Goal: Task Accomplishment & Management: Manage account settings

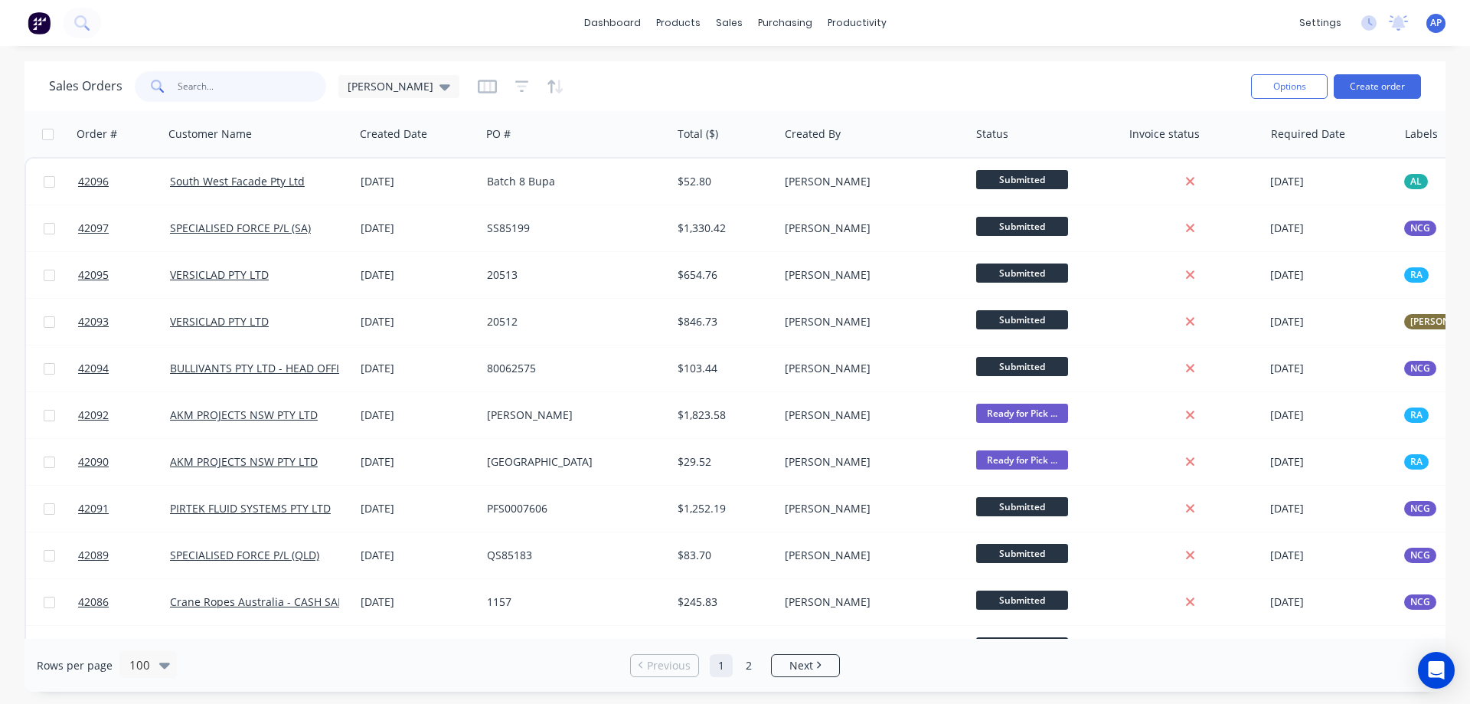
click at [261, 91] on input "text" at bounding box center [252, 86] width 149 height 31
click at [1403, 80] on button "Create order" at bounding box center [1377, 86] width 87 height 24
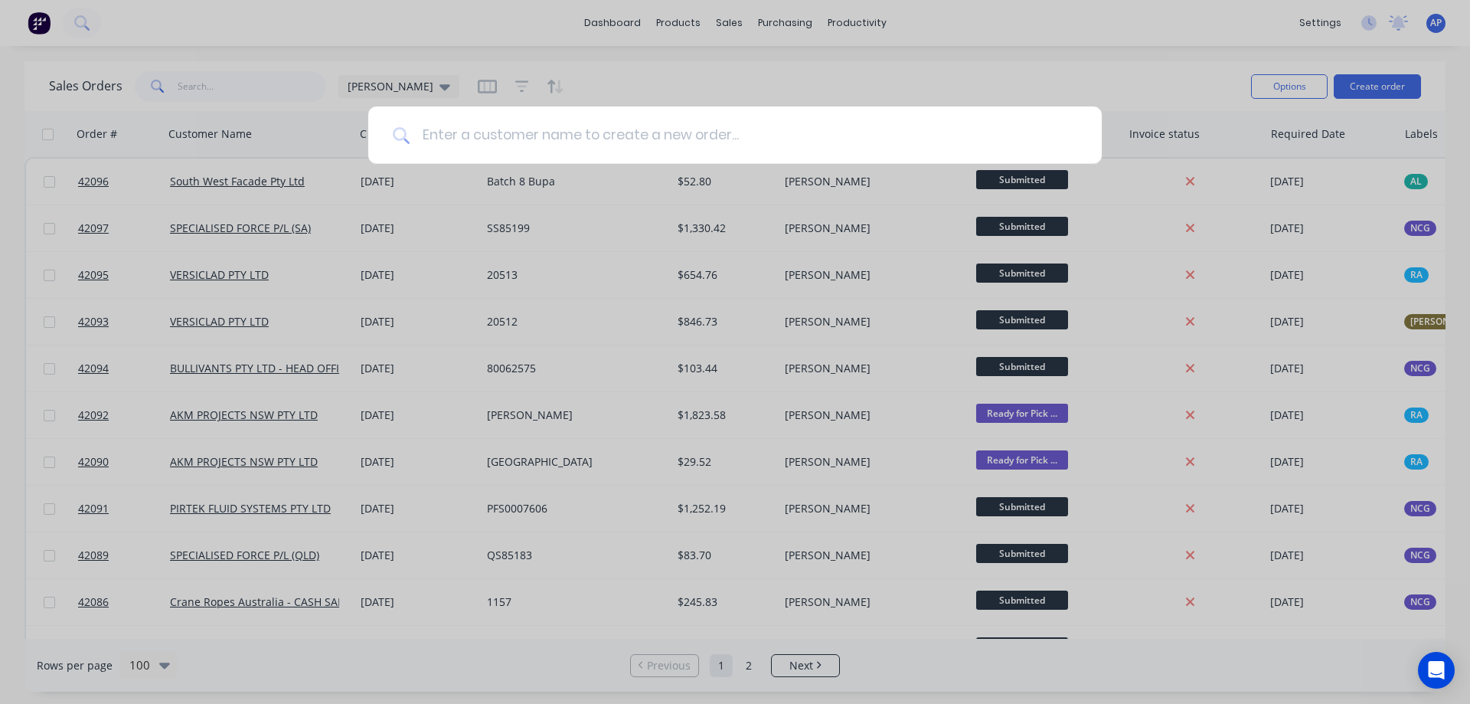
click at [504, 145] on input at bounding box center [744, 134] width 668 height 57
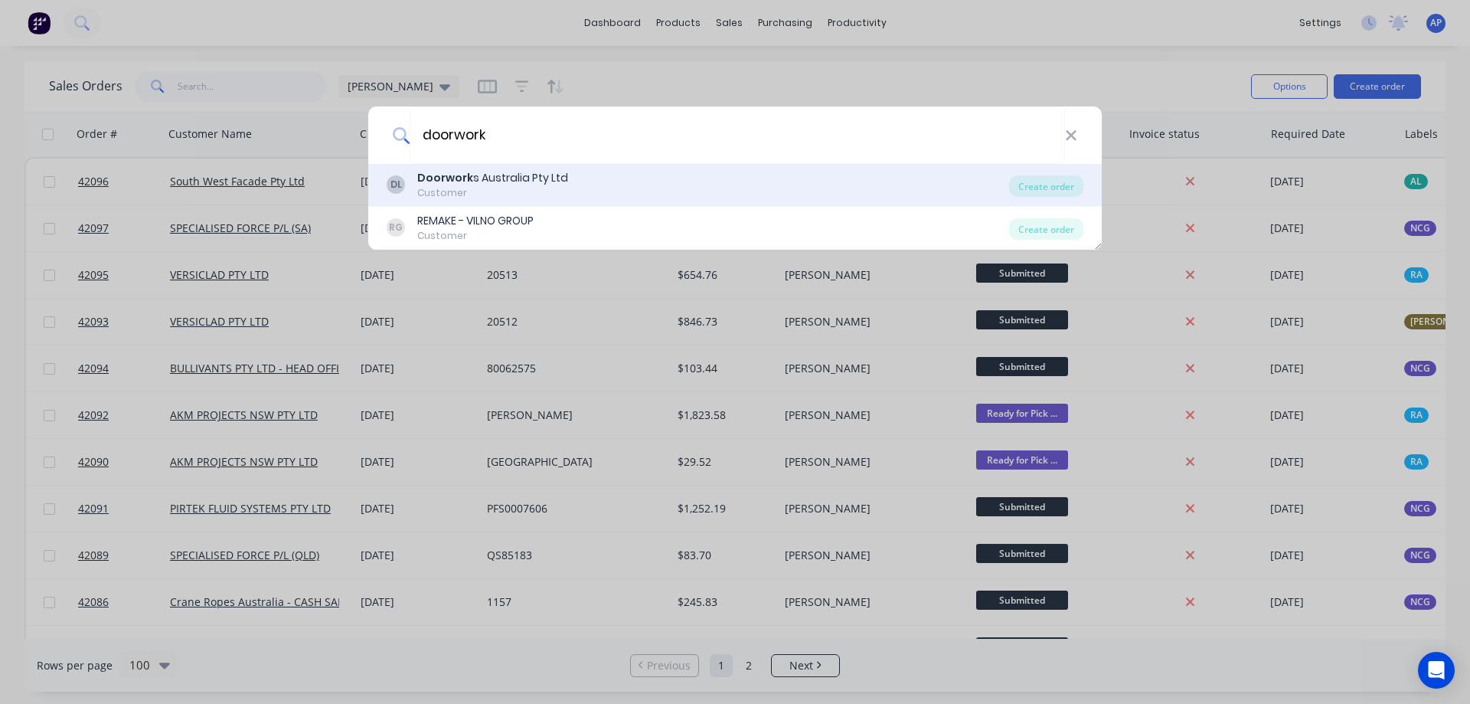
type input "doorwork"
click at [485, 179] on div "Doorwork s Australia Pty Ltd" at bounding box center [492, 178] width 151 height 16
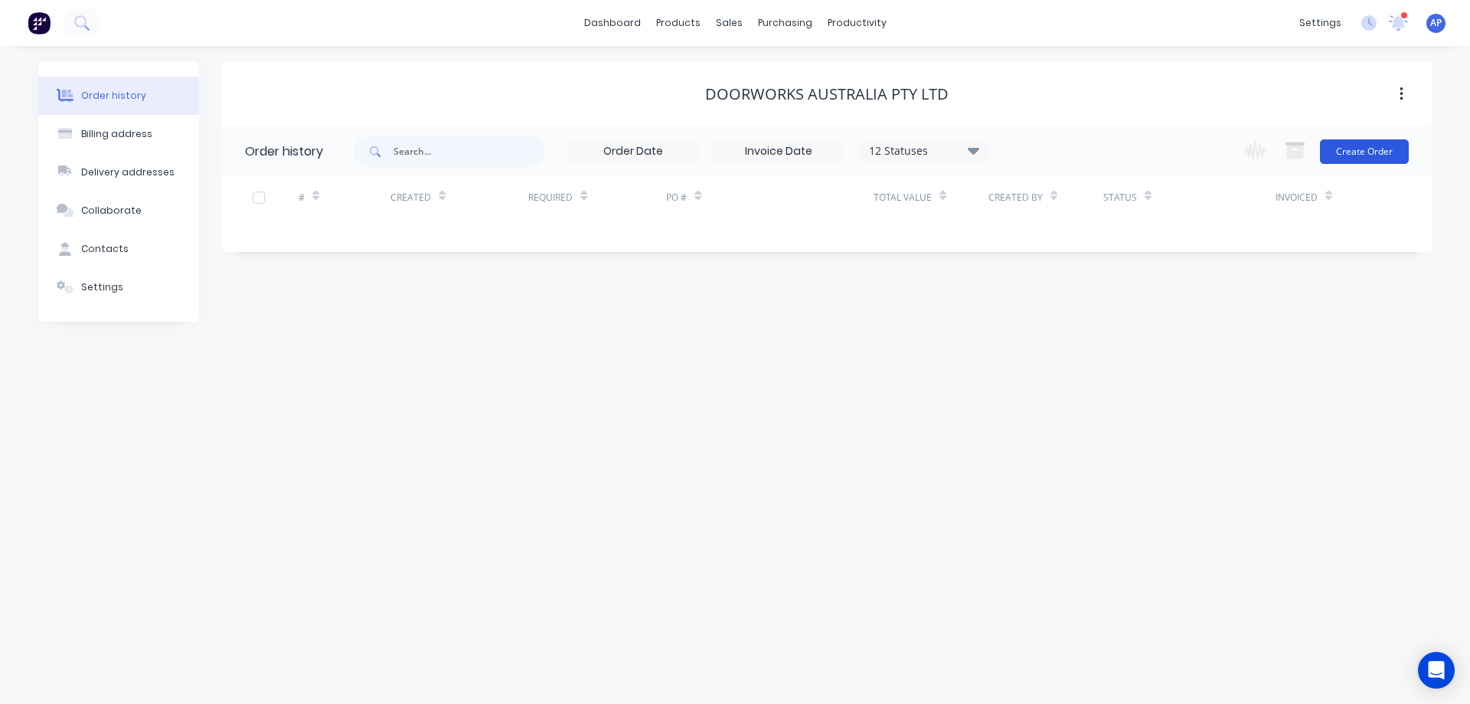
click at [1353, 150] on button "Create Order" at bounding box center [1364, 151] width 89 height 24
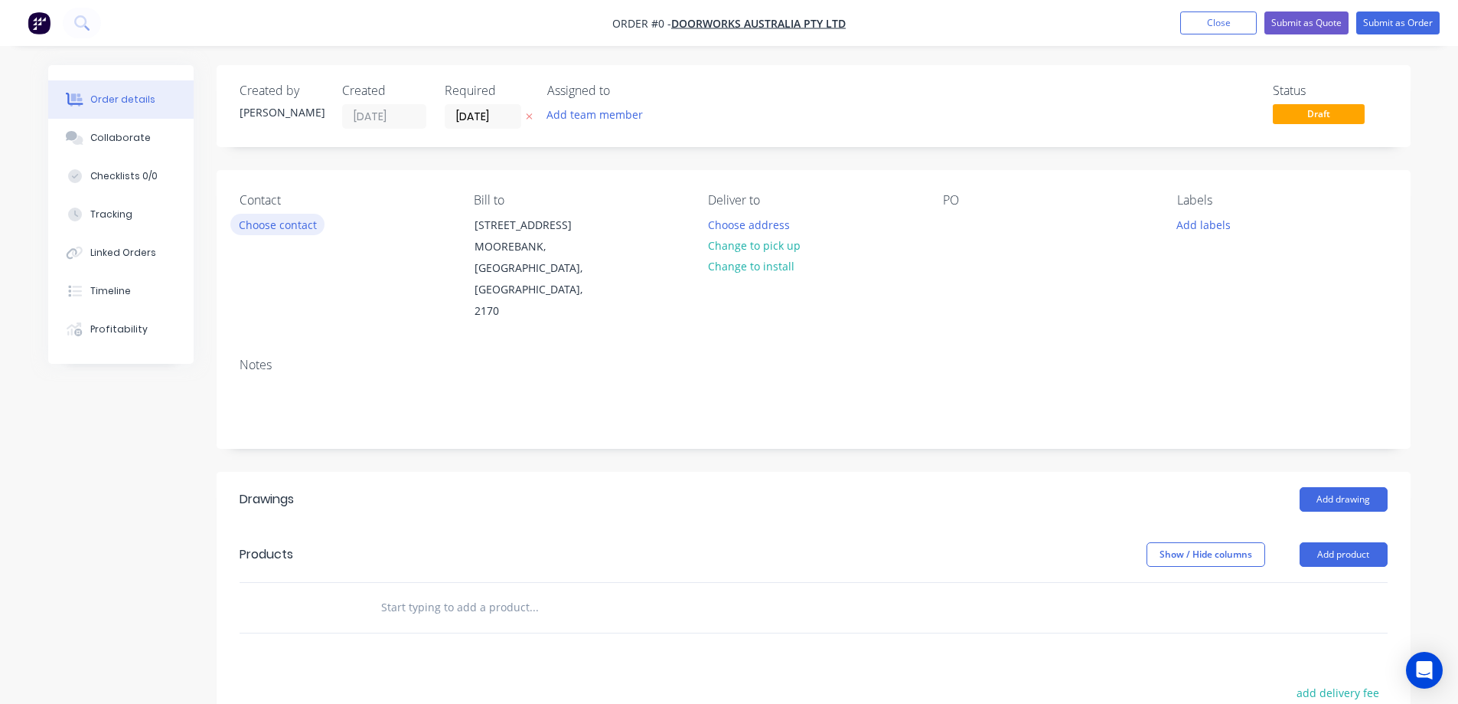
click at [299, 227] on button "Choose contact" at bounding box center [277, 224] width 94 height 21
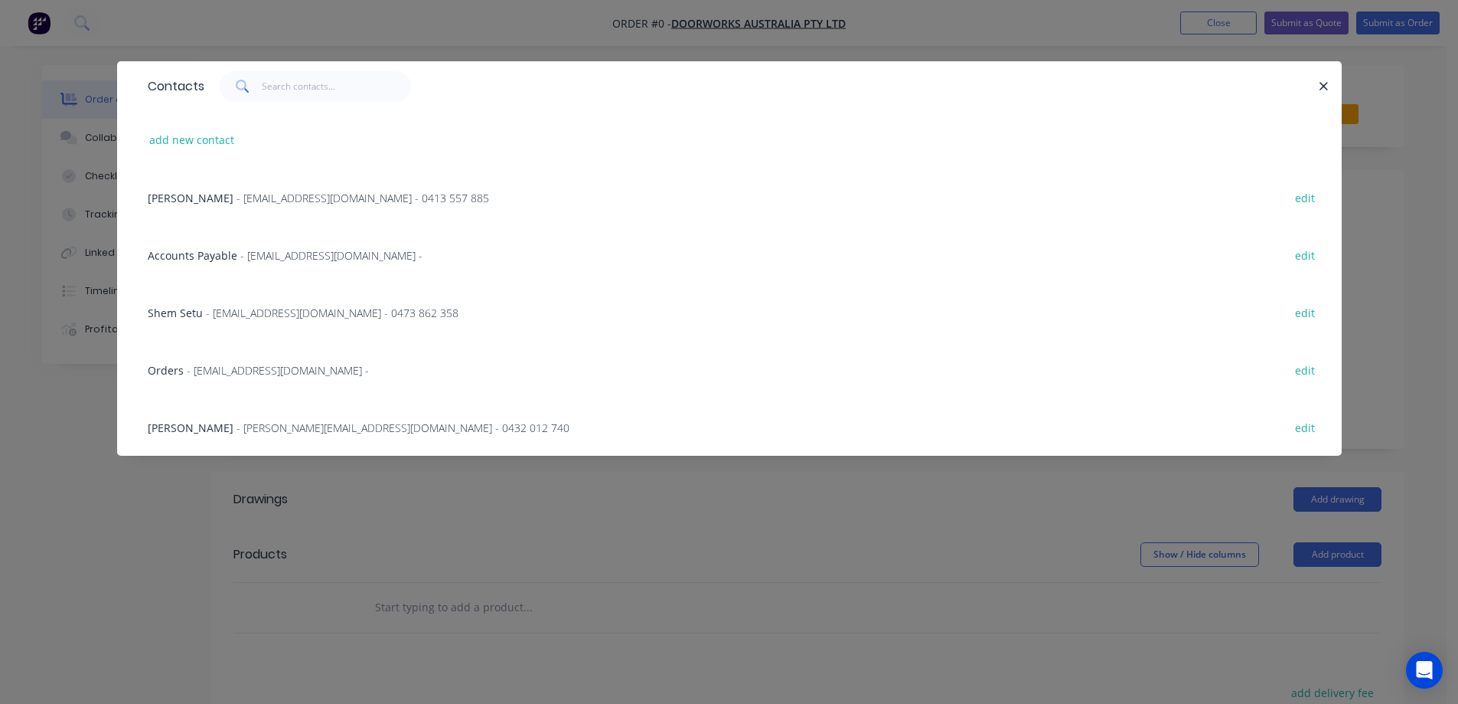
click at [276, 427] on span "- [PERSON_NAME][EMAIL_ADDRESS][DOMAIN_NAME] - 0432 012 740" at bounding box center [403, 427] width 333 height 15
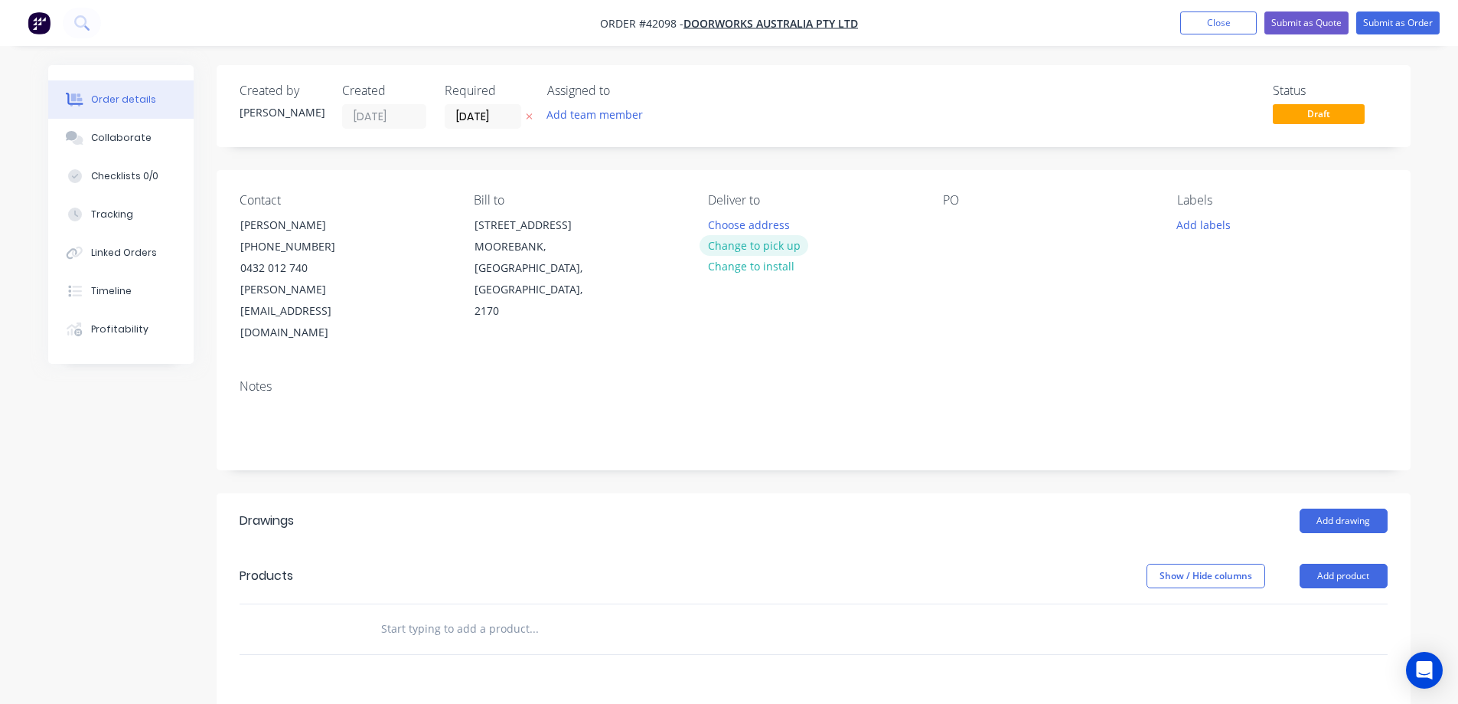
click at [737, 249] on button "Change to pick up" at bounding box center [754, 245] width 109 height 21
click at [945, 228] on div at bounding box center [955, 225] width 24 height 22
paste div
click at [1220, 223] on button "Add labels" at bounding box center [1204, 224] width 70 height 21
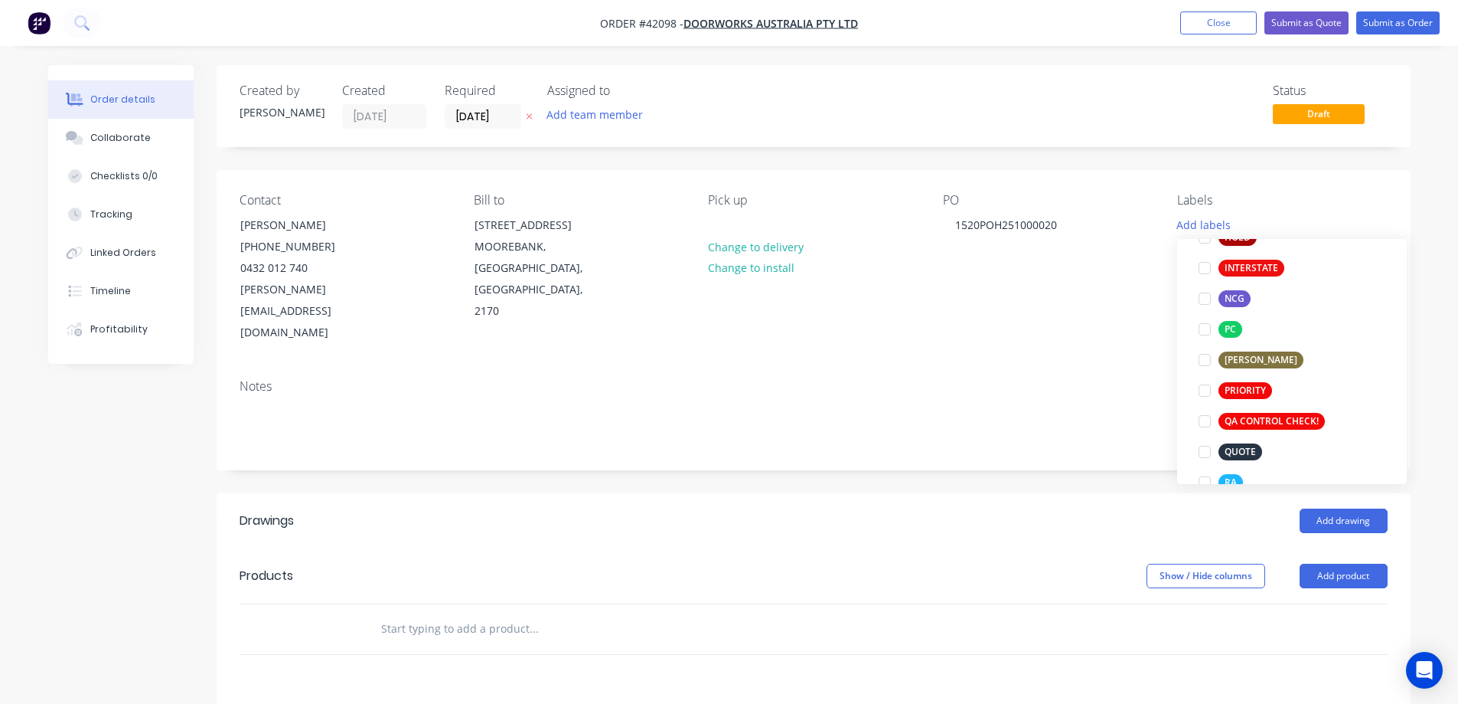
scroll to position [383, 0]
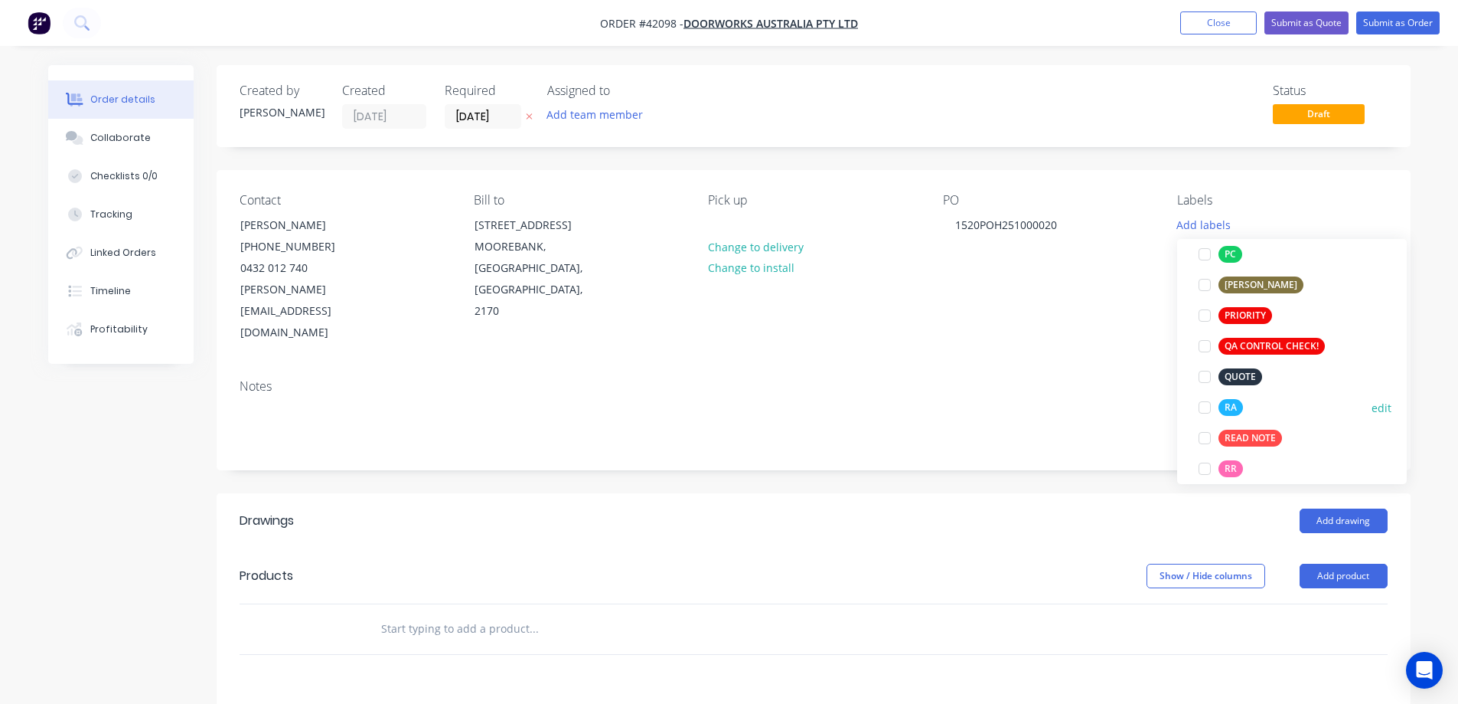
click at [1202, 407] on div at bounding box center [1205, 407] width 31 height 31
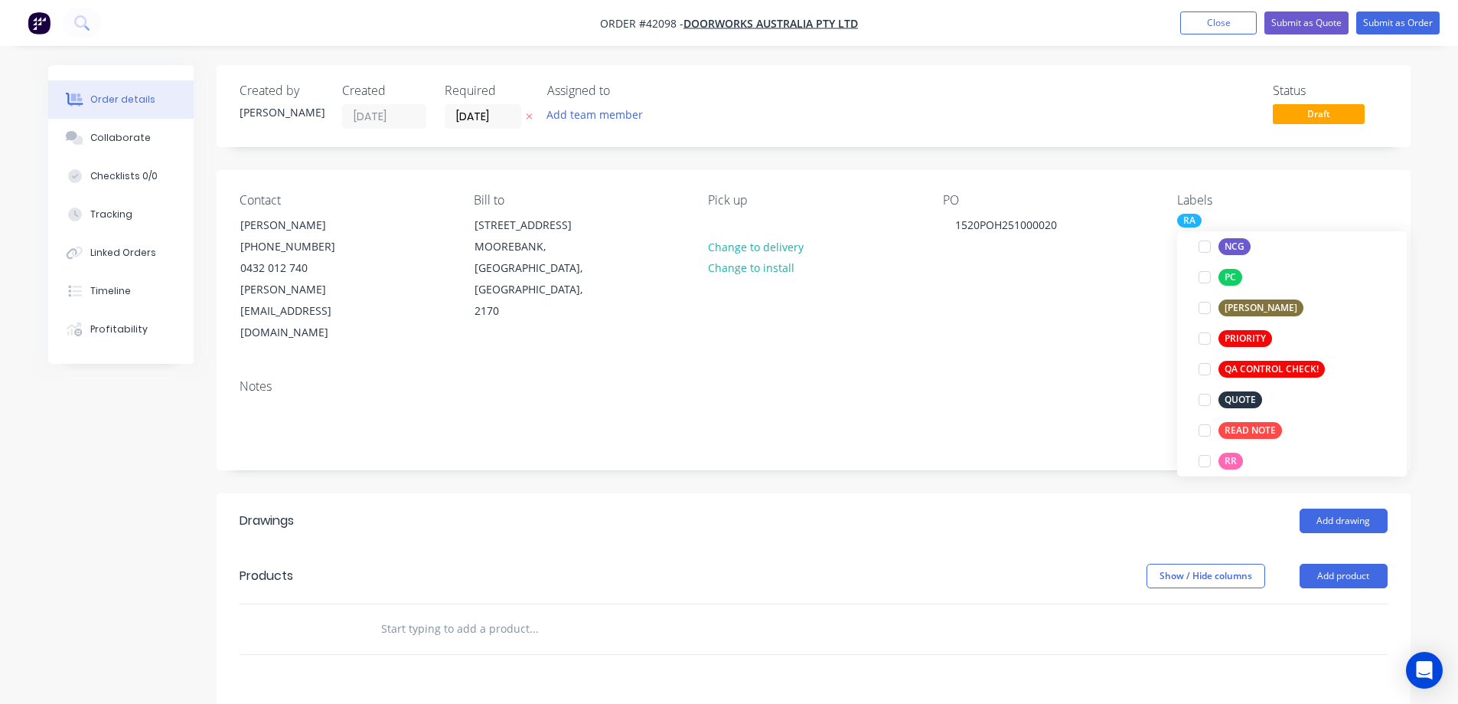
scroll to position [0, 0]
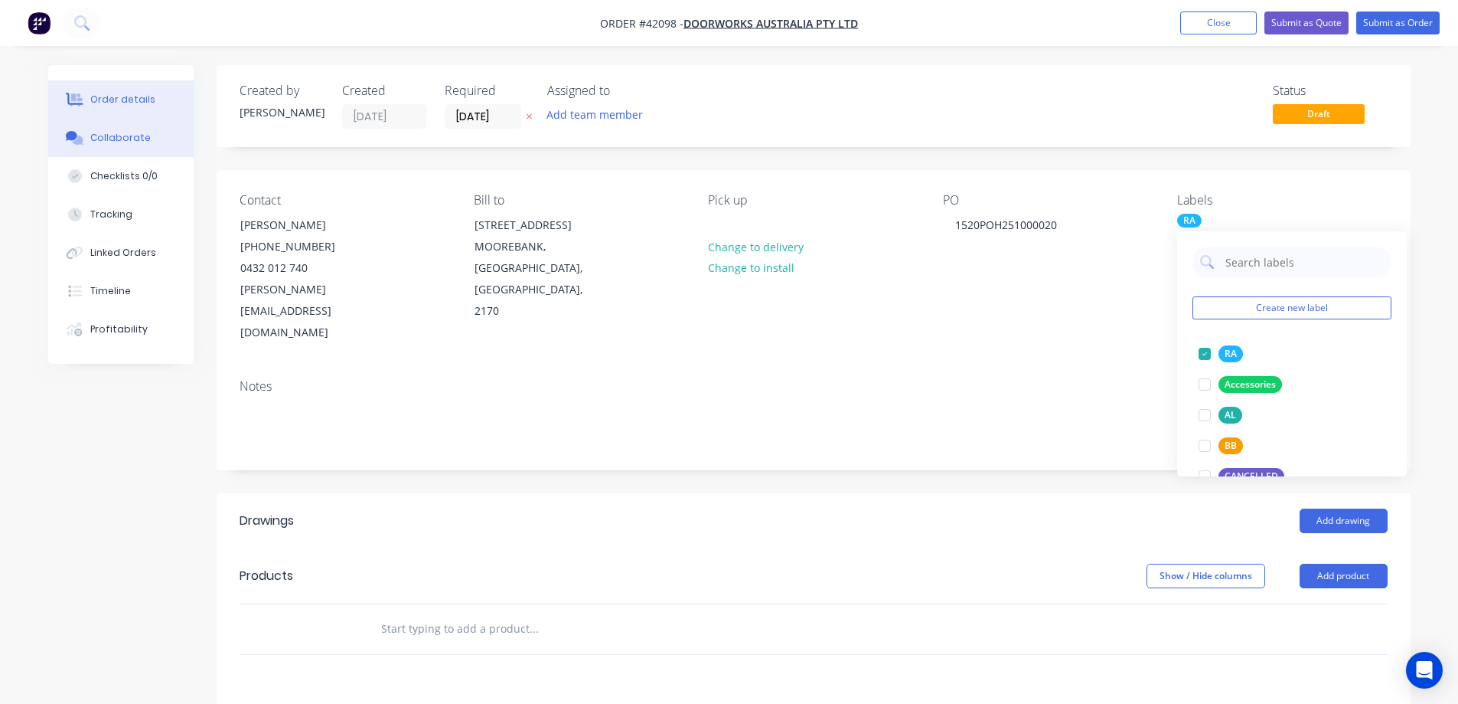
click at [142, 134] on div "Collaborate" at bounding box center [120, 138] width 60 height 14
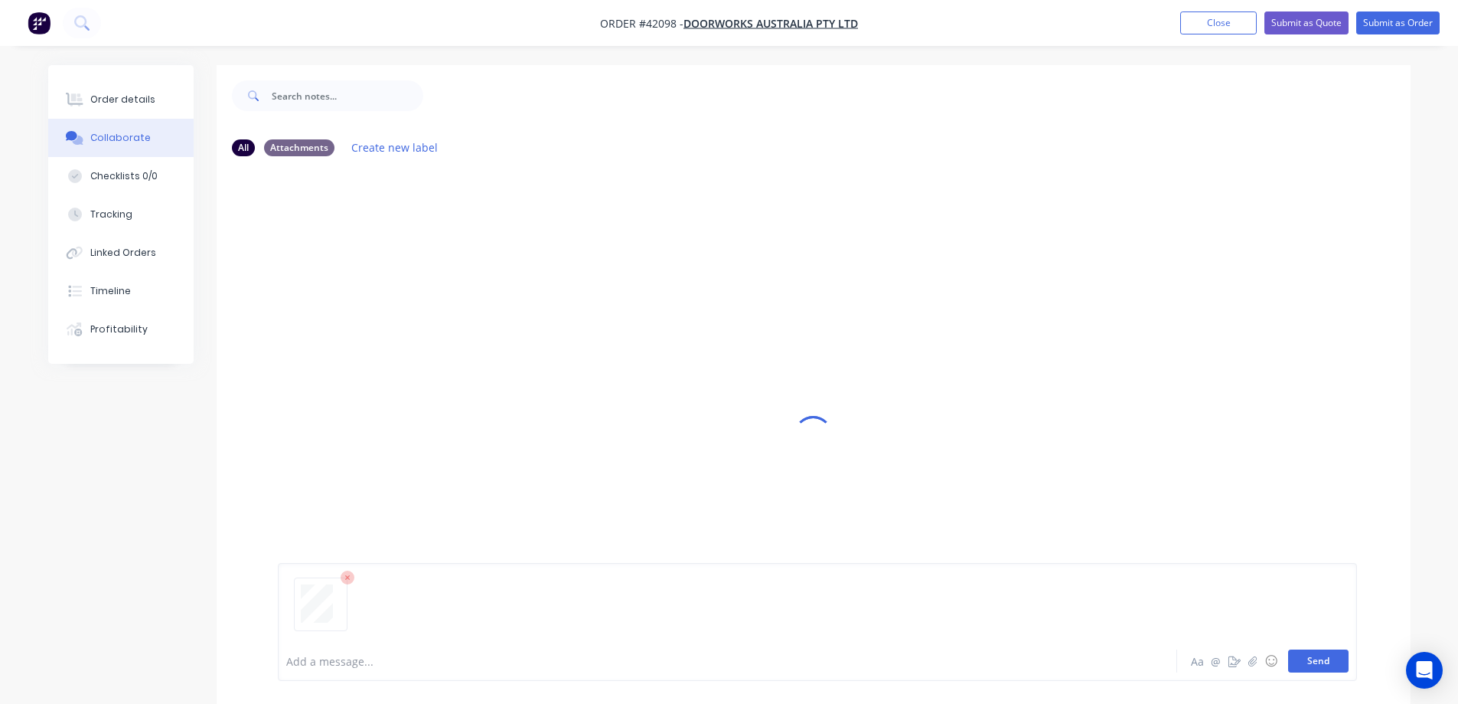
click at [1313, 651] on button "Send" at bounding box center [1318, 660] width 60 height 23
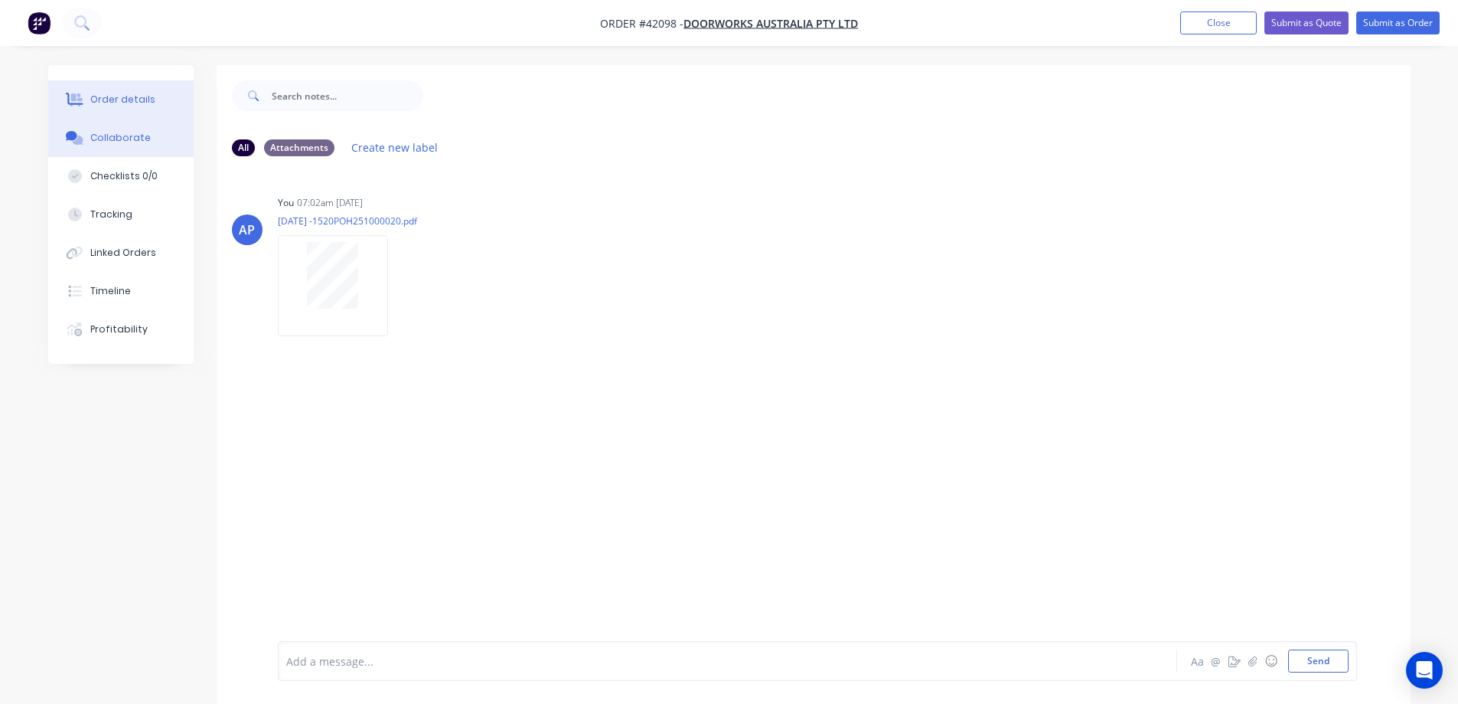
click at [143, 96] on div "Order details" at bounding box center [122, 100] width 65 height 14
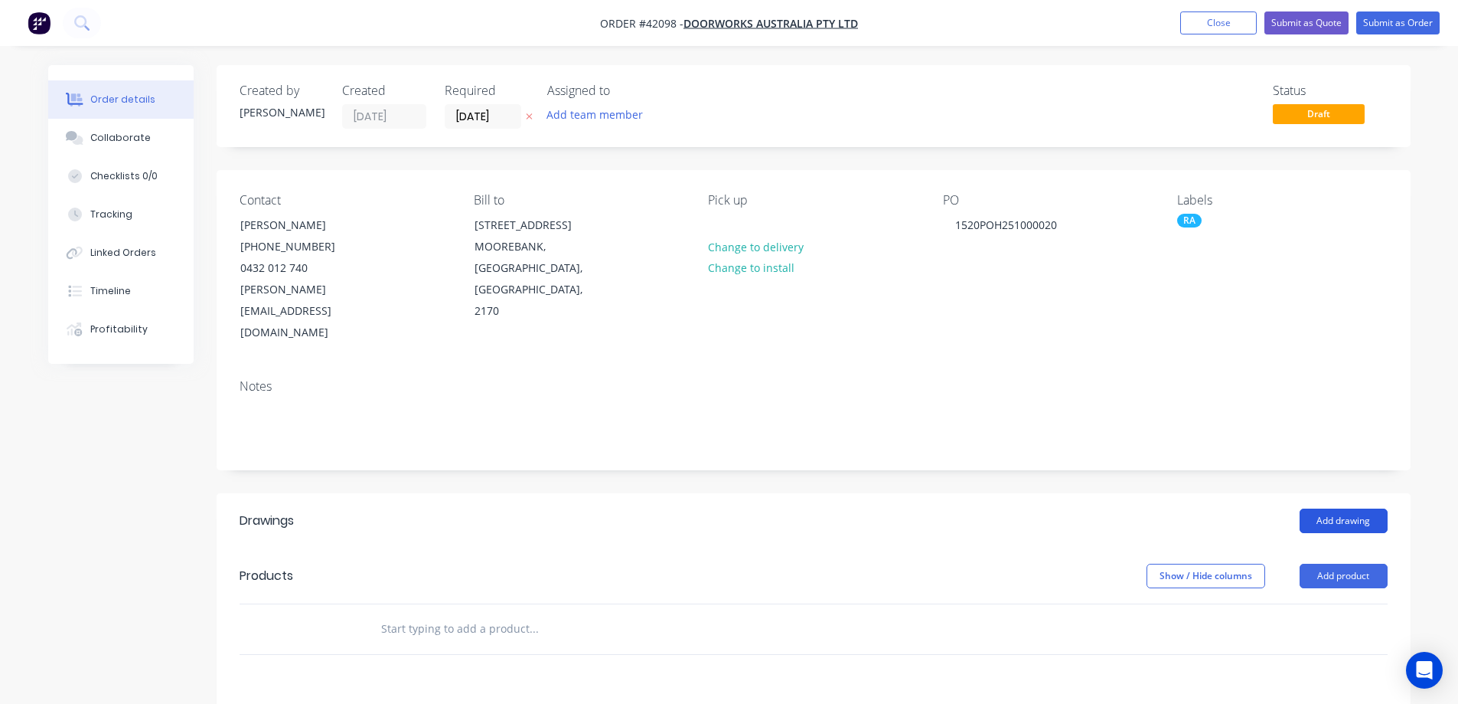
click at [1327, 508] on button "Add drawing" at bounding box center [1344, 520] width 88 height 24
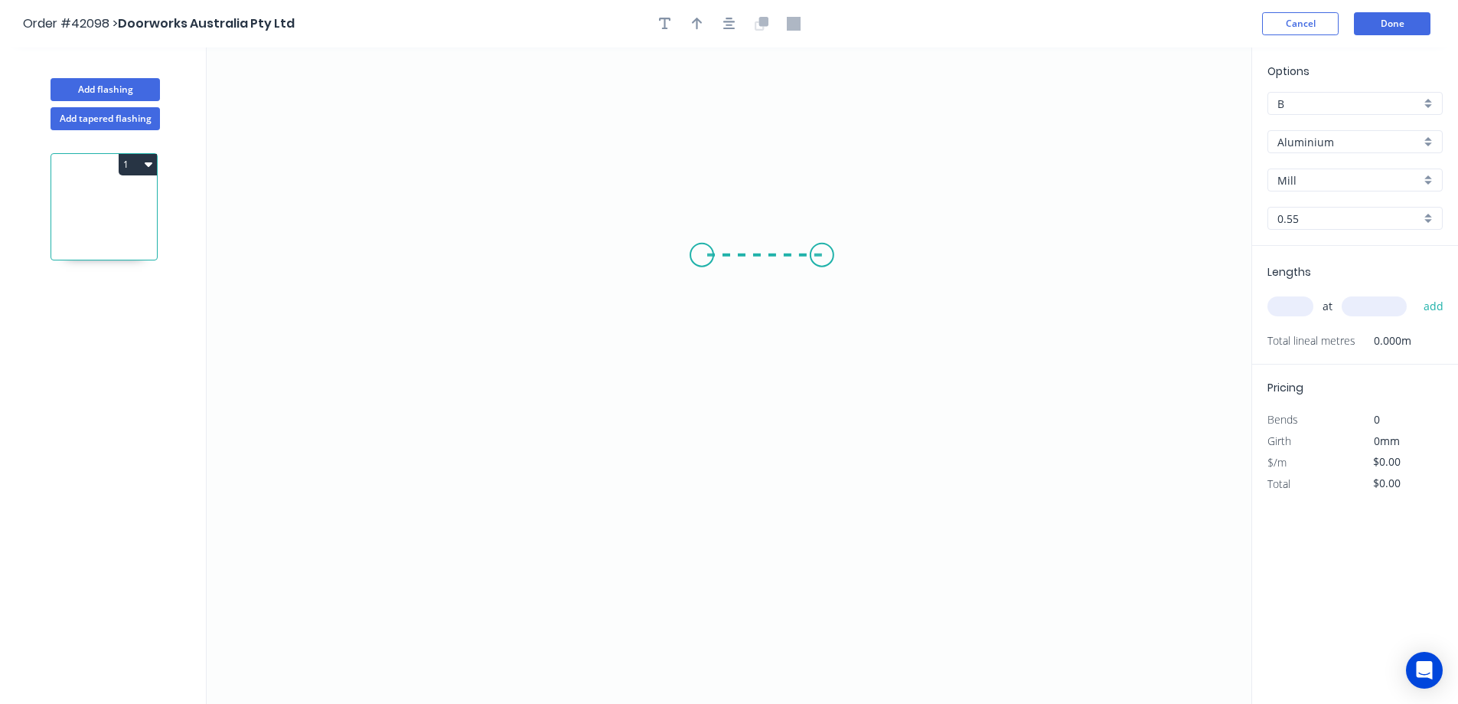
drag, startPoint x: 822, startPoint y: 255, endPoint x: 699, endPoint y: 250, distance: 123.3
click at [699, 250] on icon "0" at bounding box center [729, 375] width 1045 height 656
drag, startPoint x: 684, startPoint y: 295, endPoint x: 703, endPoint y: 468, distance: 173.3
click at [703, 468] on icon "0 ?" at bounding box center [729, 375] width 1045 height 656
drag, startPoint x: 761, startPoint y: 472, endPoint x: 824, endPoint y: 468, distance: 63.7
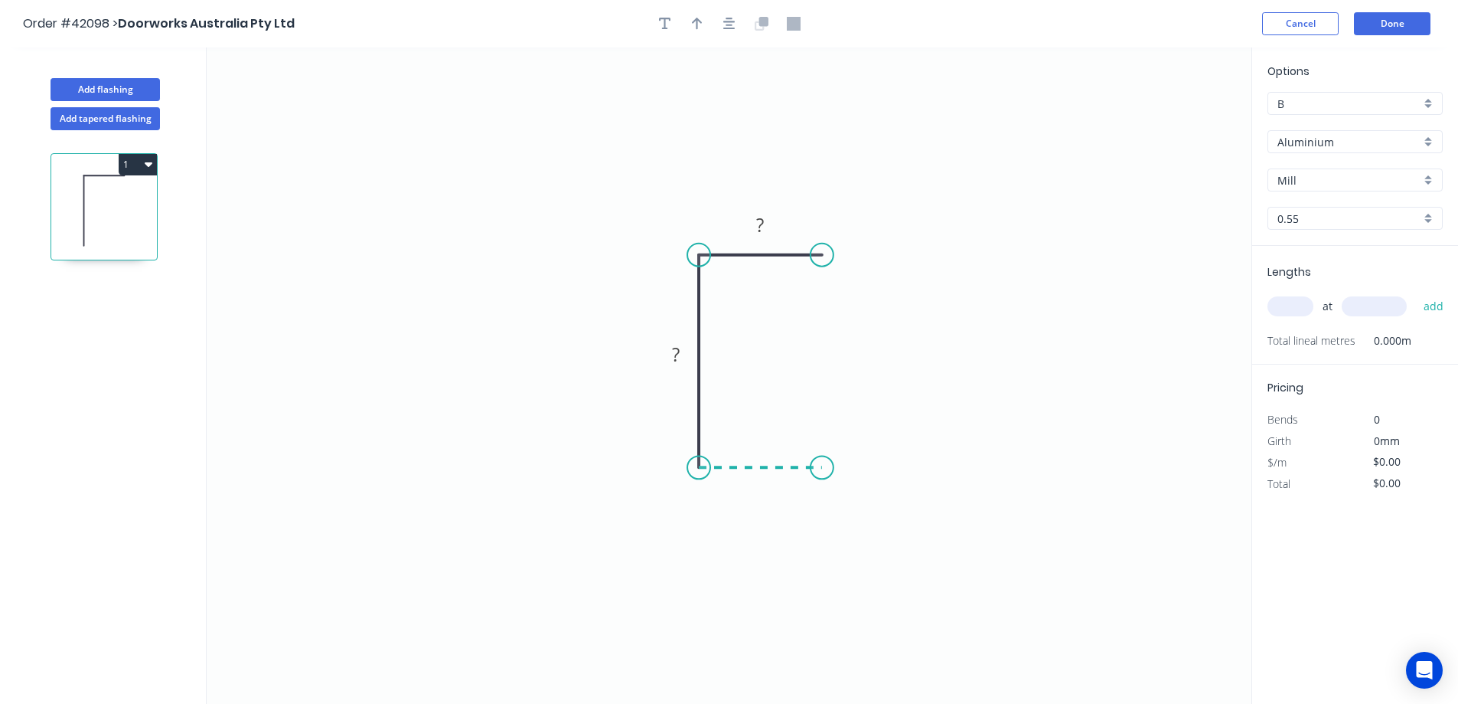
click at [824, 468] on icon "0 ? ?" at bounding box center [729, 375] width 1045 height 656
click at [824, 468] on circle at bounding box center [824, 466] width 23 height 23
click at [766, 475] on rect at bounding box center [761, 483] width 31 height 21
type input "$7.93"
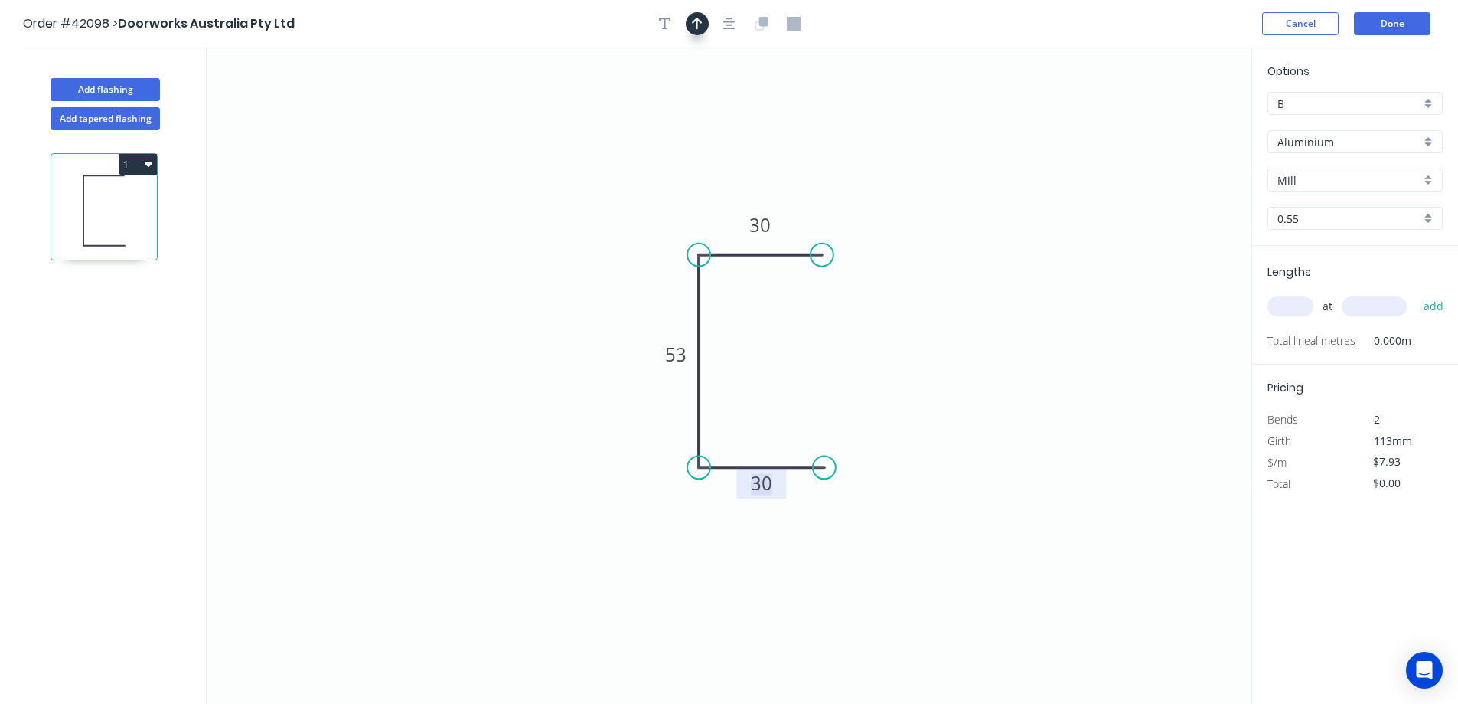
click at [700, 26] on icon "button" at bounding box center [697, 24] width 11 height 14
drag, startPoint x: 992, startPoint y: 195, endPoint x: 596, endPoint y: 377, distance: 435.7
click at [596, 377] on icon at bounding box center [596, 359] width 14 height 49
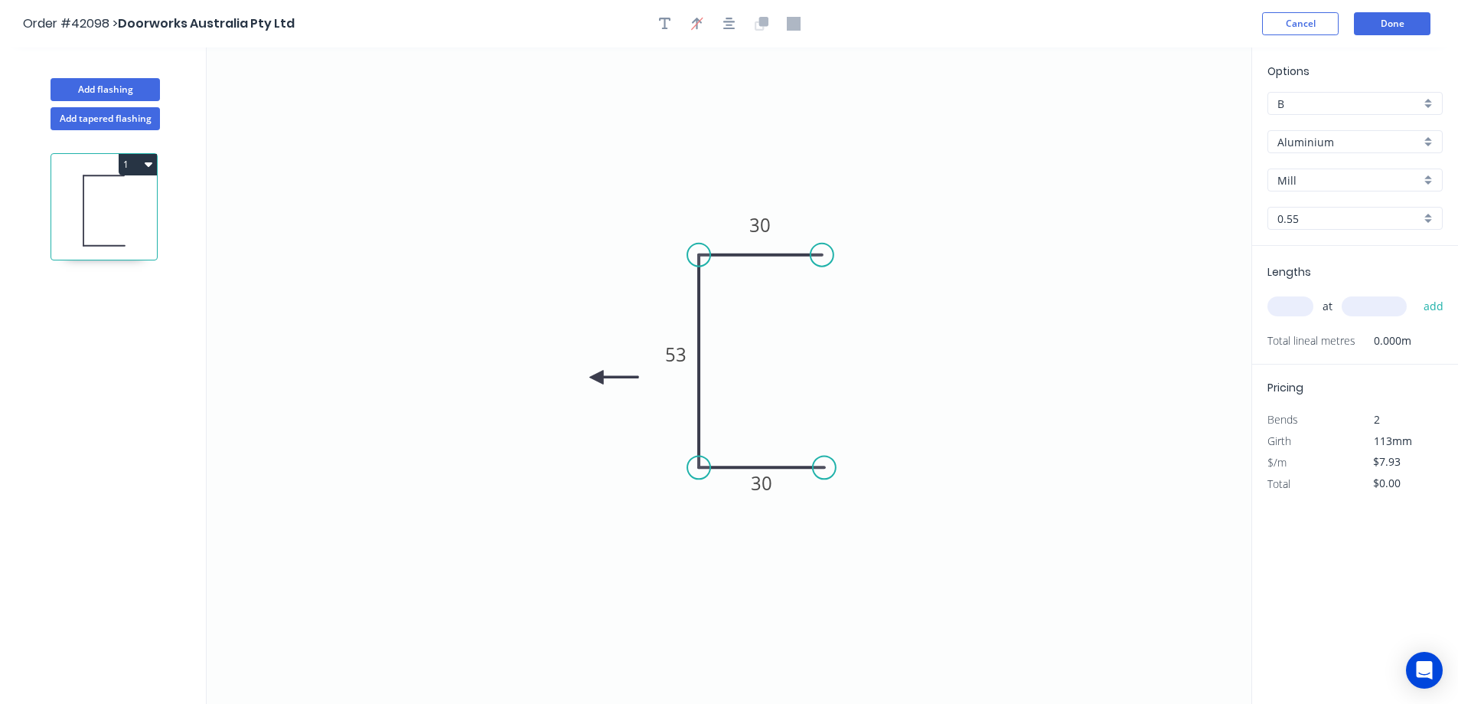
click at [596, 377] on icon at bounding box center [613, 378] width 49 height 14
click at [596, 377] on icon at bounding box center [608, 389] width 44 height 44
click at [596, 377] on icon at bounding box center [596, 395] width 14 height 49
click at [596, 377] on icon at bounding box center [584, 389] width 44 height 44
drag, startPoint x: 817, startPoint y: 257, endPoint x: 828, endPoint y: 257, distance: 11.5
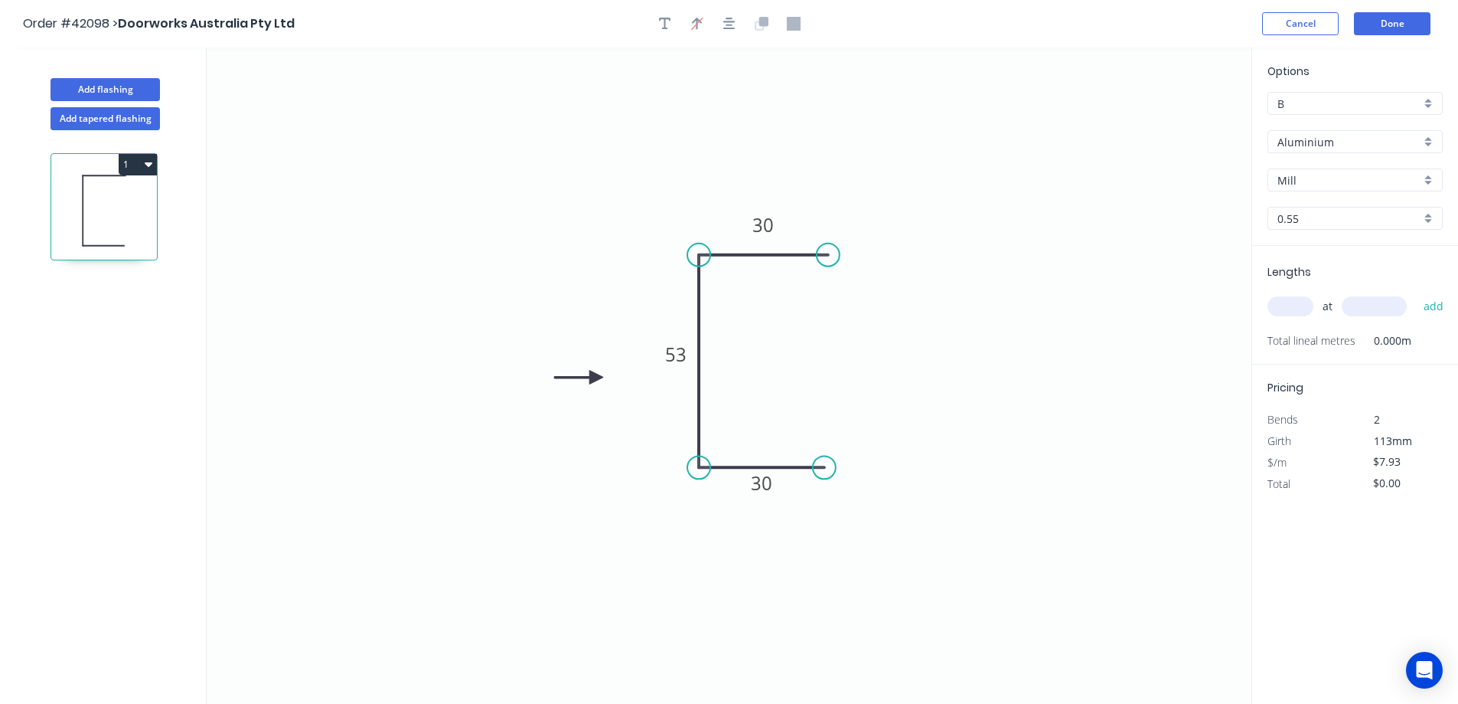
click at [828, 257] on circle at bounding box center [828, 254] width 23 height 23
click at [1434, 136] on div "Aluminium" at bounding box center [1355, 141] width 175 height 23
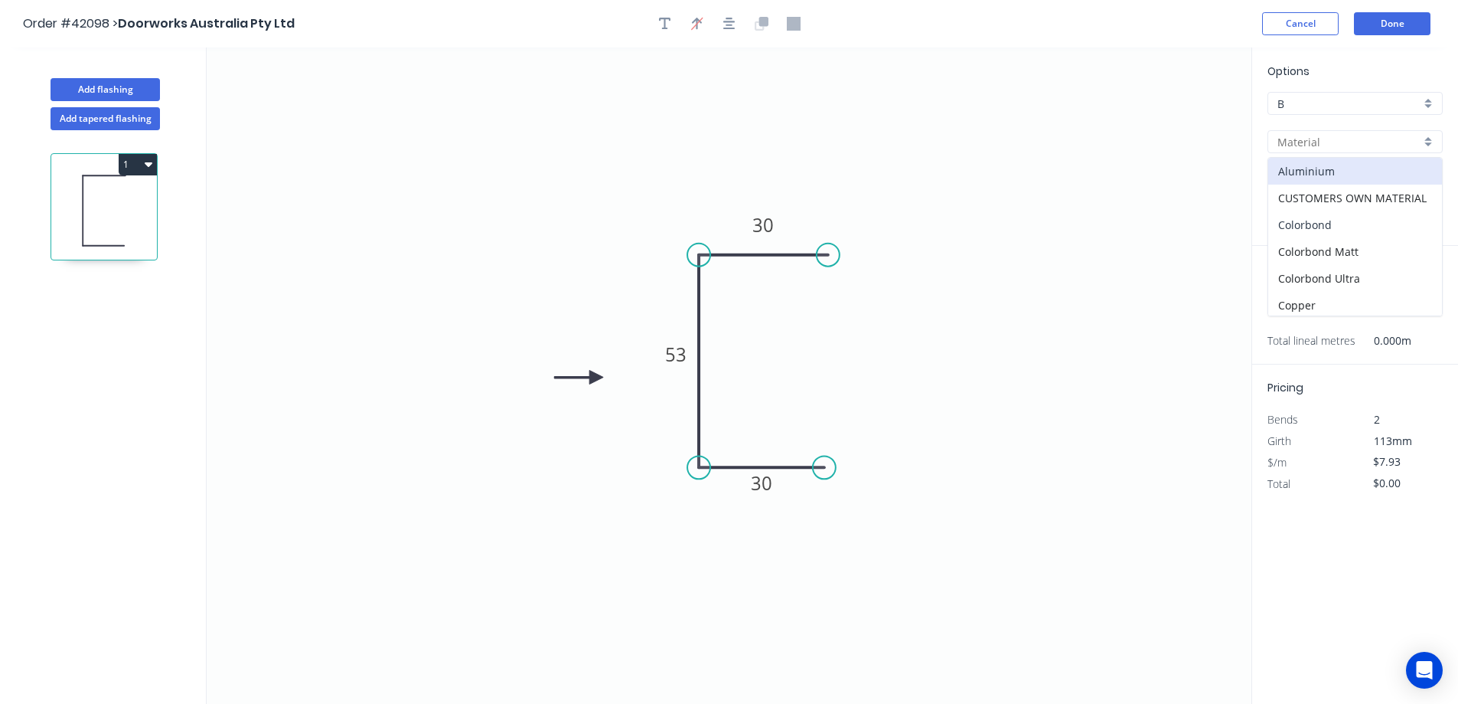
click at [1346, 222] on div "Colorbond" at bounding box center [1356, 224] width 174 height 27
type input "Colorbond"
type input "Basalt"
type input "$7.19"
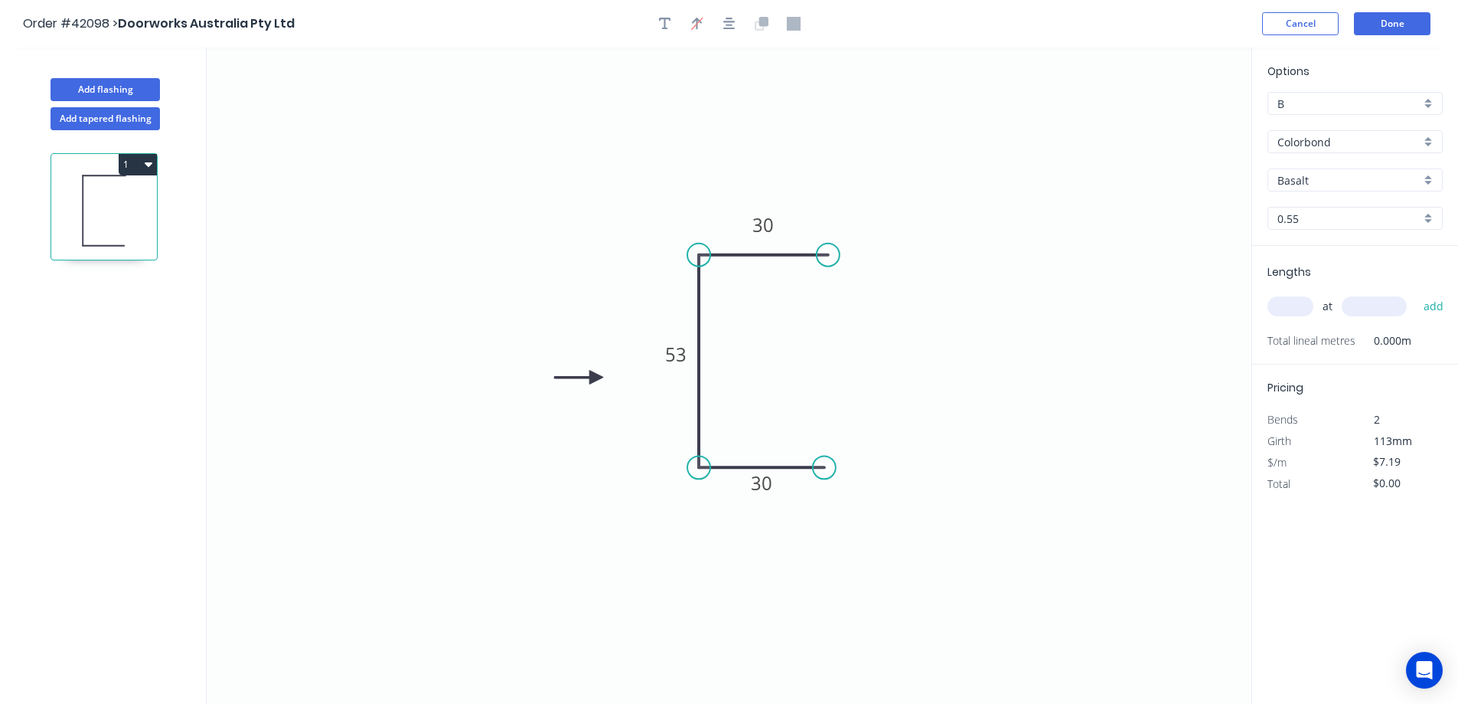
click at [1301, 311] on input "text" at bounding box center [1291, 306] width 46 height 20
type input "2"
type input "150"
click at [1416, 293] on button "add" at bounding box center [1434, 306] width 36 height 26
type input "$14.38"
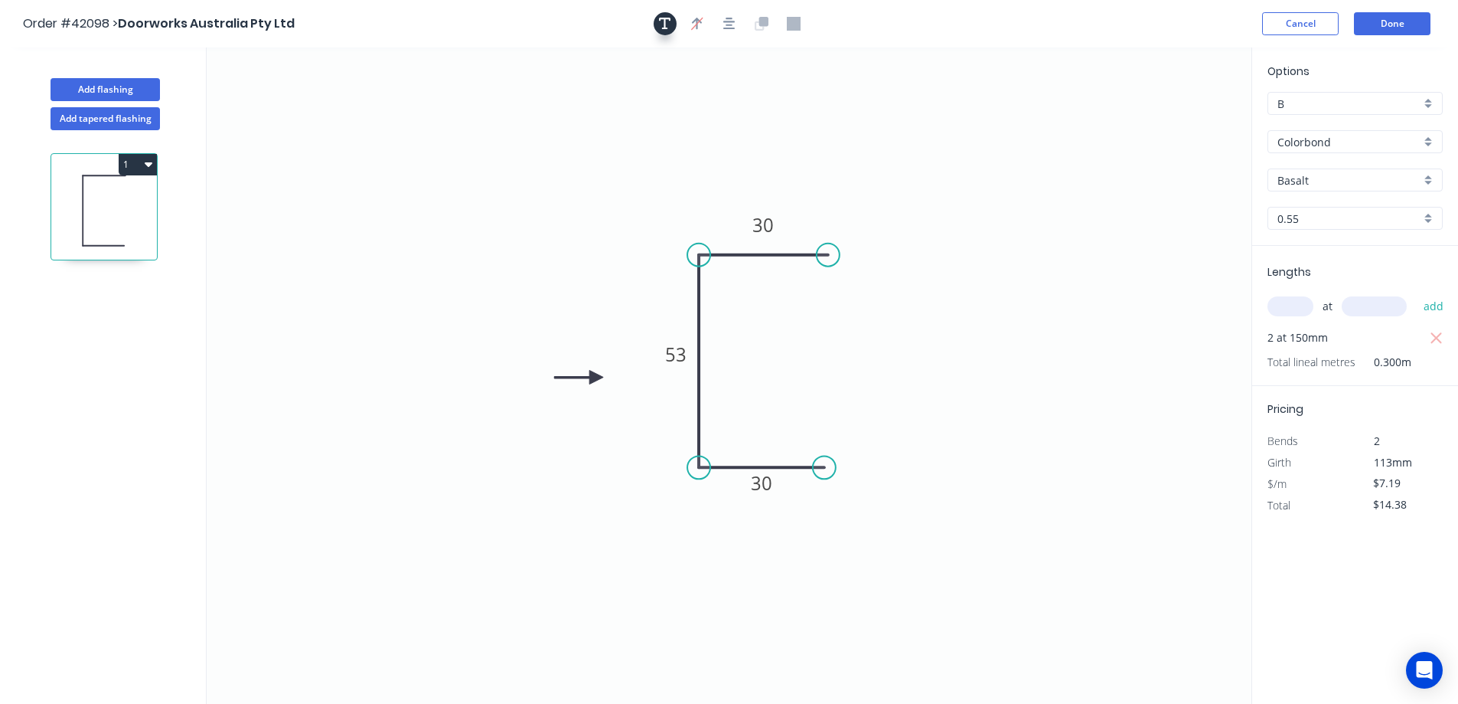
click at [665, 17] on icon "button" at bounding box center [665, 24] width 12 height 14
click at [311, 89] on textarea at bounding box center [305, 108] width 124 height 57
type textarea "[DATE]"
click at [1402, 22] on button "Done" at bounding box center [1392, 23] width 77 height 23
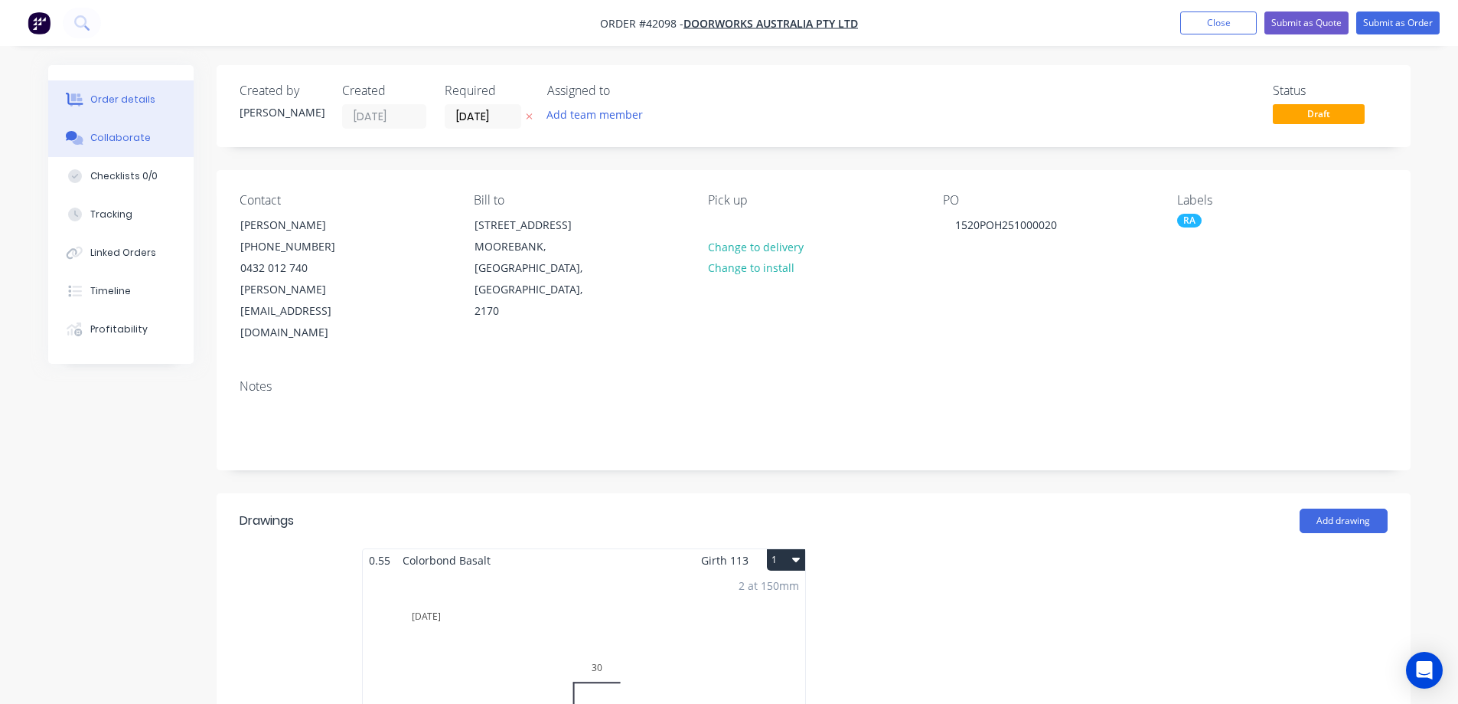
click at [140, 136] on div "Collaborate" at bounding box center [120, 138] width 60 height 14
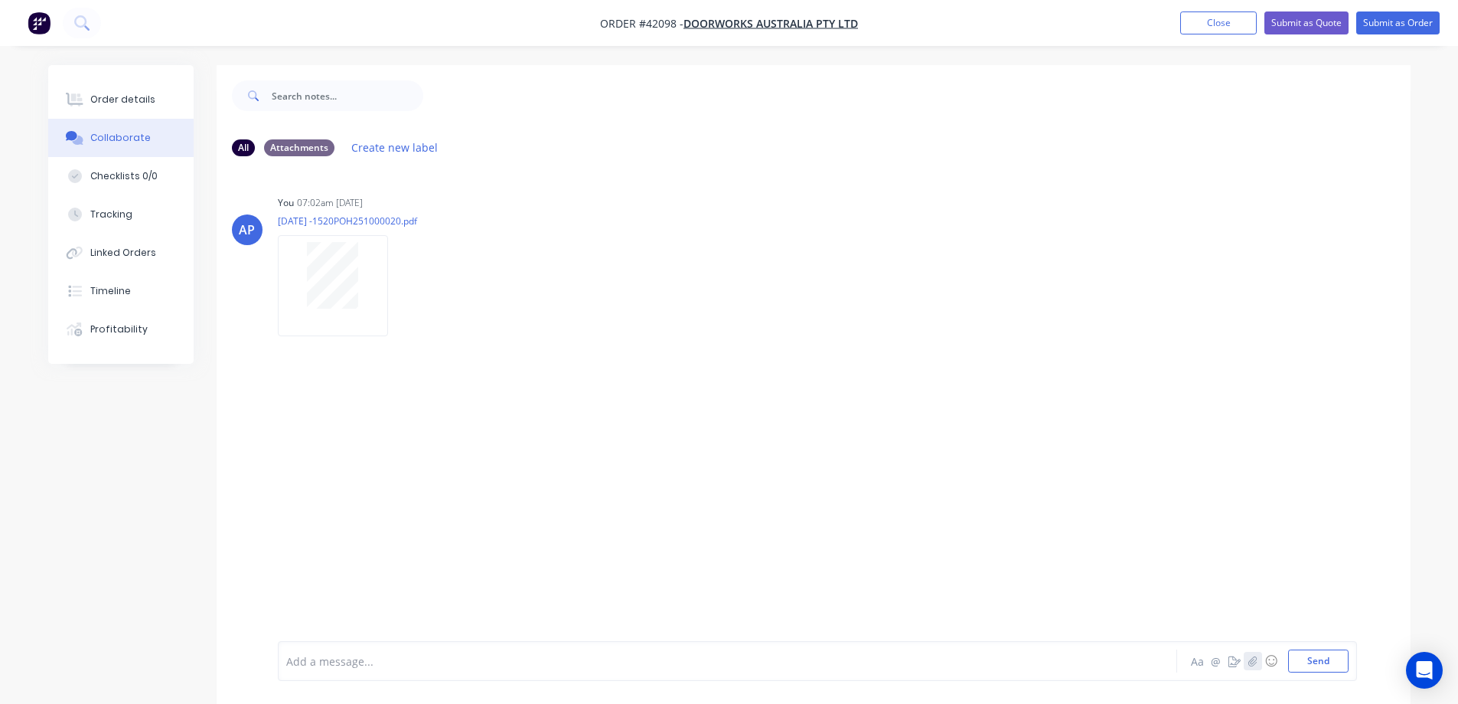
click at [1252, 655] on icon "button" at bounding box center [1252, 660] width 9 height 11
click at [1252, 661] on icon "button" at bounding box center [1252, 660] width 9 height 11
click at [1317, 660] on button "Send" at bounding box center [1318, 660] width 60 height 23
click at [136, 98] on div "Order details" at bounding box center [122, 100] width 65 height 14
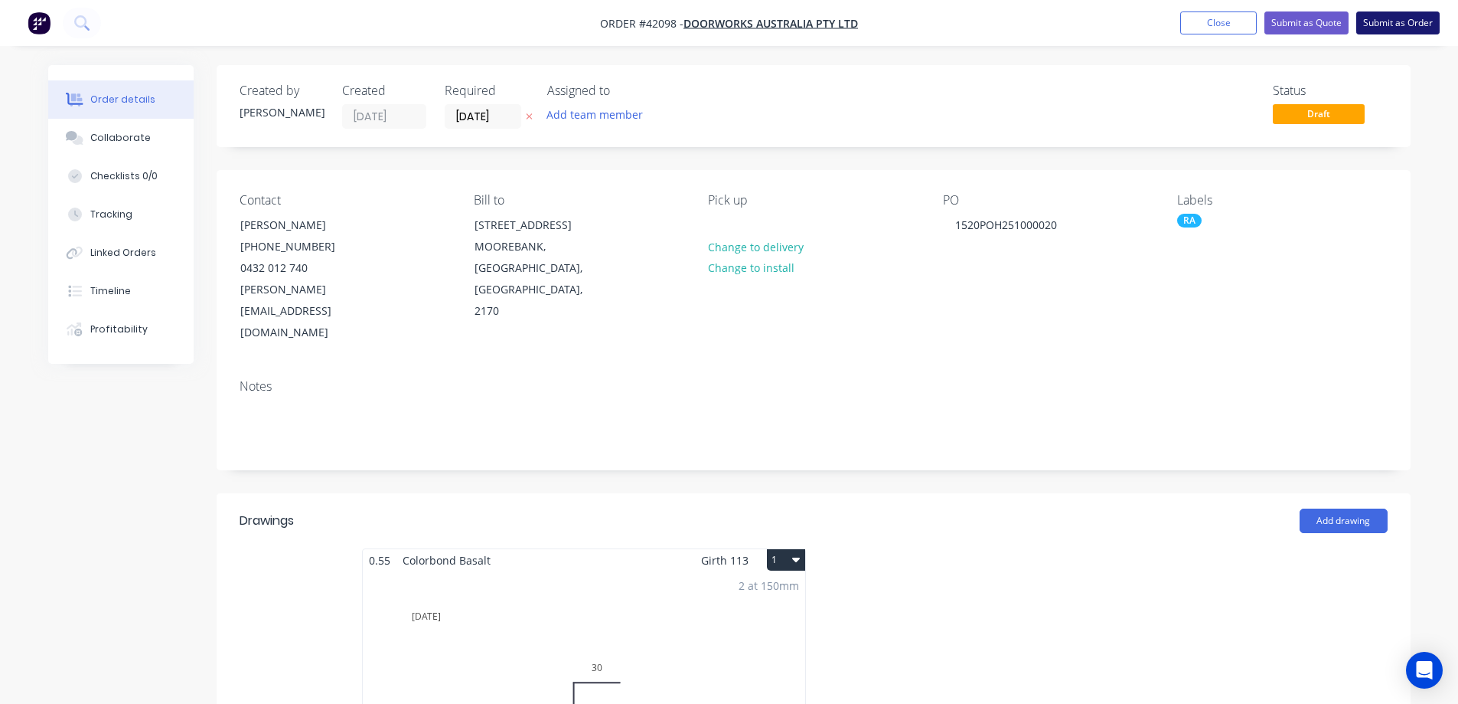
click at [1387, 16] on button "Submit as Order" at bounding box center [1398, 22] width 83 height 23
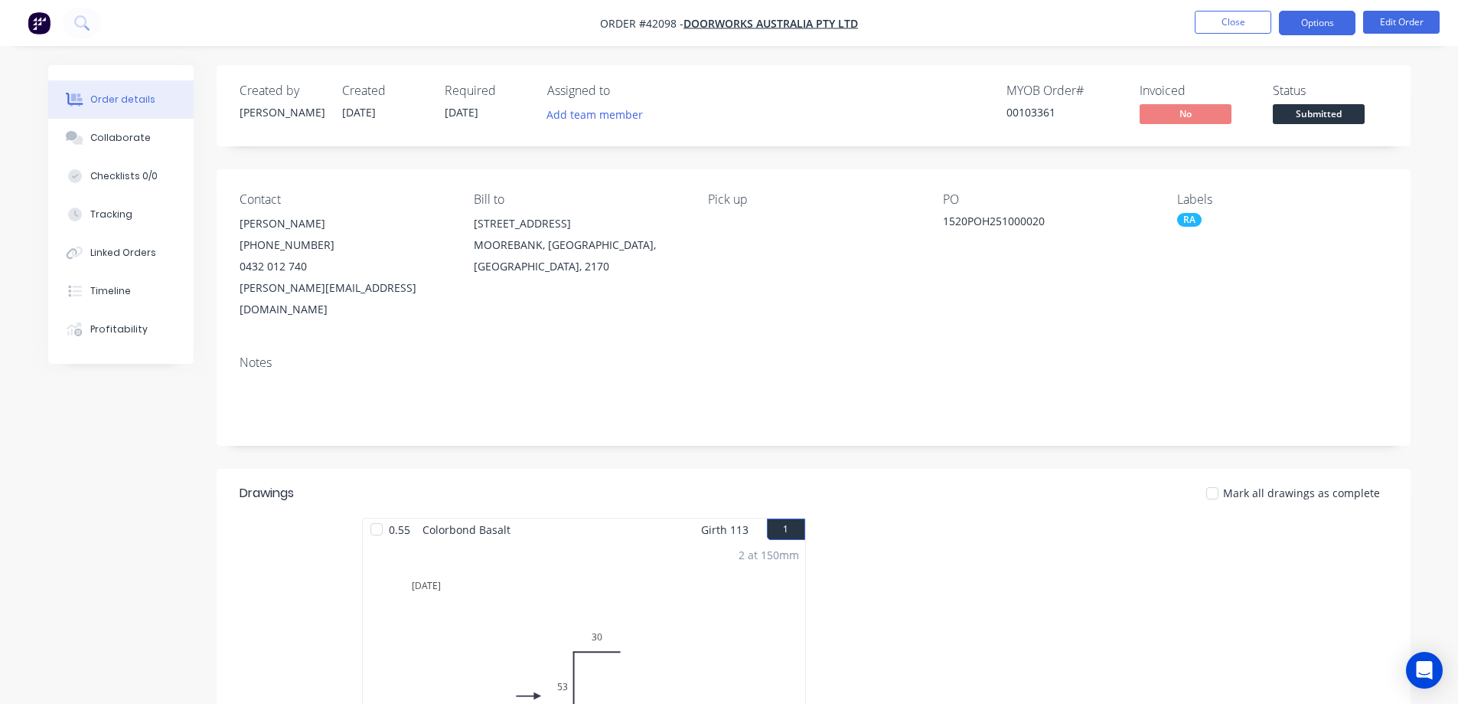
click at [1306, 21] on button "Options" at bounding box center [1317, 23] width 77 height 24
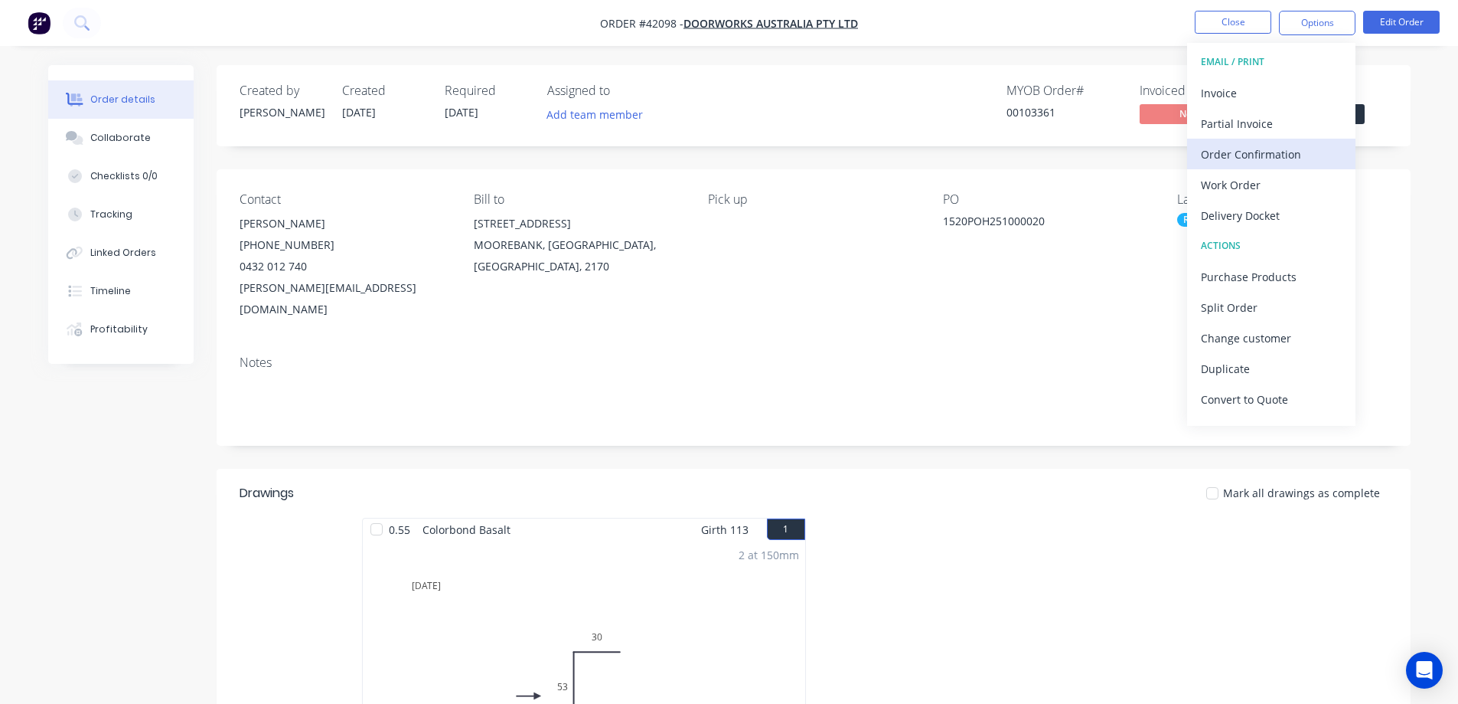
click at [1278, 149] on div "Order Confirmation" at bounding box center [1271, 154] width 141 height 22
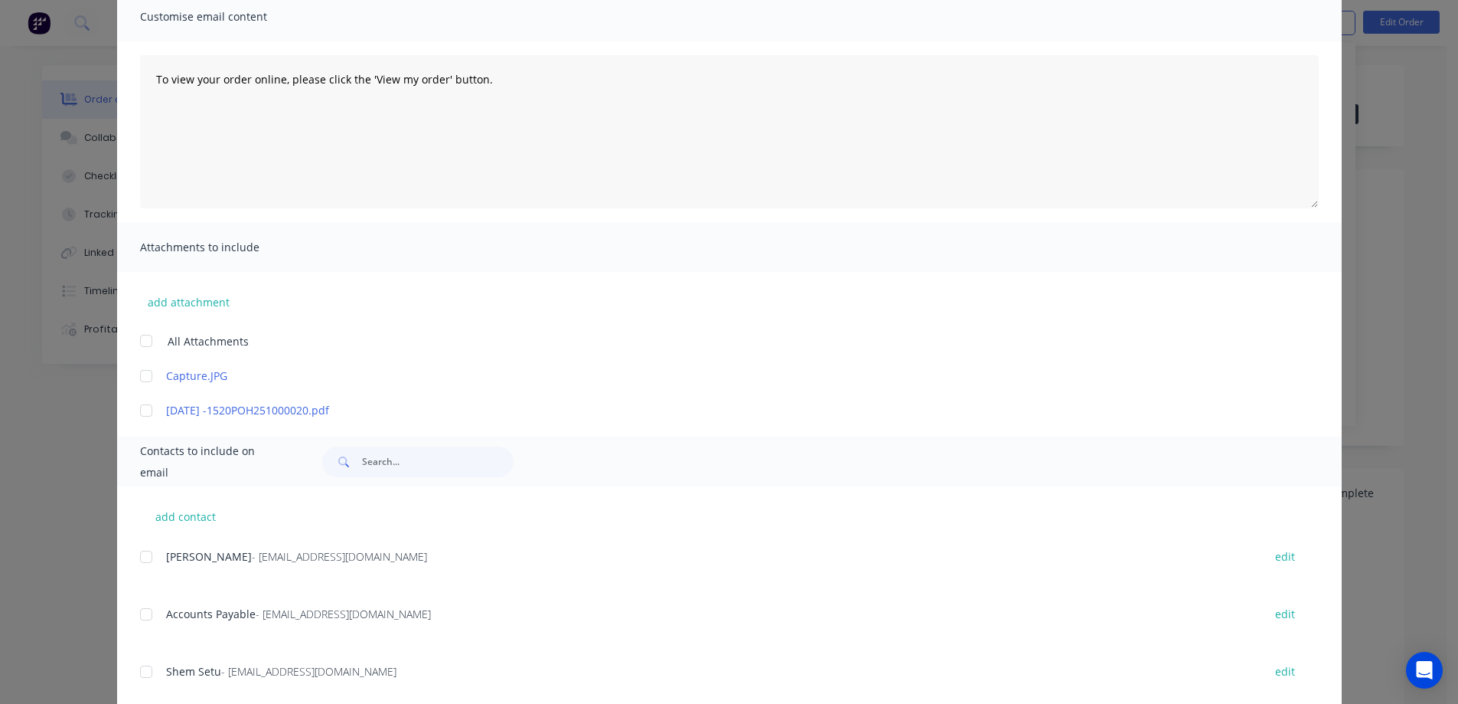
scroll to position [270, 0]
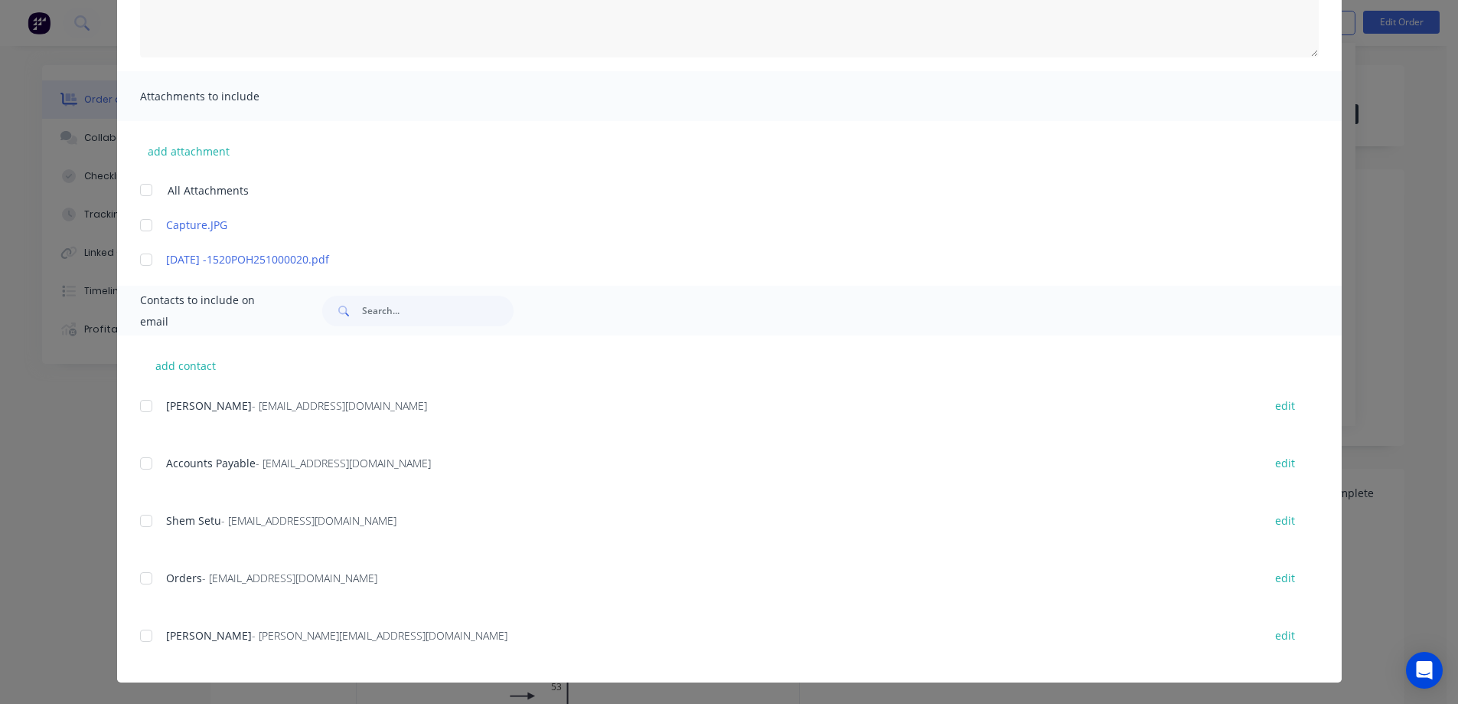
click at [147, 638] on div at bounding box center [146, 635] width 31 height 31
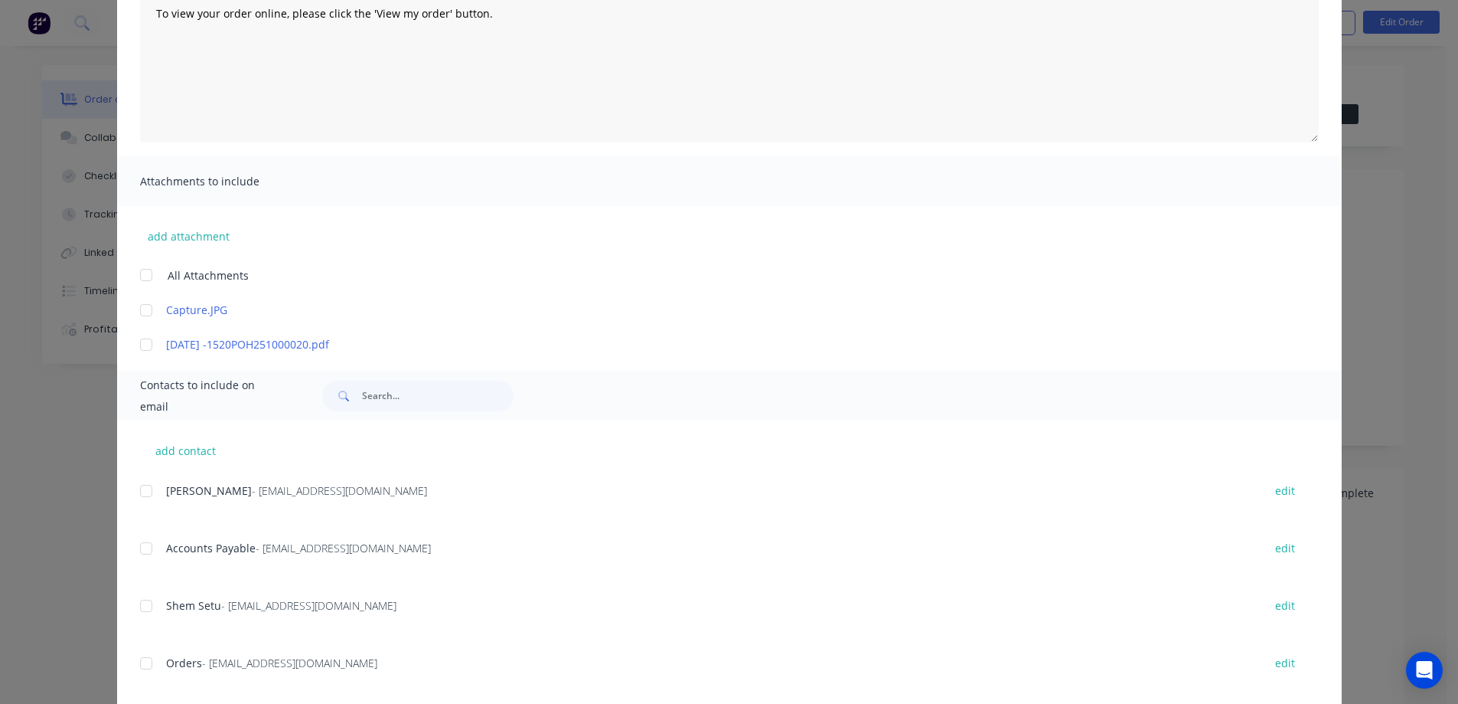
scroll to position [41, 0]
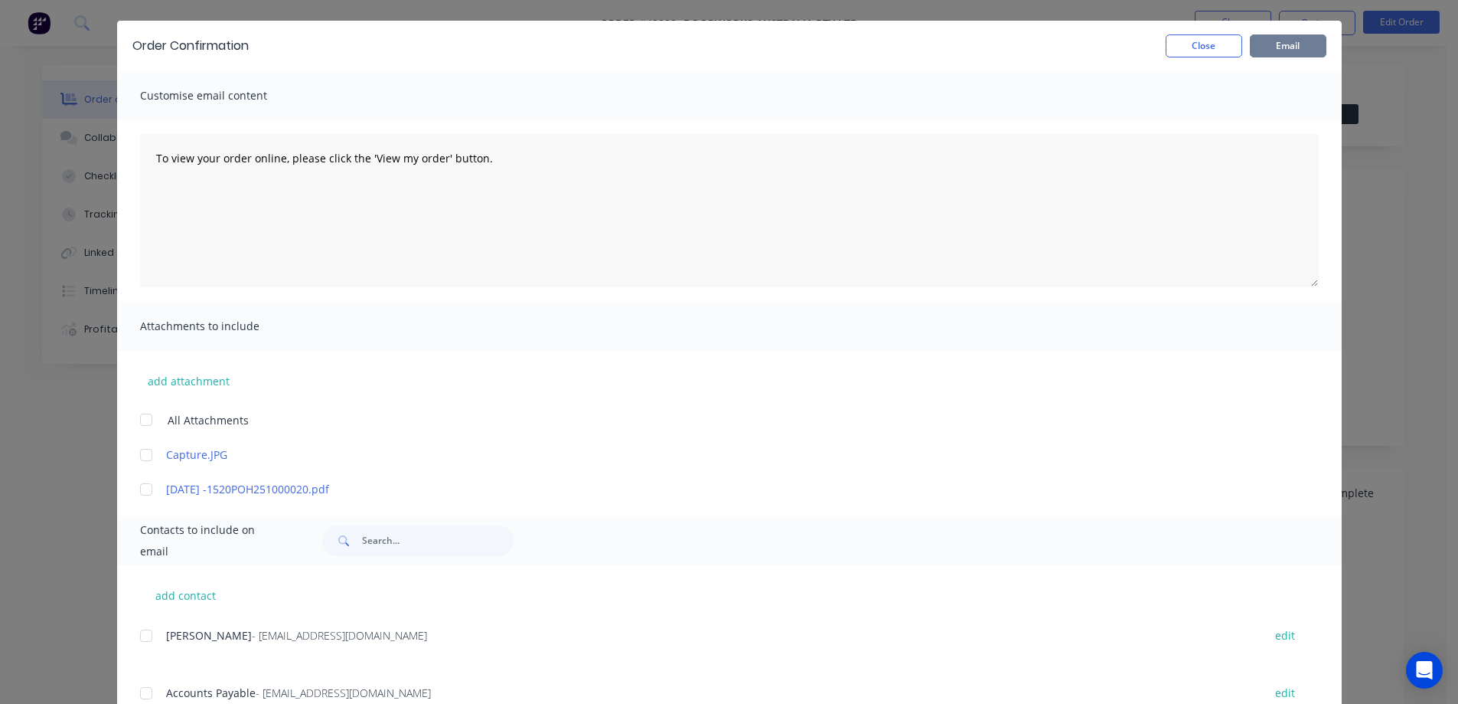
click at [1304, 44] on button "Email" at bounding box center [1288, 45] width 77 height 23
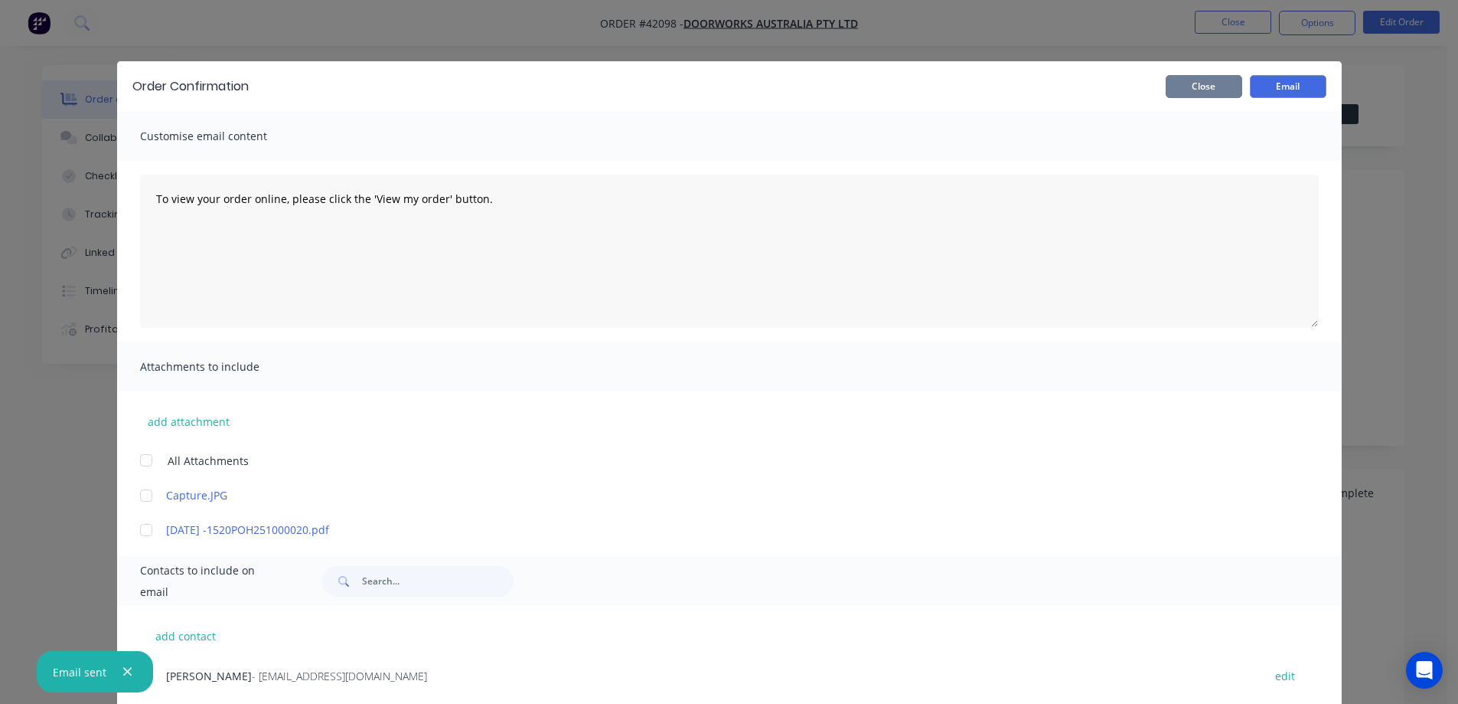
click at [1223, 83] on button "Close" at bounding box center [1204, 86] width 77 height 23
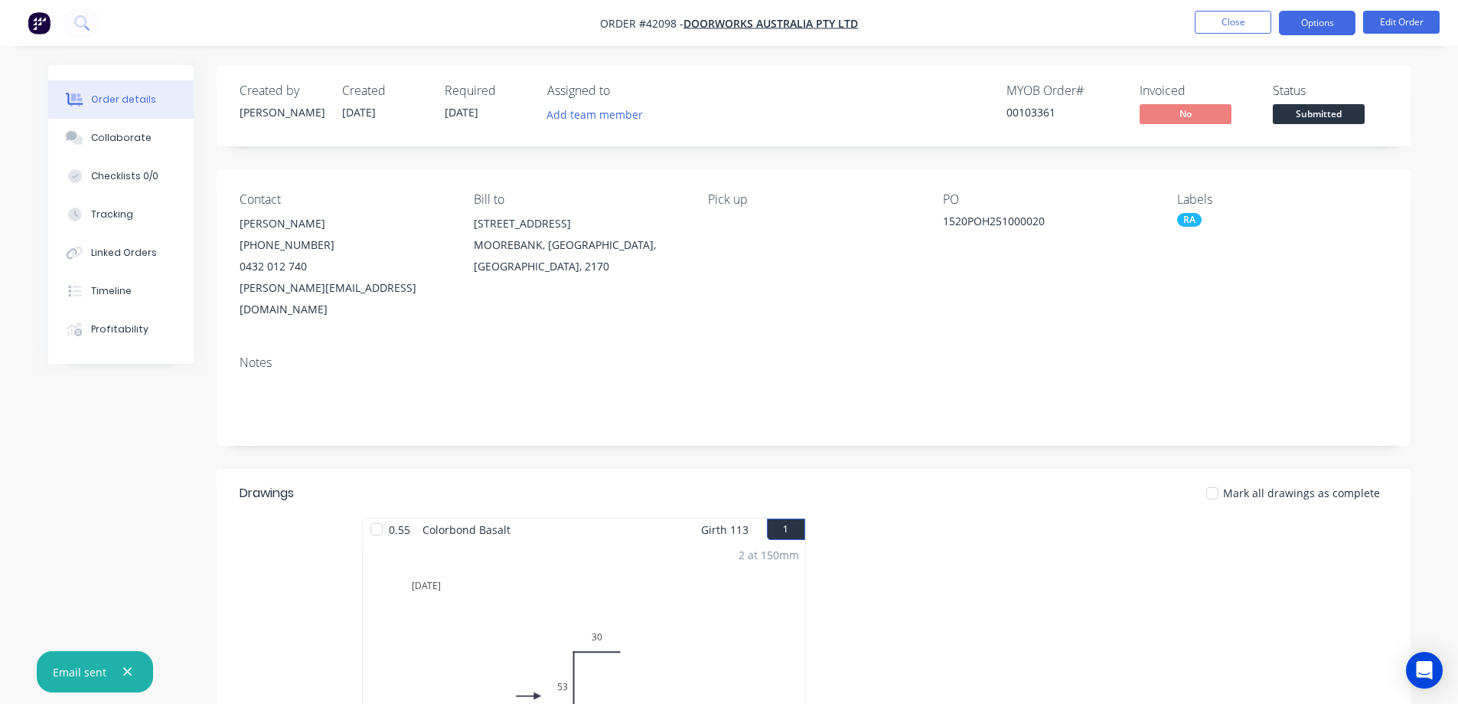
click at [1299, 28] on button "Options" at bounding box center [1317, 23] width 77 height 24
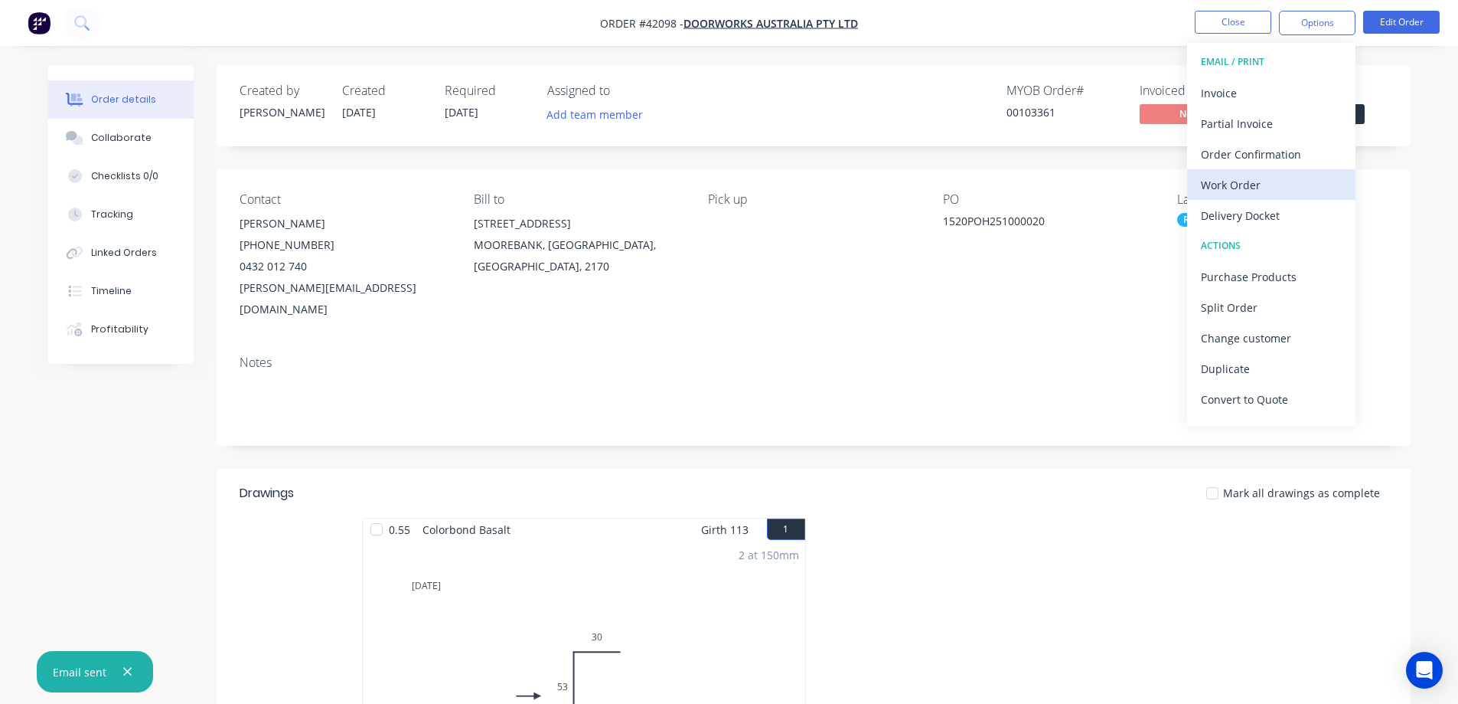
click at [1234, 181] on div "Work Order" at bounding box center [1271, 185] width 141 height 22
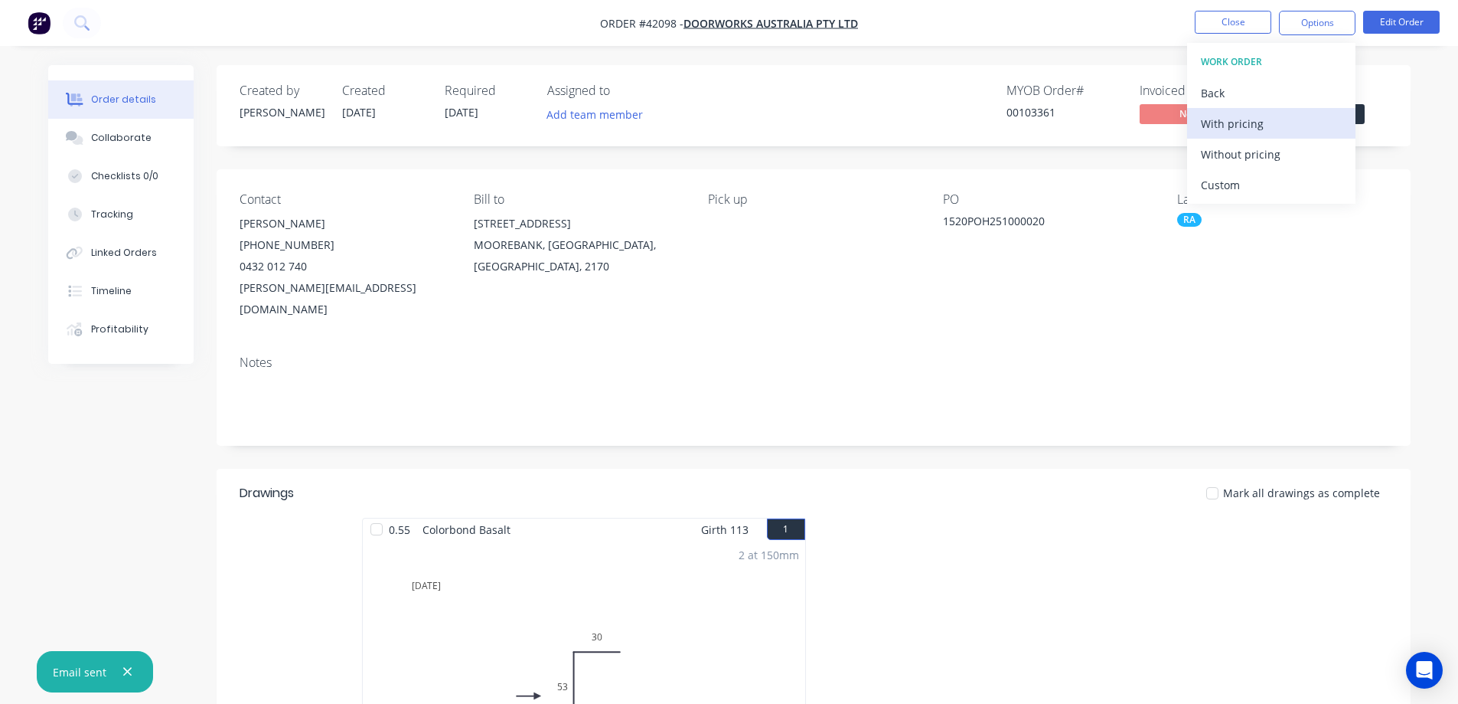
click at [1254, 128] on div "With pricing" at bounding box center [1271, 124] width 141 height 22
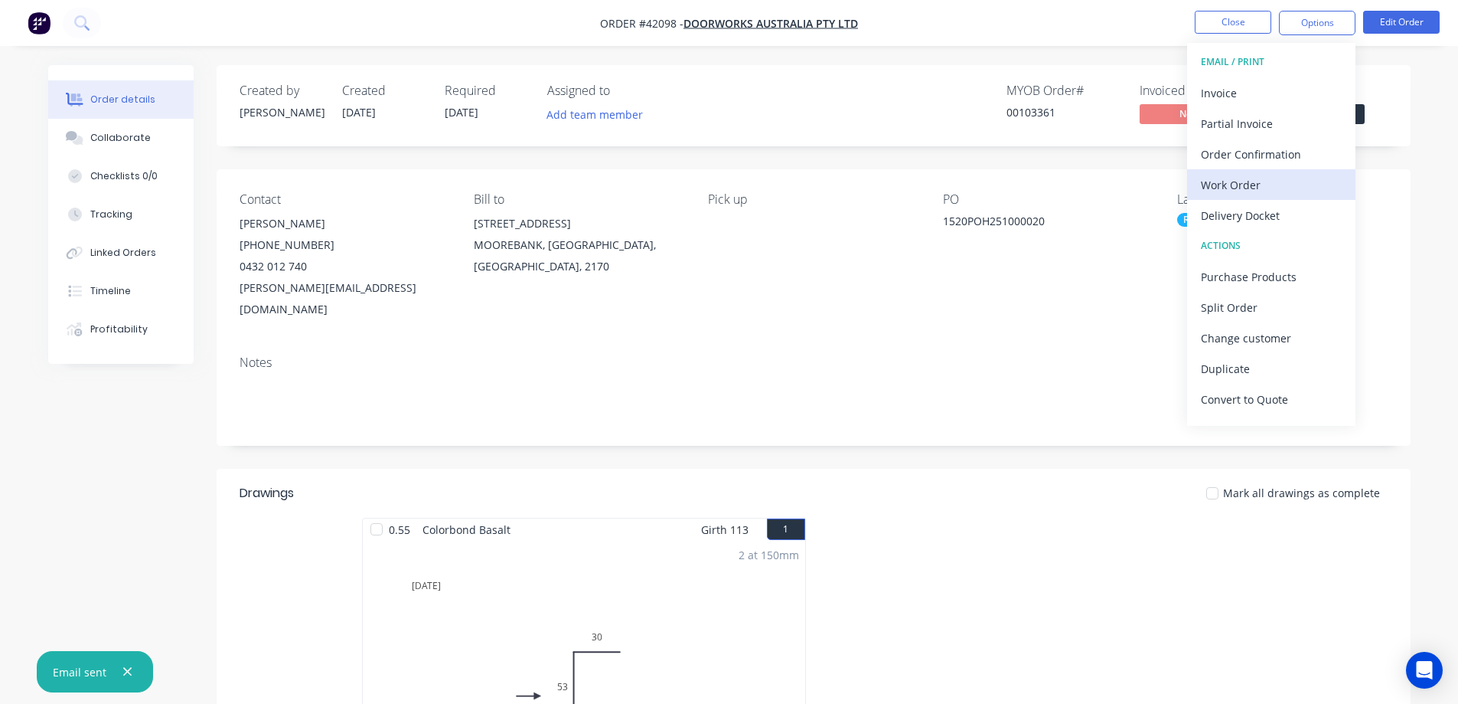
click at [1222, 184] on div "Work Order" at bounding box center [1271, 185] width 141 height 22
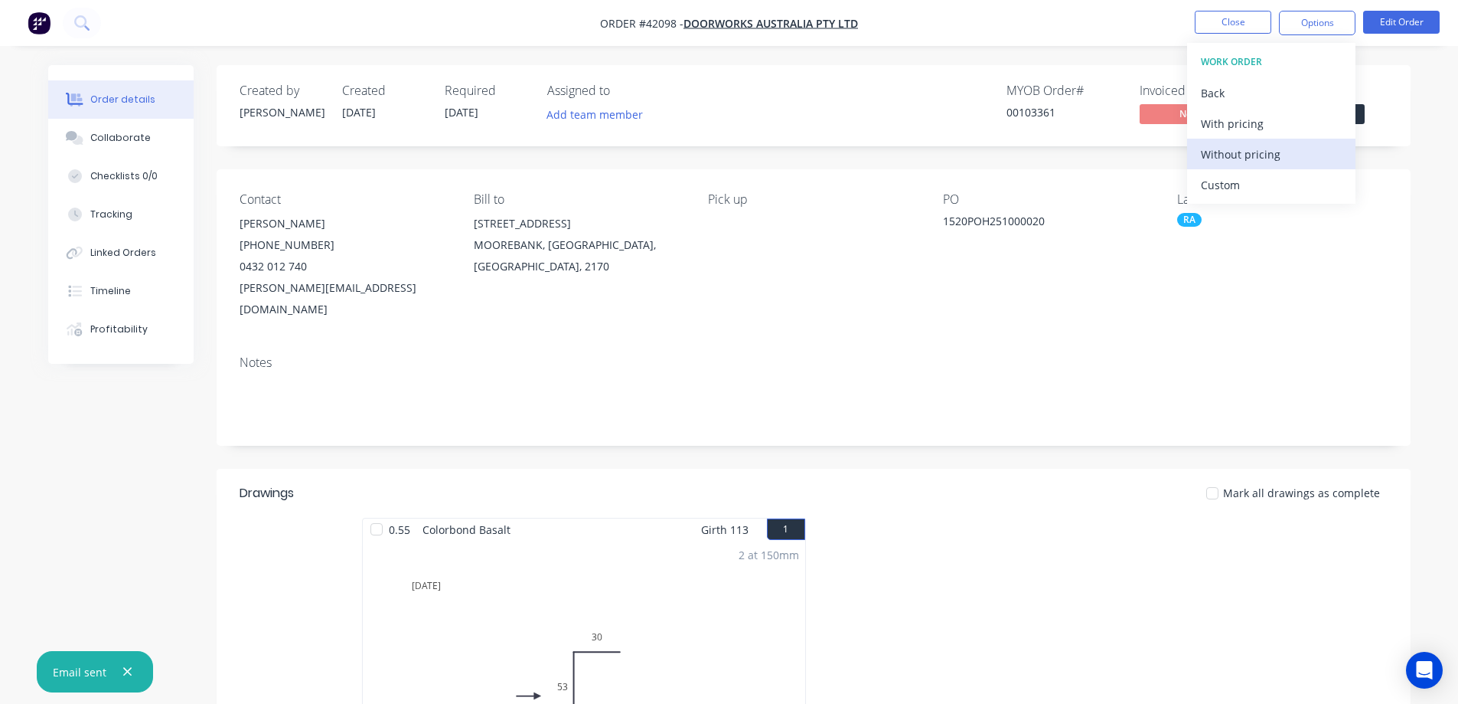
click at [1262, 149] on div "Without pricing" at bounding box center [1271, 154] width 141 height 22
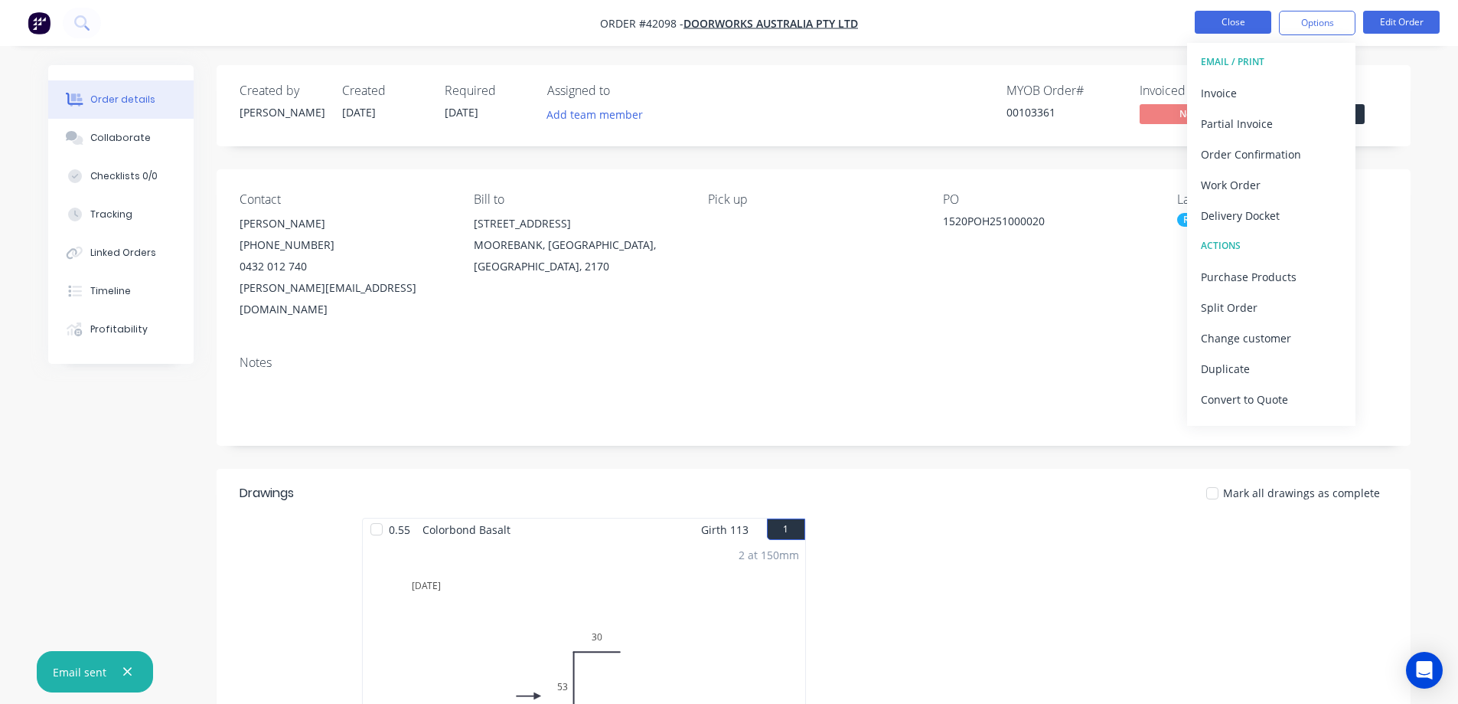
click at [1229, 24] on button "Close" at bounding box center [1233, 22] width 77 height 23
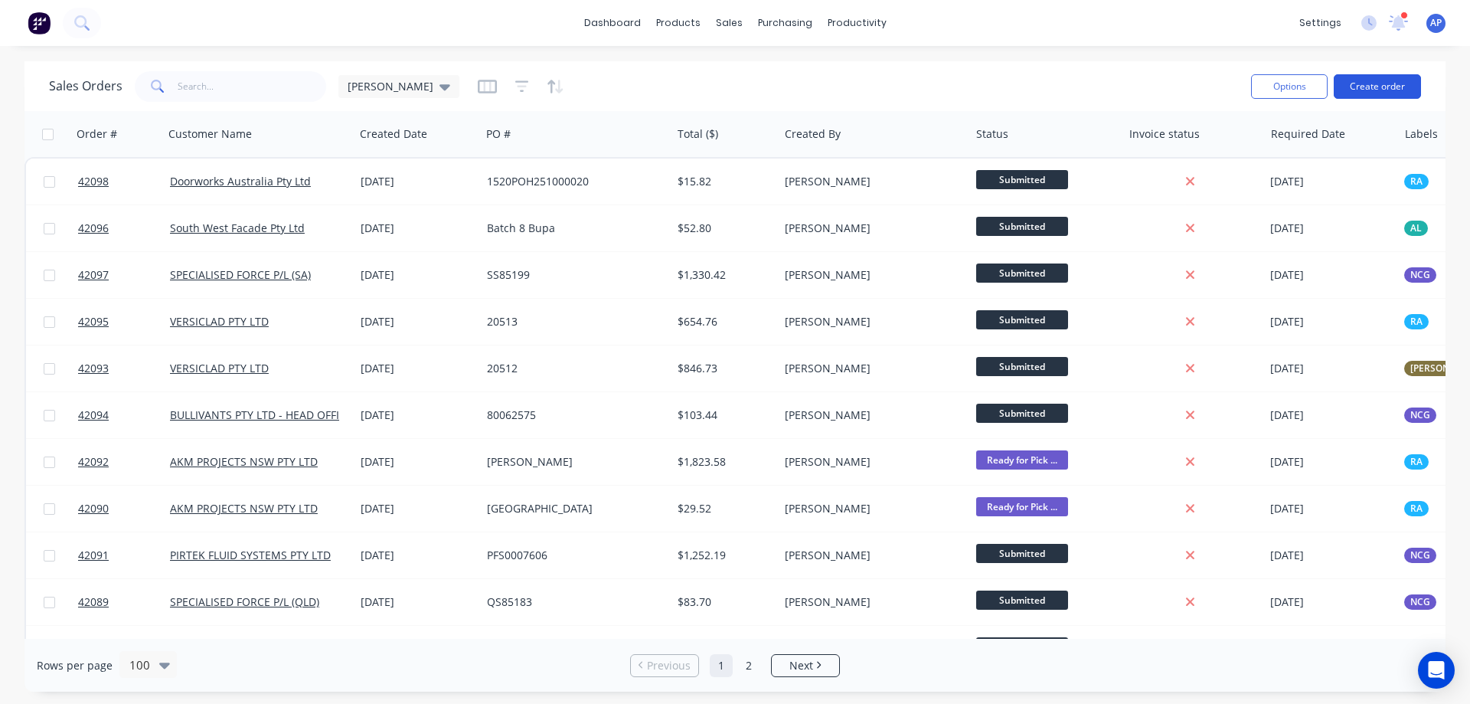
click at [1358, 90] on button "Create order" at bounding box center [1377, 86] width 87 height 24
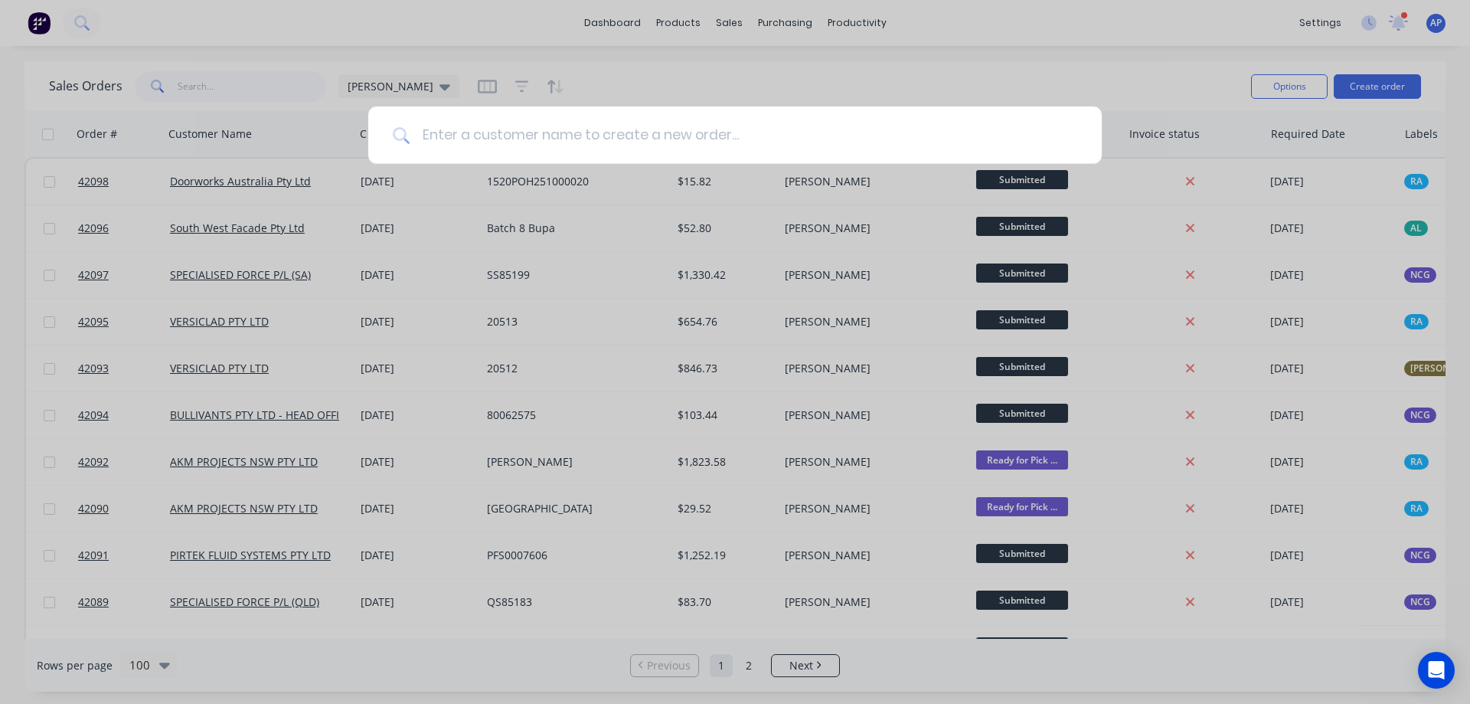
click at [756, 139] on input at bounding box center [744, 134] width 668 height 57
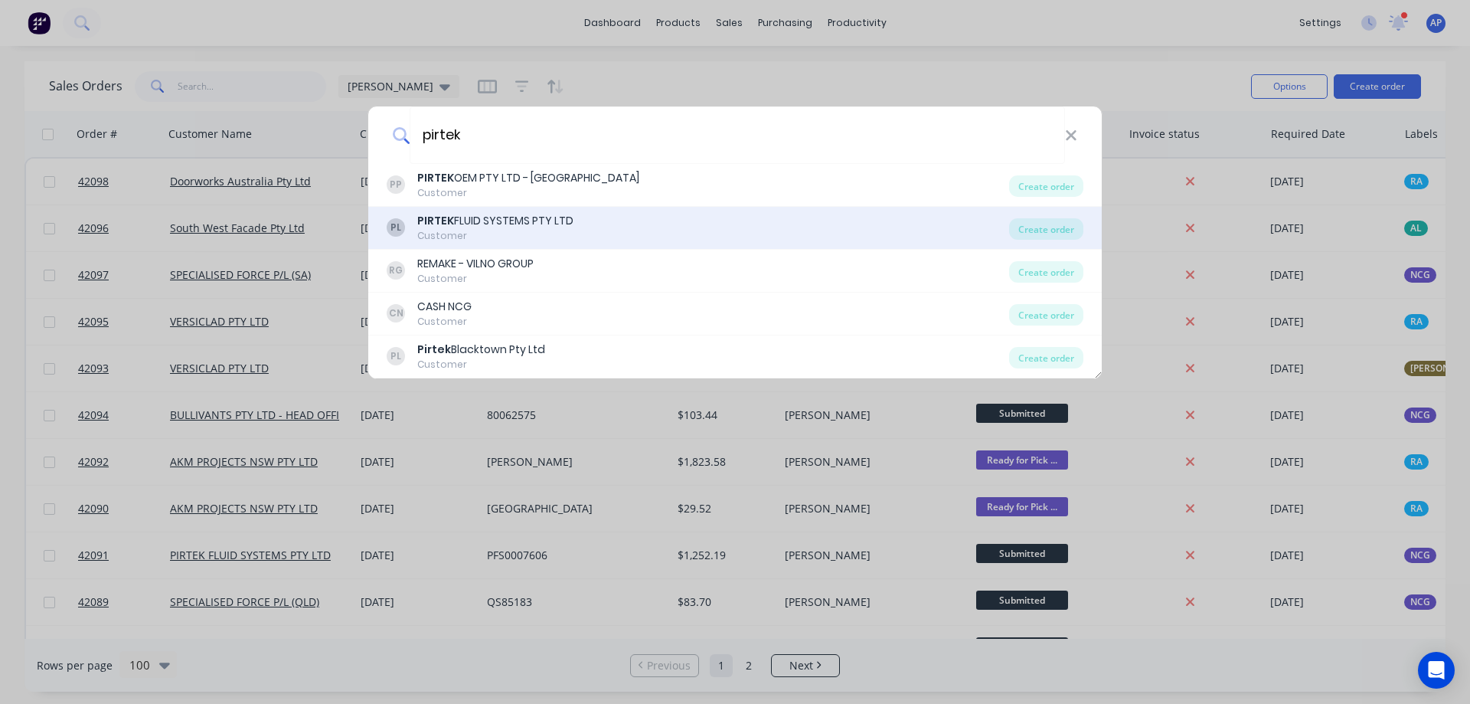
type input "pirtek"
click at [510, 222] on div "PIRTEK FLUID SYSTEMS PTY LTD" at bounding box center [495, 221] width 156 height 16
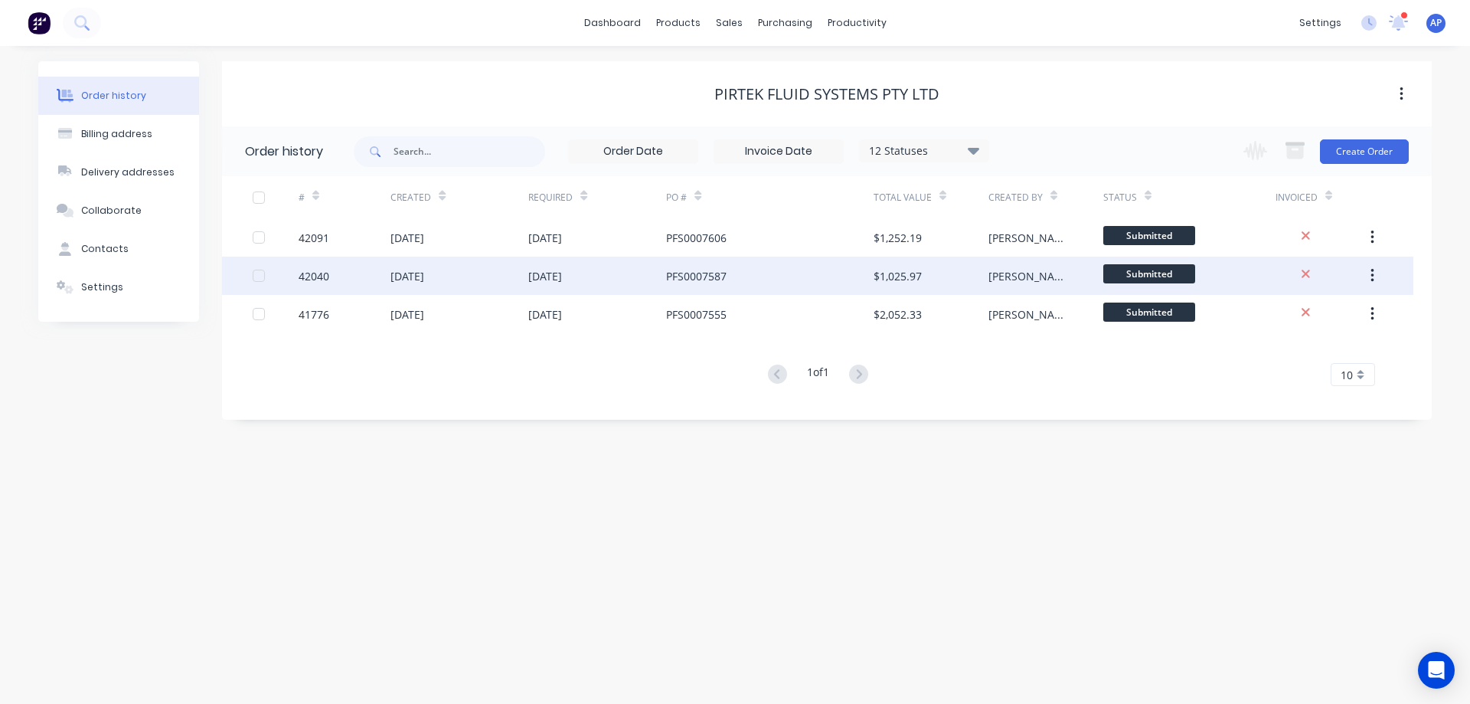
click at [318, 279] on div "42040" at bounding box center [314, 276] width 31 height 16
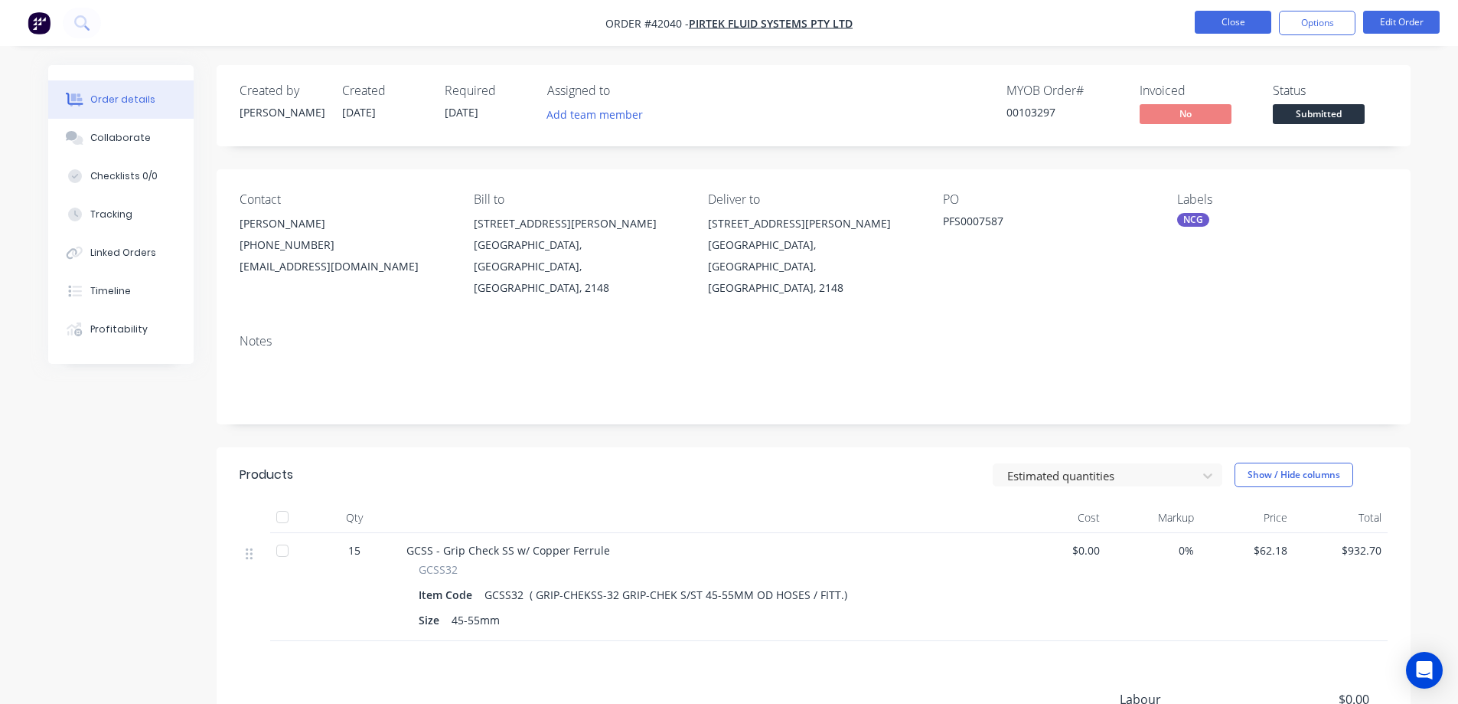
click at [1229, 22] on button "Close" at bounding box center [1233, 22] width 77 height 23
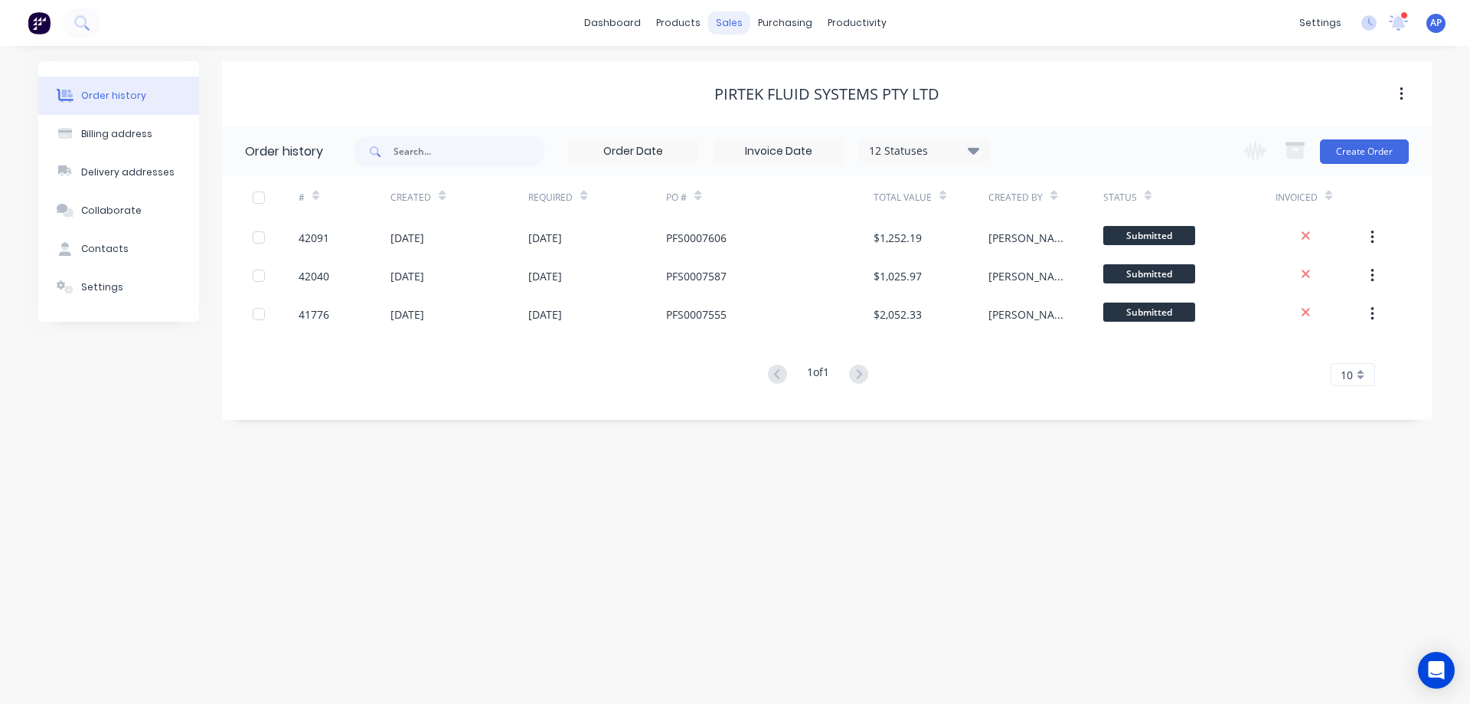
click at [728, 23] on div "sales" at bounding box center [729, 22] width 42 height 23
click at [769, 77] on div "Sales Orders" at bounding box center [785, 74] width 63 height 14
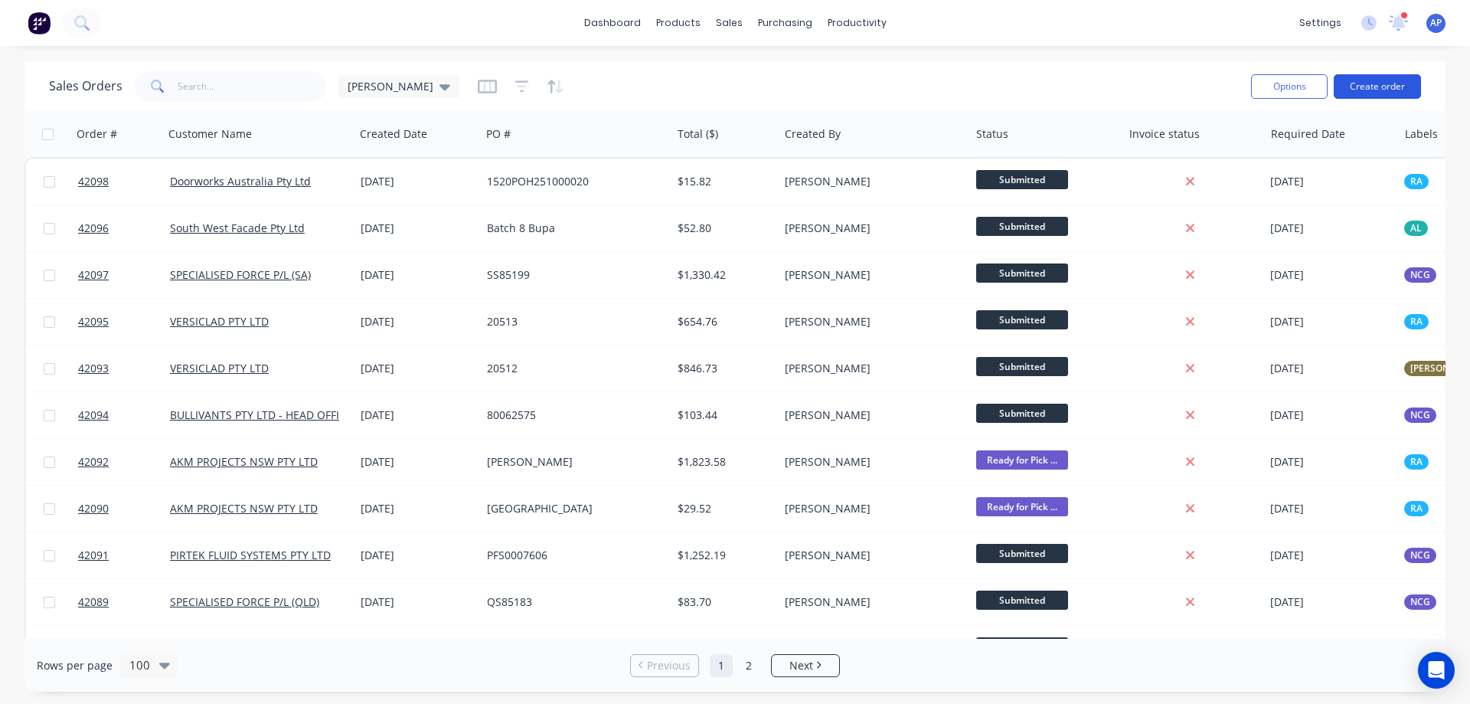
click at [1372, 86] on button "Create order" at bounding box center [1377, 86] width 87 height 24
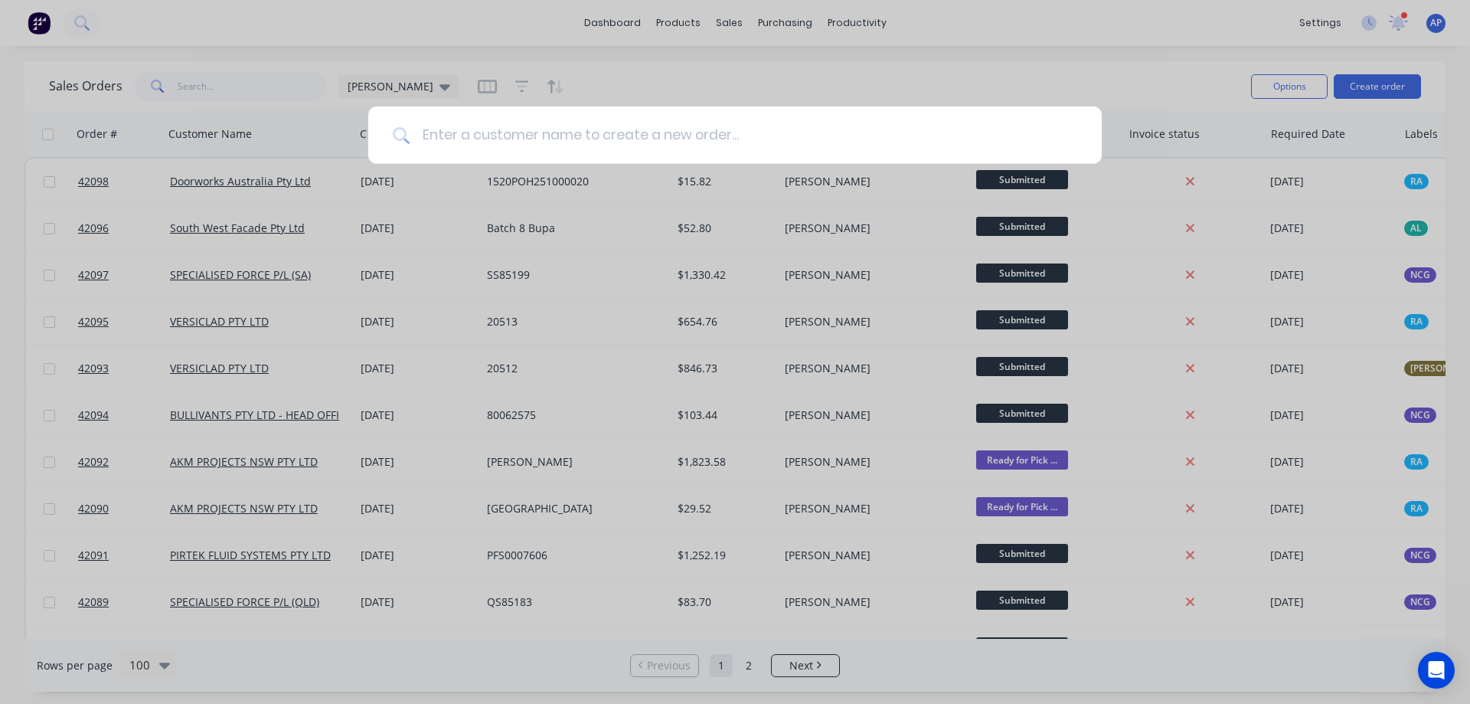
click at [588, 126] on input at bounding box center [744, 134] width 668 height 57
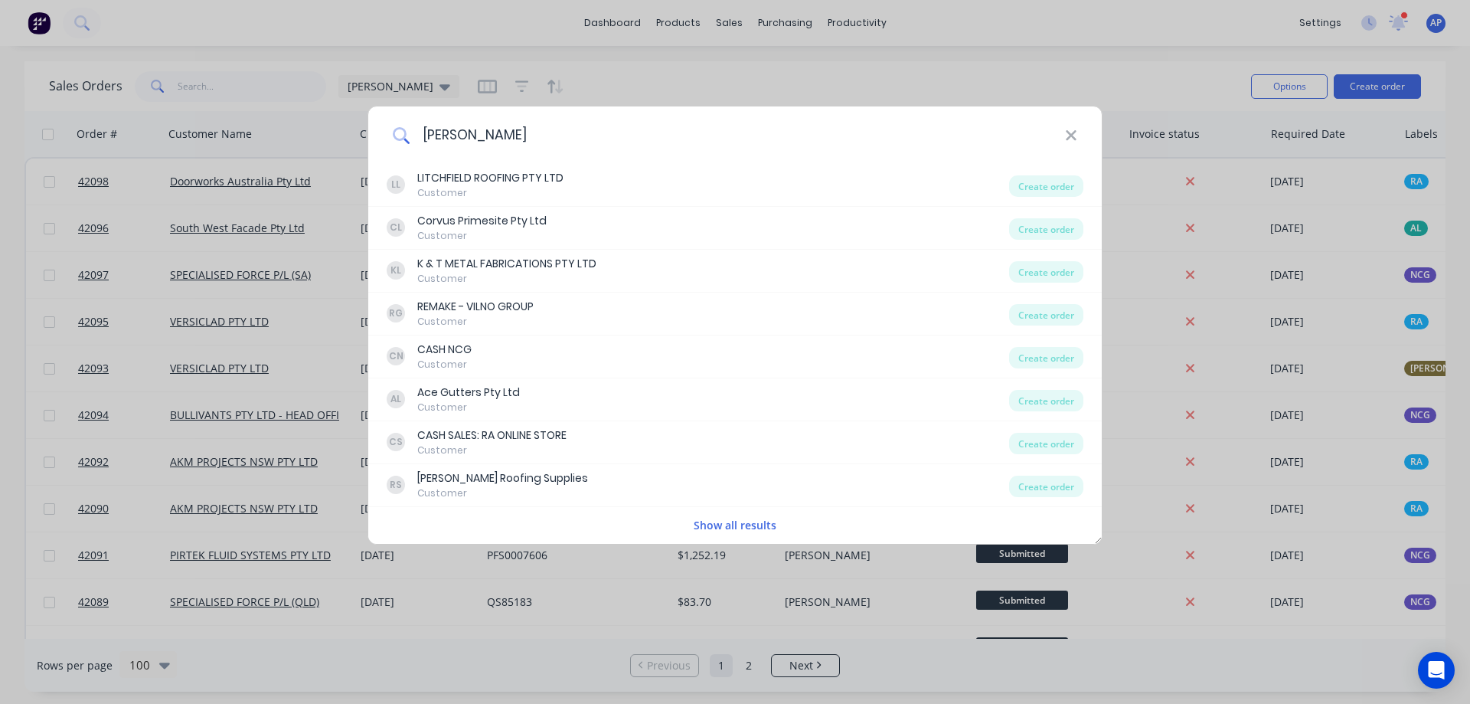
drag, startPoint x: 504, startPoint y: 137, endPoint x: 409, endPoint y: 137, distance: 95.7
click at [410, 137] on input "[PERSON_NAME]" at bounding box center [737, 134] width 655 height 57
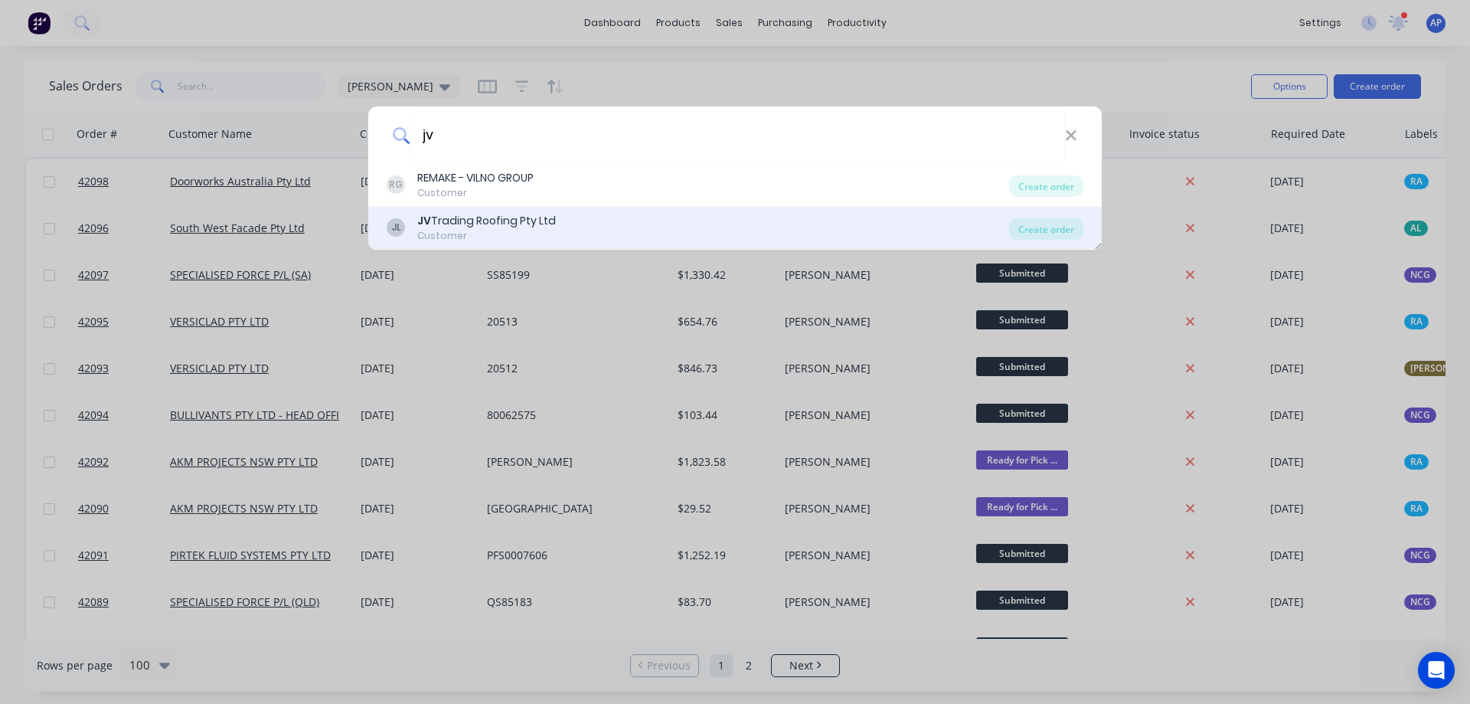
type input "jv"
click at [443, 221] on div "JV Trading Roofing Pty Ltd" at bounding box center [486, 221] width 139 height 16
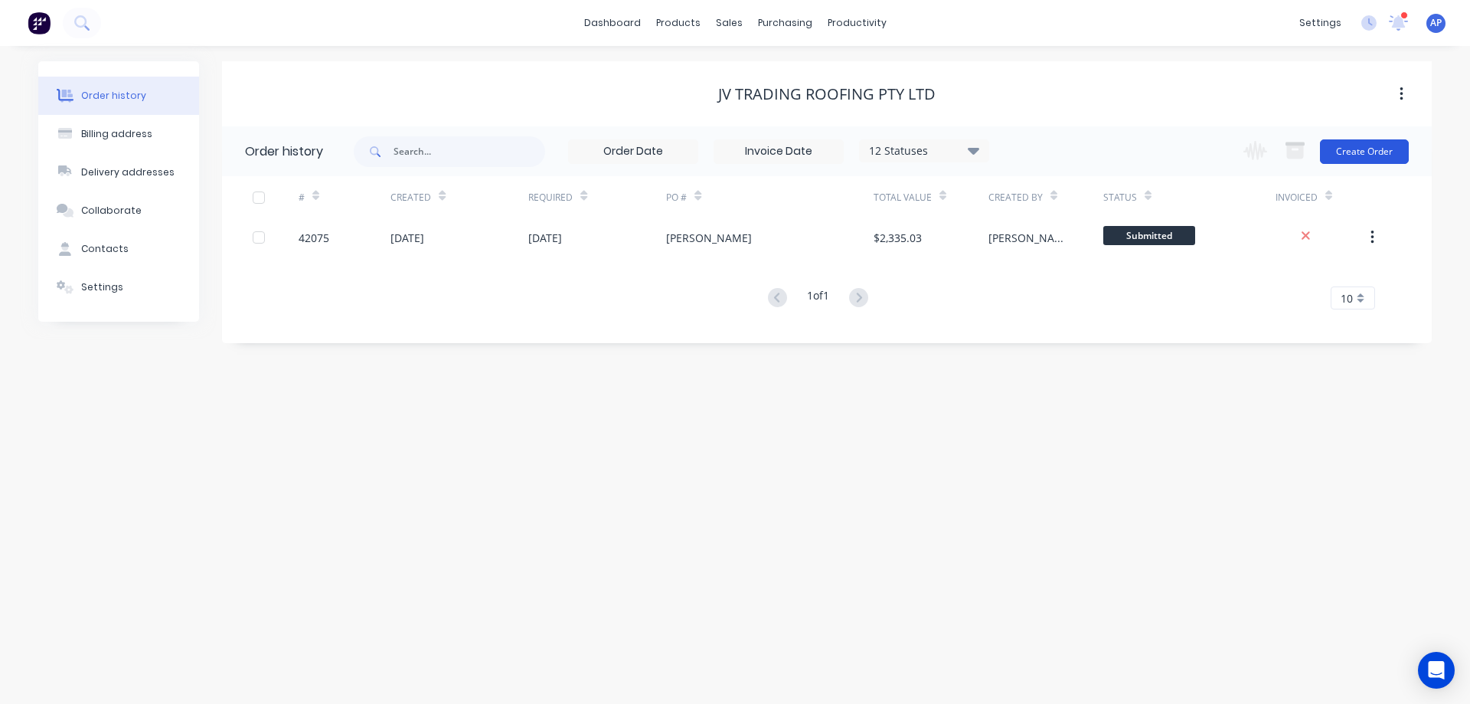
click at [1355, 152] on button "Create Order" at bounding box center [1364, 151] width 89 height 24
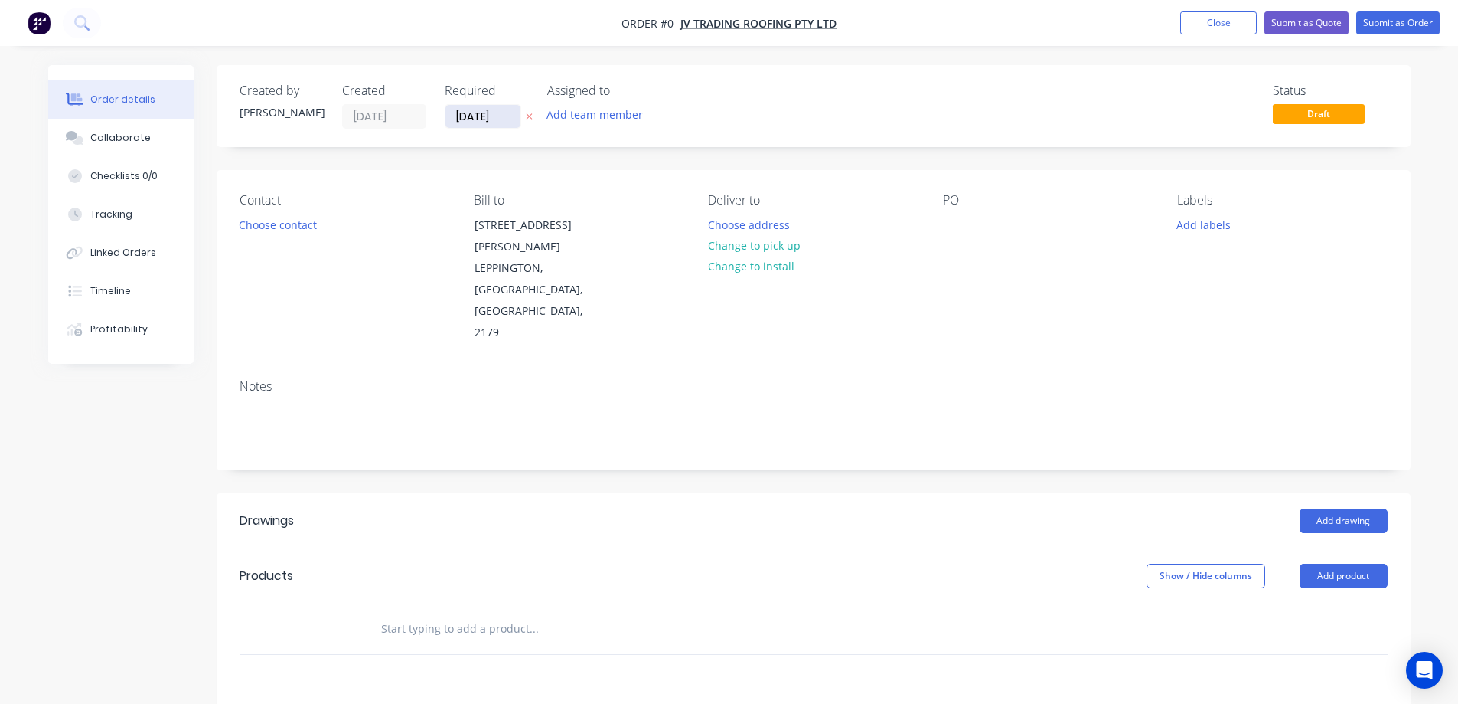
click at [480, 113] on input "[DATE]" at bounding box center [483, 116] width 75 height 23
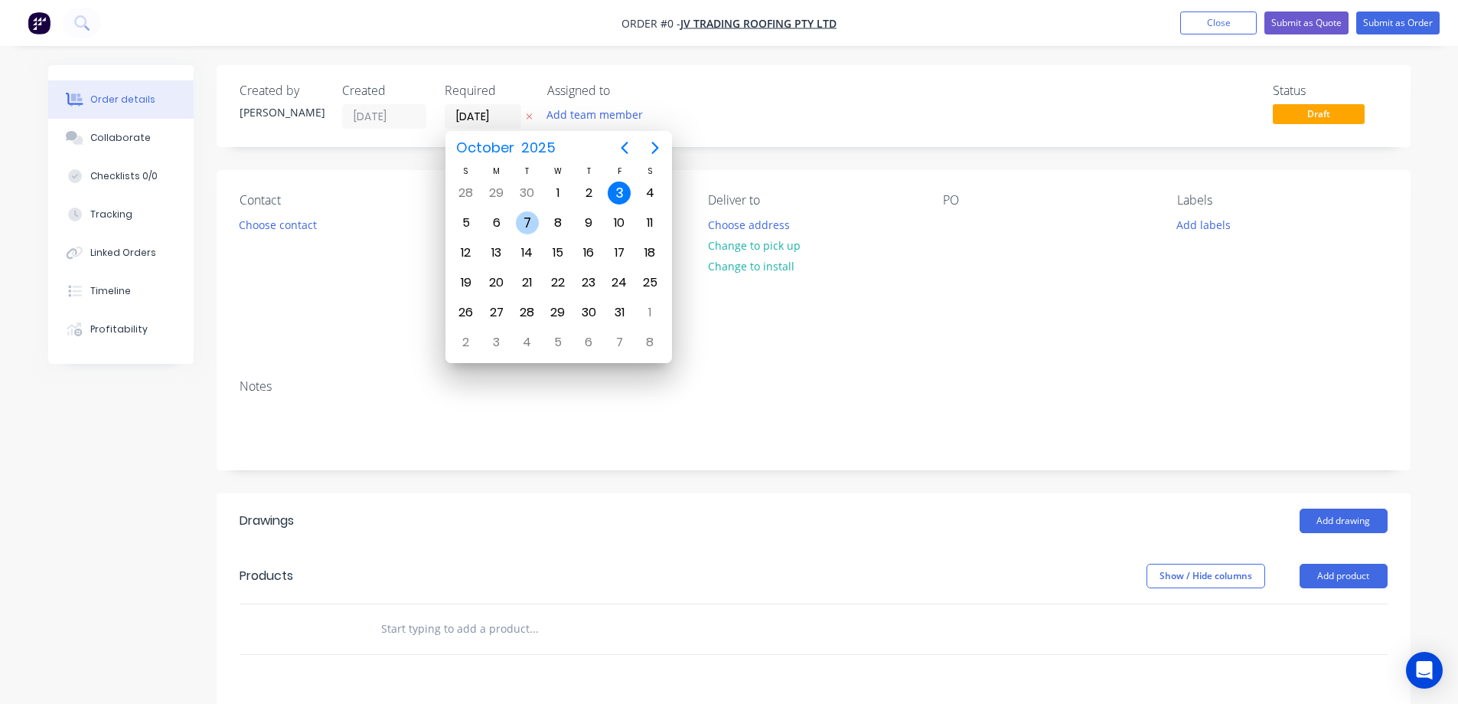
click at [524, 225] on div "7" at bounding box center [527, 222] width 23 height 23
type input "[DATE]"
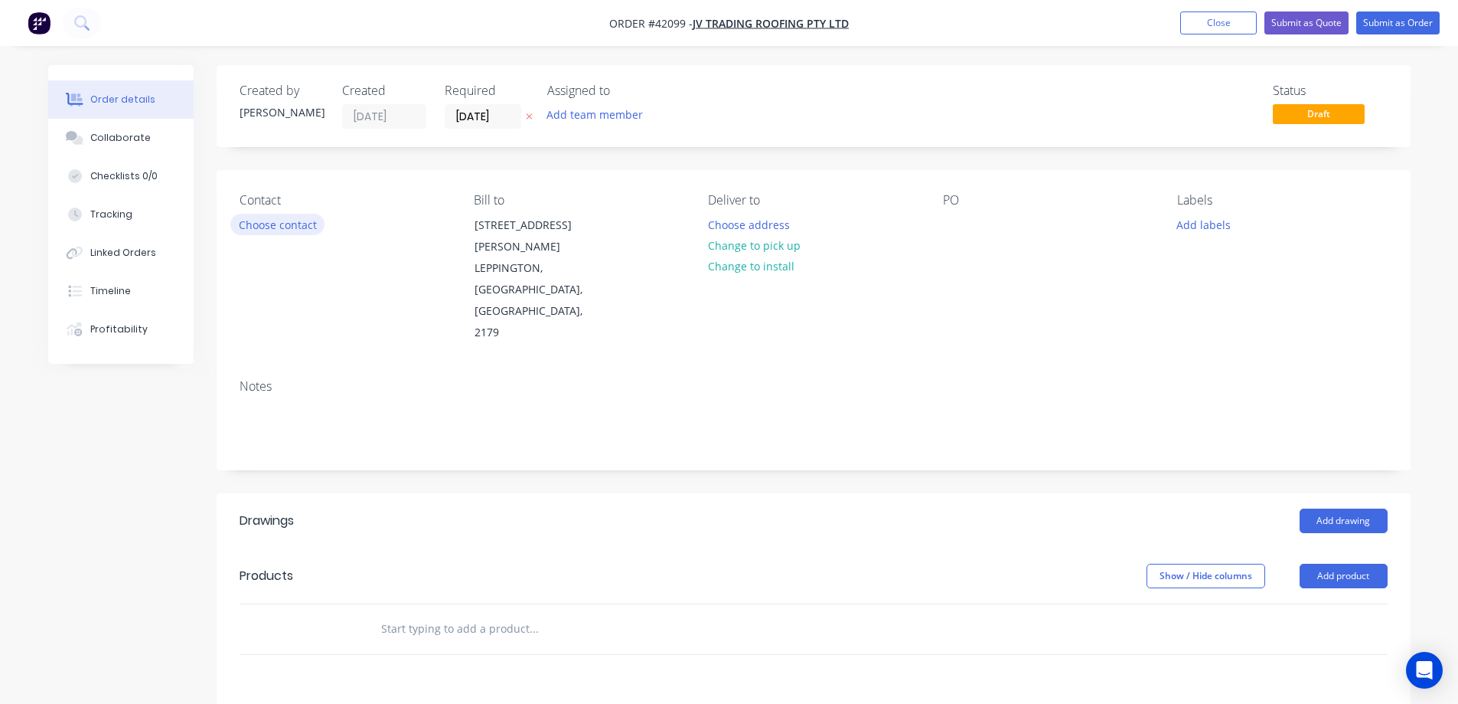
click at [298, 231] on button "Choose contact" at bounding box center [277, 224] width 94 height 21
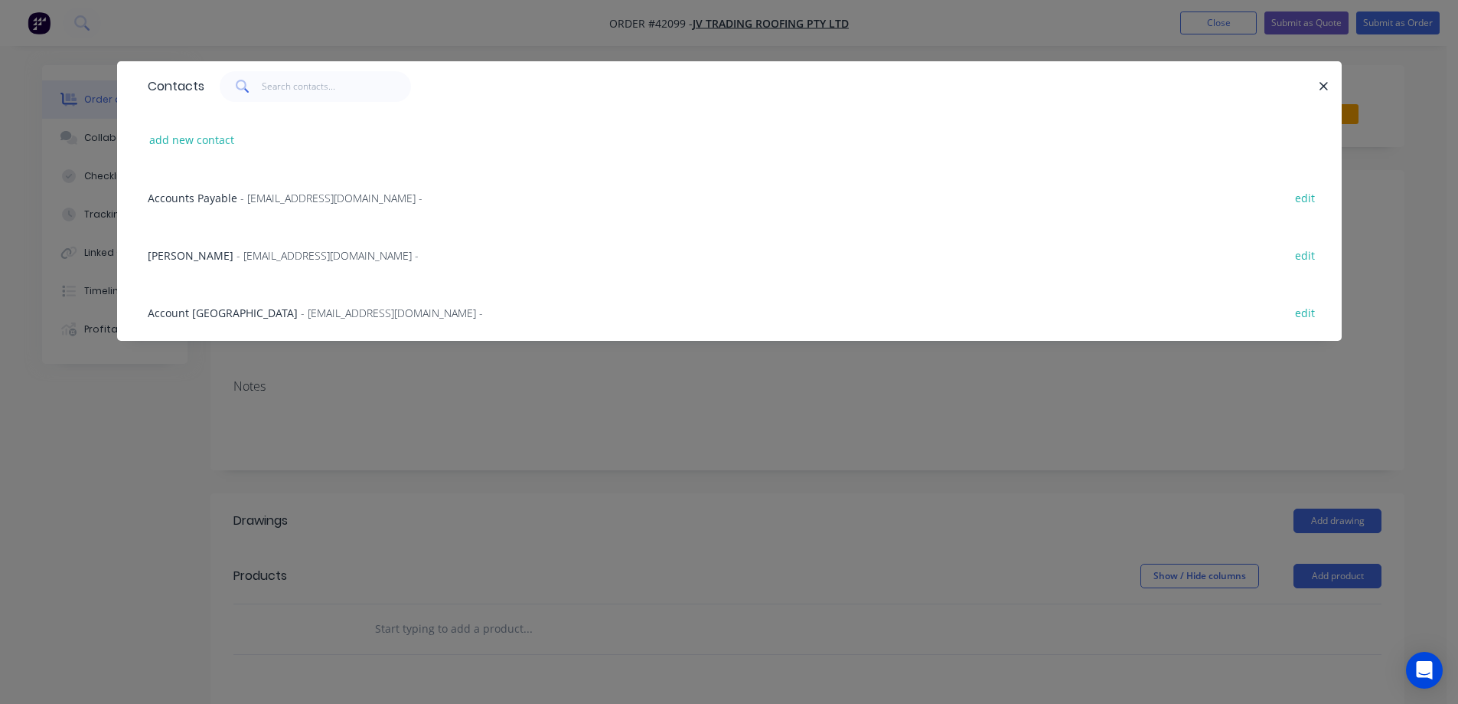
click at [290, 251] on span "- [EMAIL_ADDRESS][DOMAIN_NAME] -" at bounding box center [328, 255] width 182 height 15
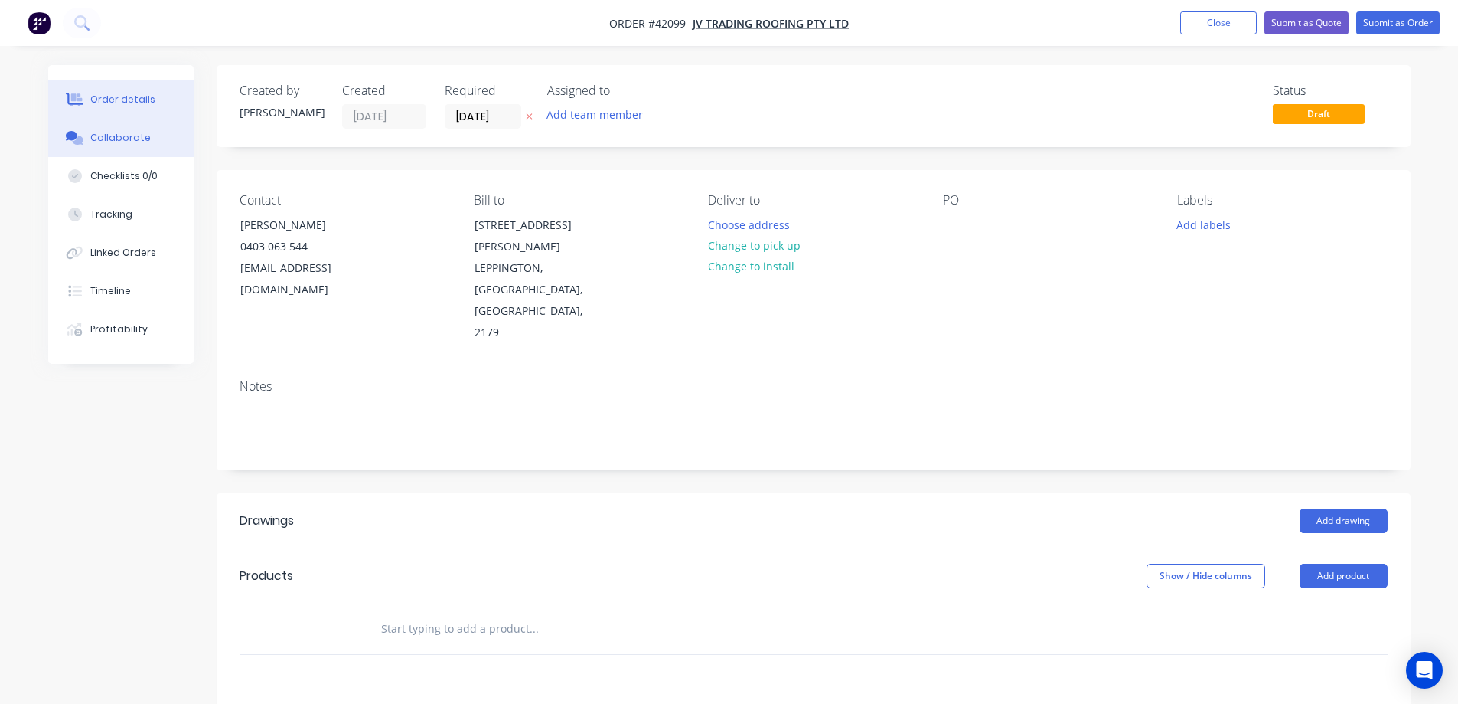
click at [118, 138] on div "Collaborate" at bounding box center [120, 138] width 60 height 14
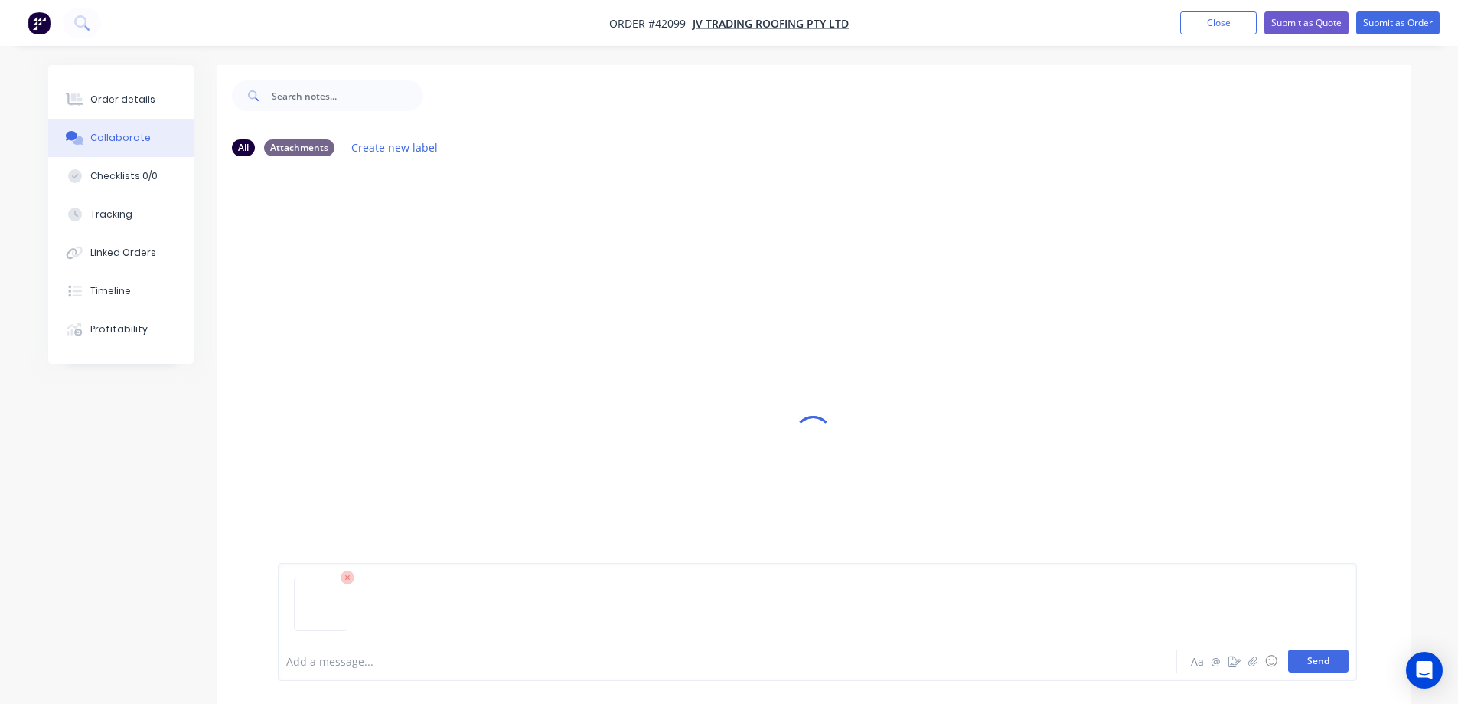
drag, startPoint x: 1317, startPoint y: 668, endPoint x: 1310, endPoint y: 661, distance: 10.3
click at [1316, 664] on button "Send" at bounding box center [1318, 660] width 60 height 23
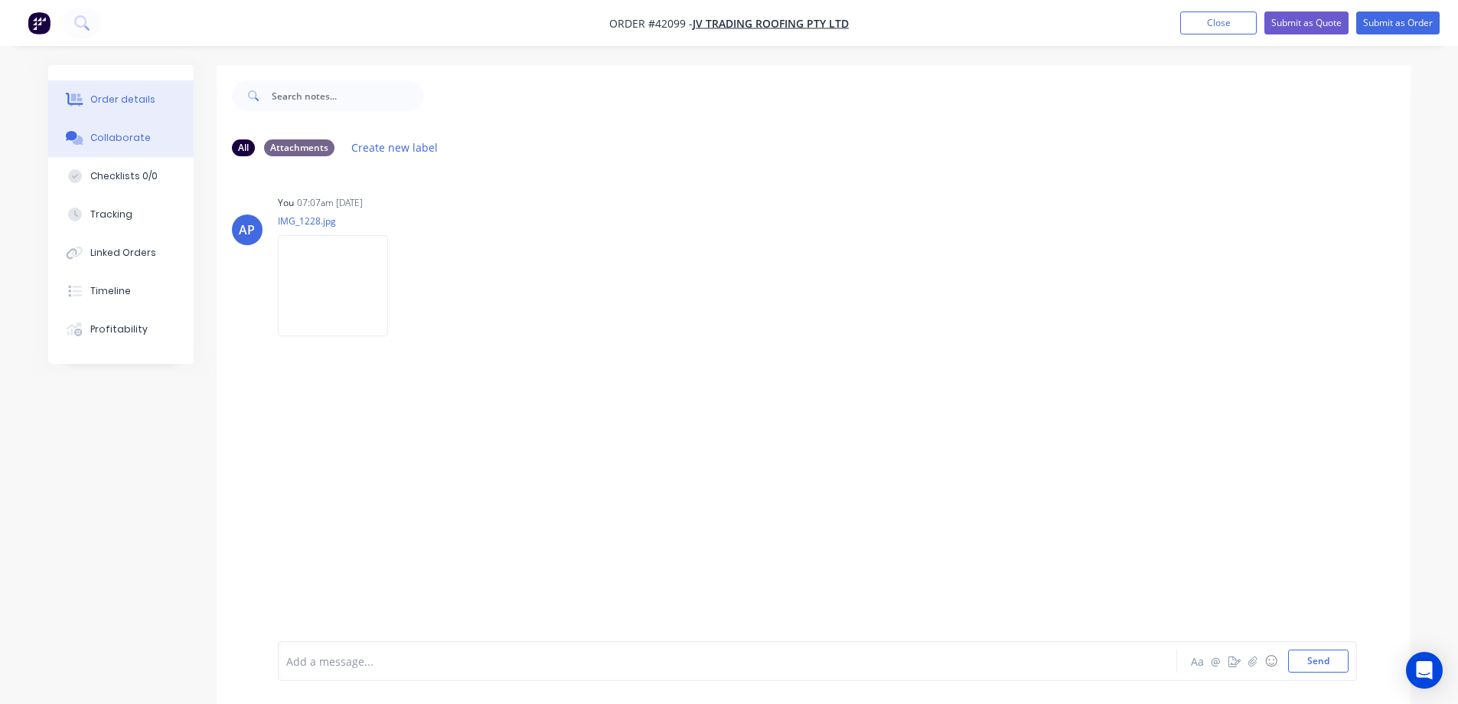
click at [145, 100] on div "Order details" at bounding box center [122, 100] width 65 height 14
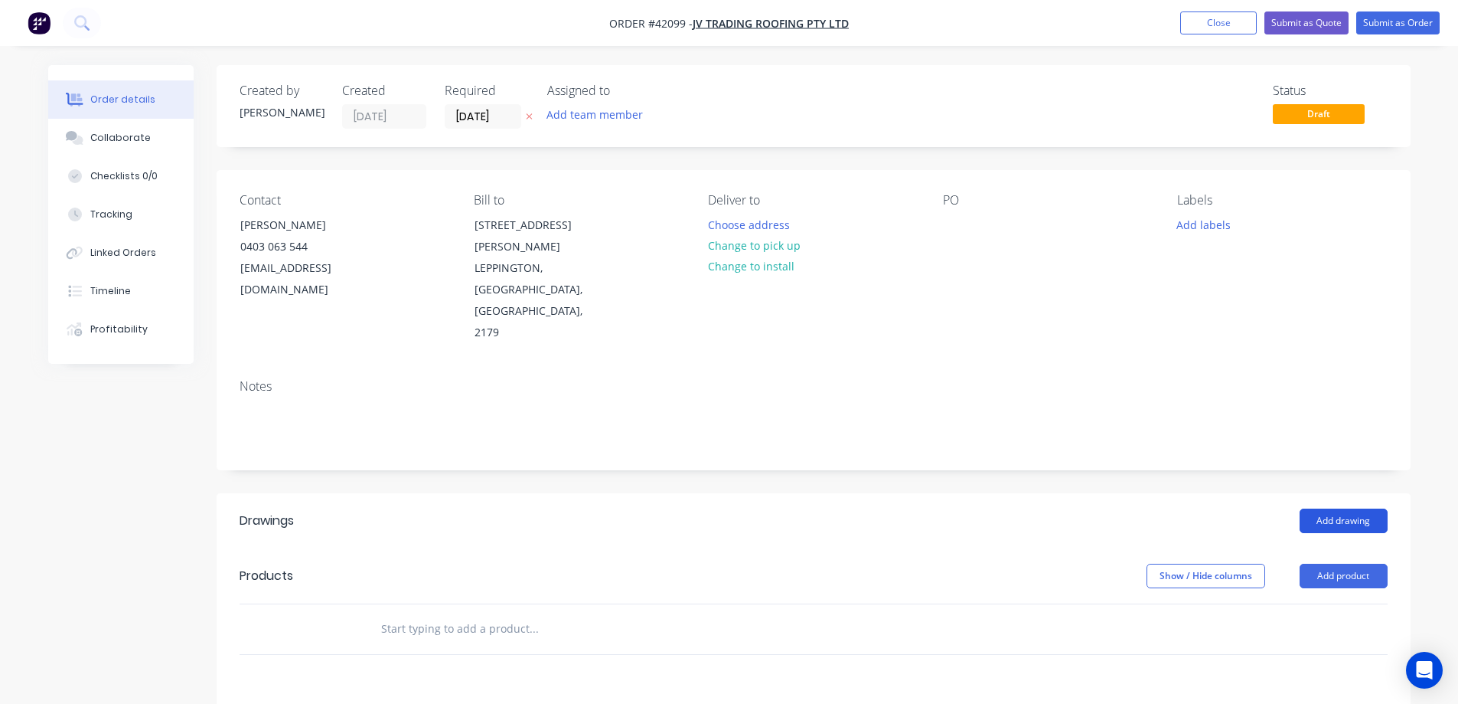
click at [1324, 508] on button "Add drawing" at bounding box center [1344, 520] width 88 height 24
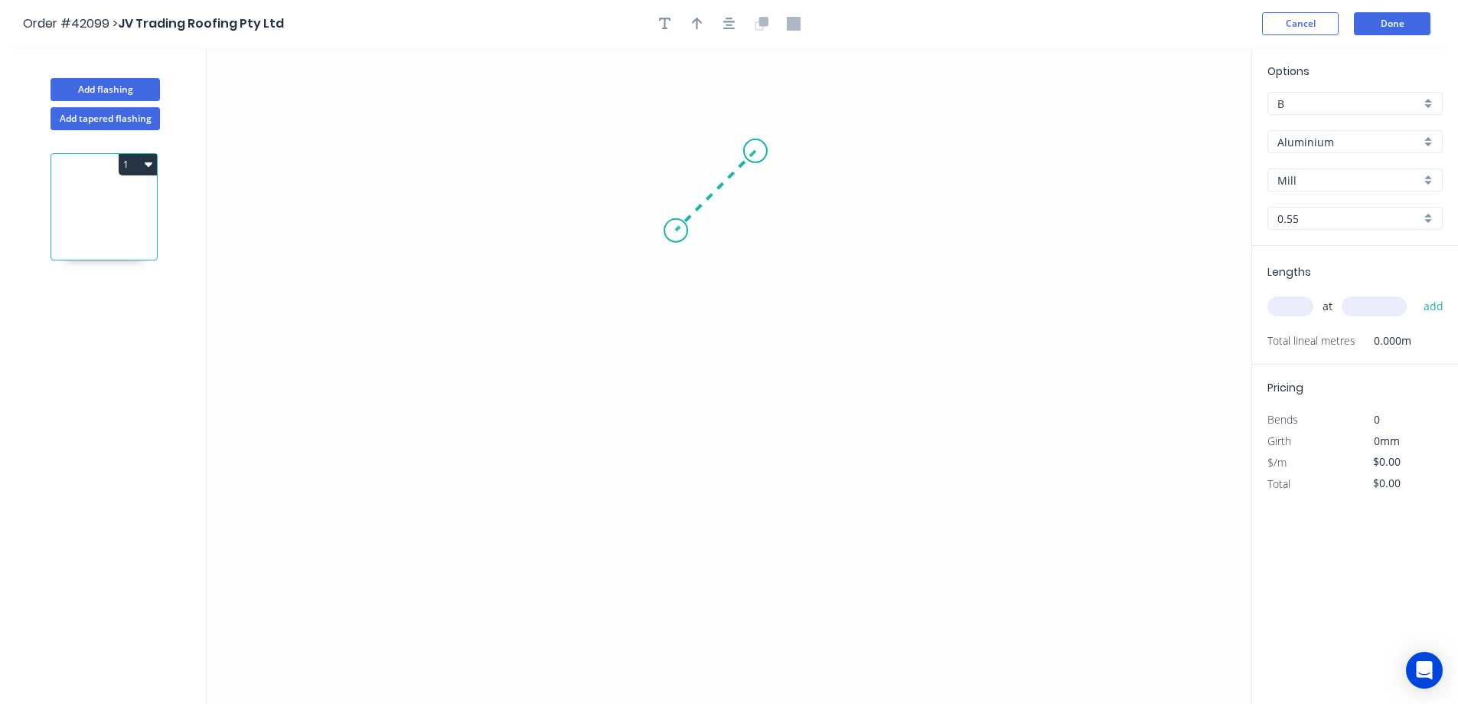
drag, startPoint x: 756, startPoint y: 151, endPoint x: 676, endPoint y: 226, distance: 109.4
click at [676, 226] on icon "0" at bounding box center [729, 375] width 1045 height 656
click at [677, 424] on icon "0 ?" at bounding box center [729, 375] width 1045 height 656
drag, startPoint x: 677, startPoint y: 424, endPoint x: 770, endPoint y: 489, distance: 113.8
click at [770, 489] on icon "0 ? ?" at bounding box center [729, 375] width 1045 height 656
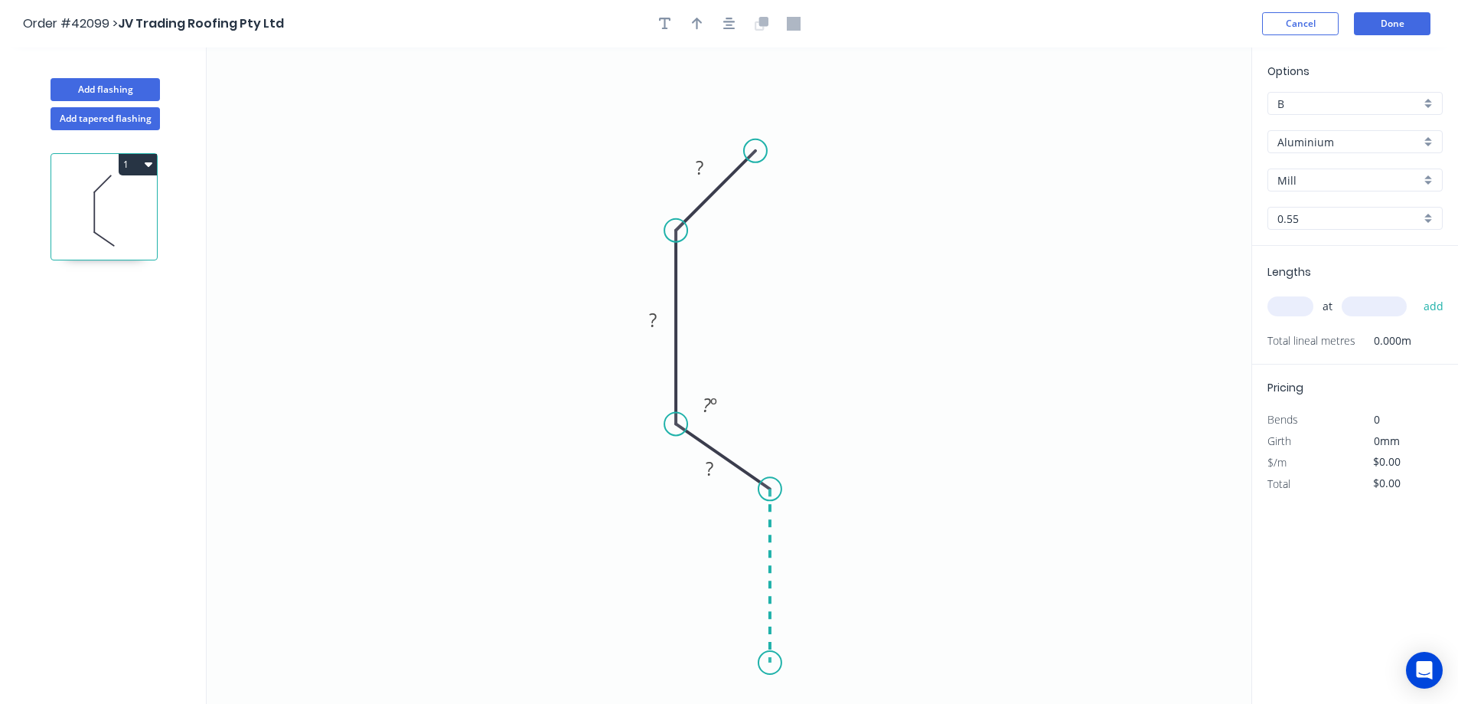
drag, startPoint x: 770, startPoint y: 489, endPoint x: 777, endPoint y: 663, distance: 173.9
click at [777, 663] on icon "0 ? ? ? ? º" at bounding box center [729, 375] width 1045 height 656
click at [775, 663] on circle at bounding box center [770, 662] width 23 height 23
drag, startPoint x: 777, startPoint y: 663, endPoint x: 756, endPoint y: 354, distance: 309.2
click at [775, 662] on circle at bounding box center [770, 662] width 23 height 23
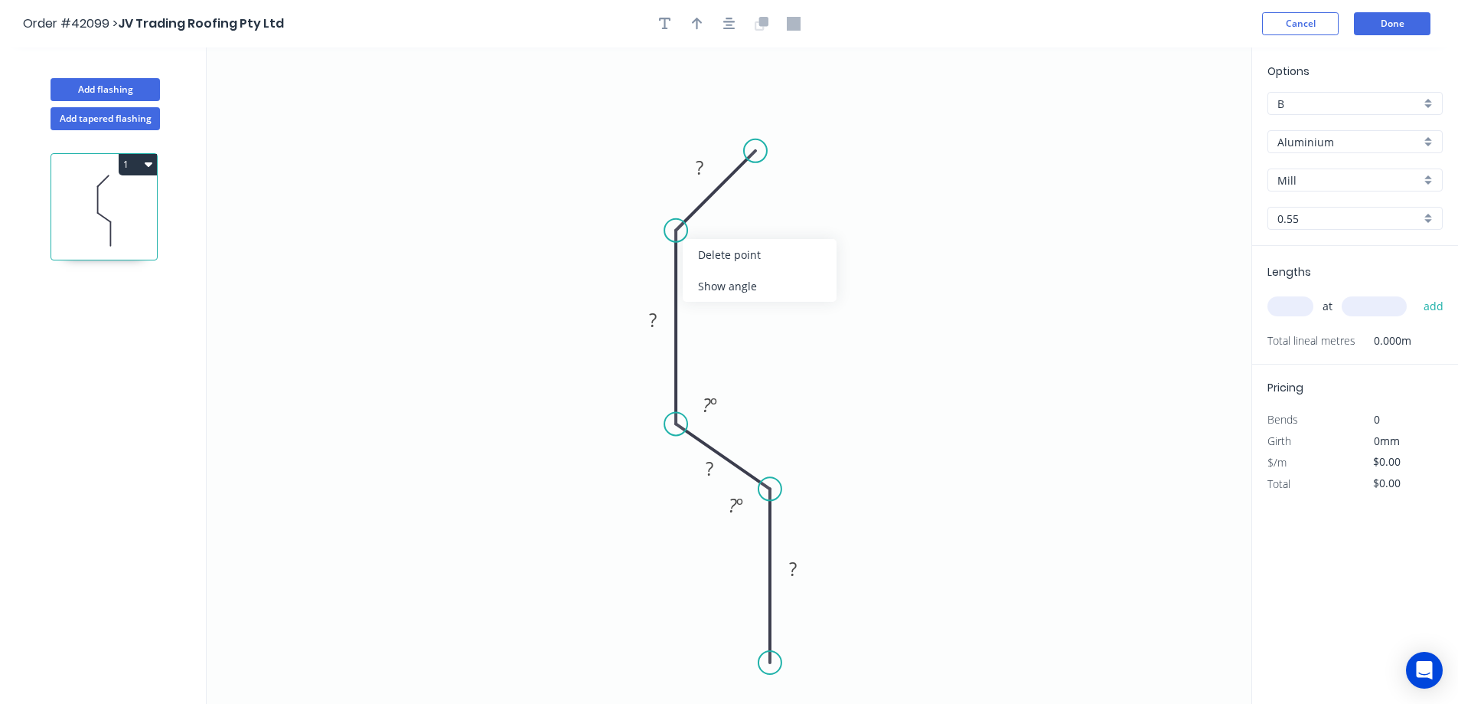
click at [726, 283] on div "Show angle" at bounding box center [760, 285] width 154 height 31
click at [706, 167] on rect at bounding box center [699, 168] width 31 height 21
type input "$8.57"
drag, startPoint x: 697, startPoint y: 25, endPoint x: 866, endPoint y: 52, distance: 170.5
click at [698, 24] on icon "button" at bounding box center [697, 24] width 11 height 14
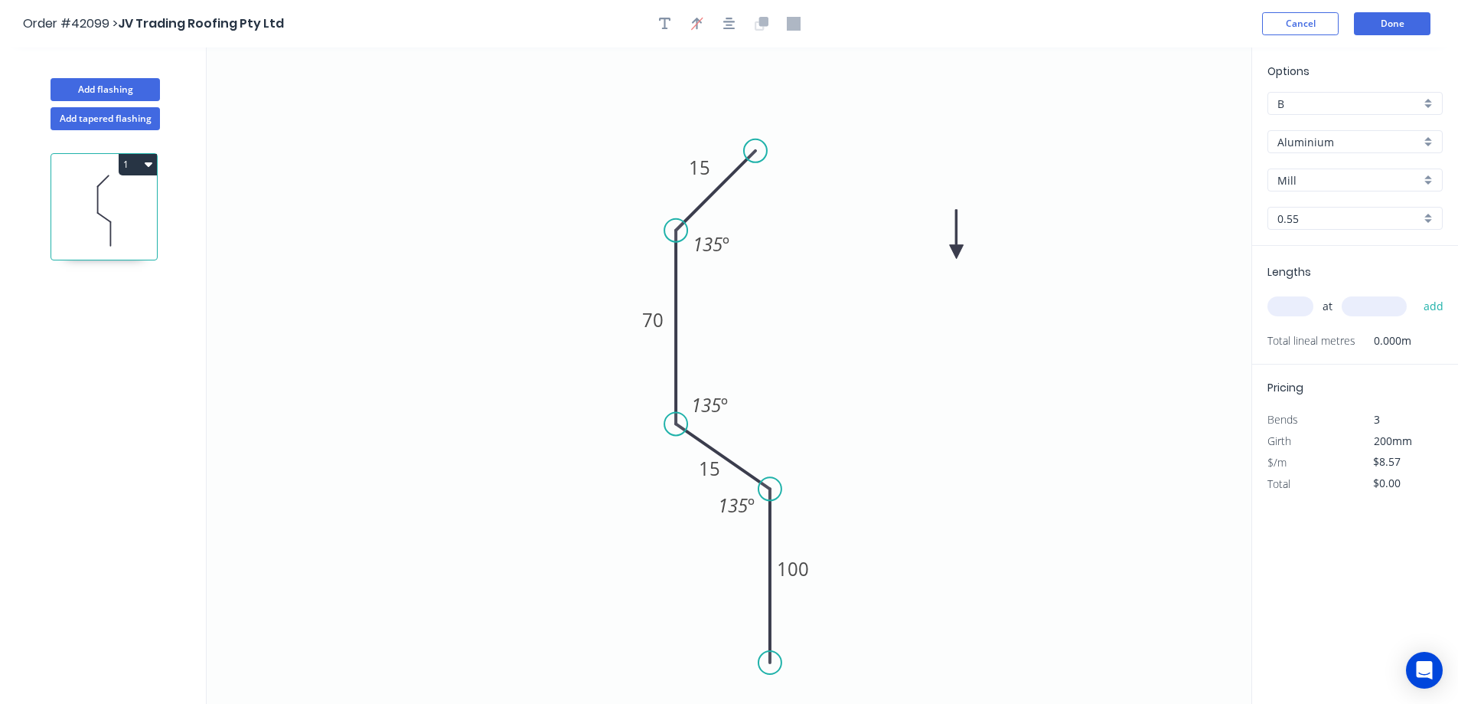
drag, startPoint x: 1014, startPoint y: 223, endPoint x: 949, endPoint y: 259, distance: 74.4
click at [950, 259] on icon at bounding box center [957, 234] width 14 height 49
click at [949, 259] on icon at bounding box center [949, 241] width 14 height 49
click at [1425, 139] on div "Aluminium" at bounding box center [1355, 141] width 175 height 23
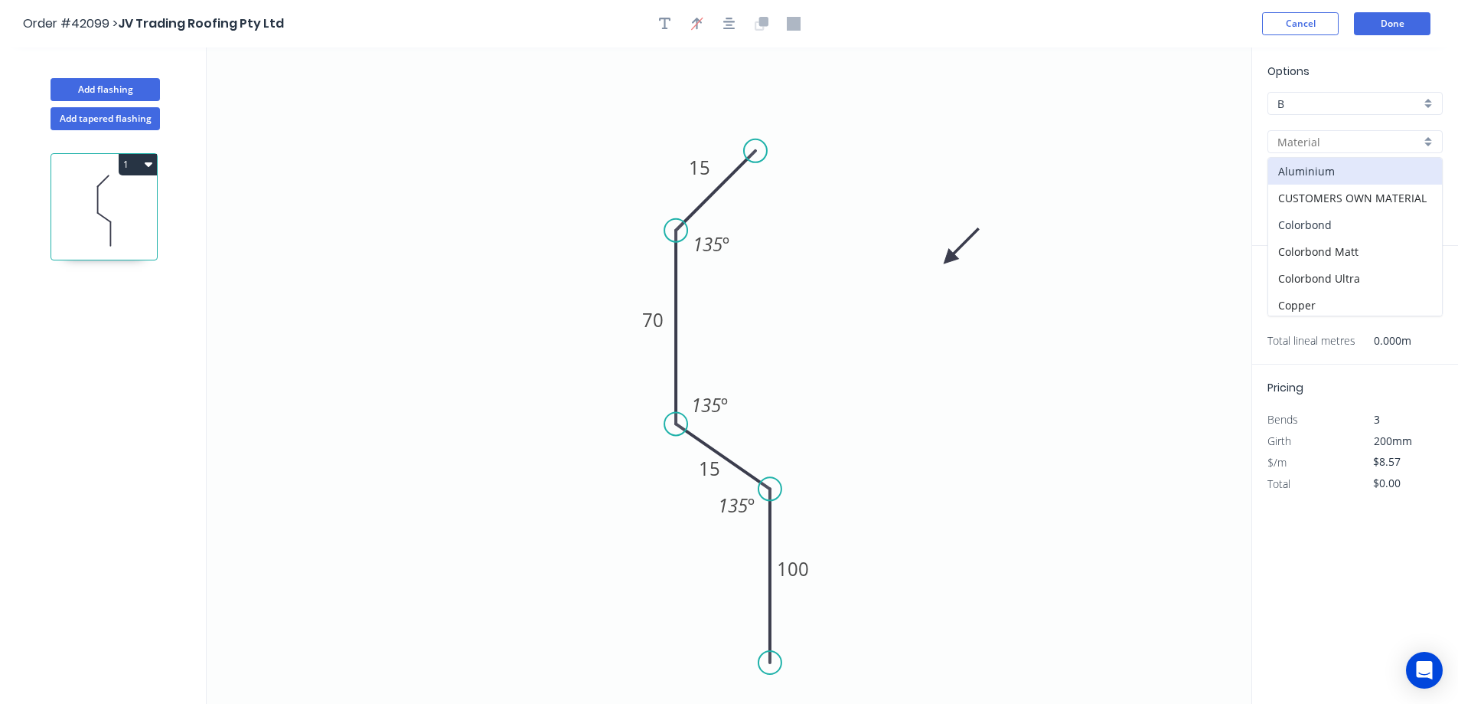
click at [1363, 229] on div "Colorbond" at bounding box center [1356, 224] width 174 height 27
type input "Colorbond"
type input "Basalt"
type input "$7.47"
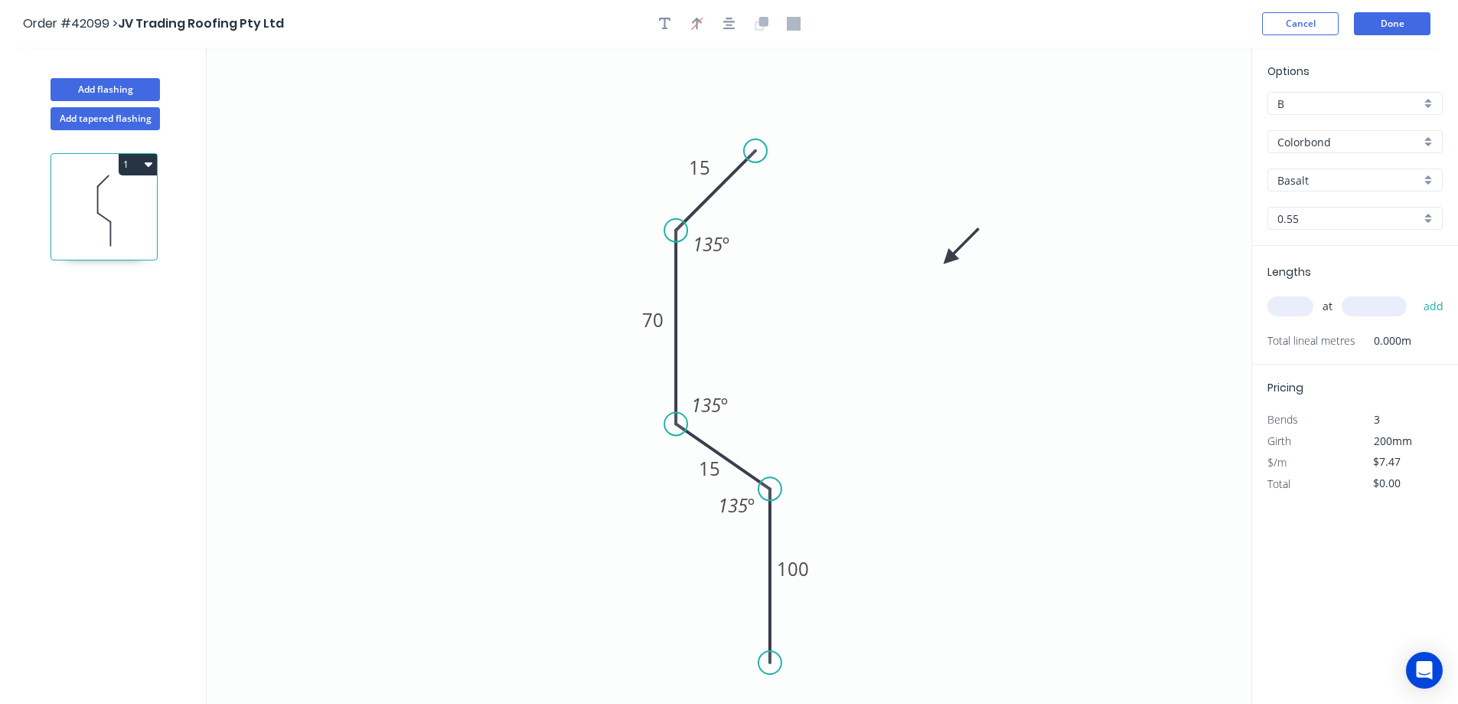
click at [1431, 177] on div "Basalt" at bounding box center [1355, 179] width 175 height 23
click at [1326, 258] on div "[PERSON_NAME]" at bounding box center [1356, 255] width 174 height 27
type input "[PERSON_NAME]"
click at [1298, 304] on input "text" at bounding box center [1291, 306] width 46 height 20
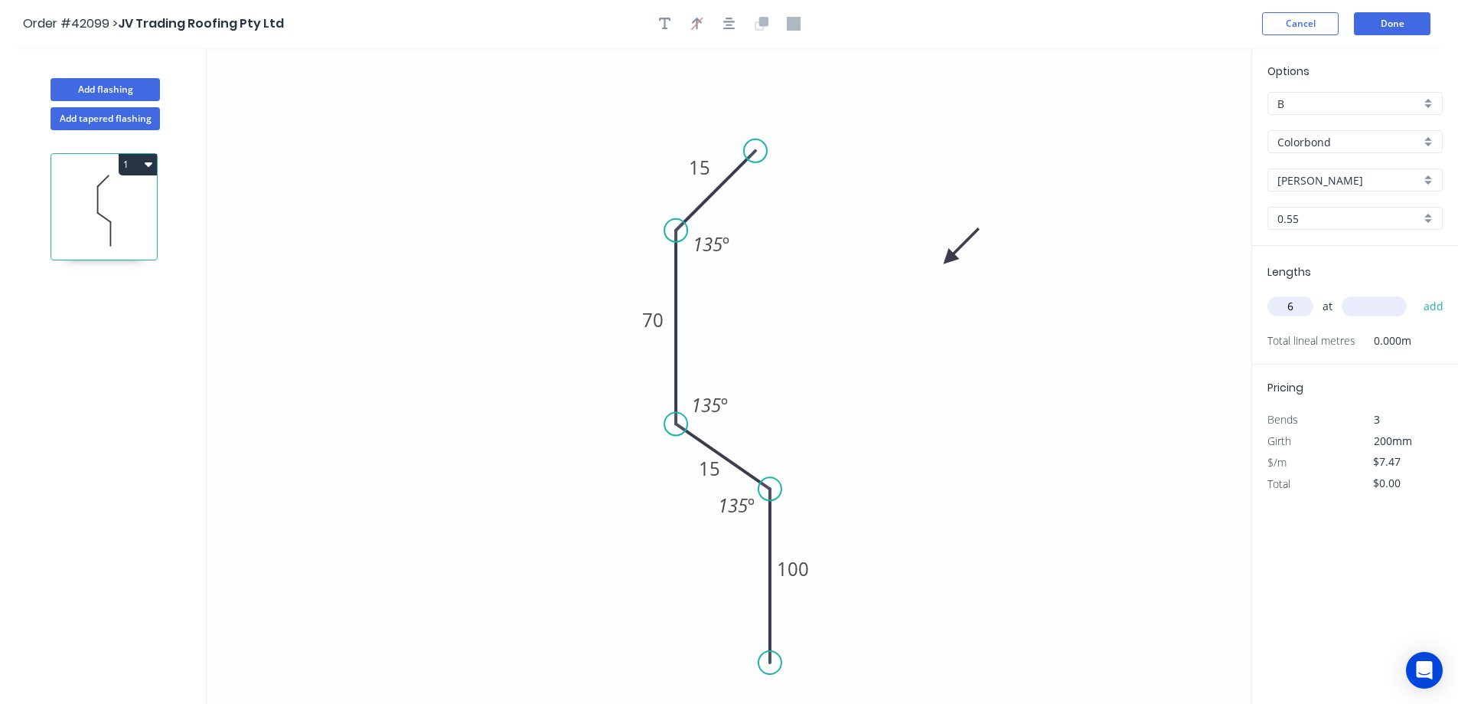
type input "6"
type input "3800"
click at [1416, 293] on button "add" at bounding box center [1434, 306] width 36 height 26
type input "$170.32"
click at [1399, 20] on button "Done" at bounding box center [1392, 23] width 77 height 23
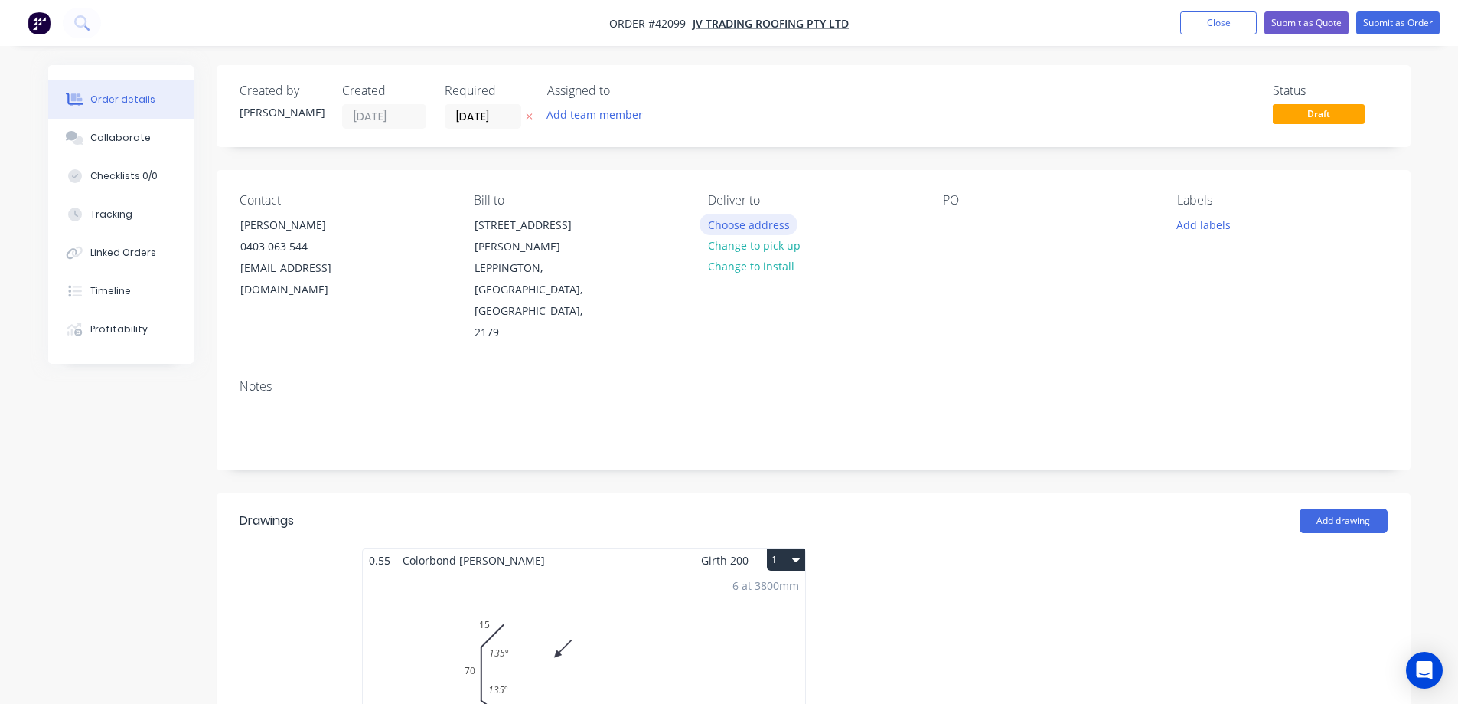
click at [740, 223] on button "Choose address" at bounding box center [749, 224] width 98 height 21
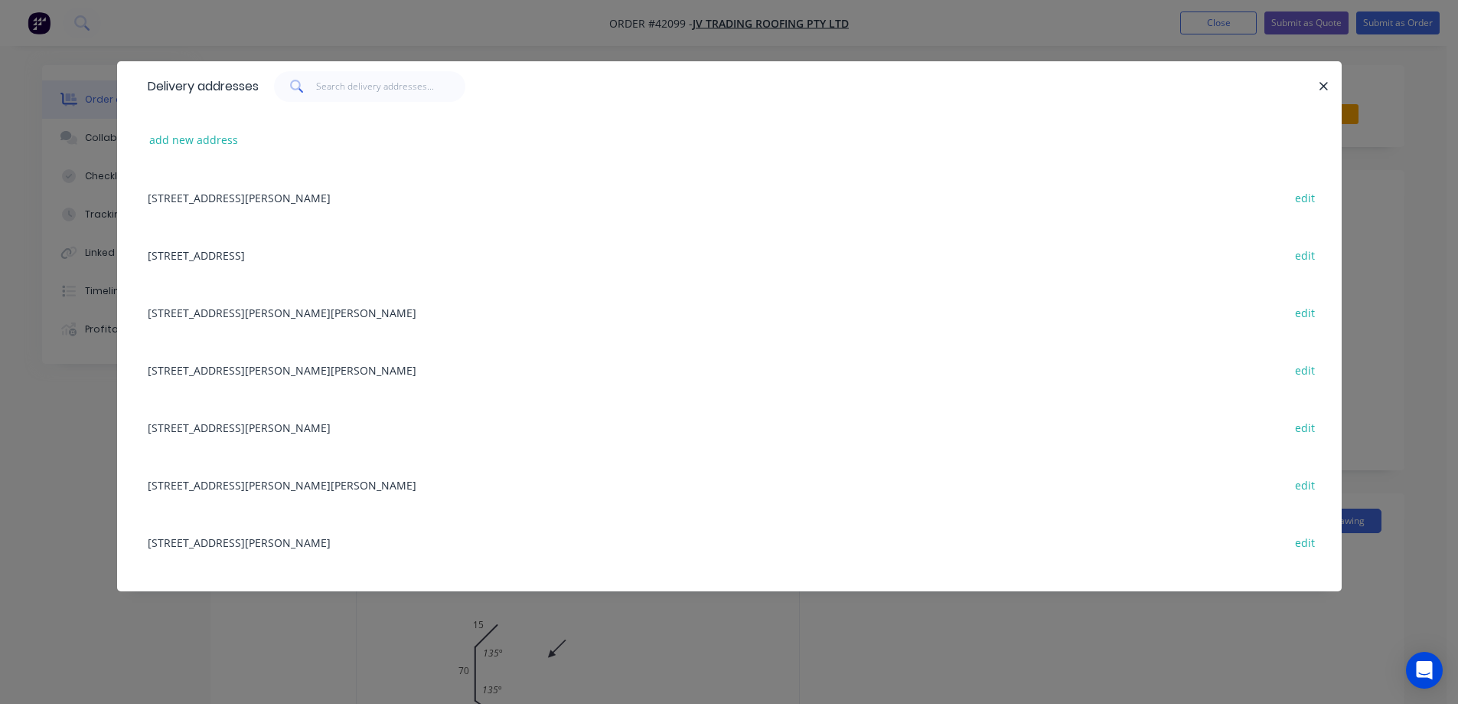
click at [315, 427] on div "[STREET_ADDRESS][PERSON_NAME] edit" at bounding box center [729, 426] width 1179 height 57
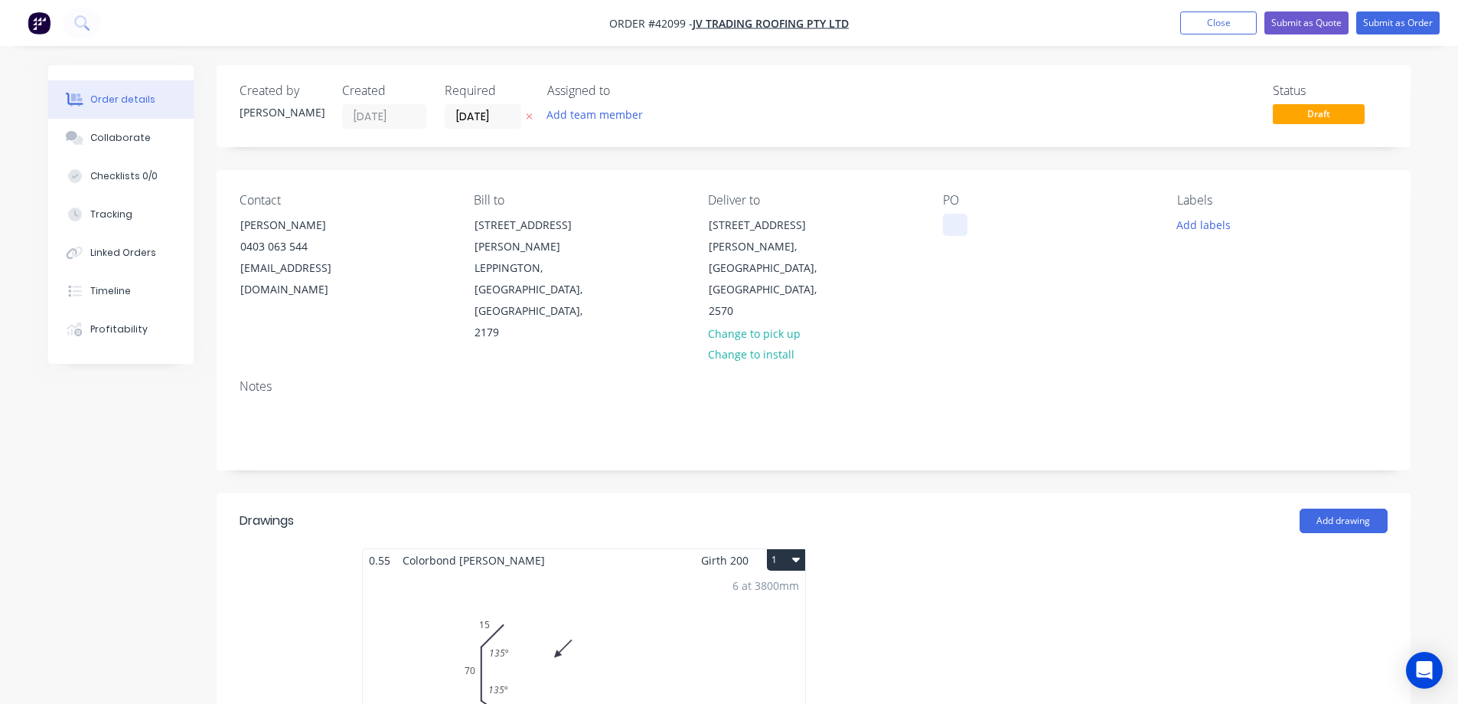
click at [962, 225] on div at bounding box center [955, 225] width 24 height 22
click at [1188, 224] on button "Add labels" at bounding box center [1204, 224] width 70 height 21
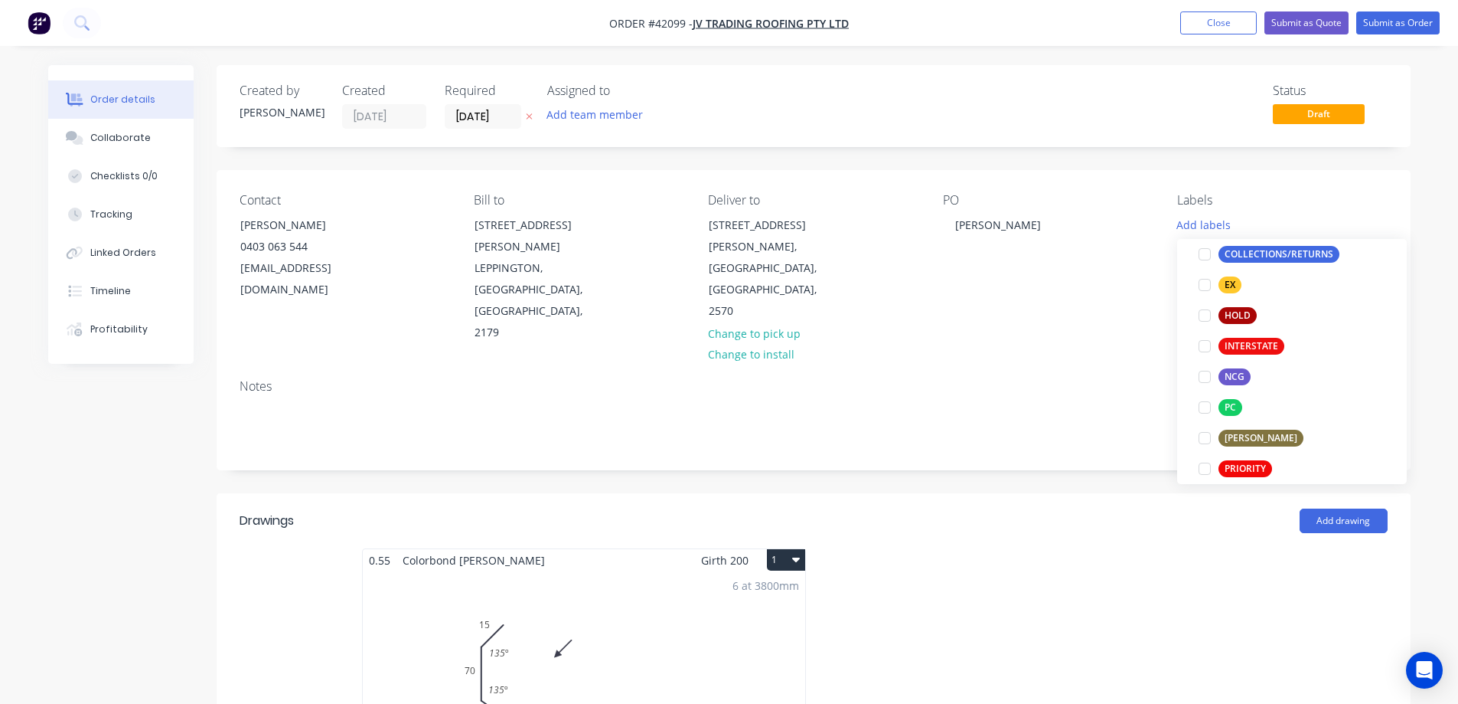
scroll to position [459, 0]
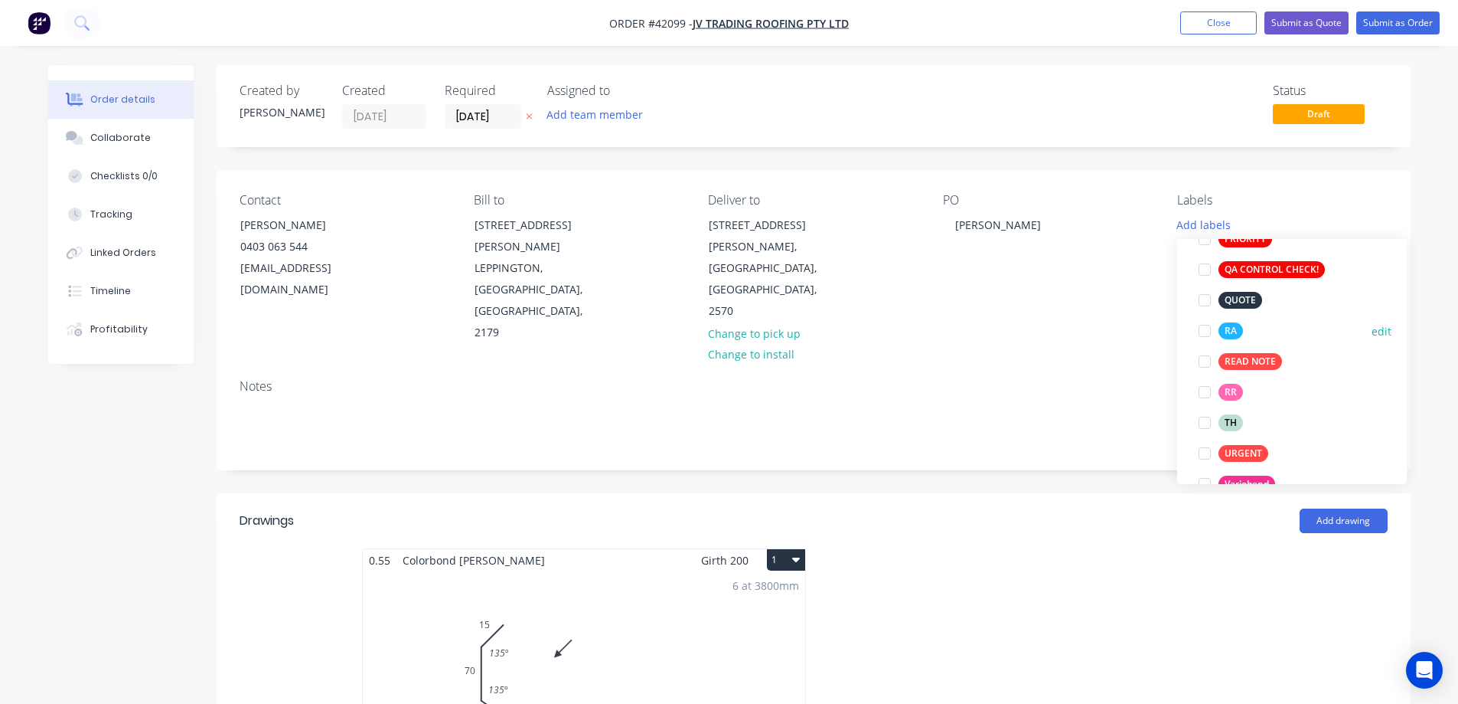
drag, startPoint x: 1207, startPoint y: 330, endPoint x: 1170, endPoint y: 336, distance: 38.0
click at [1206, 330] on div at bounding box center [1205, 330] width 31 height 31
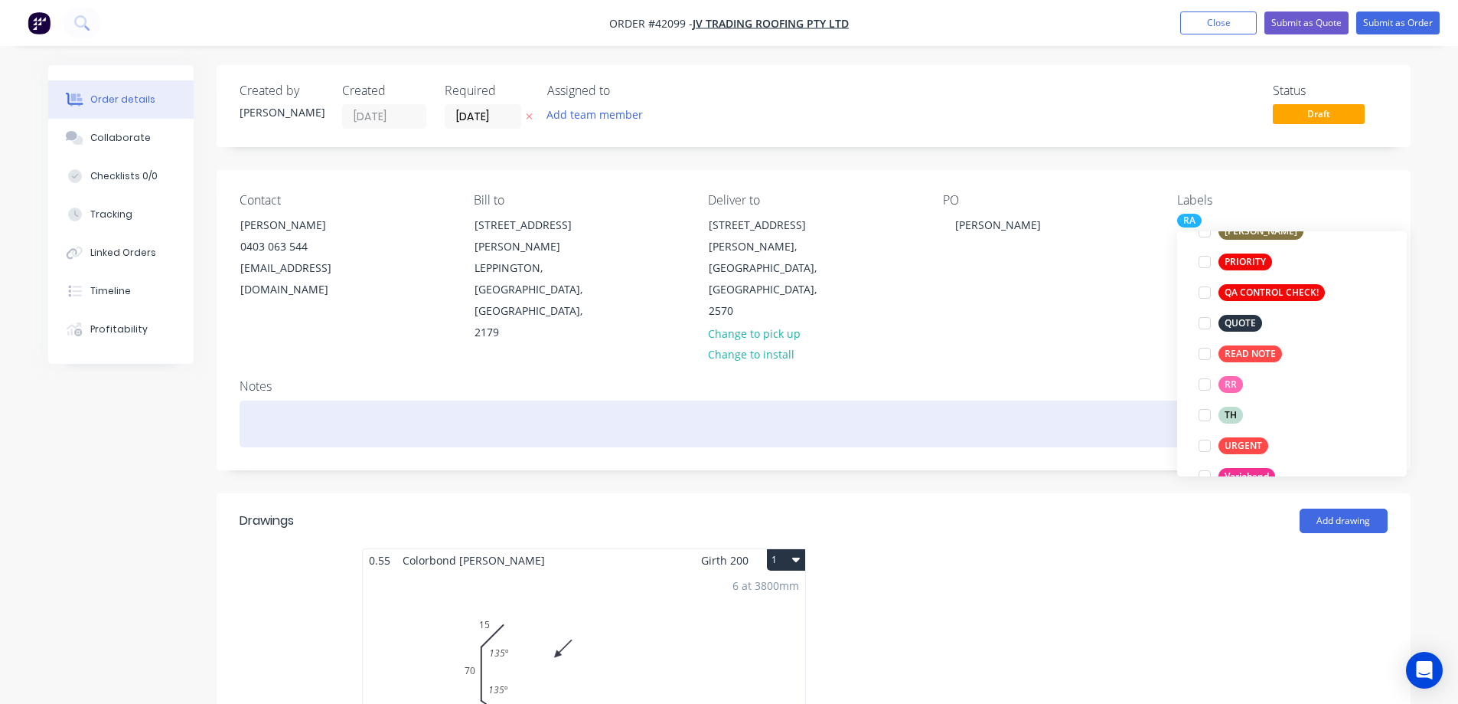
scroll to position [31, 0]
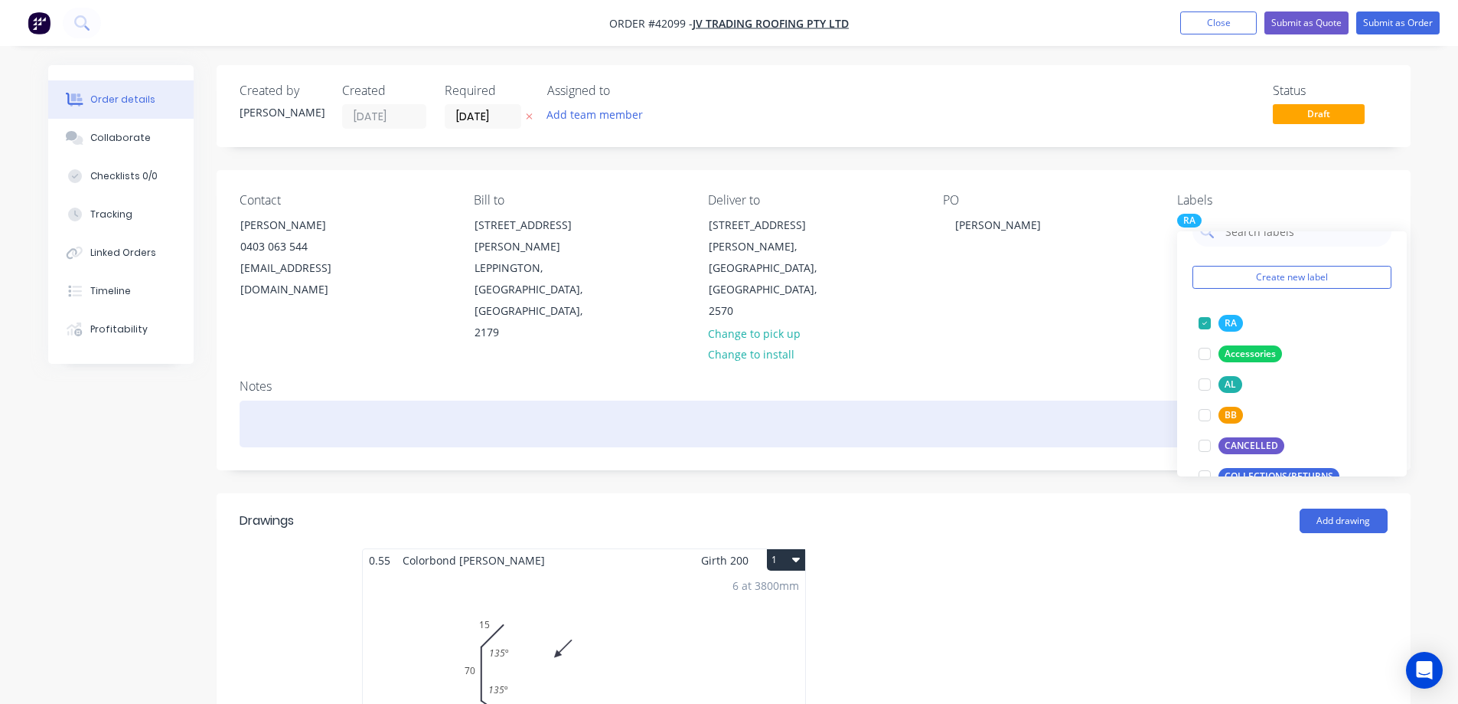
click at [333, 400] on div at bounding box center [814, 423] width 1148 height 47
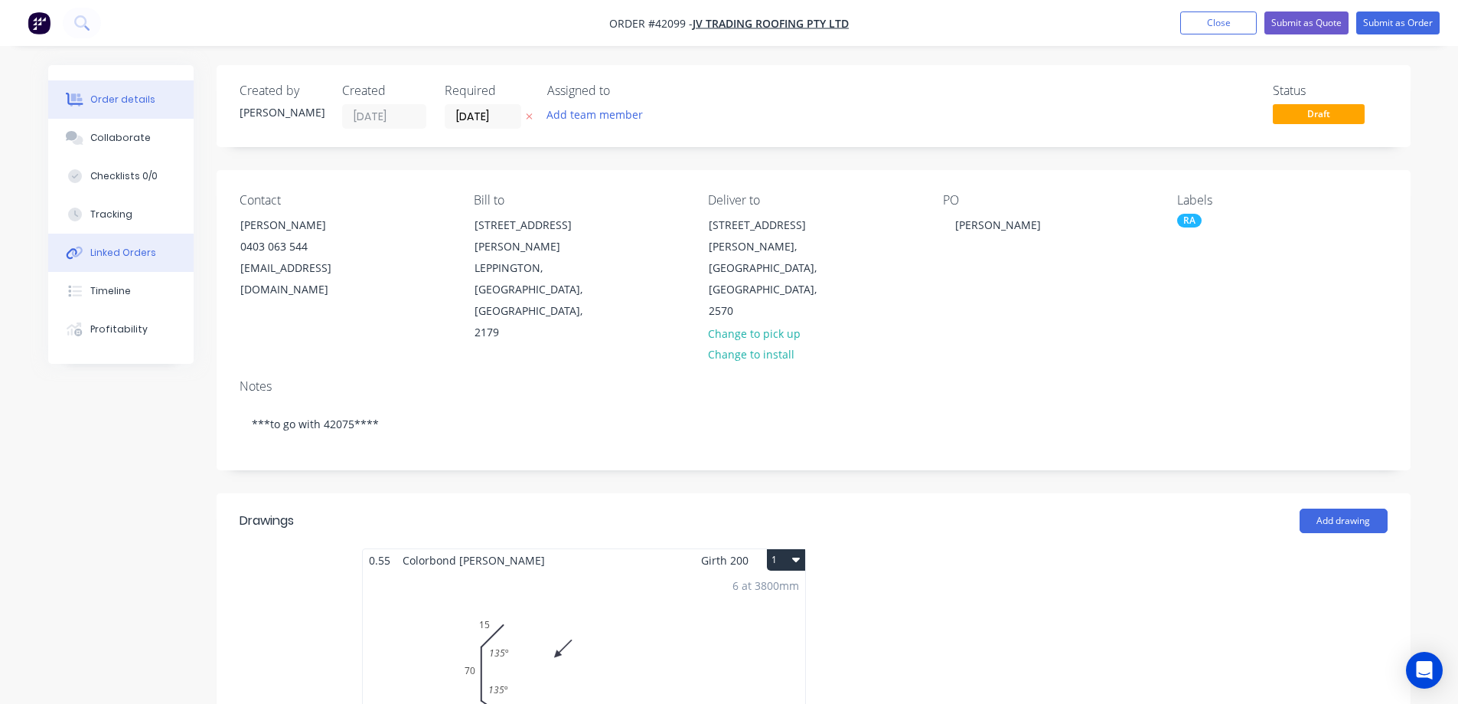
click at [132, 250] on div "Linked Orders" at bounding box center [123, 253] width 66 height 14
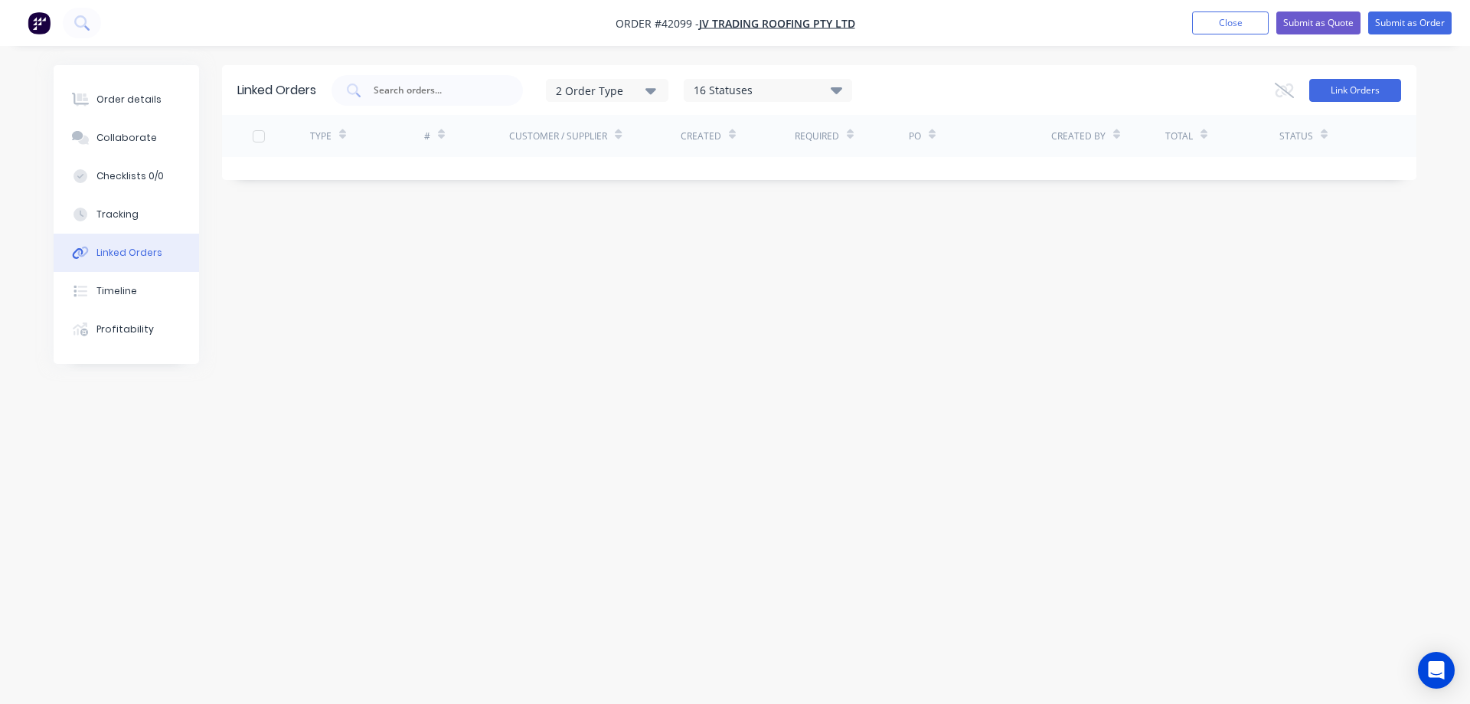
click at [1344, 87] on button "Link Orders" at bounding box center [1355, 90] width 92 height 23
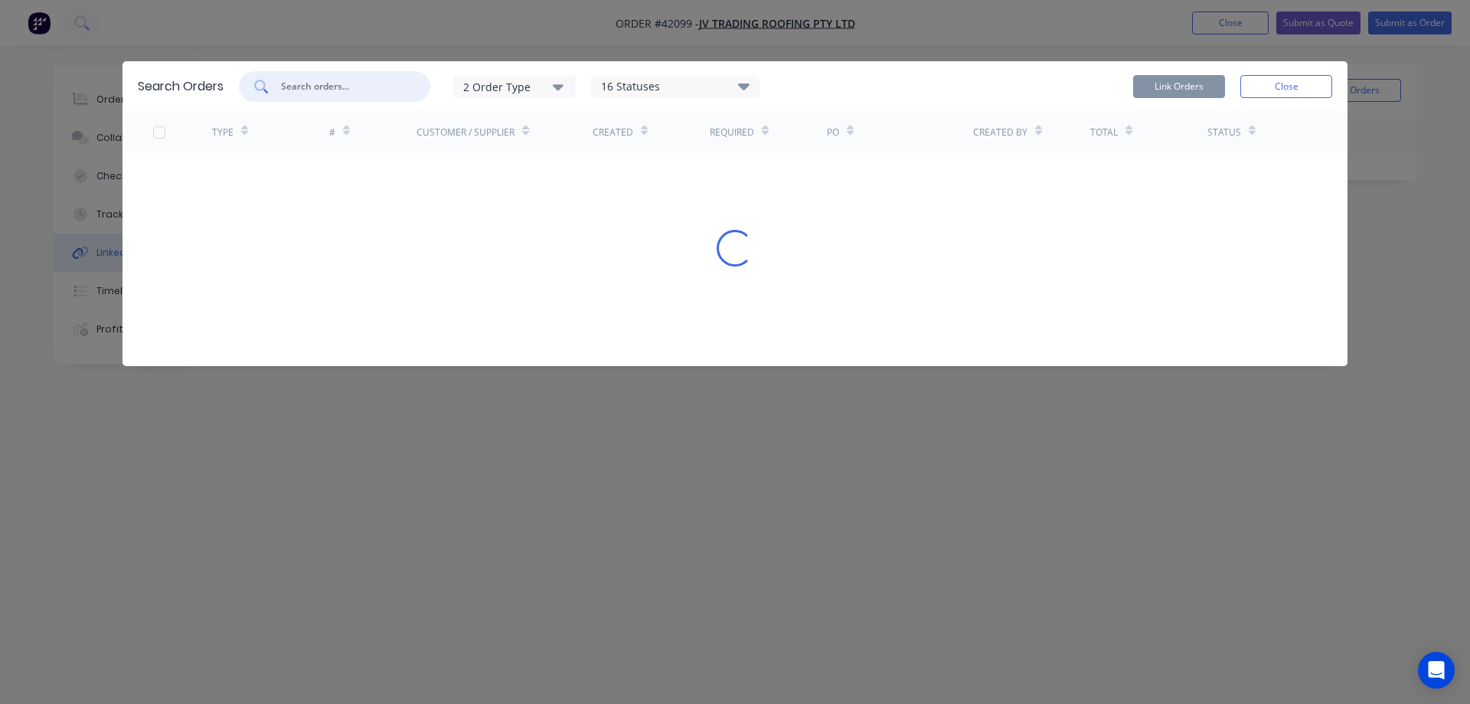
click at [348, 93] on input "text" at bounding box center [342, 86] width 127 height 15
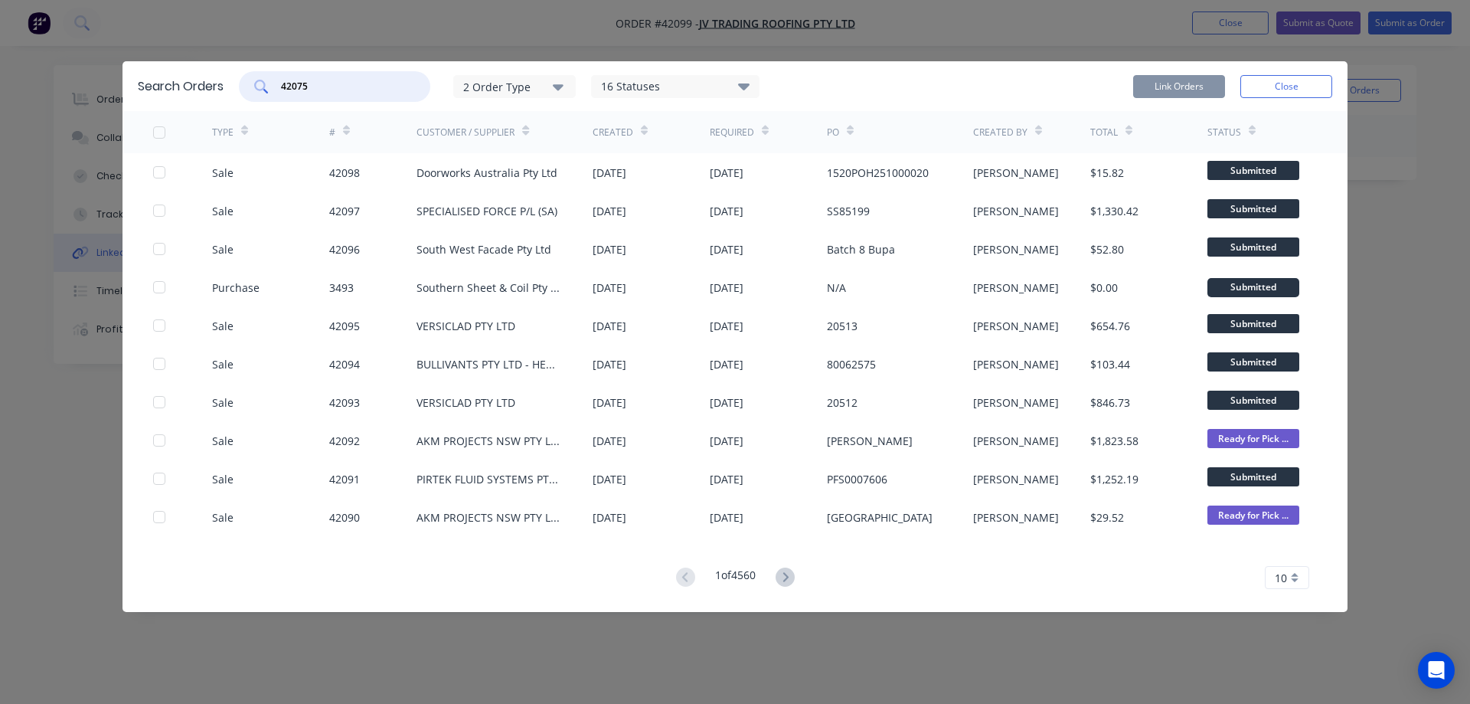
type input "42075"
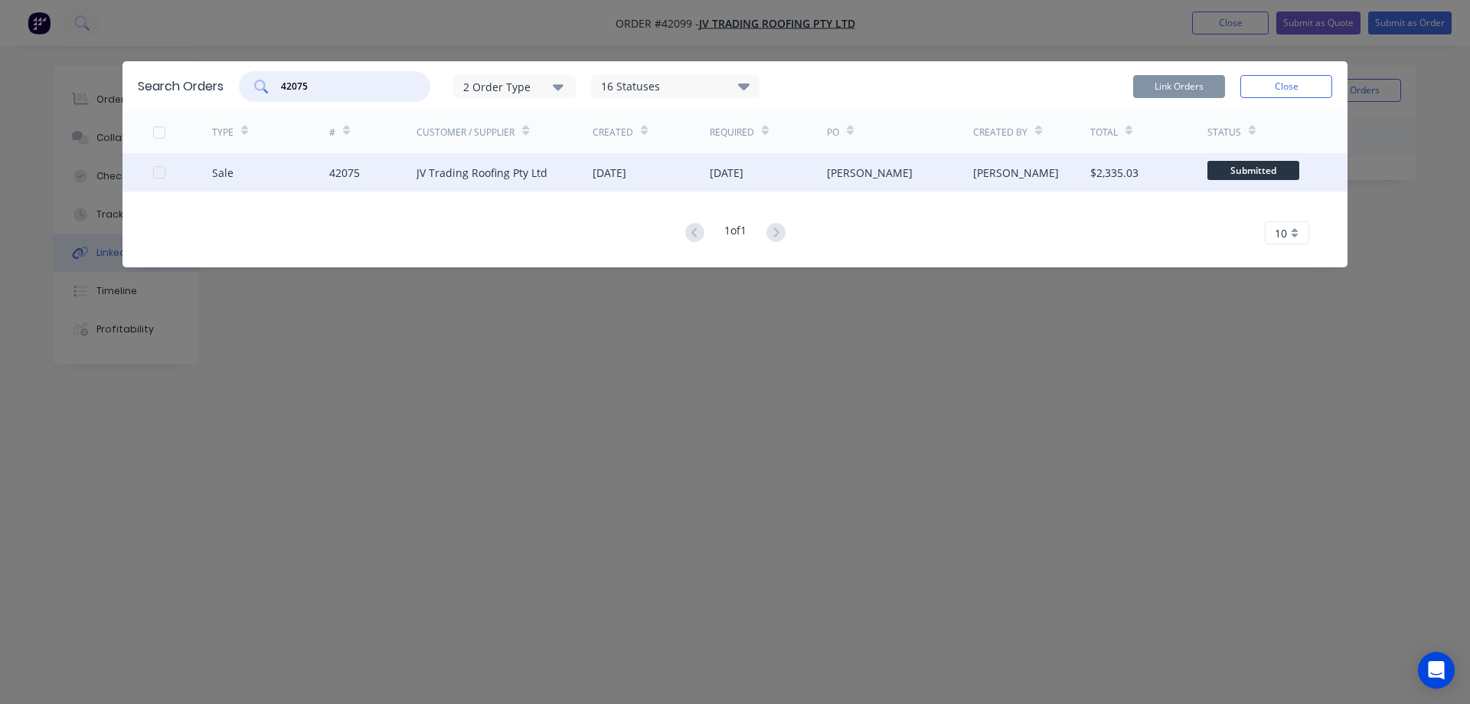
click at [161, 172] on div at bounding box center [159, 172] width 31 height 31
click at [1174, 82] on button "Link Orders" at bounding box center [1179, 86] width 92 height 23
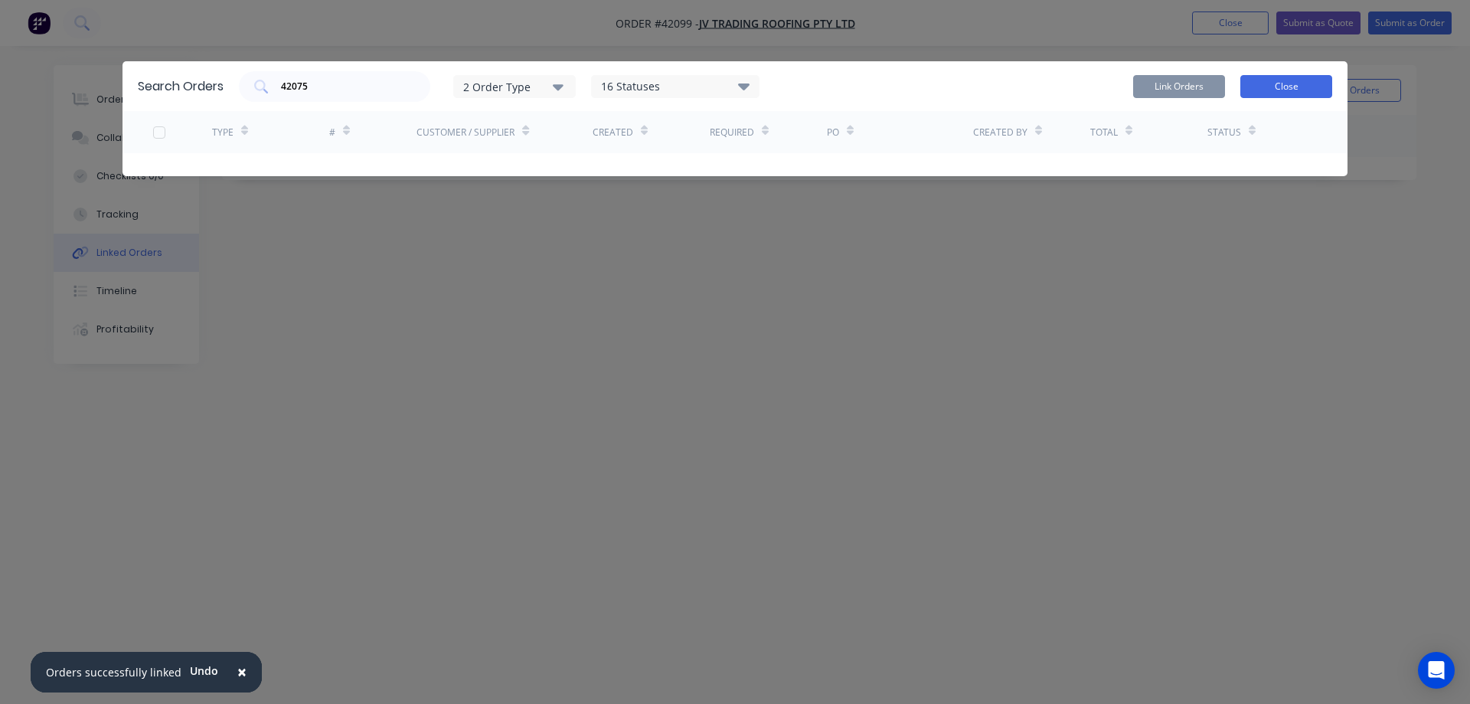
click at [1256, 84] on button "Close" at bounding box center [1286, 86] width 92 height 23
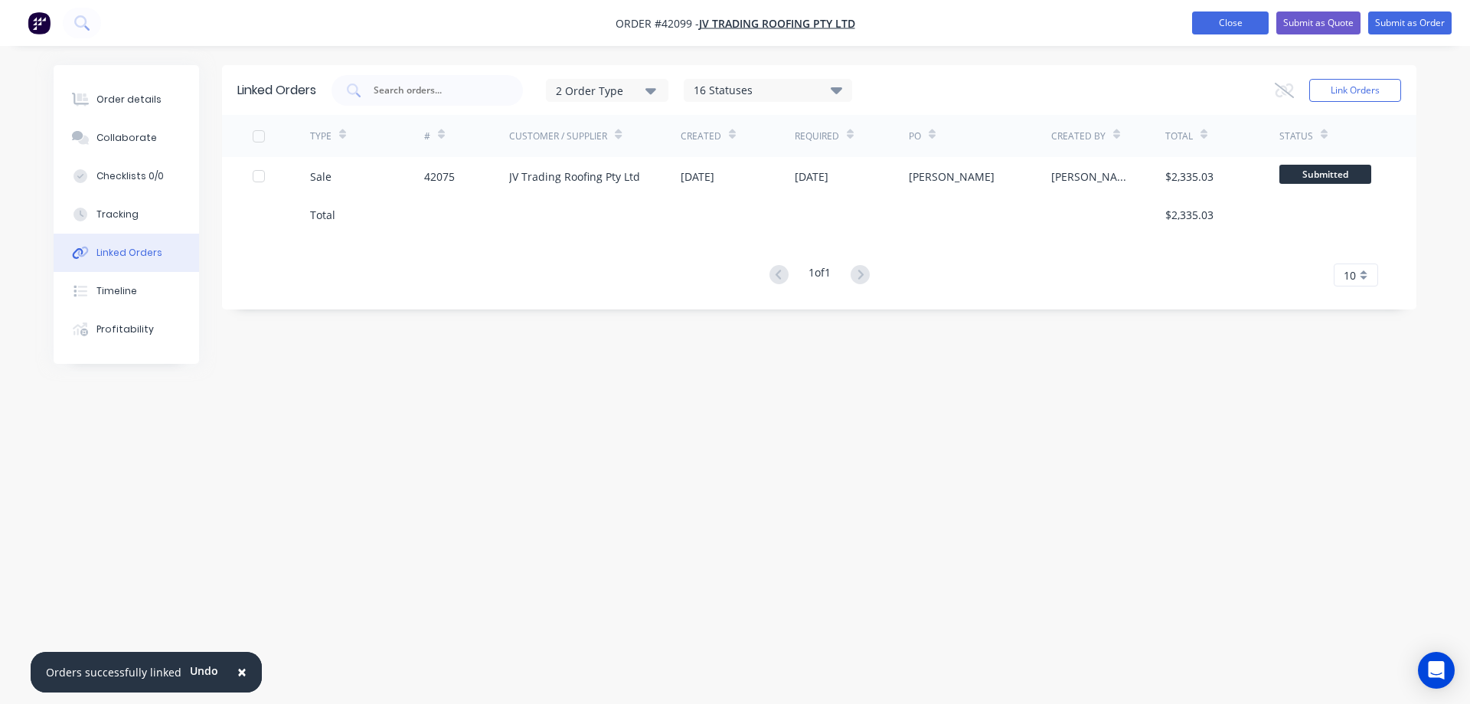
click at [1213, 25] on button "Close" at bounding box center [1230, 22] width 77 height 23
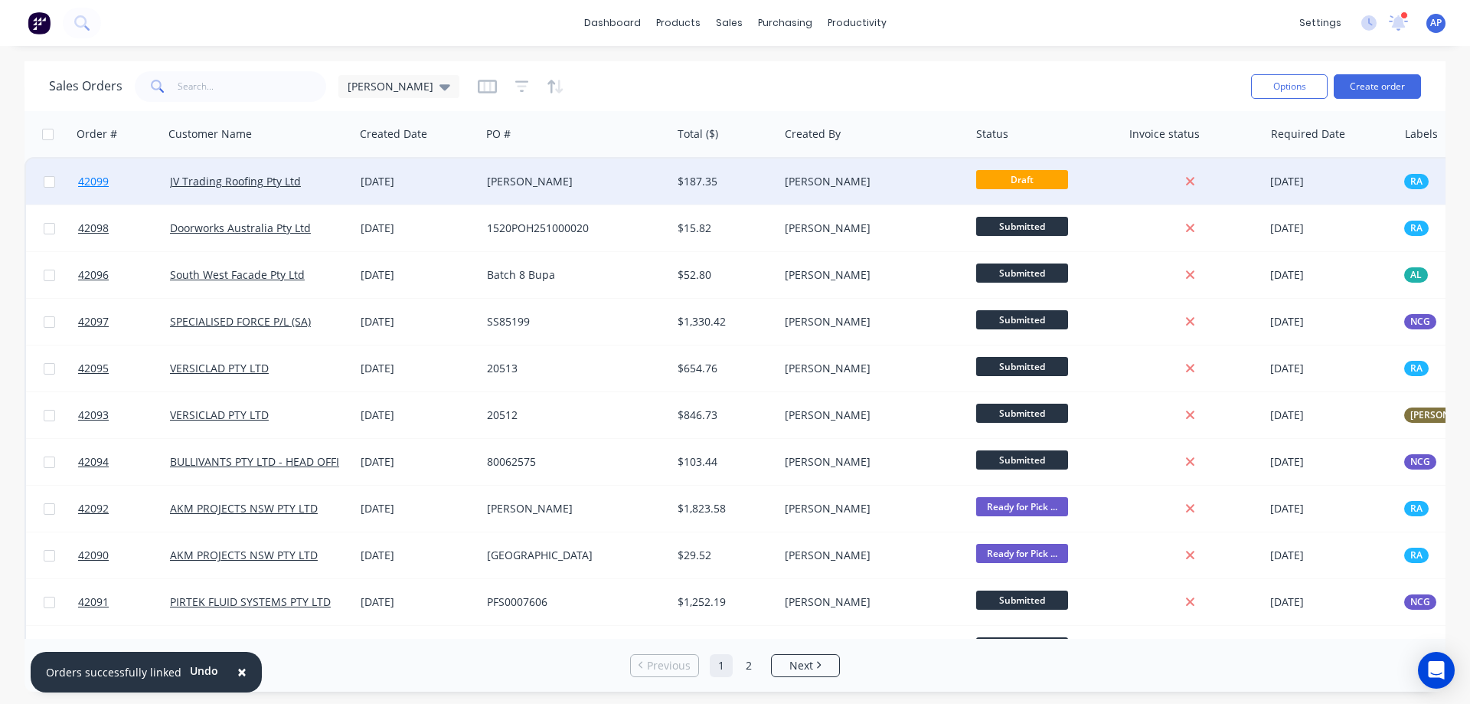
click at [92, 181] on span "42099" at bounding box center [93, 181] width 31 height 15
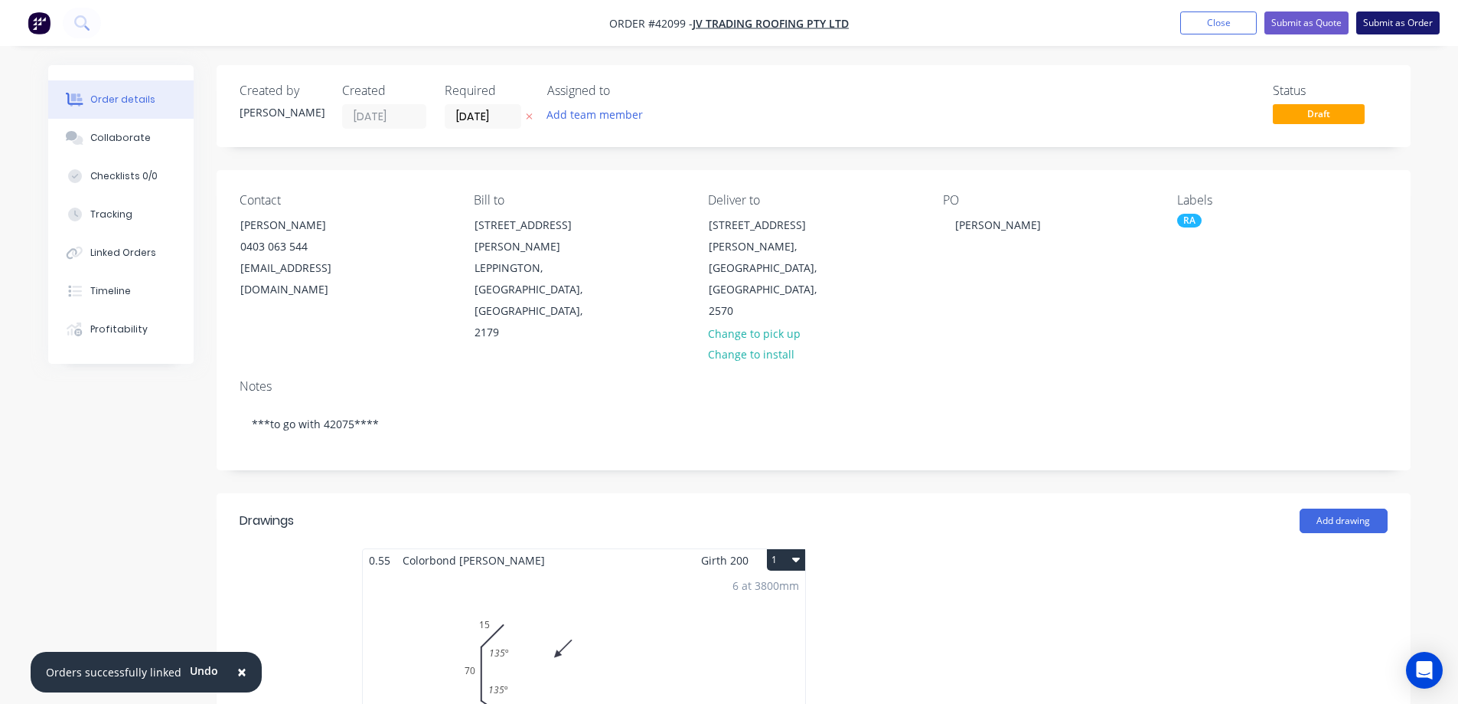
click at [1383, 18] on button "Submit as Order" at bounding box center [1398, 22] width 83 height 23
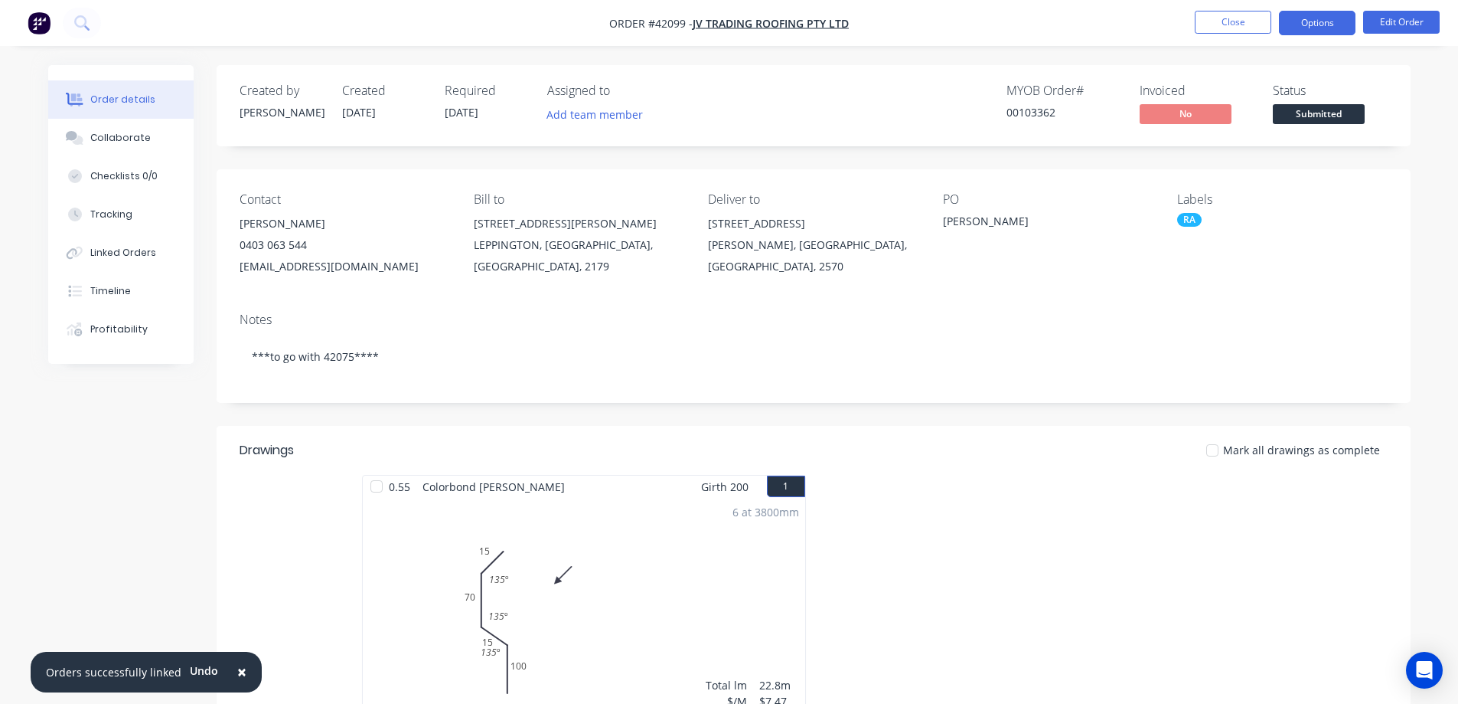
click at [1317, 22] on button "Options" at bounding box center [1317, 23] width 77 height 24
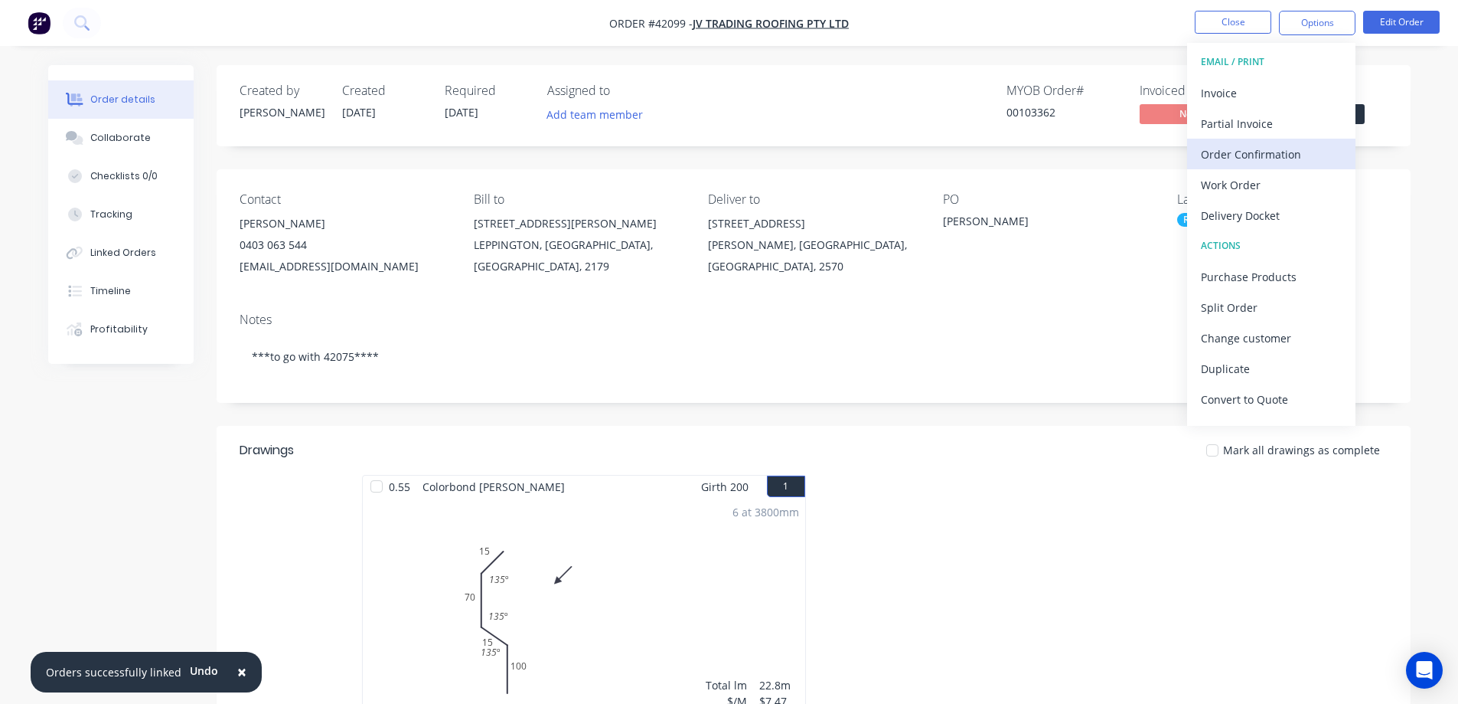
click at [1292, 148] on div "Order Confirmation" at bounding box center [1271, 154] width 141 height 22
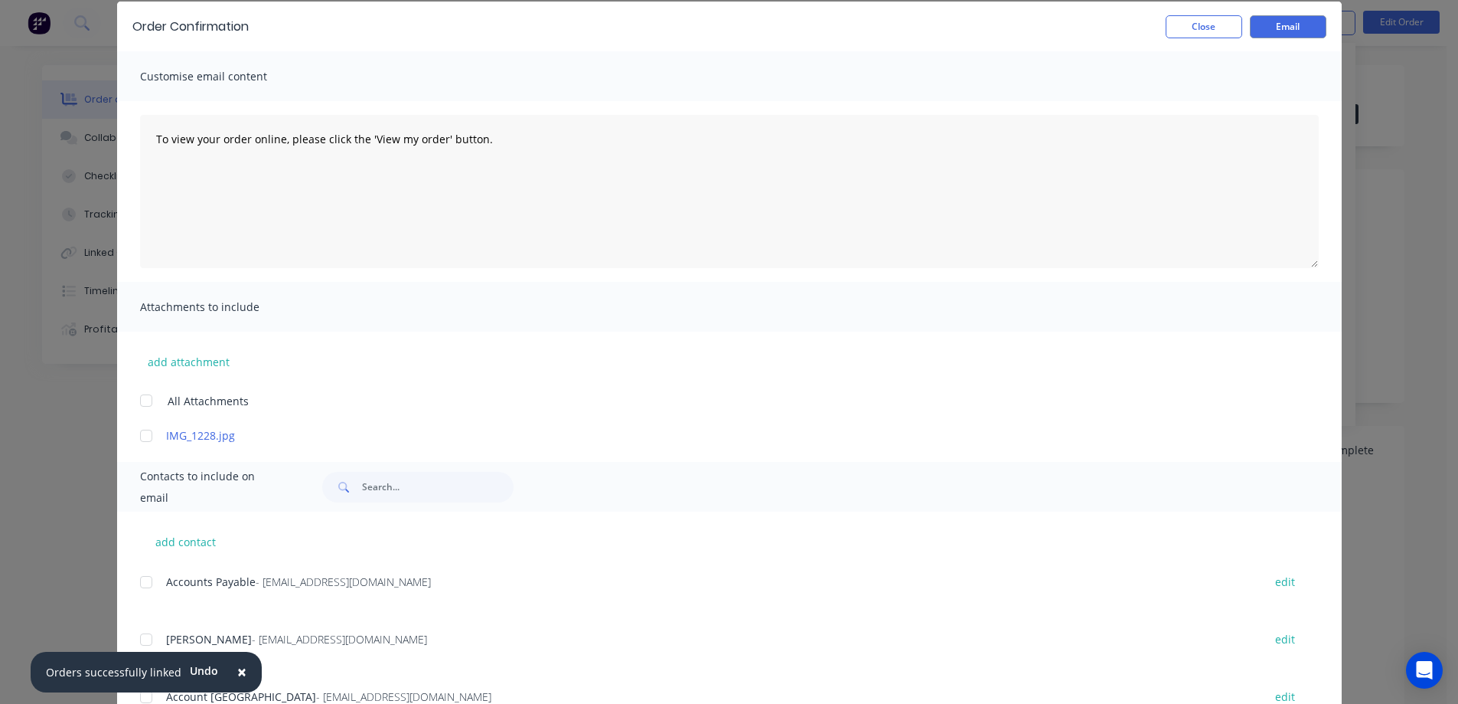
scroll to position [121, 0]
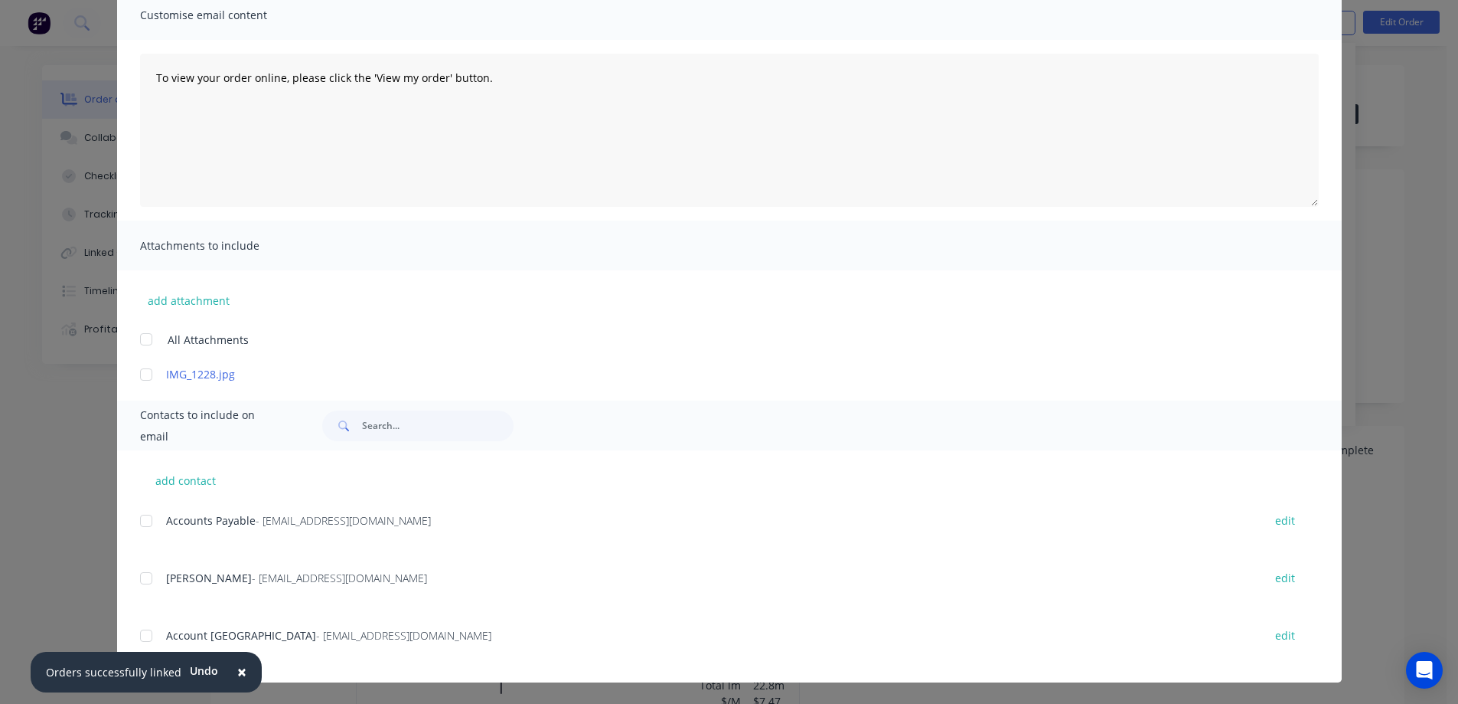
drag, startPoint x: 139, startPoint y: 580, endPoint x: 181, endPoint y: 580, distance: 42.9
click at [141, 579] on div at bounding box center [146, 578] width 31 height 31
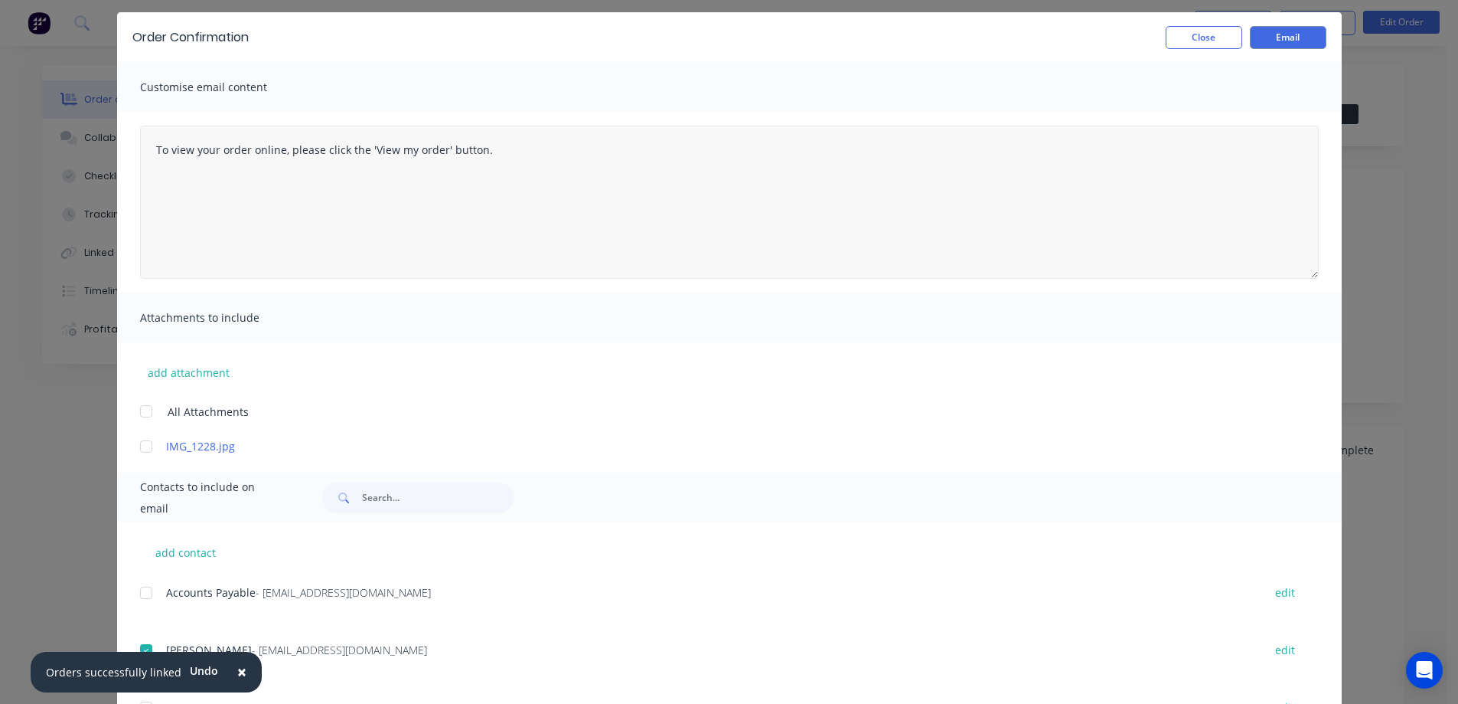
scroll to position [0, 0]
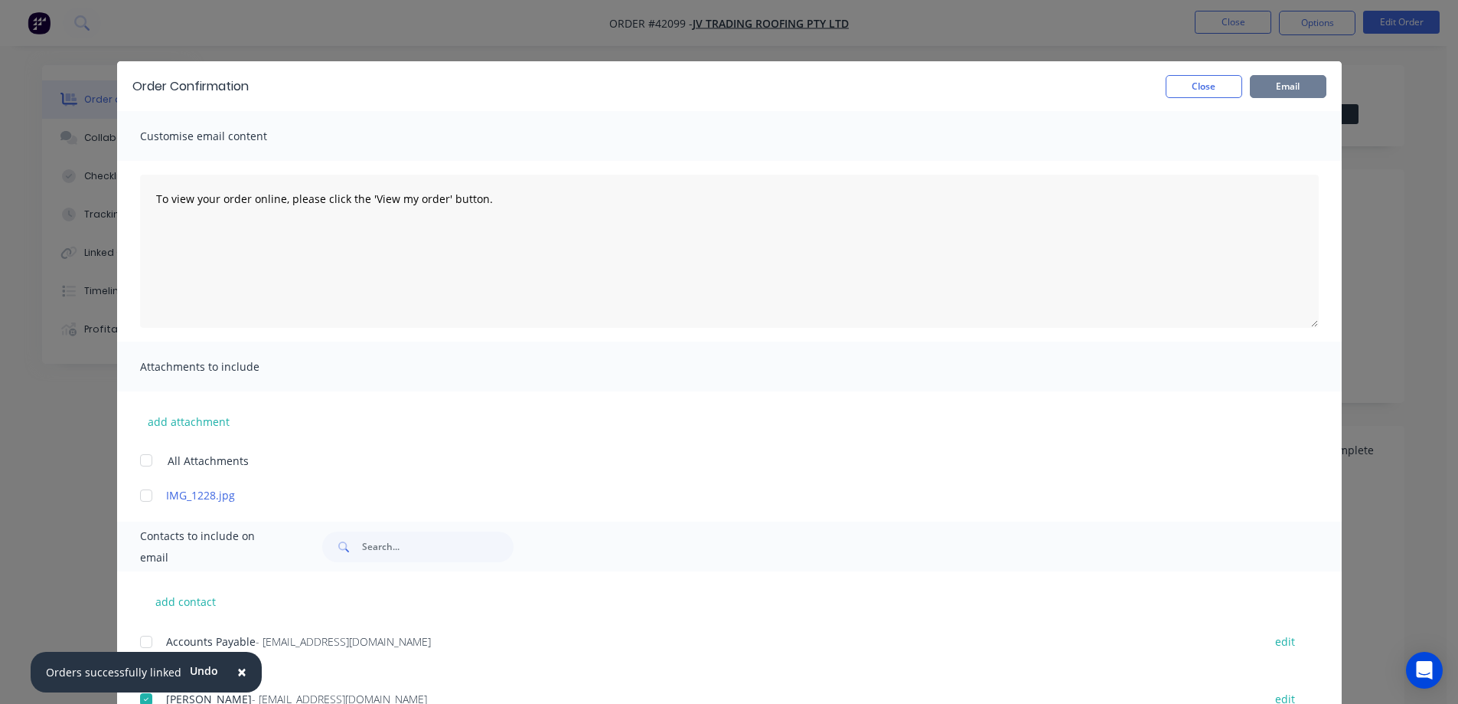
click at [1295, 76] on button "Email" at bounding box center [1288, 86] width 77 height 23
click at [1227, 89] on button "Close" at bounding box center [1204, 86] width 77 height 23
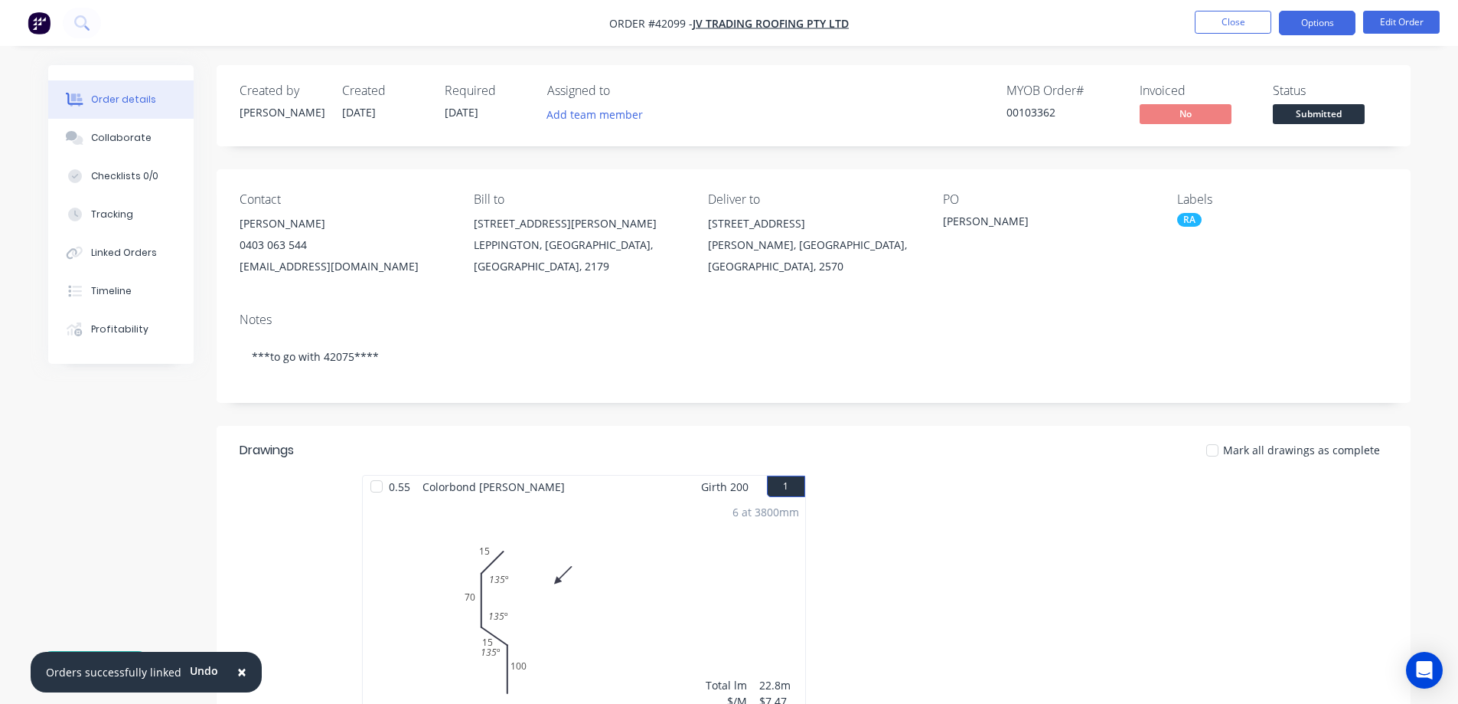
drag, startPoint x: 1300, startPoint y: 21, endPoint x: 1311, endPoint y: 19, distance: 11.6
click at [1301, 21] on button "Options" at bounding box center [1317, 23] width 77 height 24
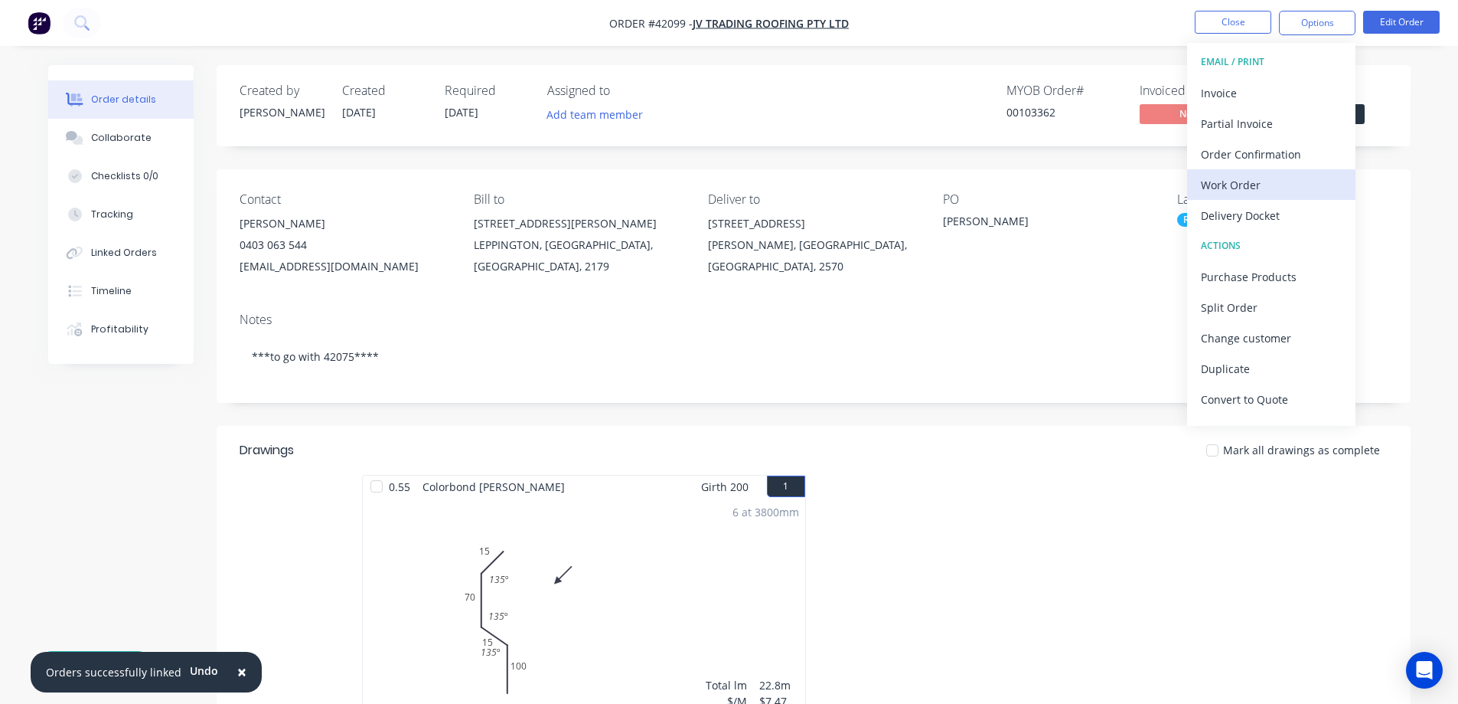
click at [1240, 181] on div "Work Order" at bounding box center [1271, 185] width 141 height 22
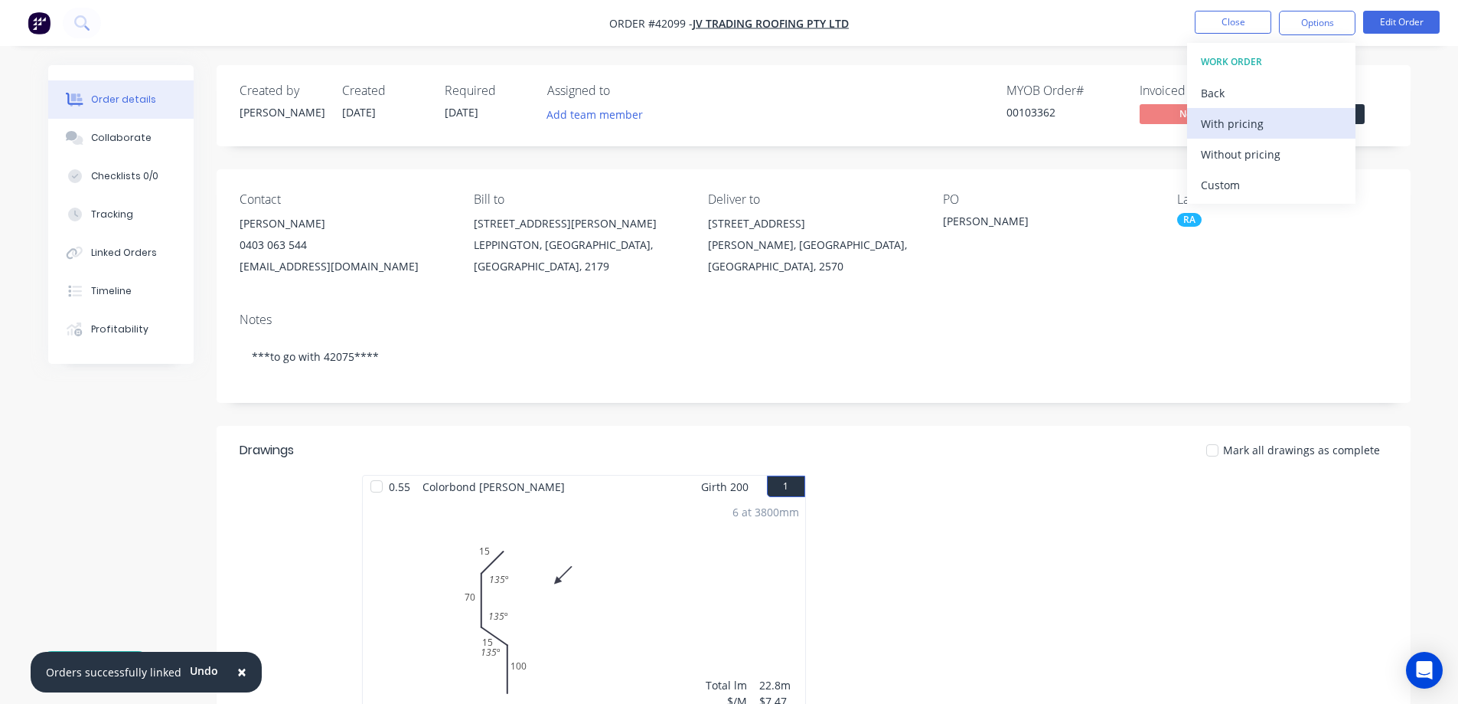
click at [1258, 122] on div "With pricing" at bounding box center [1271, 124] width 141 height 22
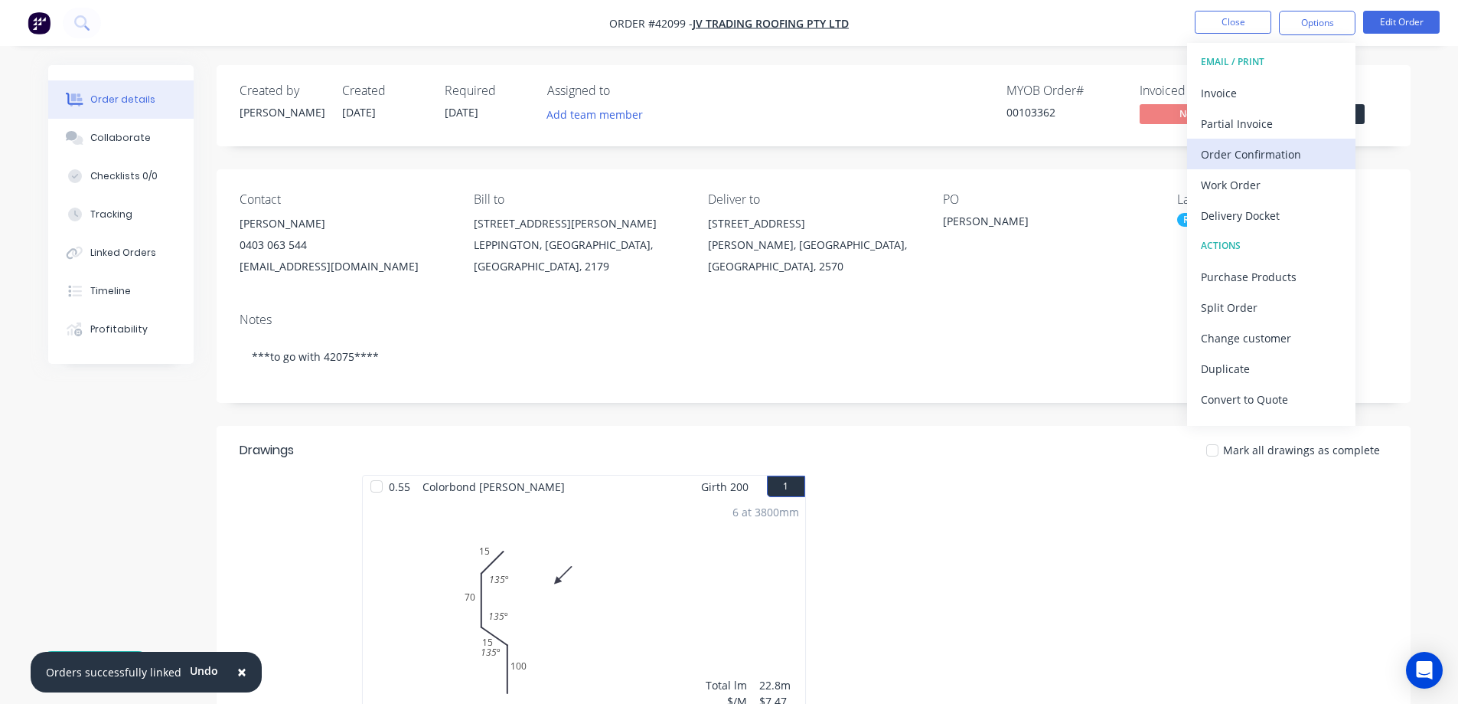
click at [1233, 151] on div "Order Confirmation" at bounding box center [1271, 154] width 141 height 22
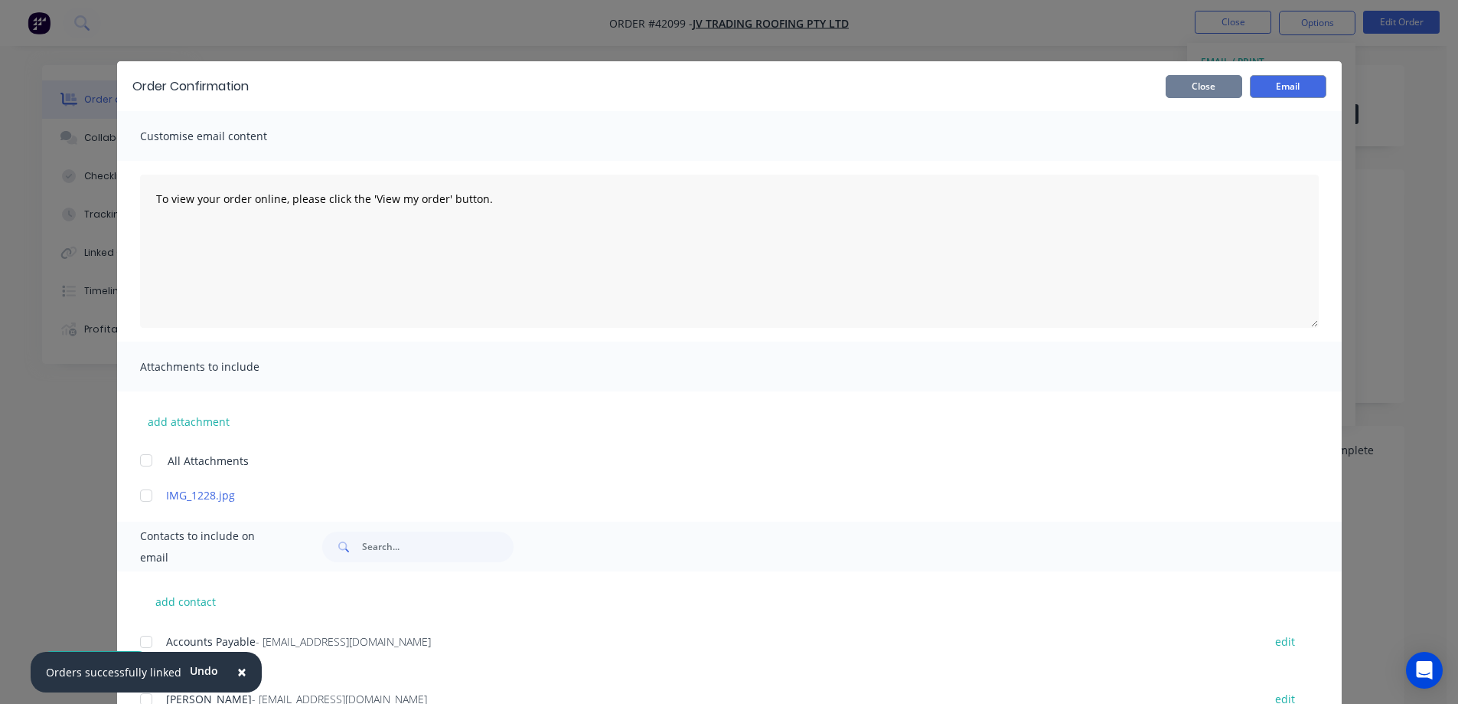
click at [1208, 86] on button "Close" at bounding box center [1204, 86] width 77 height 23
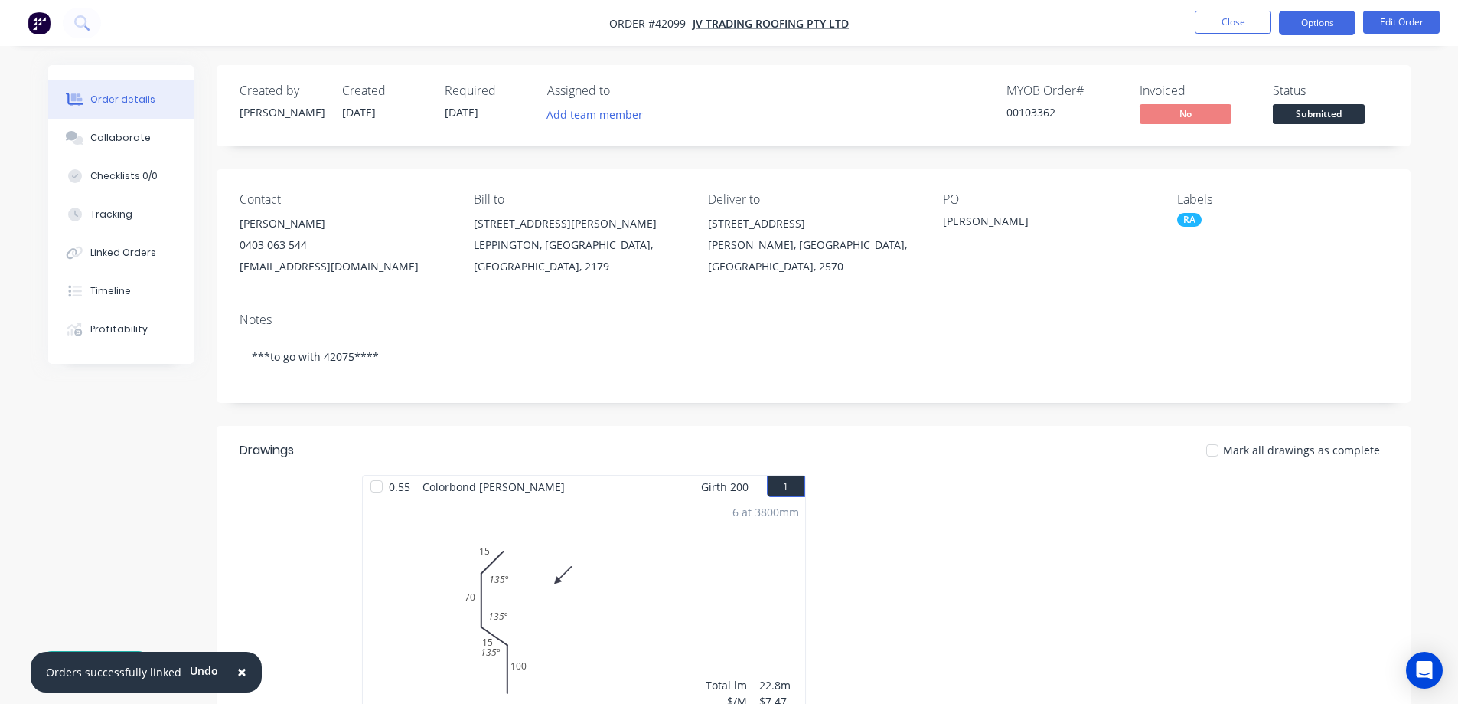
click at [1304, 21] on button "Options" at bounding box center [1317, 23] width 77 height 24
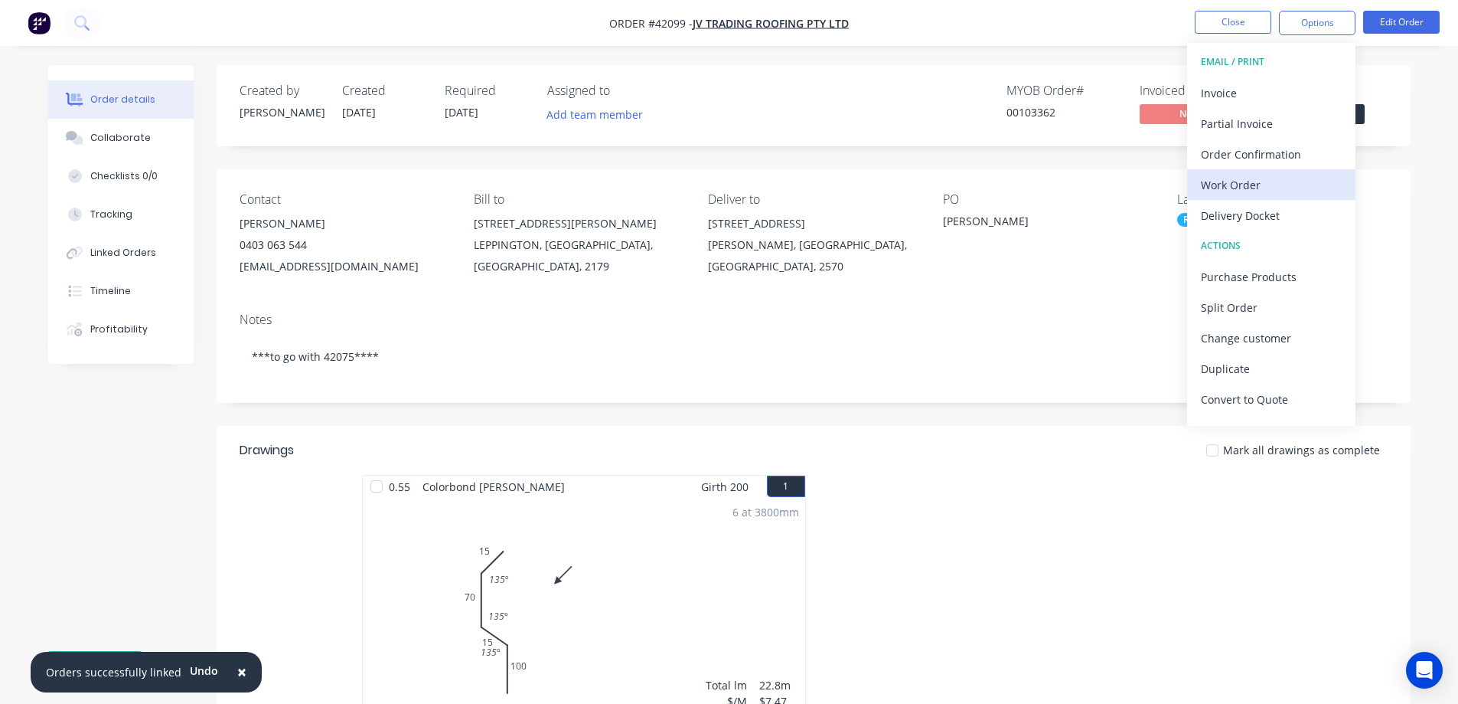
click at [1255, 181] on div "Work Order" at bounding box center [1271, 185] width 141 height 22
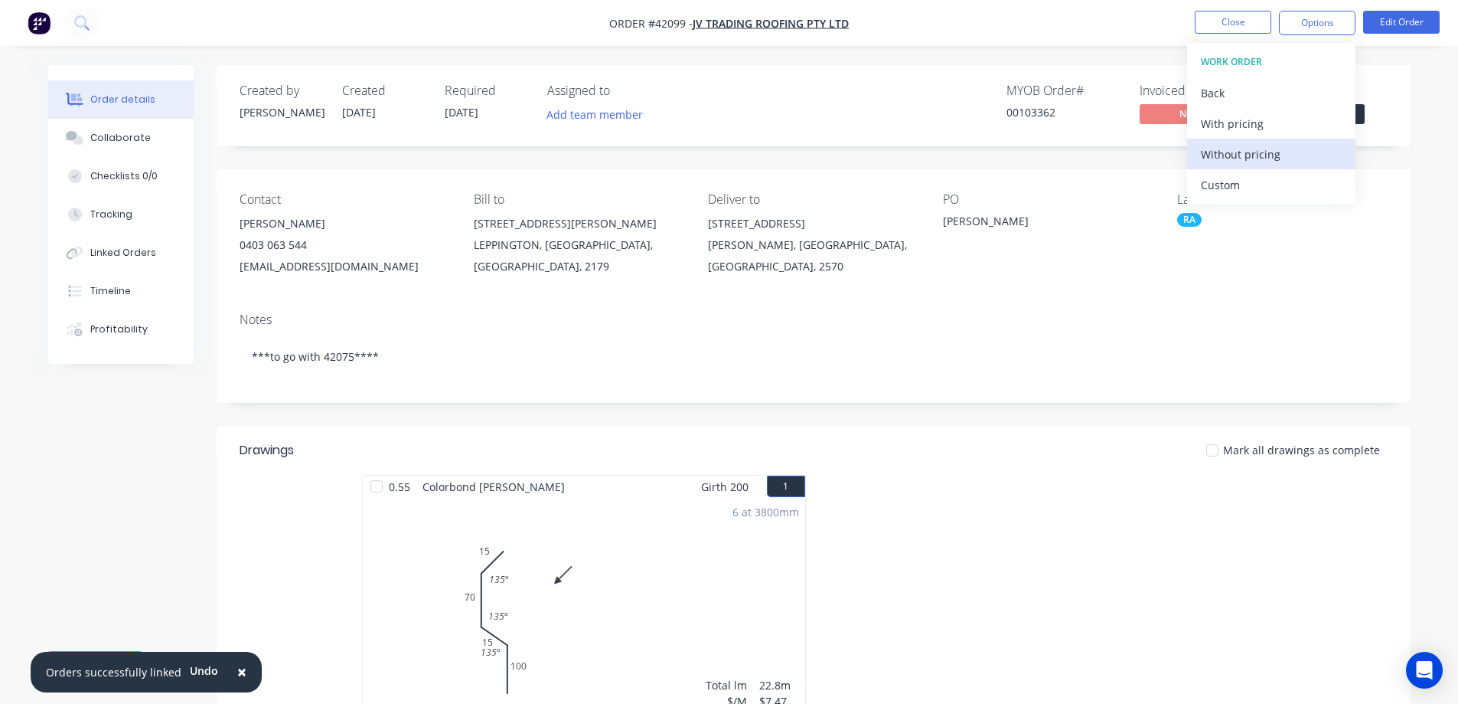
click at [1285, 156] on div "Without pricing" at bounding box center [1271, 154] width 141 height 22
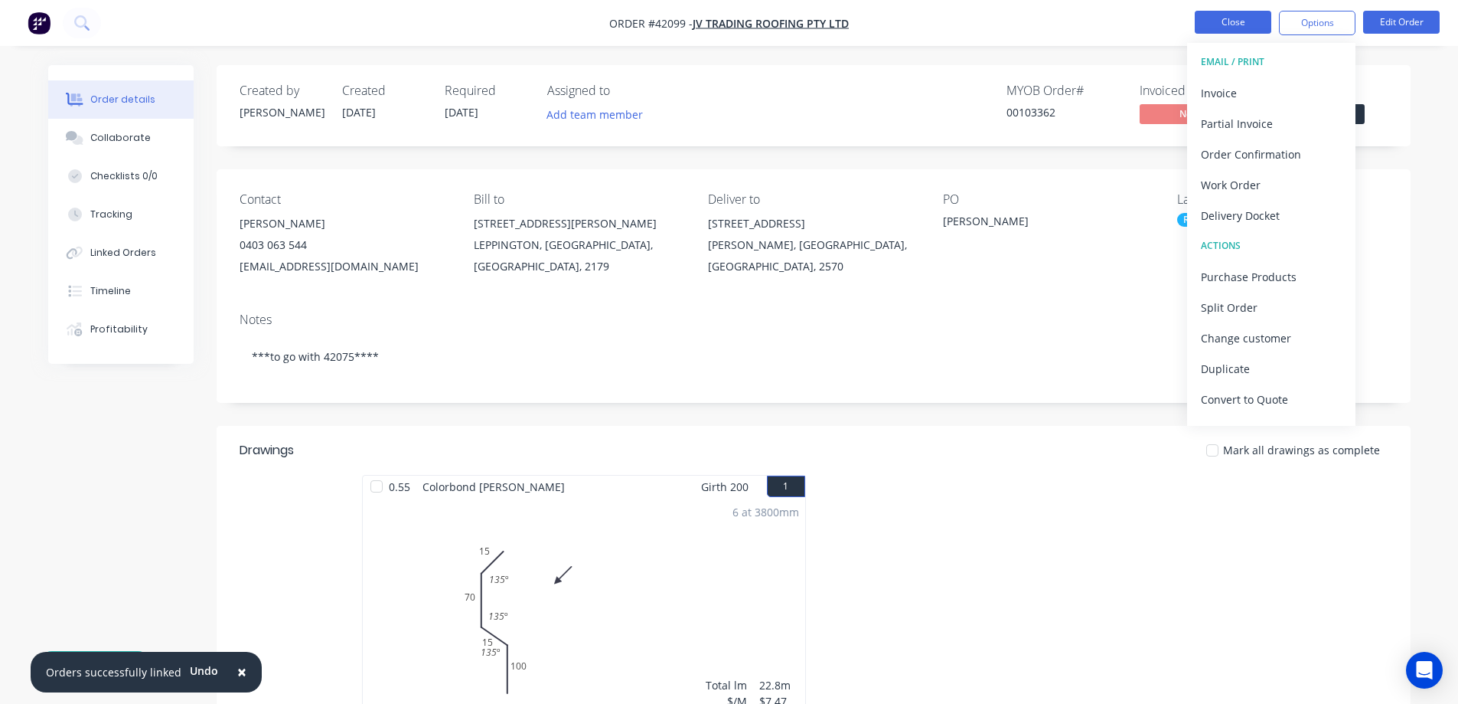
click at [1243, 23] on button "Close" at bounding box center [1233, 22] width 77 height 23
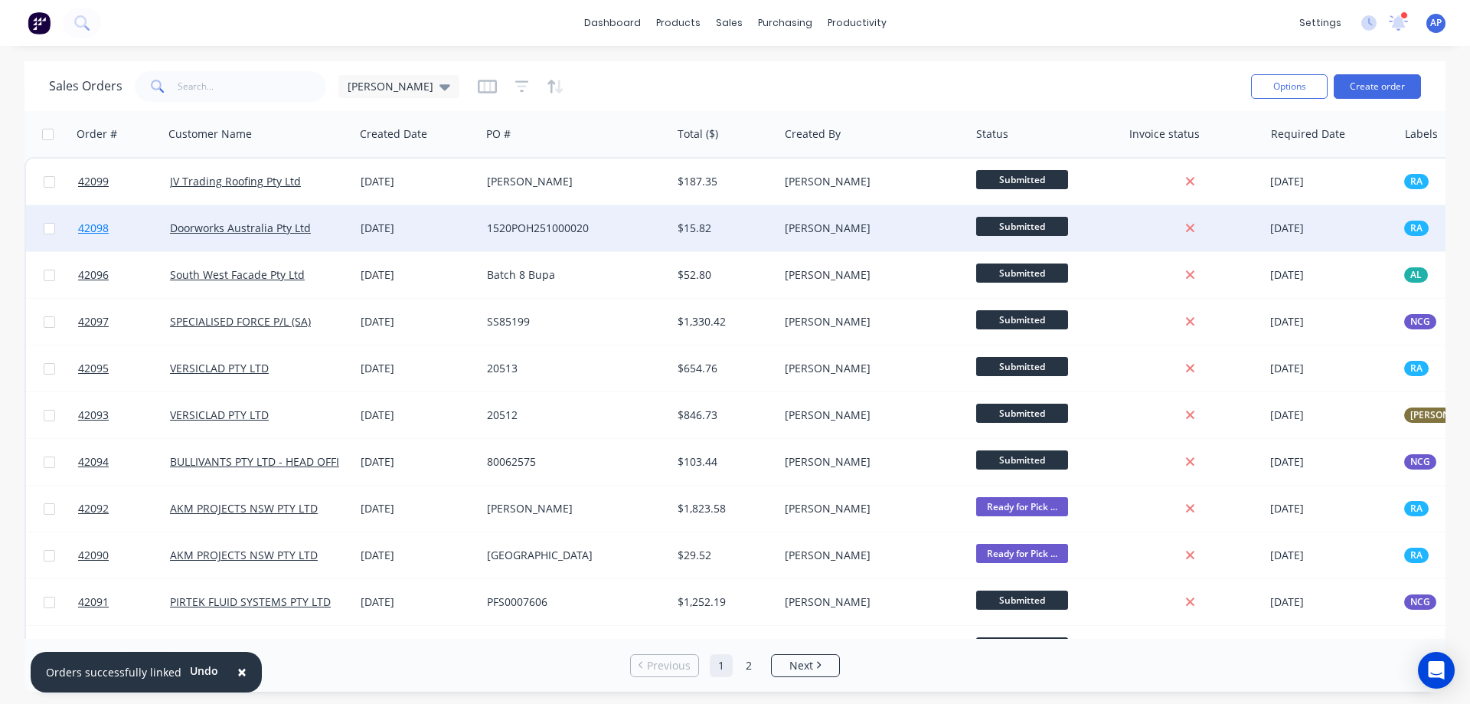
click at [99, 228] on span "42098" at bounding box center [93, 227] width 31 height 15
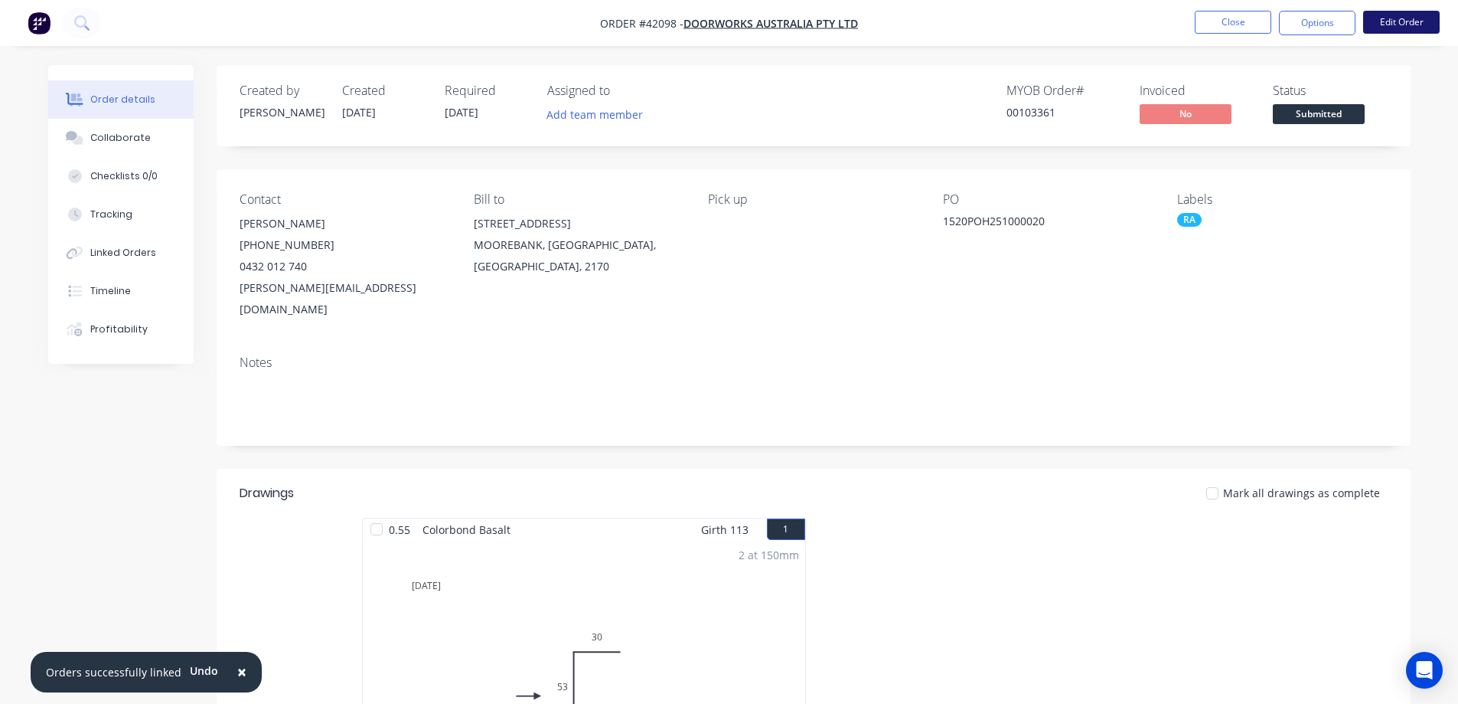
click at [1403, 20] on button "Edit Order" at bounding box center [1401, 22] width 77 height 23
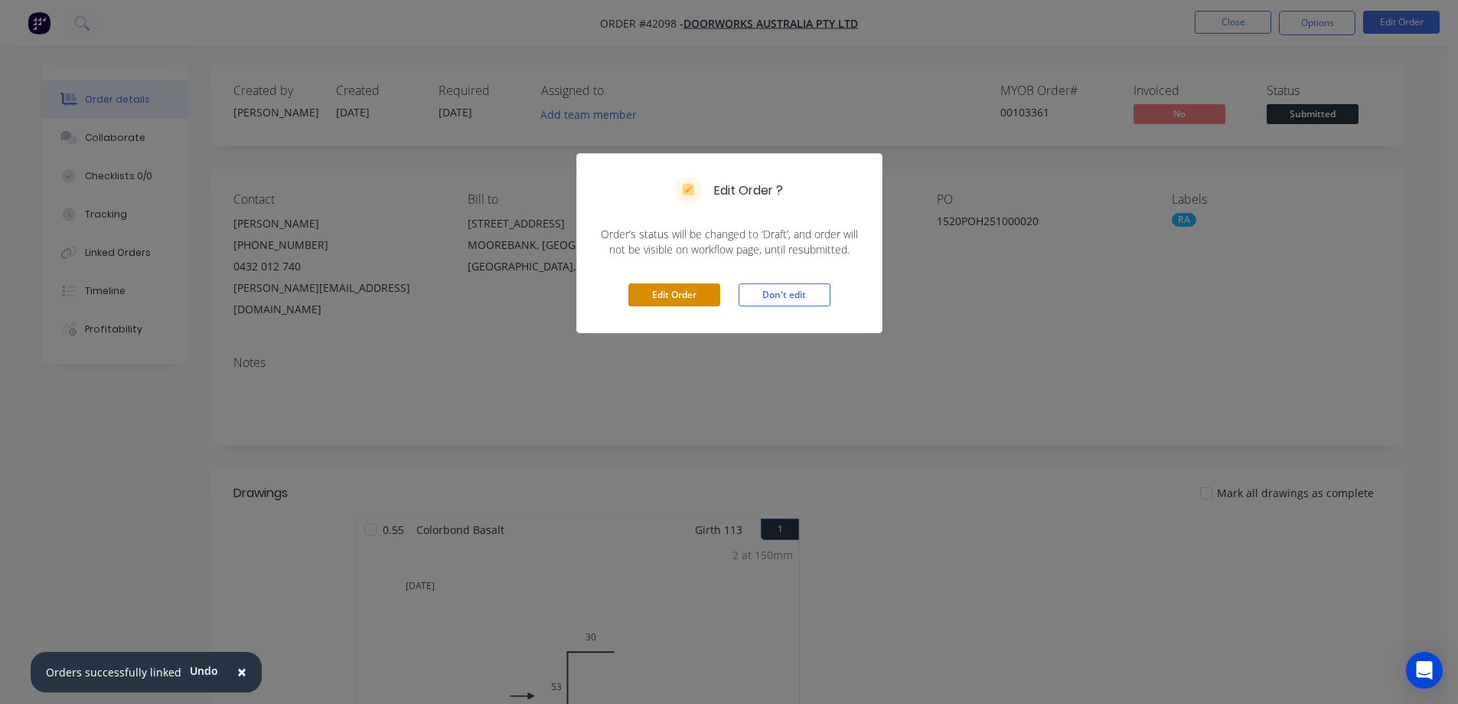
click at [685, 295] on button "Edit Order" at bounding box center [675, 294] width 92 height 23
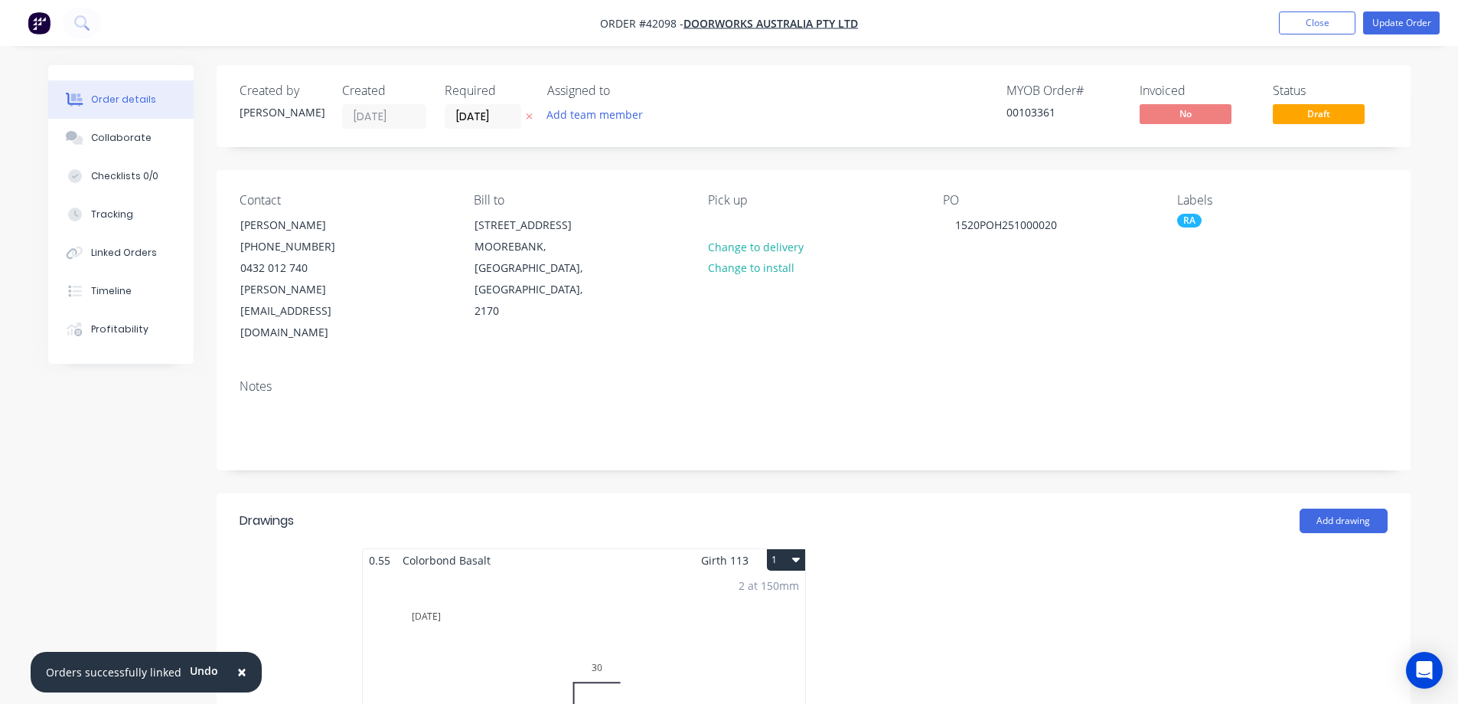
click at [596, 571] on div "2 at 150mm Total lm $/M Total 0.3m $7.19 $14.38" at bounding box center [584, 687] width 442 height 233
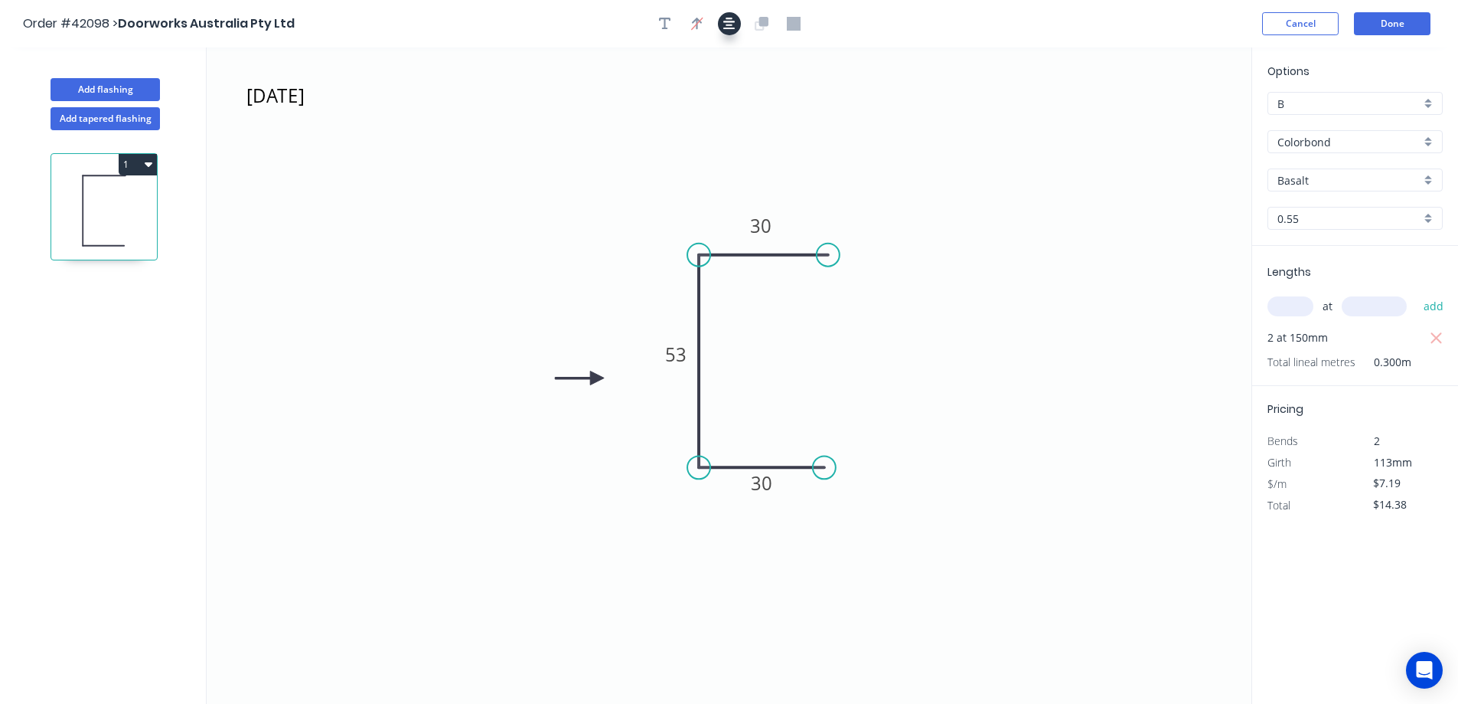
click at [732, 24] on icon "button" at bounding box center [729, 24] width 12 height 14
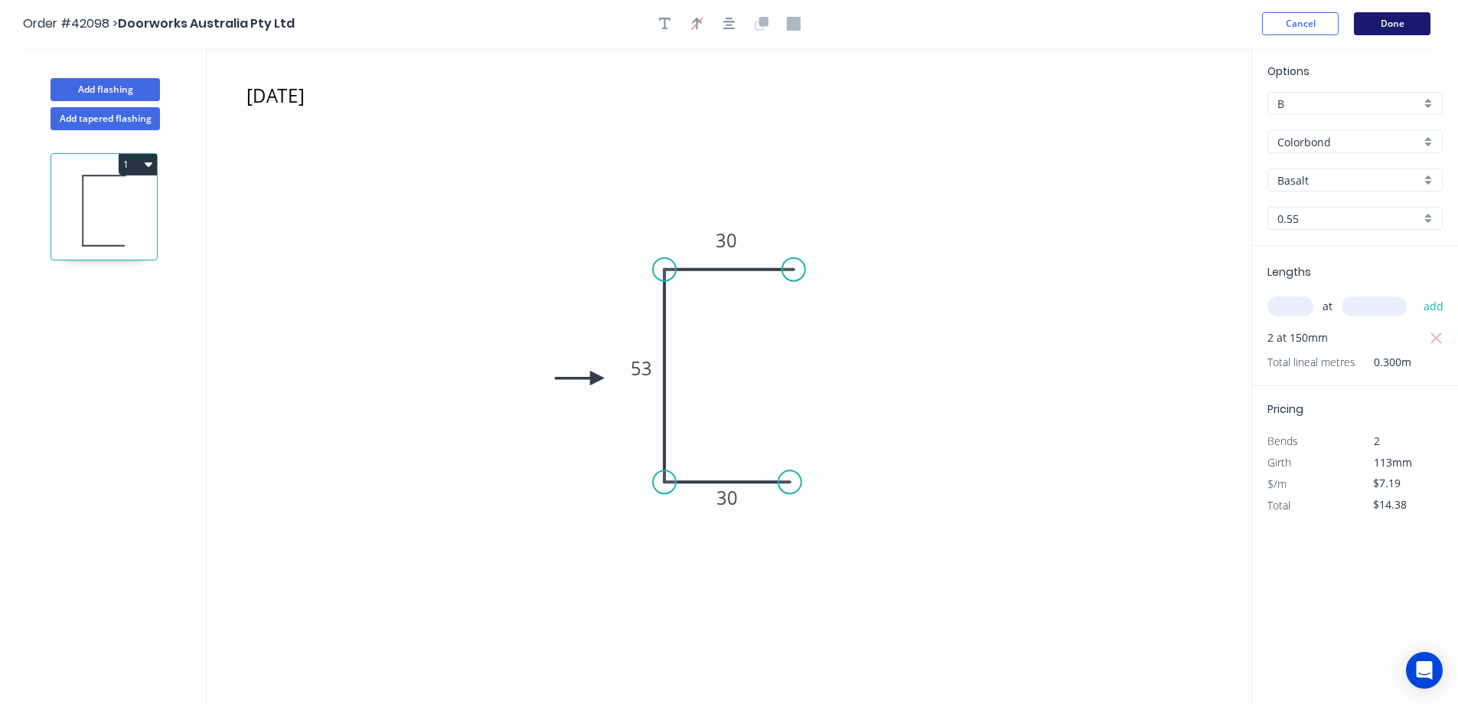
click at [1393, 16] on header "Order #42098 > Doorworks Australia Pty Ltd Cancel Done" at bounding box center [729, 23] width 1458 height 47
click at [1392, 19] on button "Done" at bounding box center [1392, 23] width 77 height 23
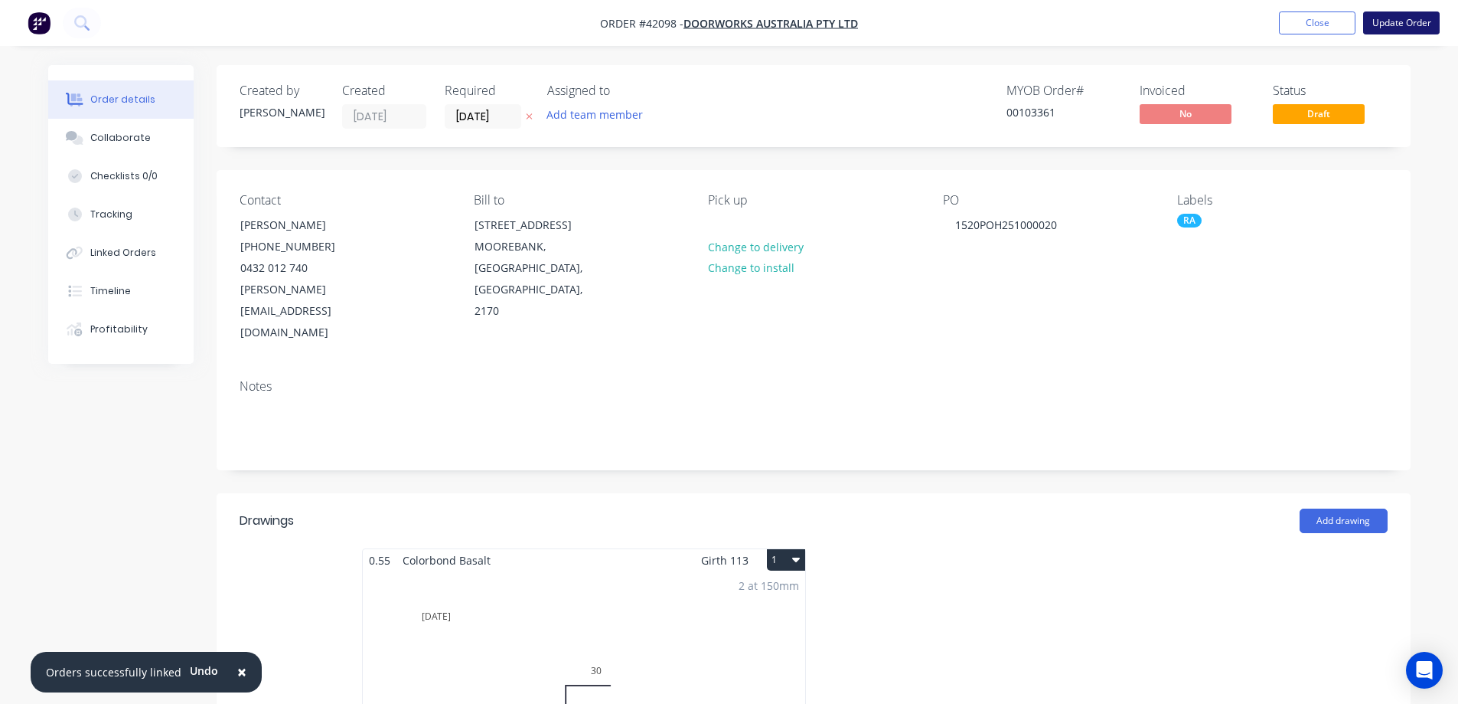
click at [1408, 18] on button "Update Order" at bounding box center [1401, 22] width 77 height 23
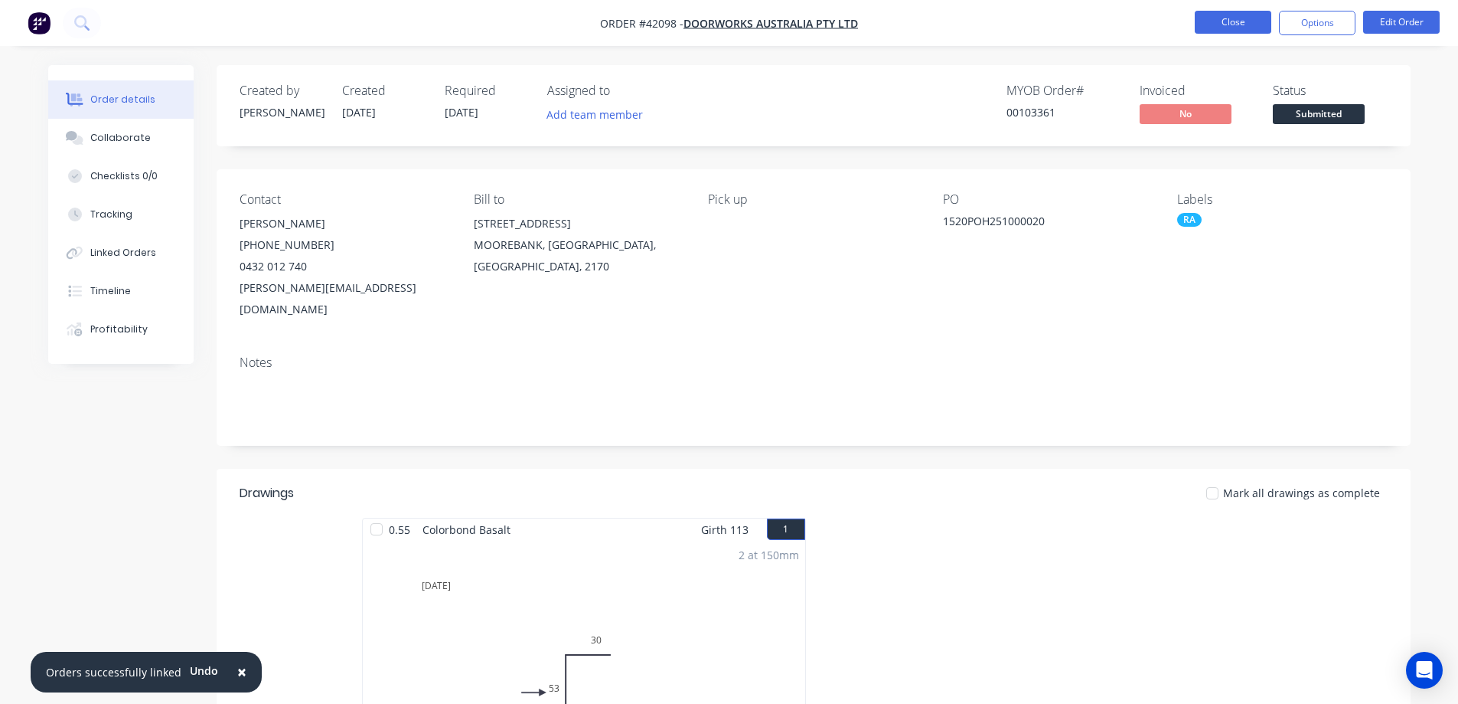
click at [1212, 19] on button "Close" at bounding box center [1233, 22] width 77 height 23
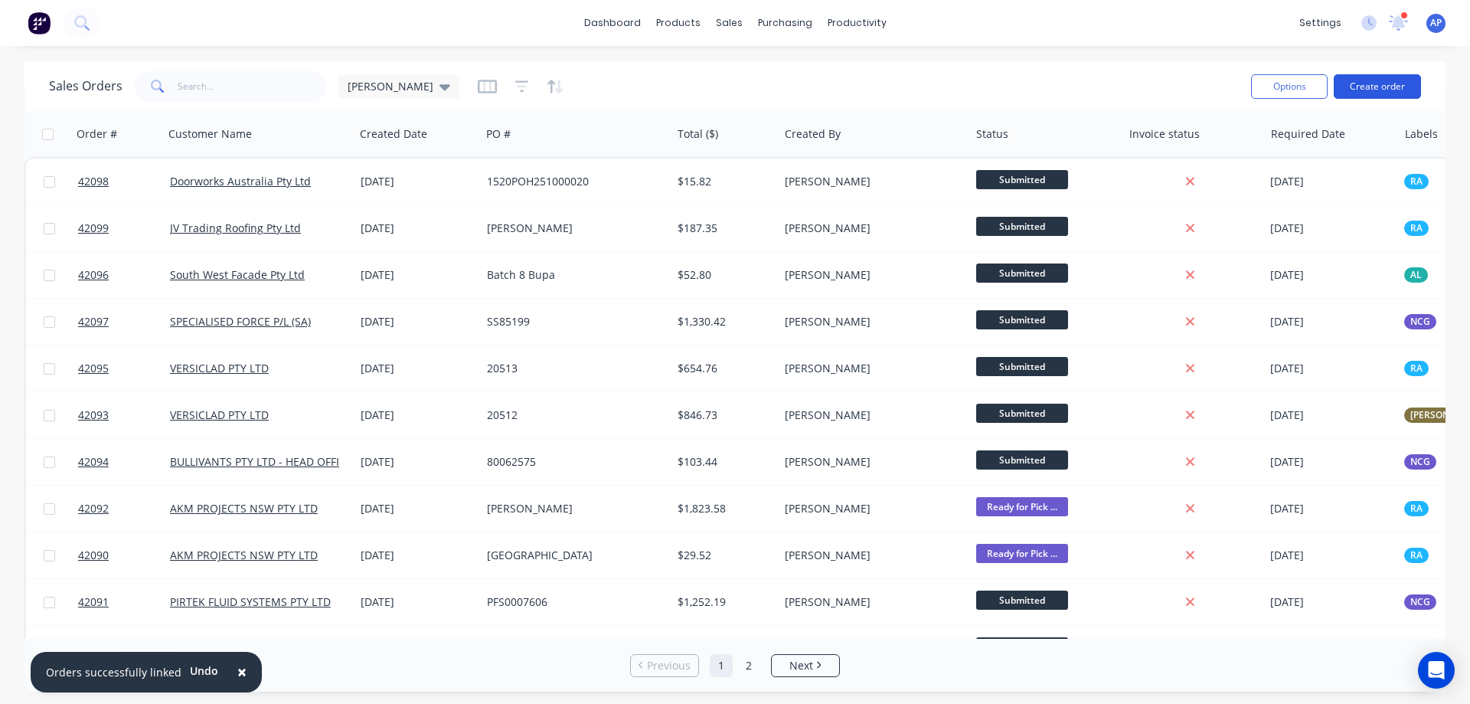
click at [1357, 86] on button "Create order" at bounding box center [1377, 86] width 87 height 24
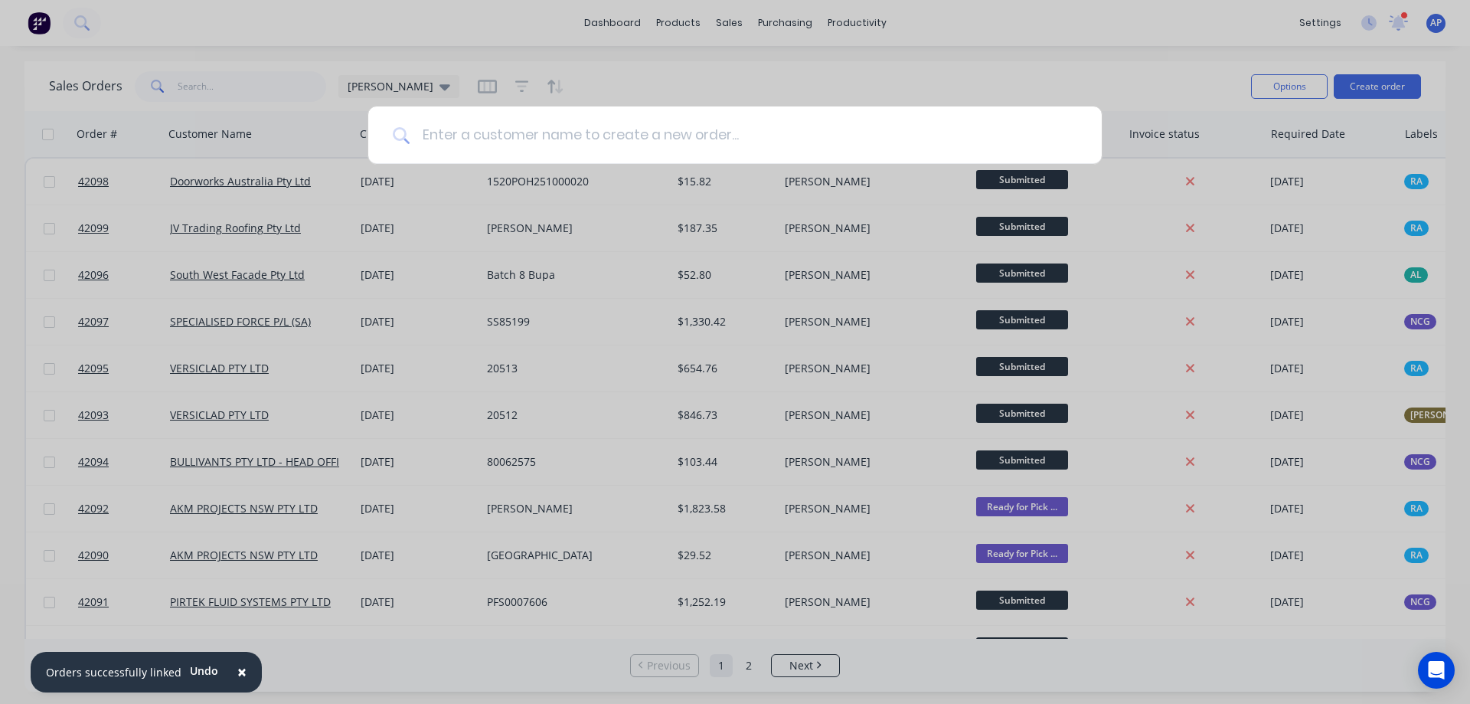
click at [579, 139] on input at bounding box center [744, 134] width 668 height 57
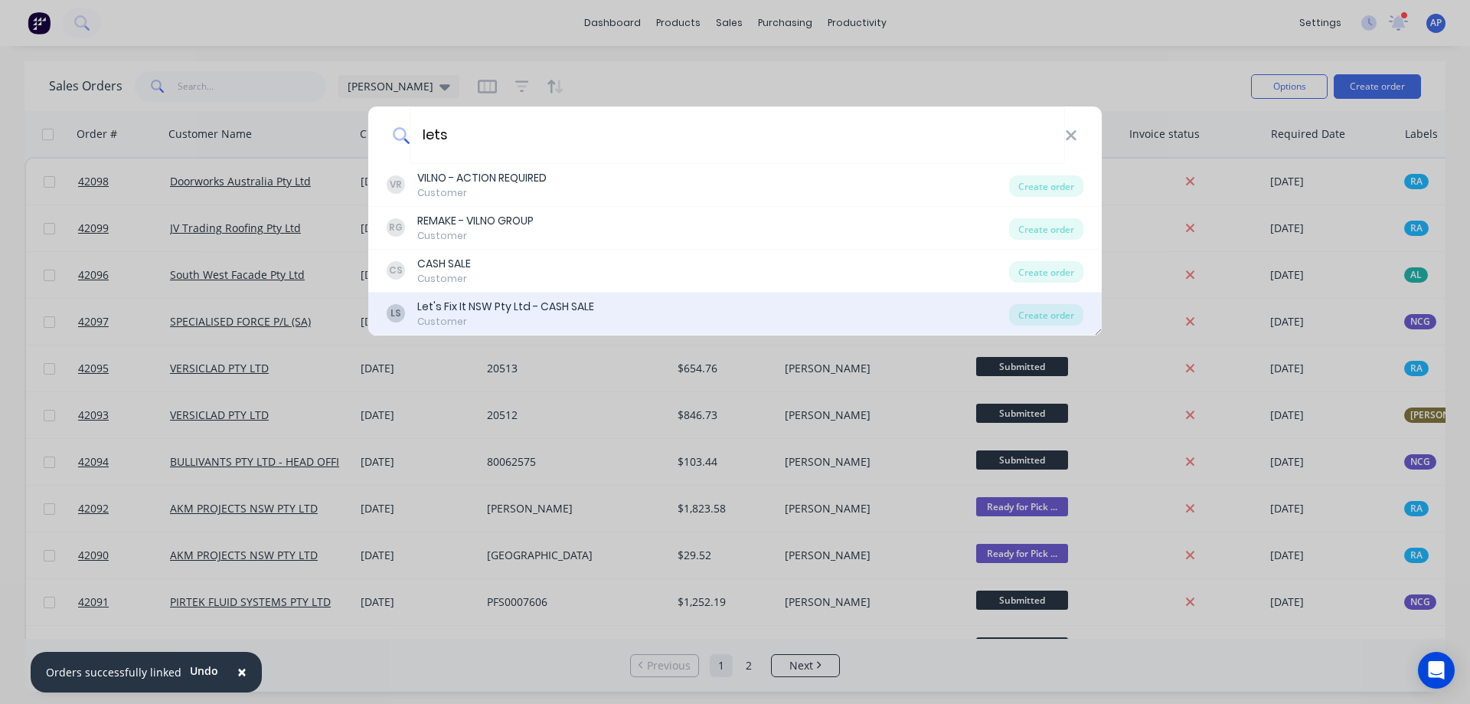
type input "lets"
click at [562, 301] on div "Let's Fix It NSW Pty Ltd - CASH SALE" at bounding box center [505, 307] width 177 height 16
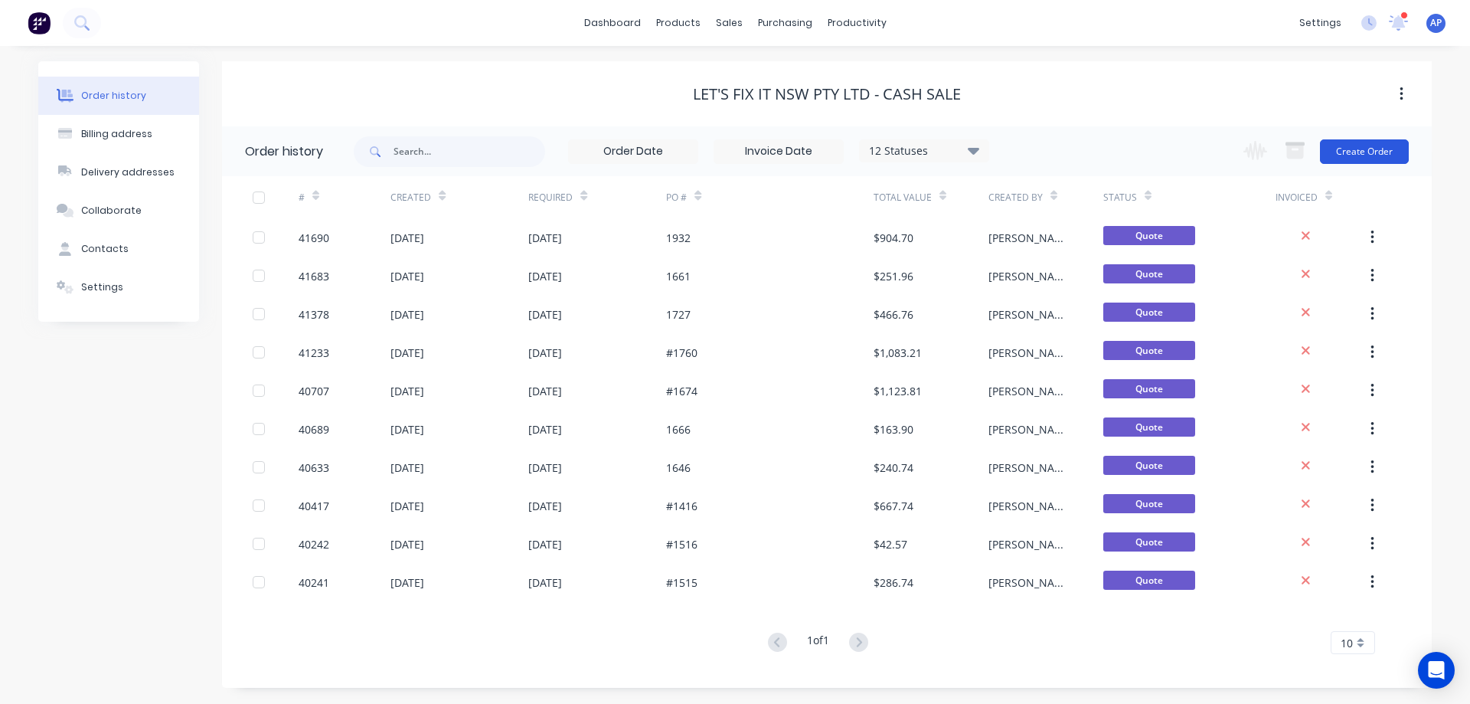
click at [1360, 146] on button "Create Order" at bounding box center [1364, 151] width 89 height 24
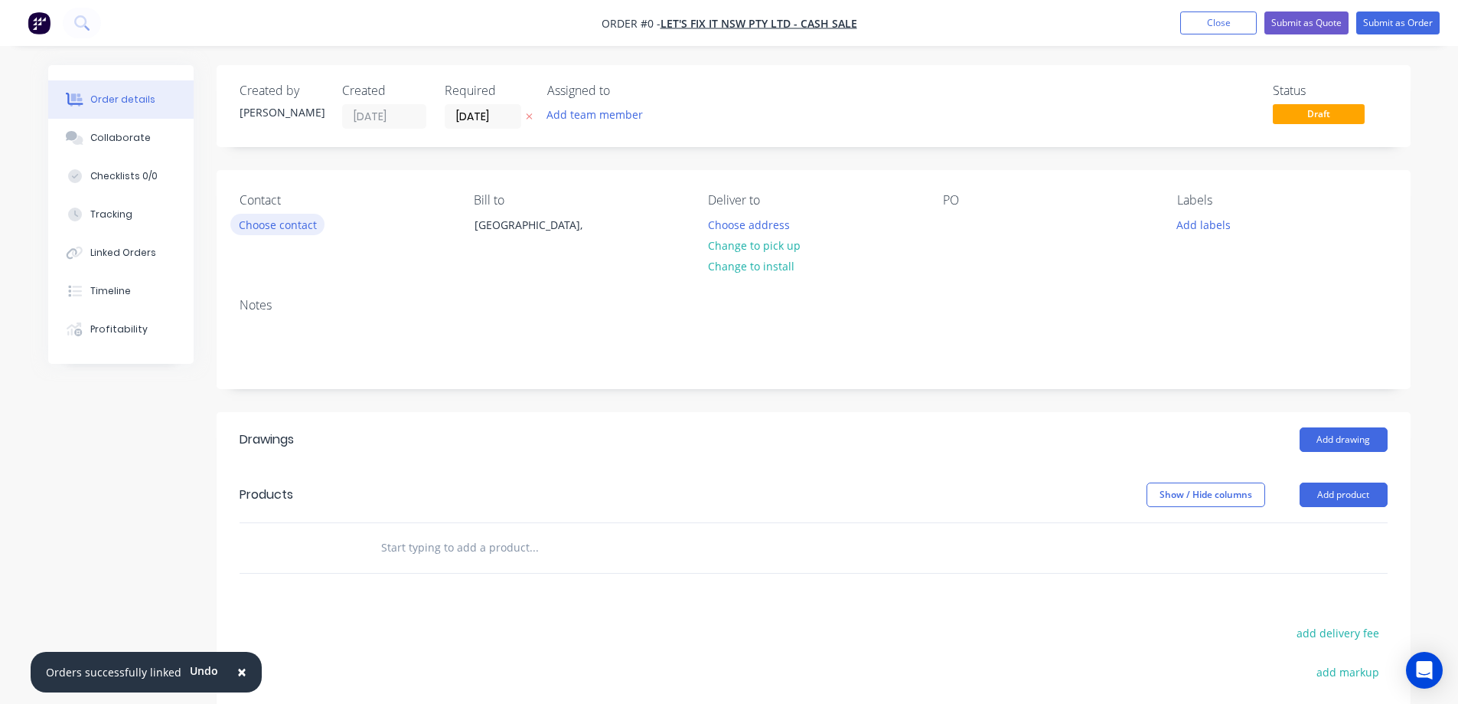
click at [299, 220] on button "Choose contact" at bounding box center [277, 224] width 94 height 21
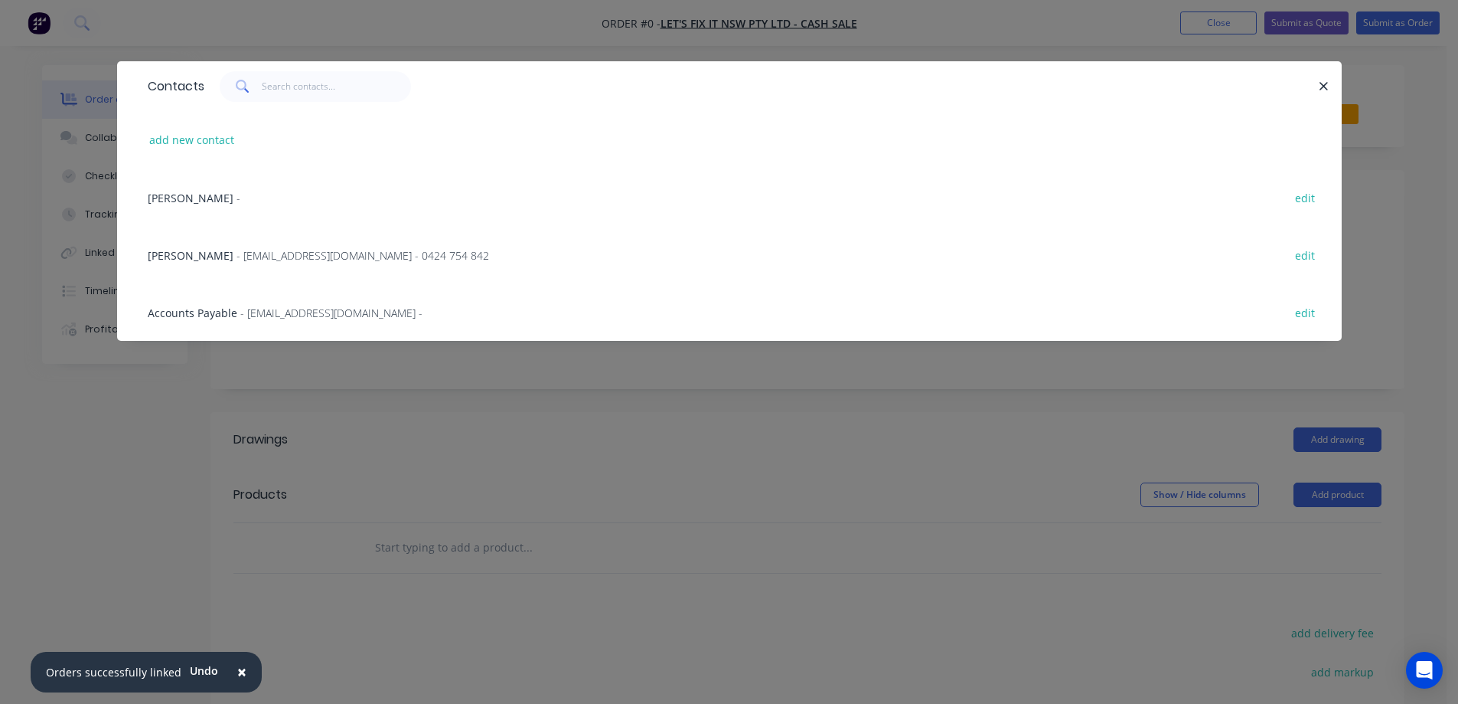
click at [237, 256] on span "- [EMAIL_ADDRESS][DOMAIN_NAME] - 0424 754 842" at bounding box center [363, 255] width 253 height 15
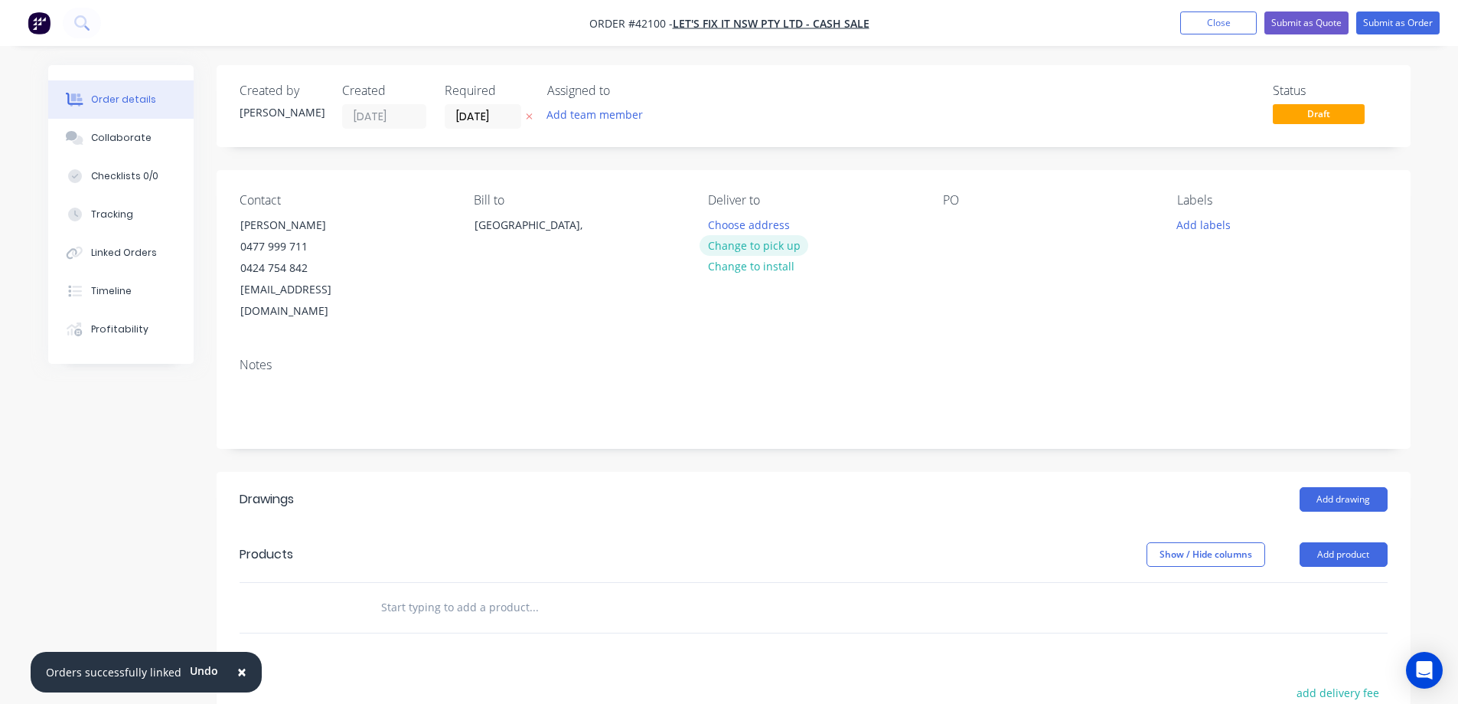
click at [727, 248] on button "Change to pick up" at bounding box center [754, 245] width 109 height 21
click at [1187, 225] on button "Add labels" at bounding box center [1204, 224] width 70 height 21
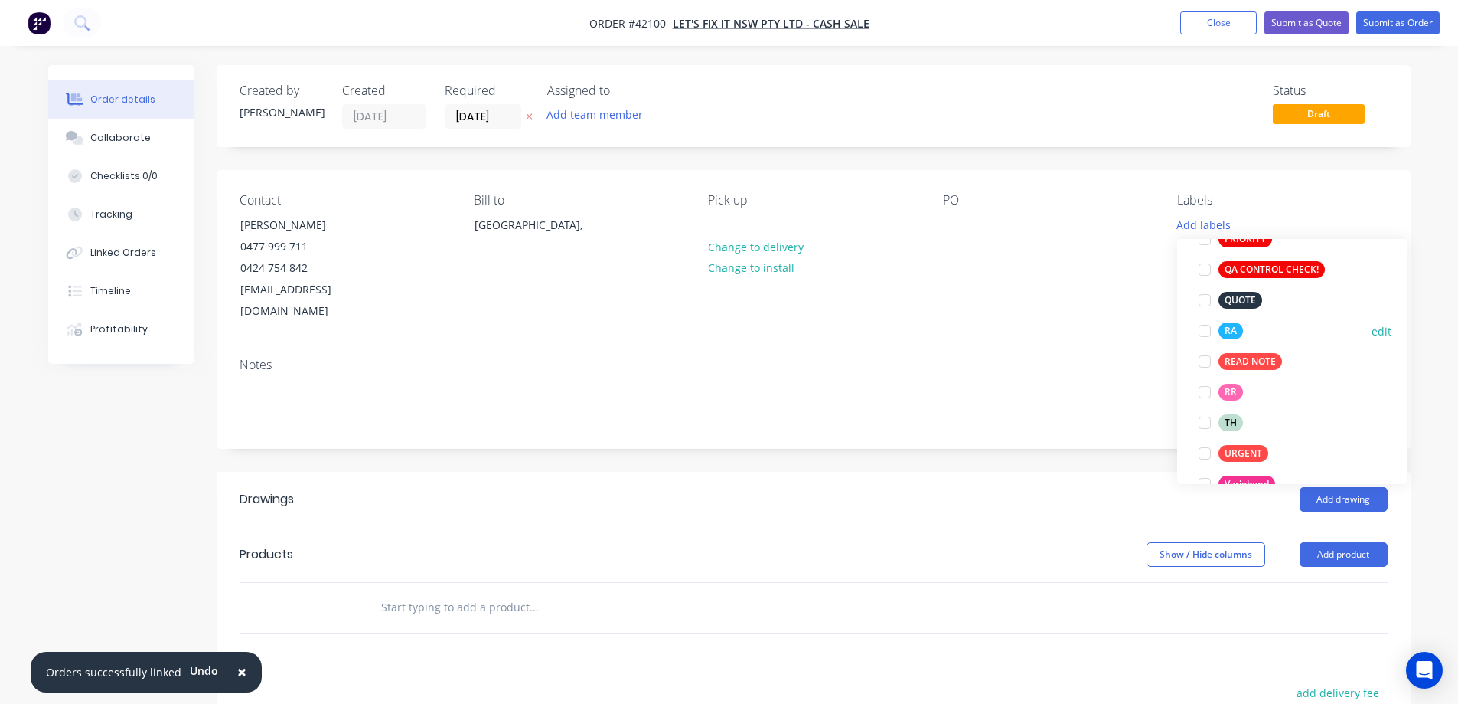
click at [1204, 328] on div at bounding box center [1205, 330] width 31 height 31
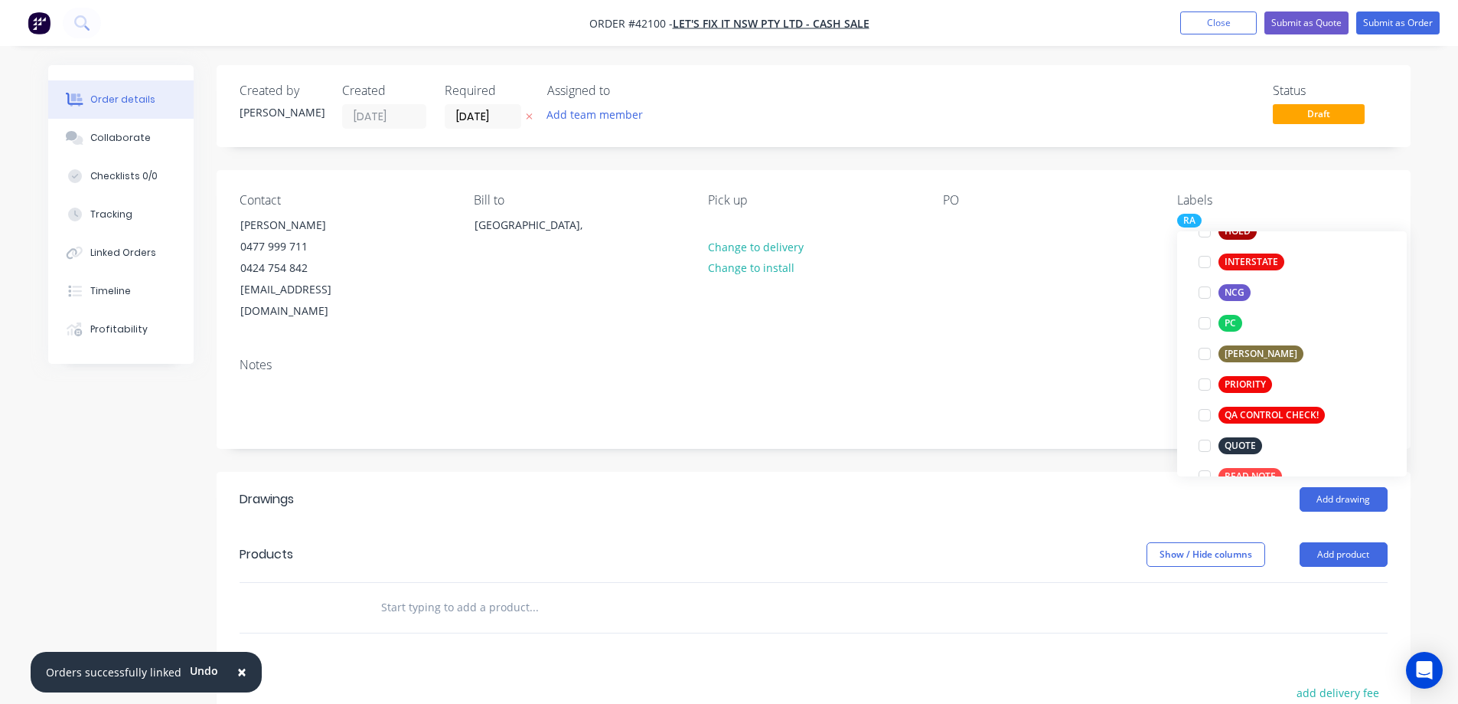
scroll to position [413, 0]
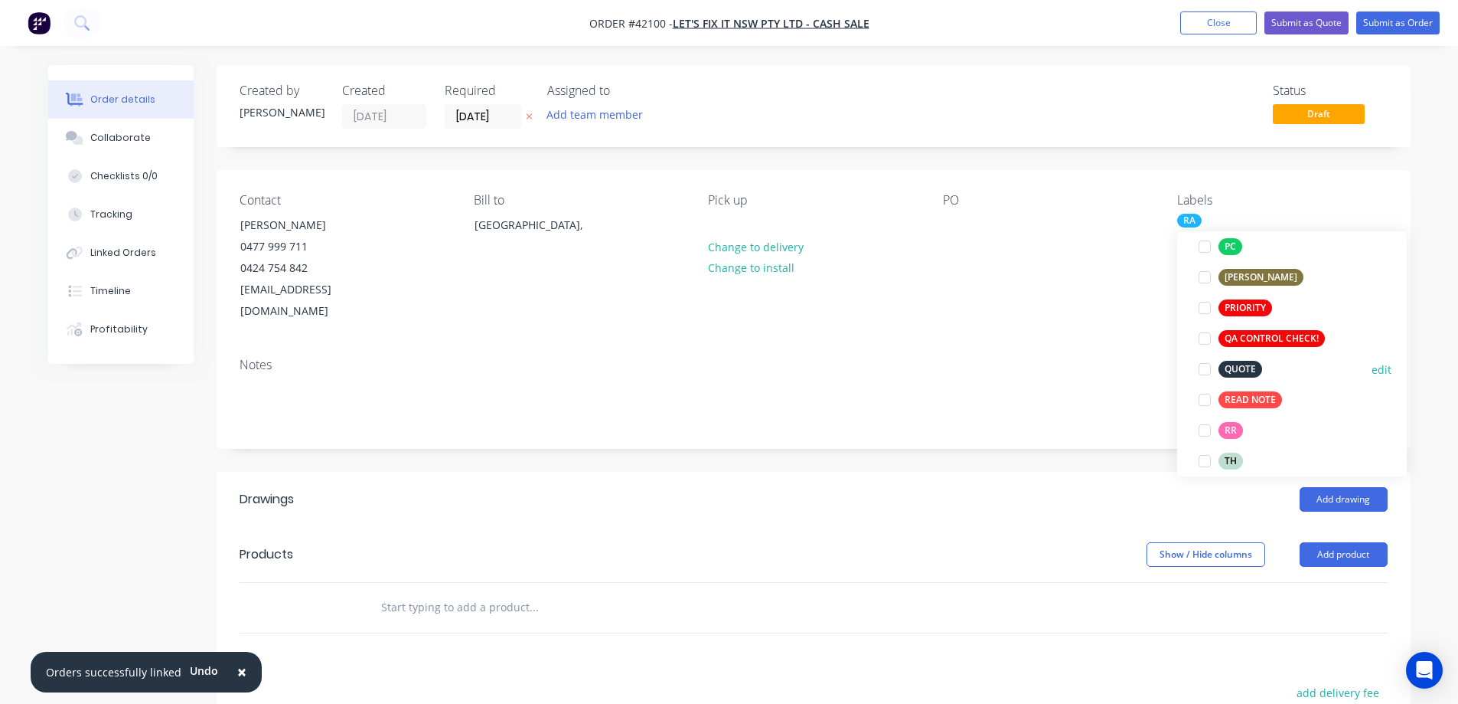
click at [1207, 369] on div at bounding box center [1205, 369] width 31 height 31
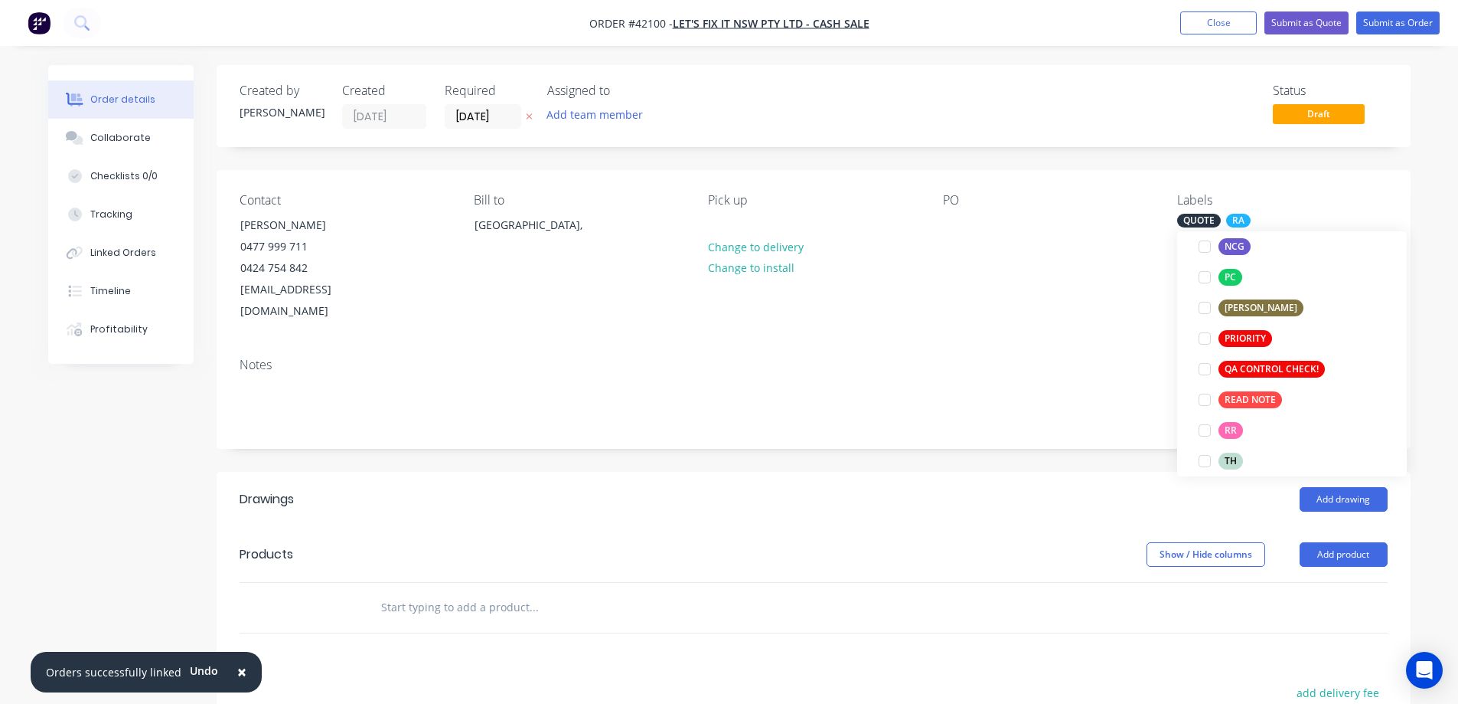
scroll to position [0, 0]
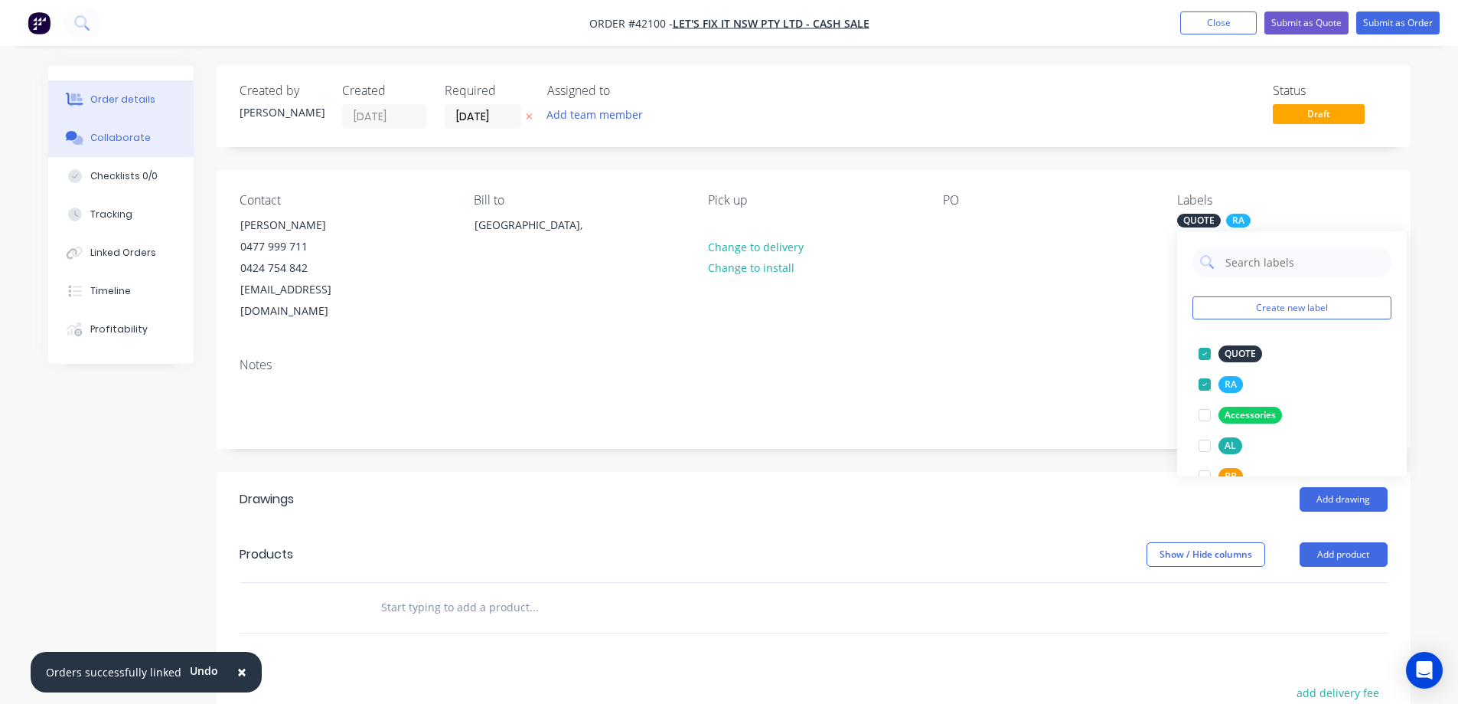
click at [119, 143] on div "Collaborate" at bounding box center [120, 138] width 60 height 14
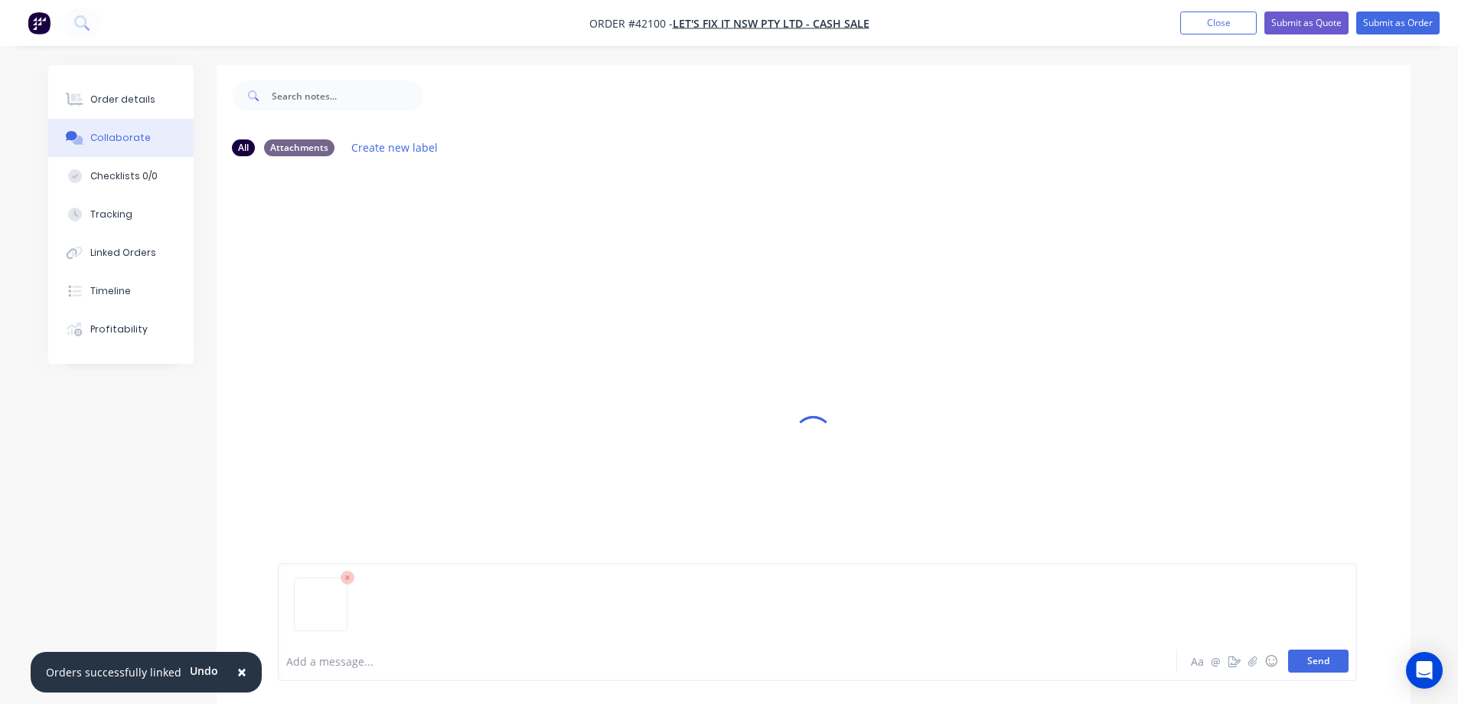
click at [1299, 663] on button "Send" at bounding box center [1318, 660] width 60 height 23
click at [146, 96] on div "Order details" at bounding box center [122, 100] width 65 height 14
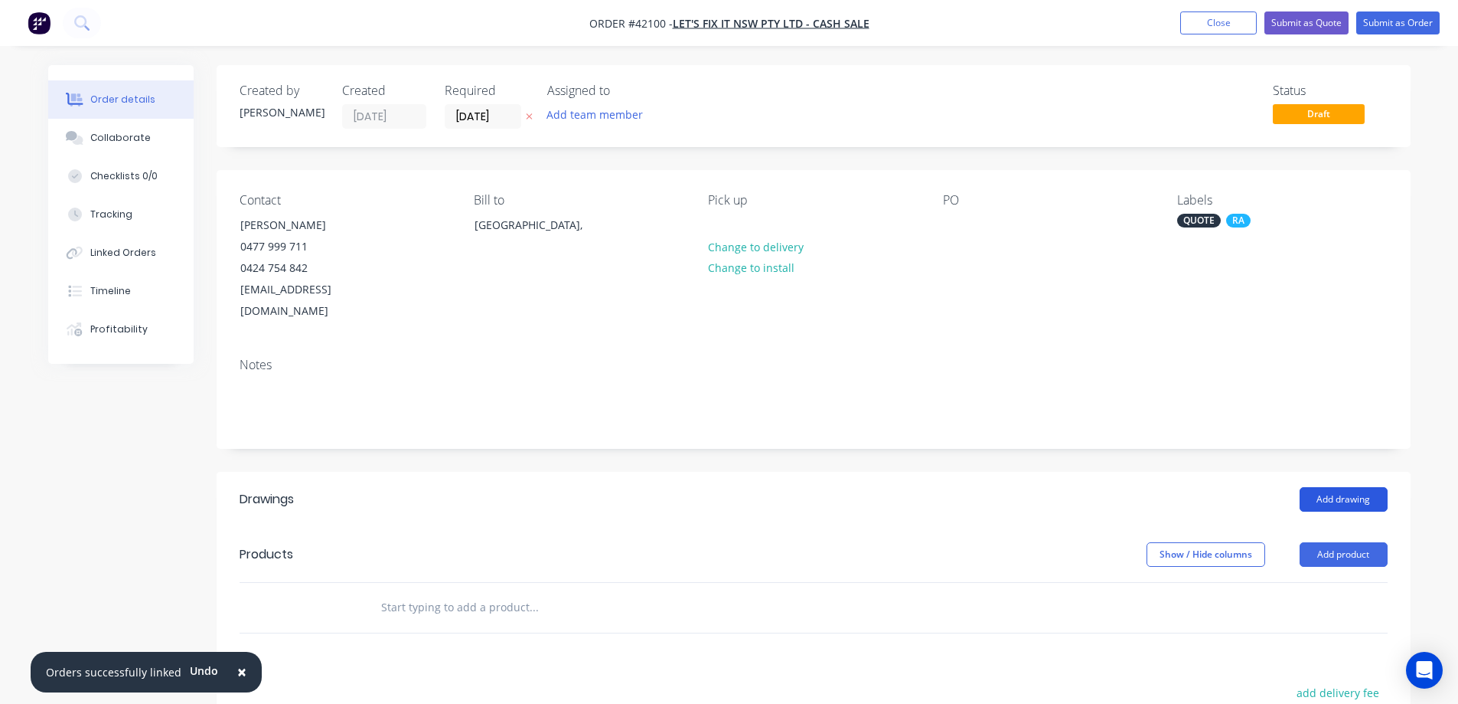
click at [1363, 487] on button "Add drawing" at bounding box center [1344, 499] width 88 height 24
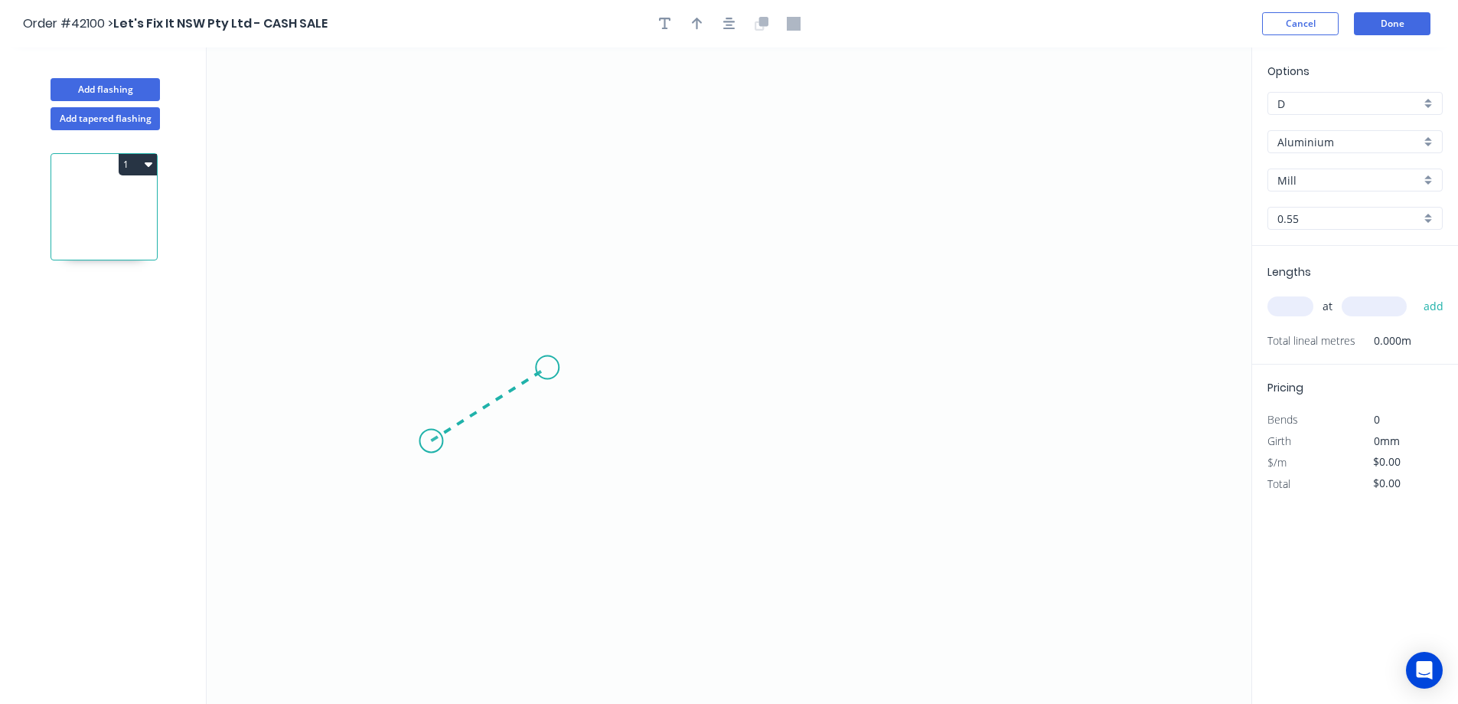
drag, startPoint x: 431, startPoint y: 441, endPoint x: 573, endPoint y: 346, distance: 171.1
click at [573, 346] on icon "0" at bounding box center [729, 375] width 1045 height 656
drag, startPoint x: 697, startPoint y: 353, endPoint x: 952, endPoint y: 363, distance: 254.4
click at [950, 361] on icon "0 ?" at bounding box center [729, 375] width 1045 height 656
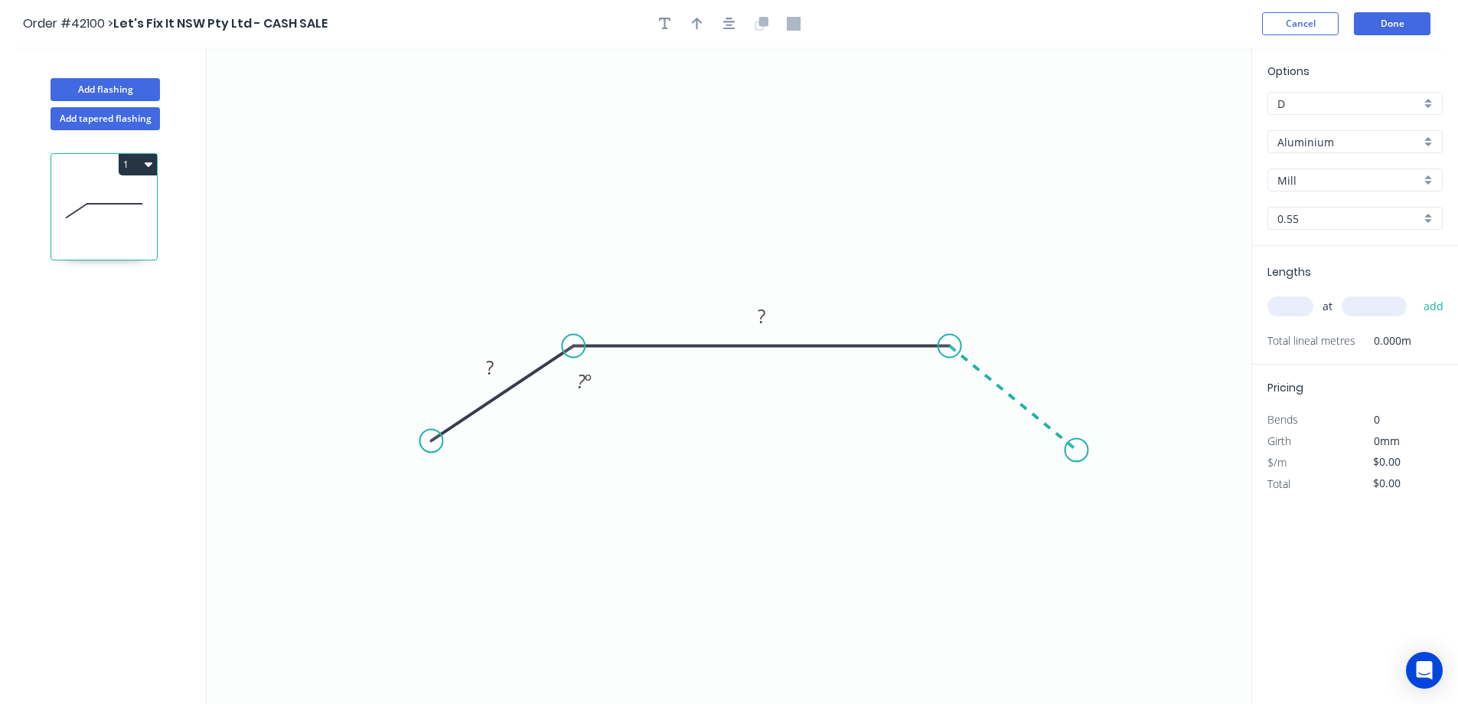
drag, startPoint x: 1015, startPoint y: 417, endPoint x: 1078, endPoint y: 450, distance: 70.9
click at [1078, 450] on icon "0 ? ? ? º" at bounding box center [729, 375] width 1045 height 656
click at [1078, 450] on circle at bounding box center [1077, 449] width 23 height 23
click at [1076, 461] on circle at bounding box center [1077, 449] width 23 height 23
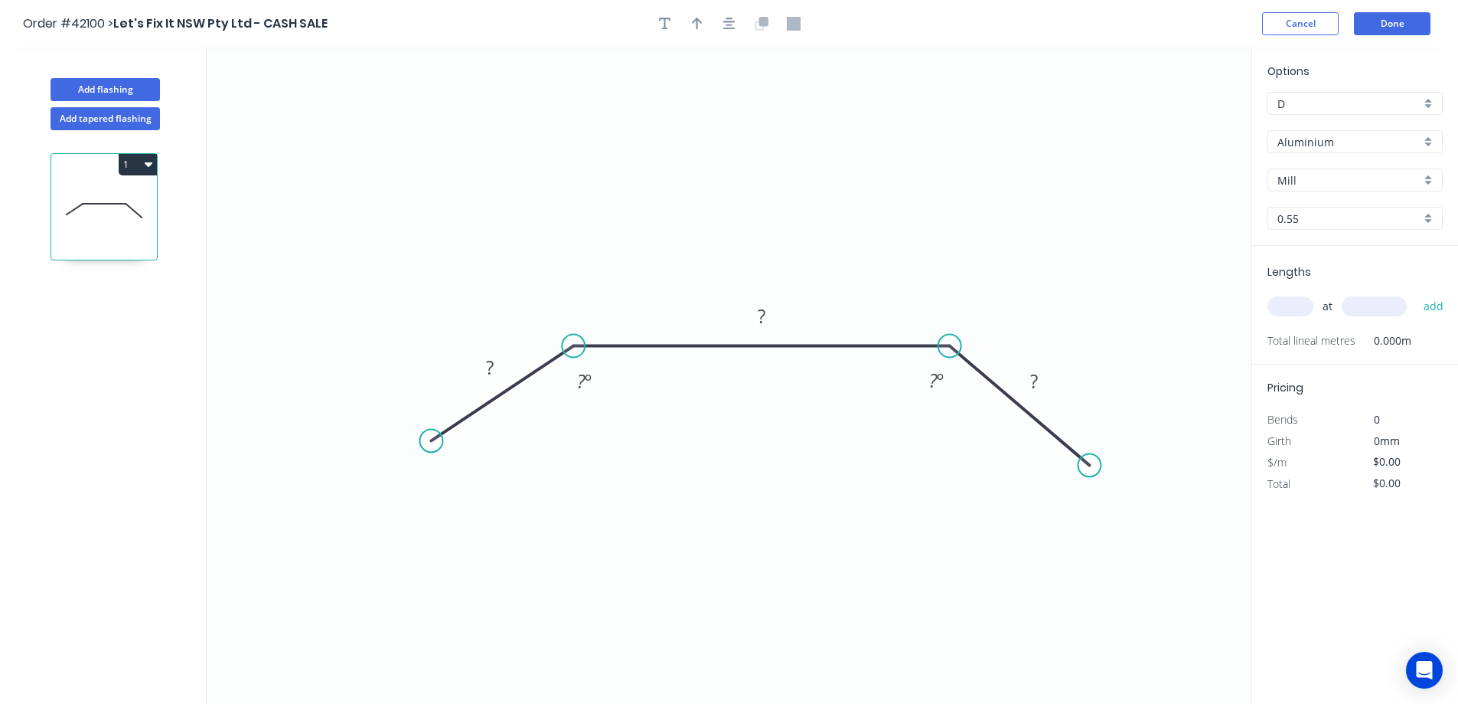
drag, startPoint x: 1077, startPoint y: 452, endPoint x: 1090, endPoint y: 465, distance: 18.4
click at [1090, 465] on circle at bounding box center [1089, 464] width 23 height 23
click at [500, 371] on rect at bounding box center [490, 368] width 31 height 21
type input "$20.35"
click at [1297, 312] on input "text" at bounding box center [1291, 306] width 46 height 20
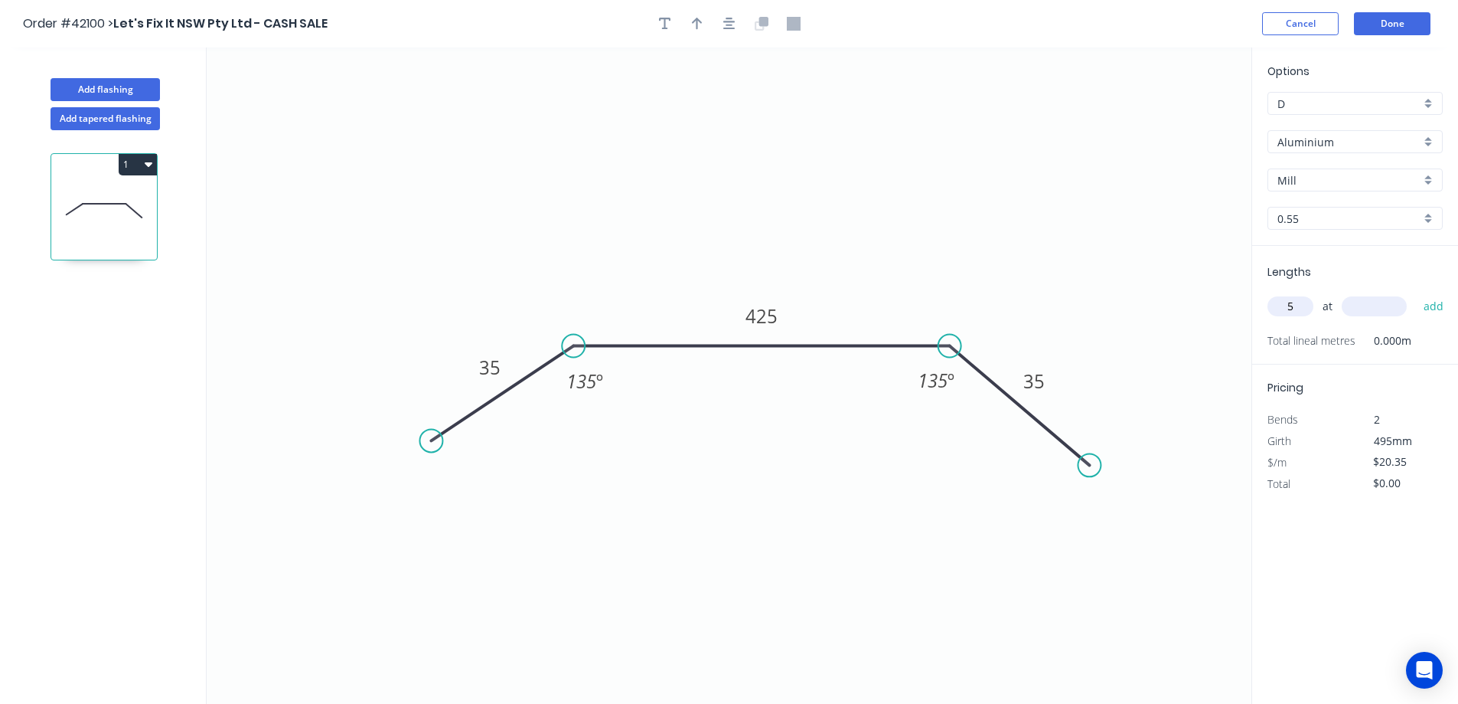
type input "5"
type input "3000"
click at [1416, 293] on button "add" at bounding box center [1434, 306] width 36 height 26
type input "$305.25"
click at [1429, 139] on div "Aluminium" at bounding box center [1355, 141] width 175 height 23
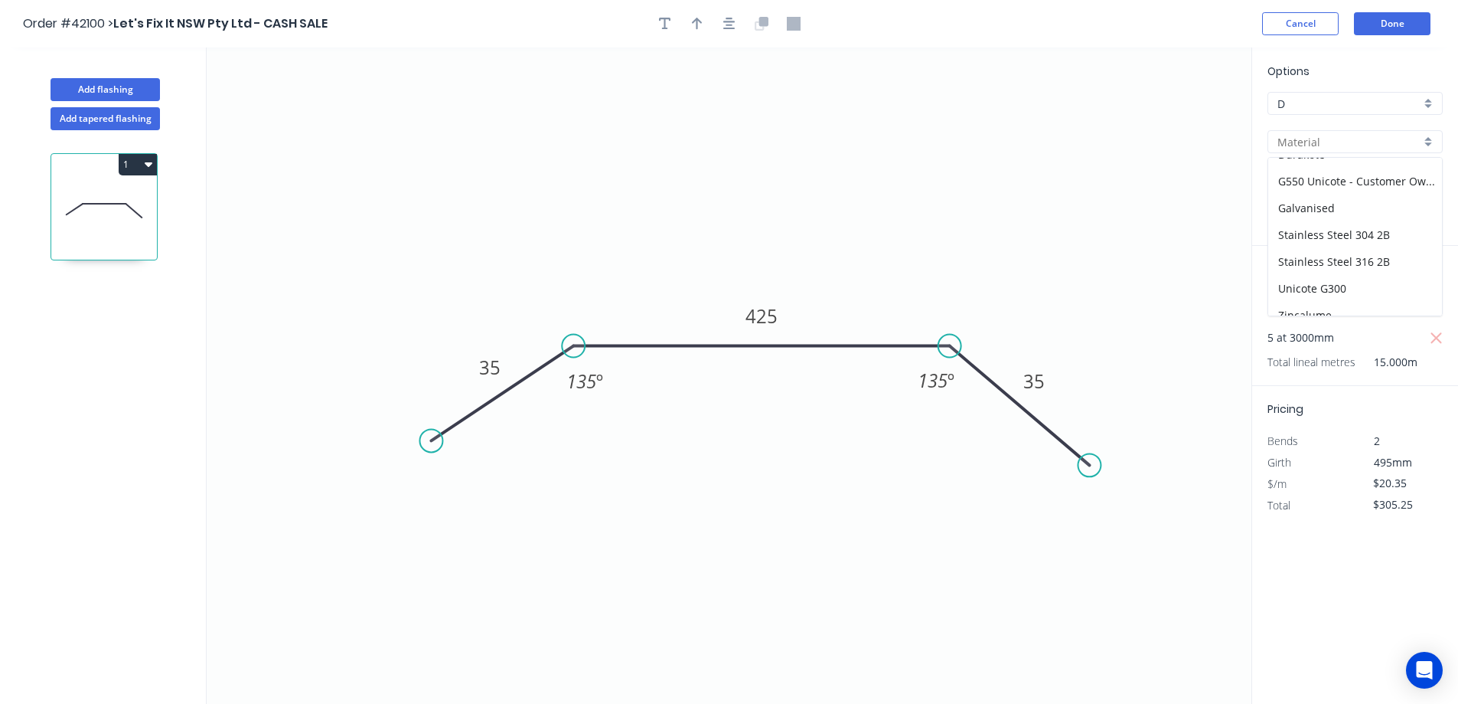
scroll to position [191, 0]
click at [1323, 296] on div "Zincalume" at bounding box center [1356, 302] width 174 height 27
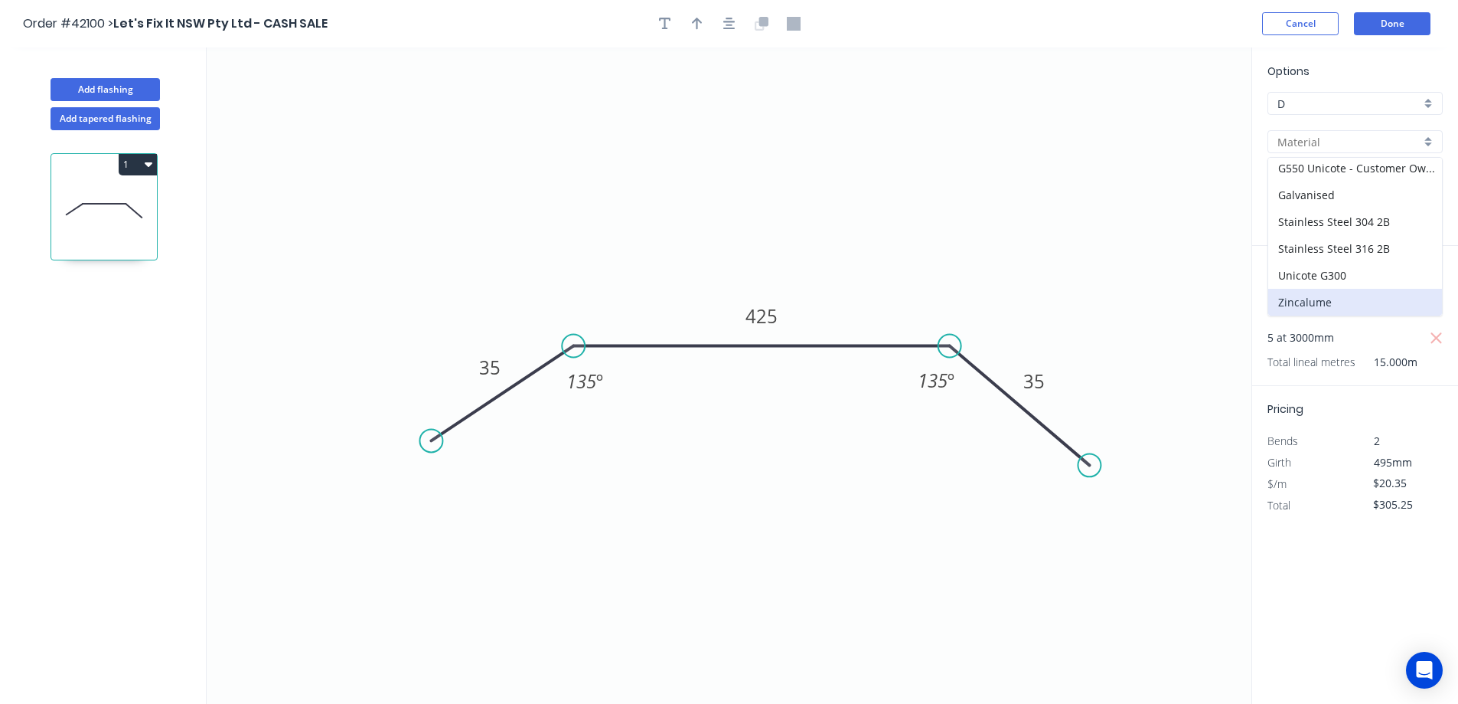
type input "Zincalume"
type input "Standard"
type input "$14.59"
type input "$218.85"
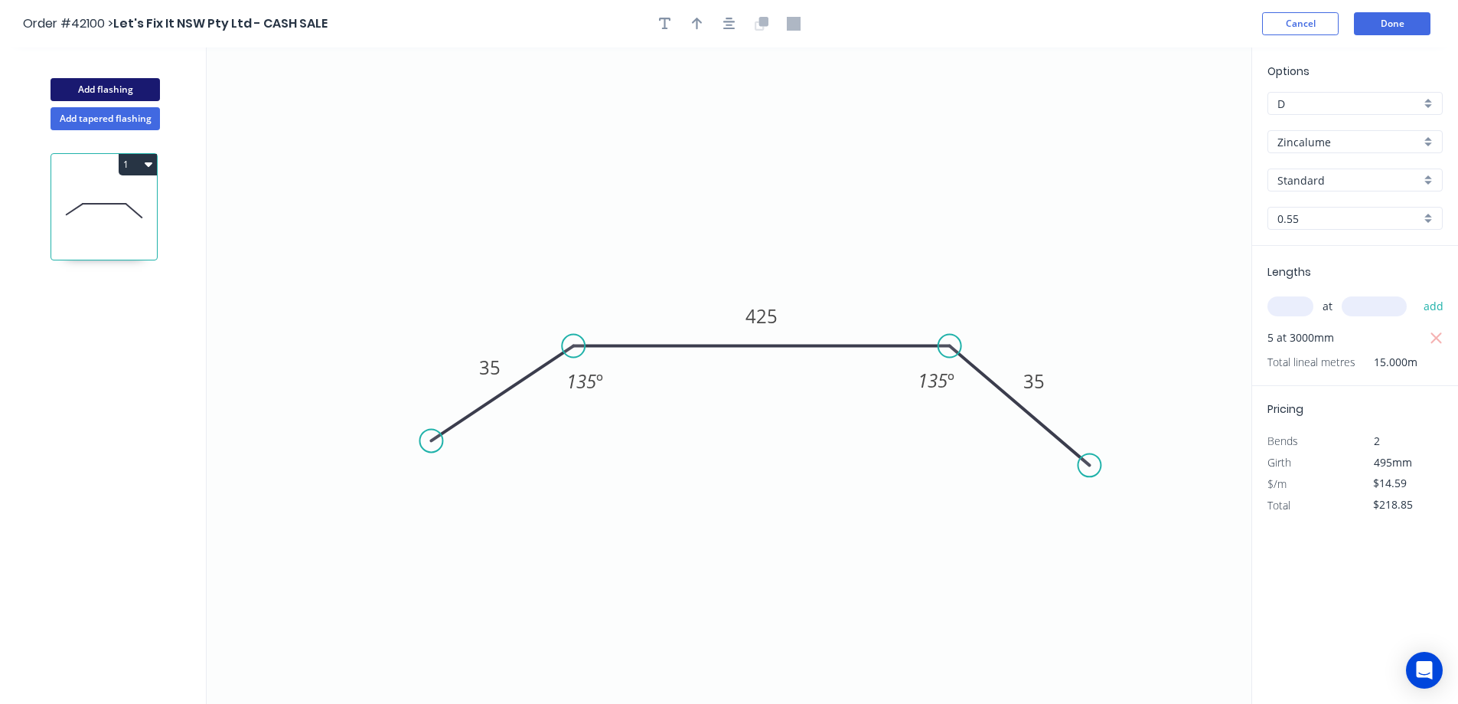
click at [113, 86] on button "Add flashing" at bounding box center [105, 89] width 109 height 23
type input "$0.00"
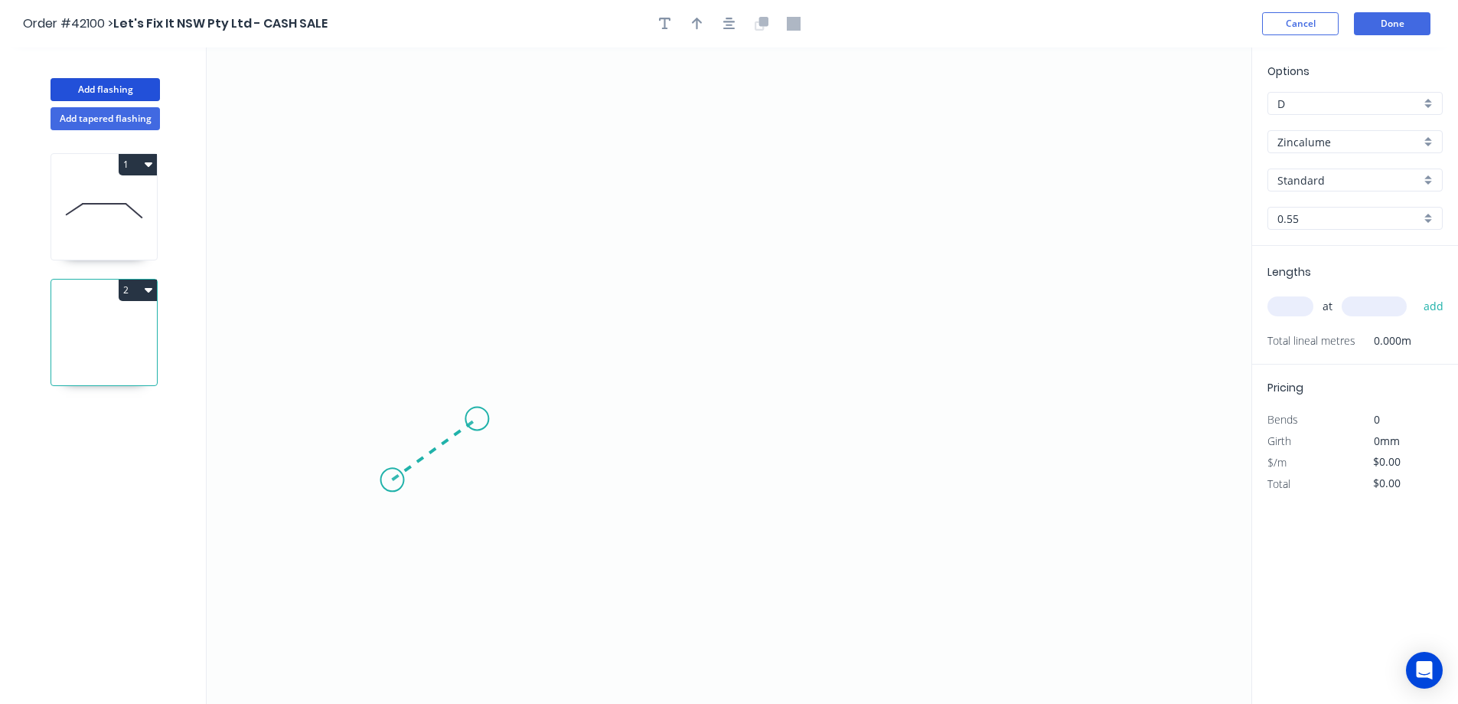
drag, startPoint x: 392, startPoint y: 480, endPoint x: 485, endPoint y: 415, distance: 113.2
click at [485, 415] on icon "0" at bounding box center [729, 375] width 1045 height 656
drag, startPoint x: 588, startPoint y: 425, endPoint x: 872, endPoint y: 423, distance: 284.0
click at [872, 423] on icon "0 ?" at bounding box center [729, 375] width 1045 height 656
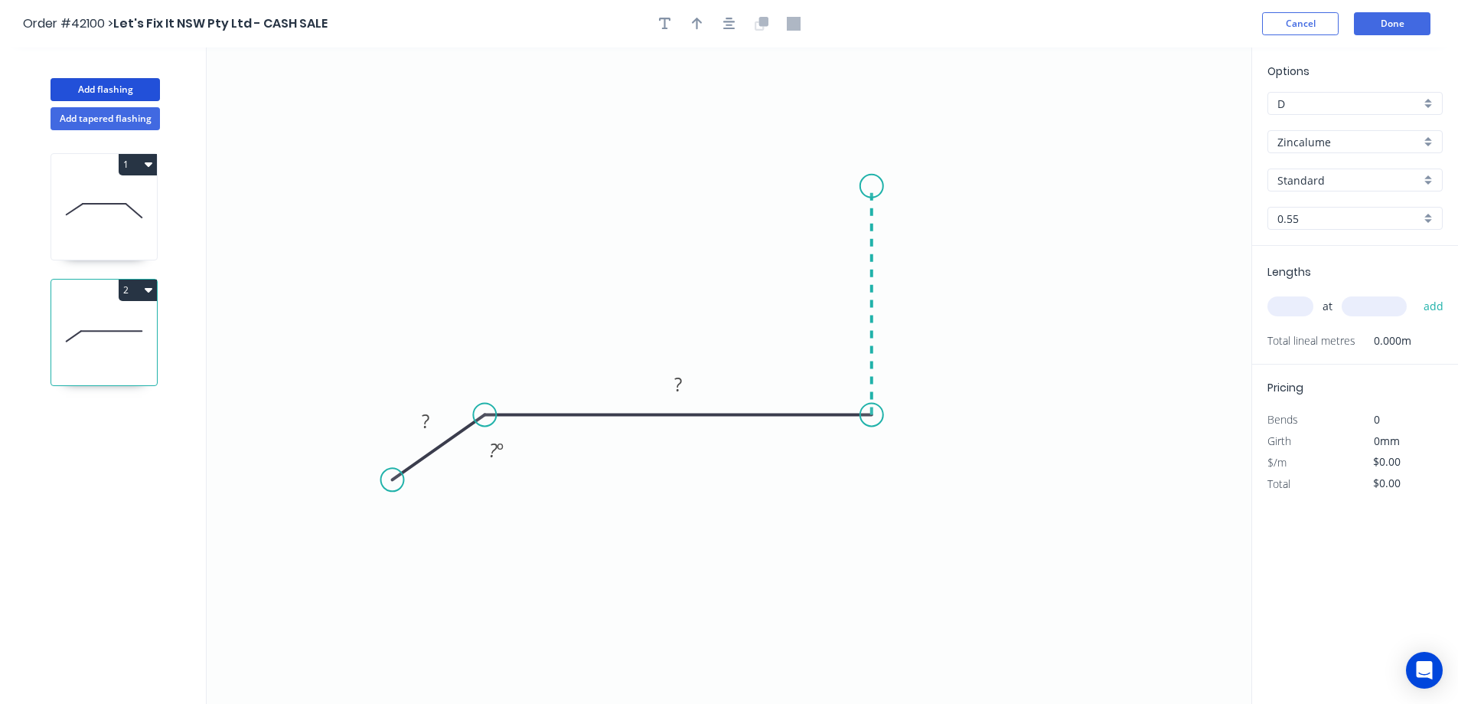
drag, startPoint x: 872, startPoint y: 423, endPoint x: 868, endPoint y: 176, distance: 246.5
click at [868, 176] on icon "0 ? ? ? º" at bounding box center [729, 375] width 1045 height 656
click at [868, 175] on circle at bounding box center [871, 176] width 23 height 23
click at [433, 421] on rect at bounding box center [425, 421] width 31 height 21
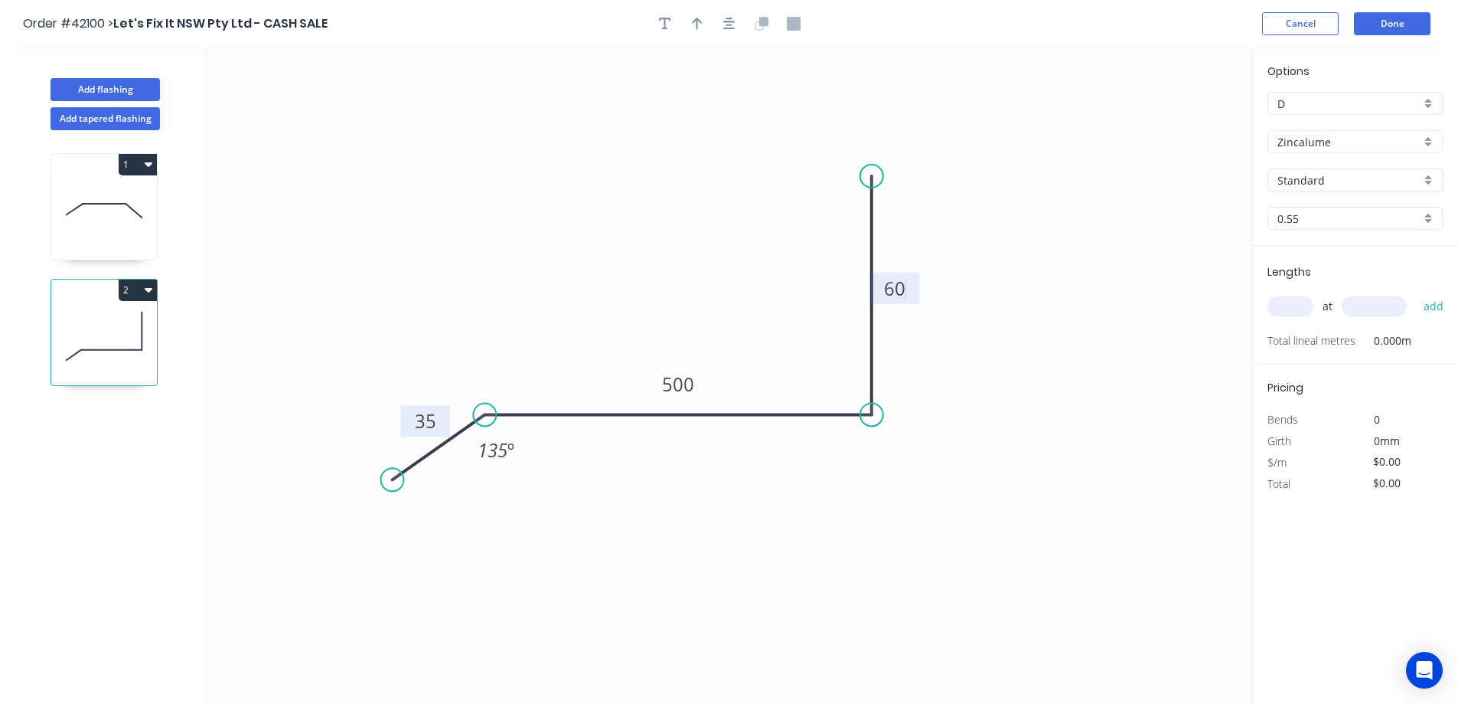
type input "$16.94"
click at [1287, 309] on input "text" at bounding box center [1291, 306] width 46 height 20
type input "4"
type input "2600"
click at [1416, 293] on button "add" at bounding box center [1434, 306] width 36 height 26
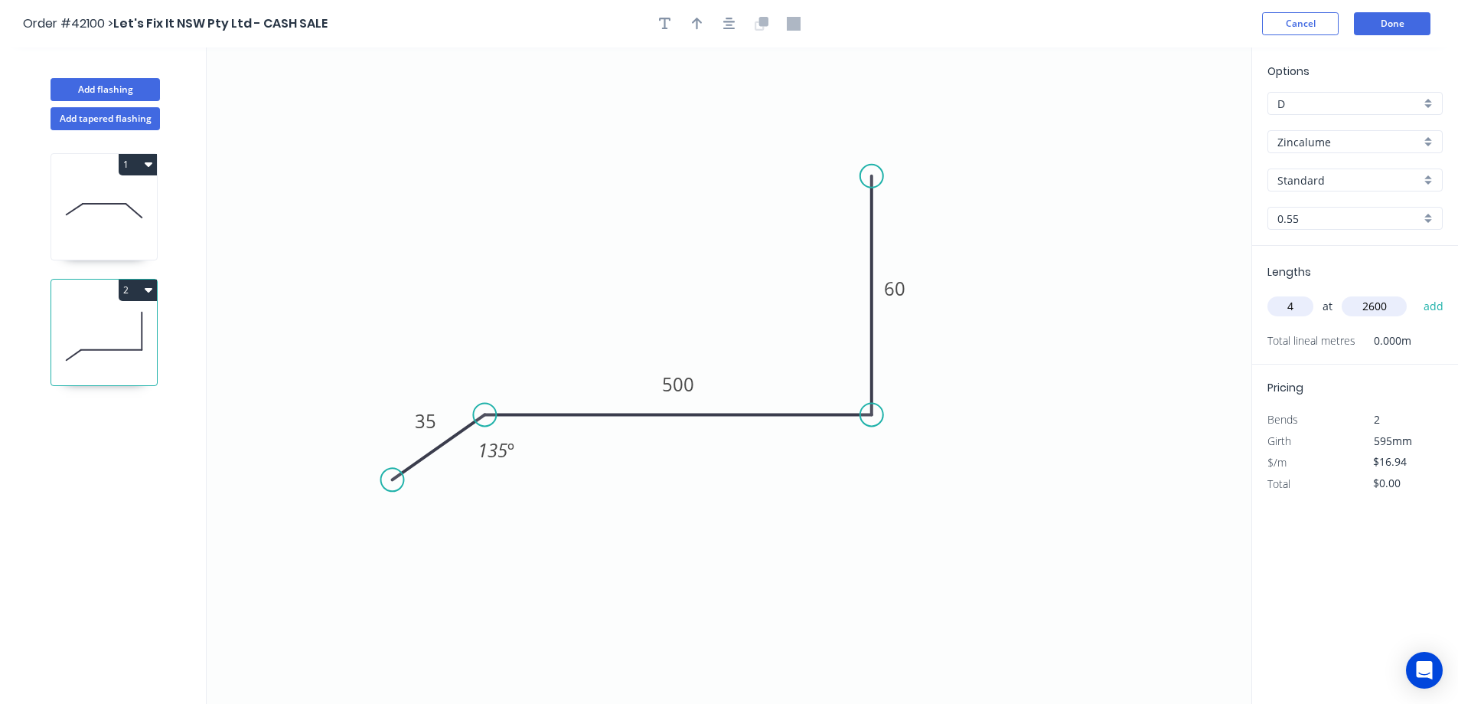
type input "$176.18"
click at [1384, 24] on button "Done" at bounding box center [1392, 23] width 77 height 23
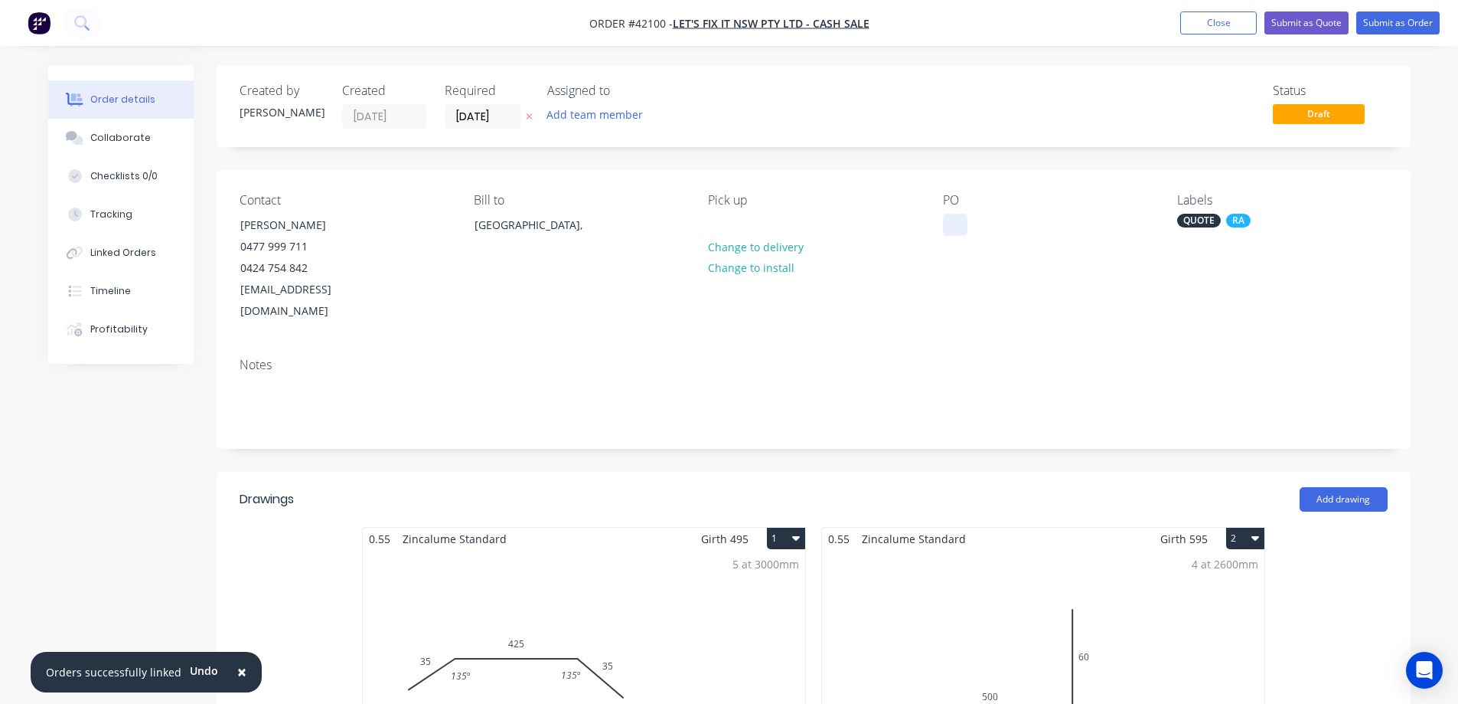
click at [950, 224] on div at bounding box center [955, 225] width 24 height 22
click at [1281, 21] on button "Submit as Quote" at bounding box center [1307, 22] width 84 height 23
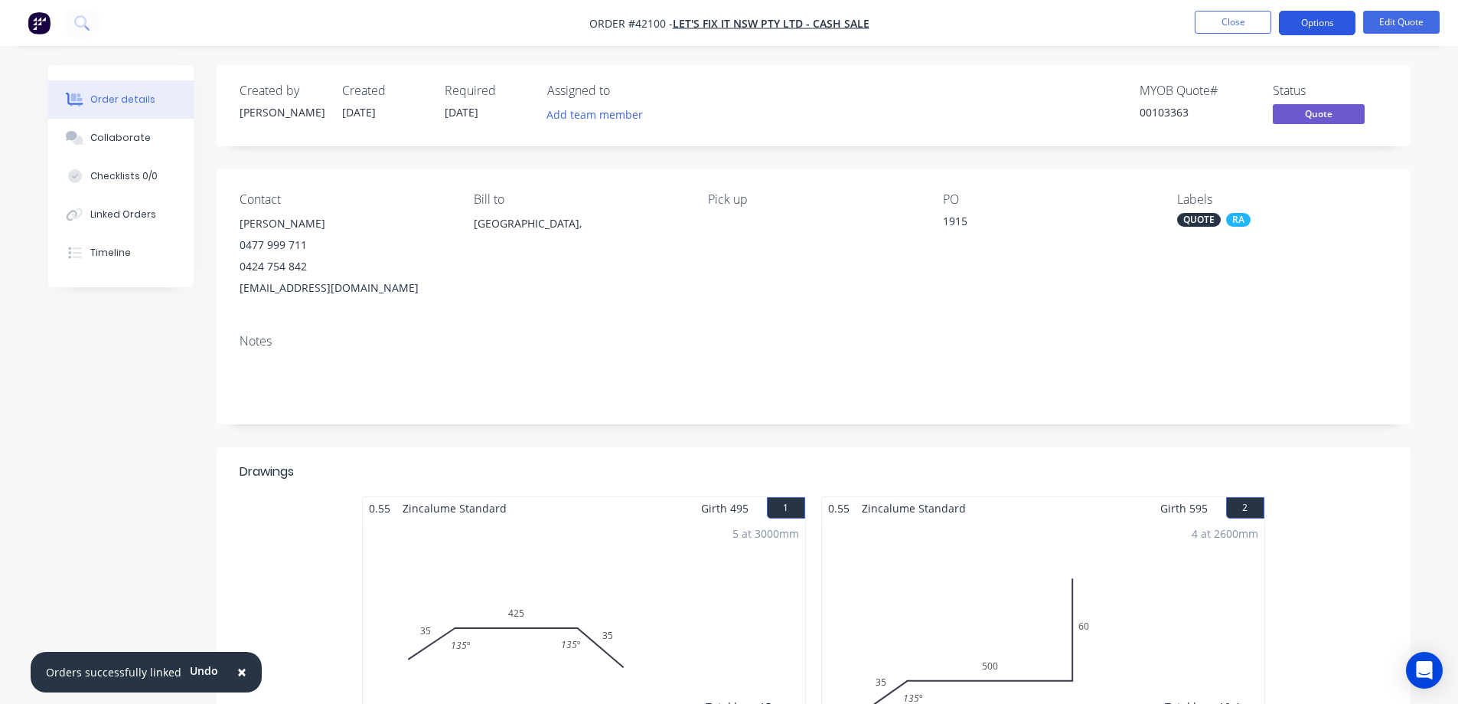
click at [1301, 21] on button "Options" at bounding box center [1317, 23] width 77 height 24
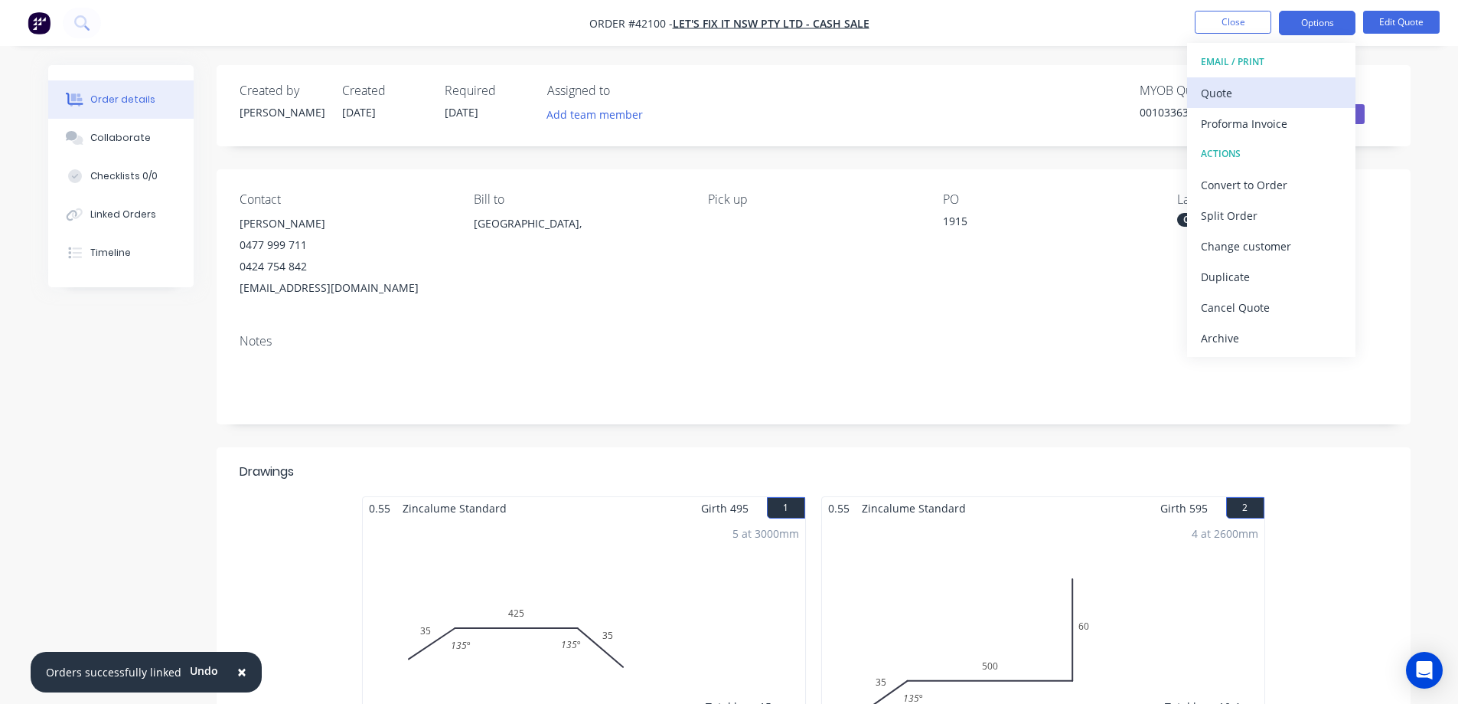
click at [1244, 87] on div "Quote" at bounding box center [1271, 93] width 141 height 22
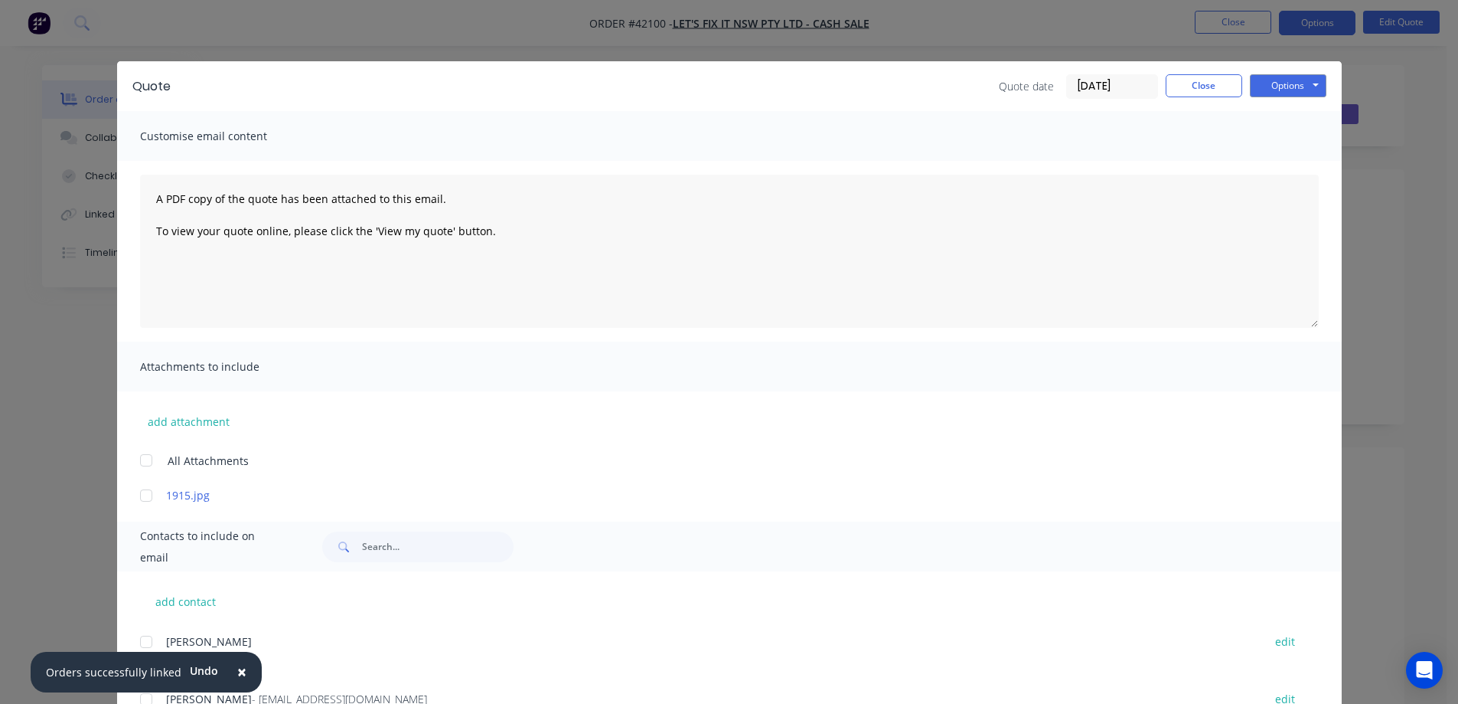
click at [237, 672] on span "×" at bounding box center [241, 671] width 9 height 21
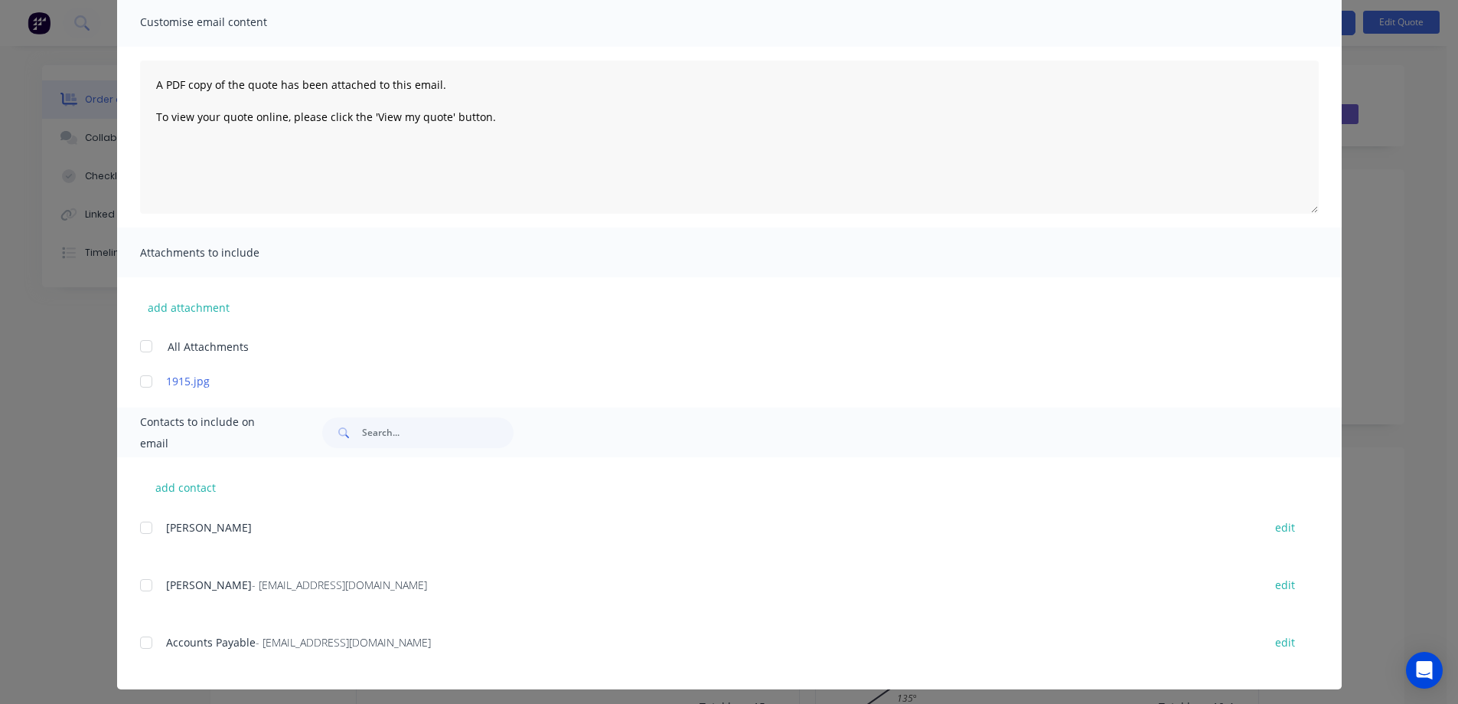
scroll to position [121, 0]
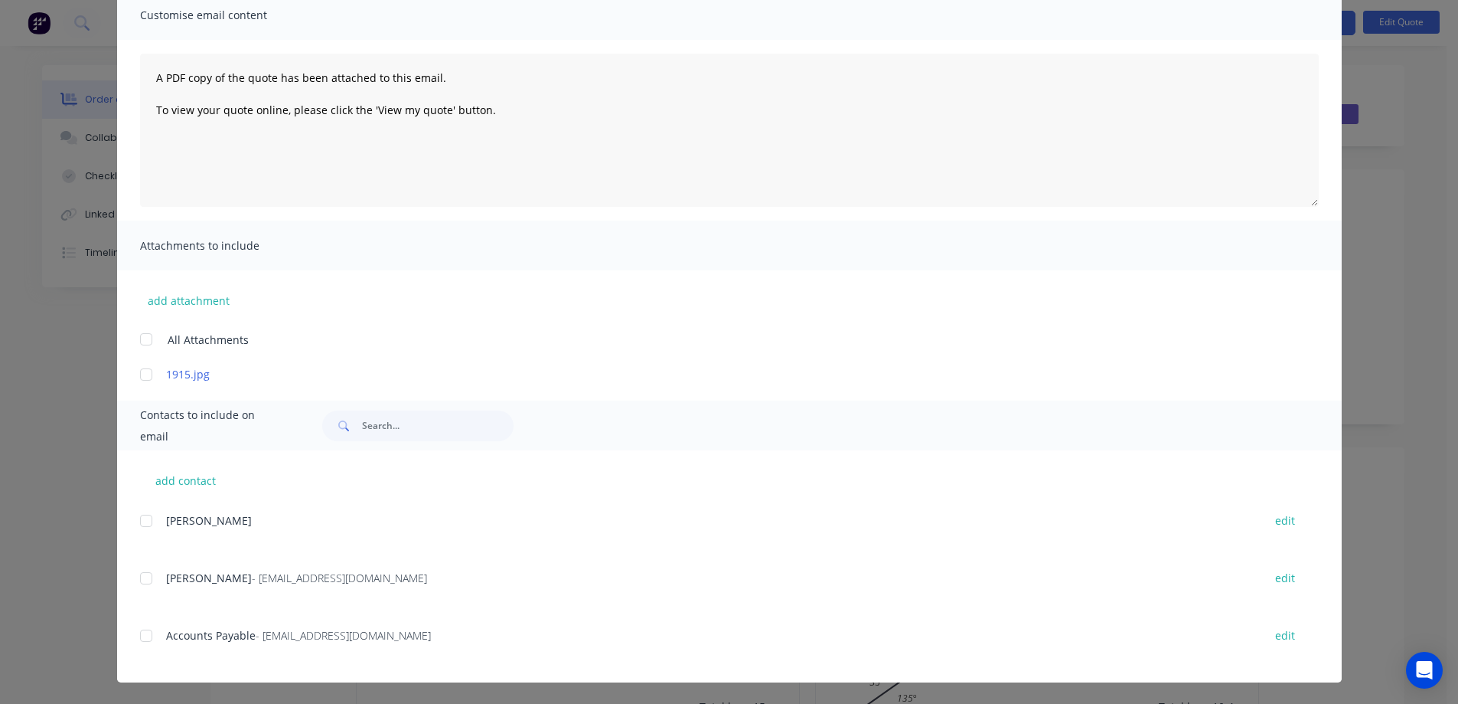
click at [141, 578] on div at bounding box center [146, 578] width 31 height 31
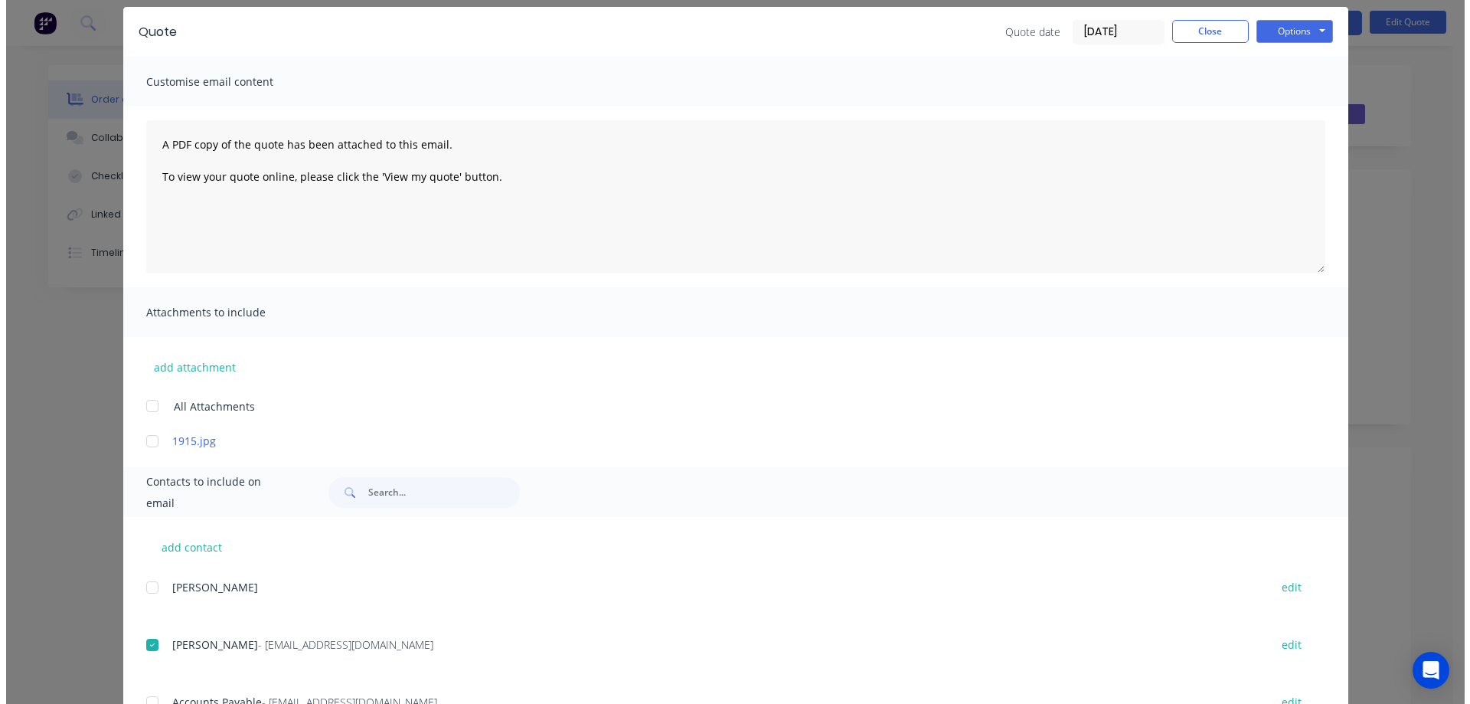
scroll to position [0, 0]
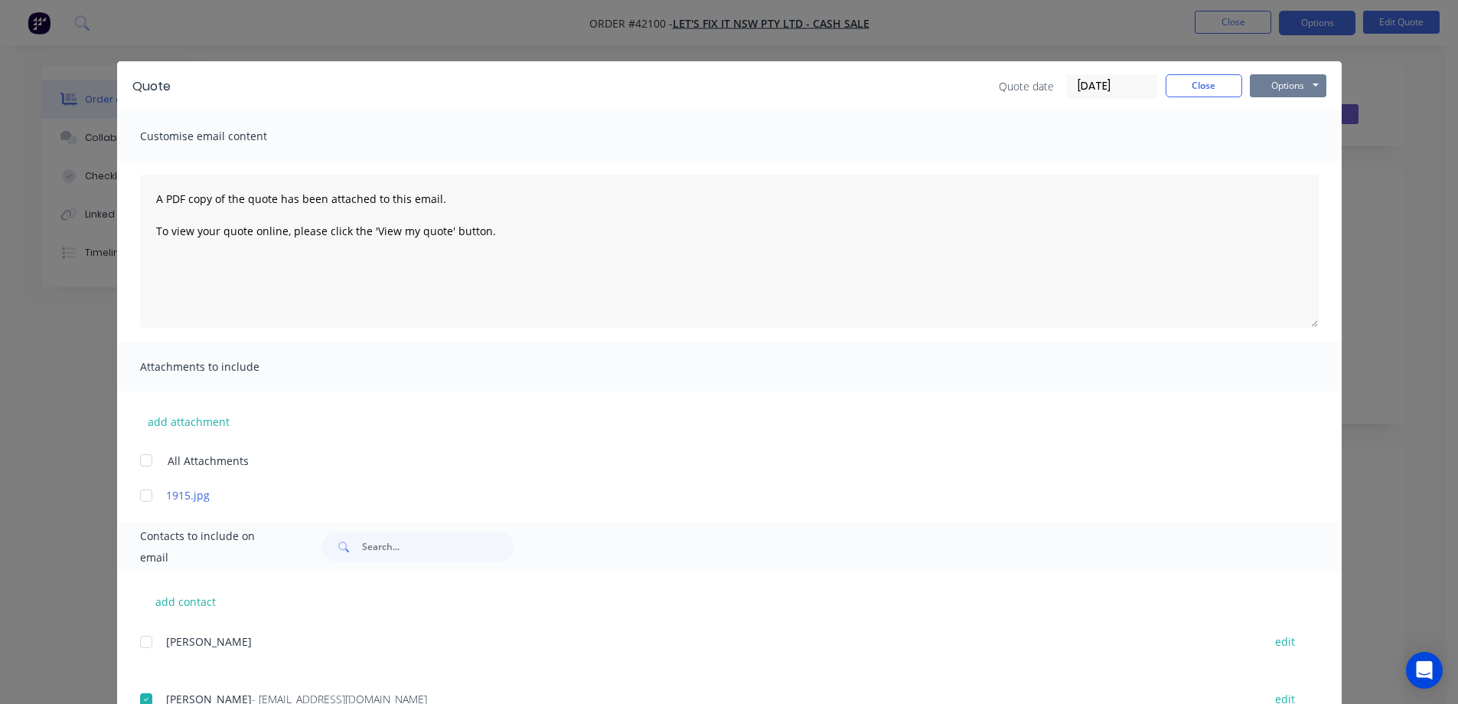
click at [1287, 80] on button "Options" at bounding box center [1288, 85] width 77 height 23
click at [1291, 162] on button "Email" at bounding box center [1299, 163] width 98 height 25
click at [1175, 89] on button "Close" at bounding box center [1204, 85] width 77 height 23
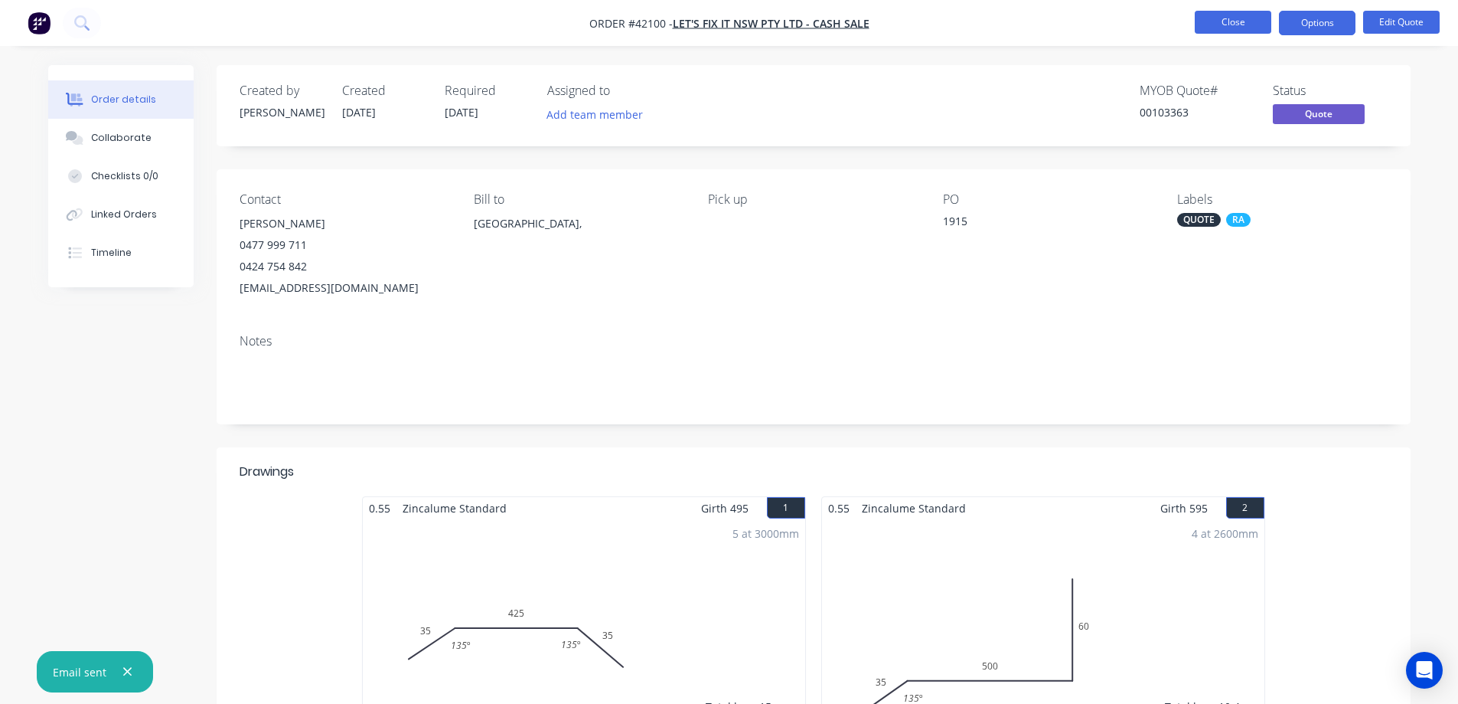
click at [1219, 22] on button "Close" at bounding box center [1233, 22] width 77 height 23
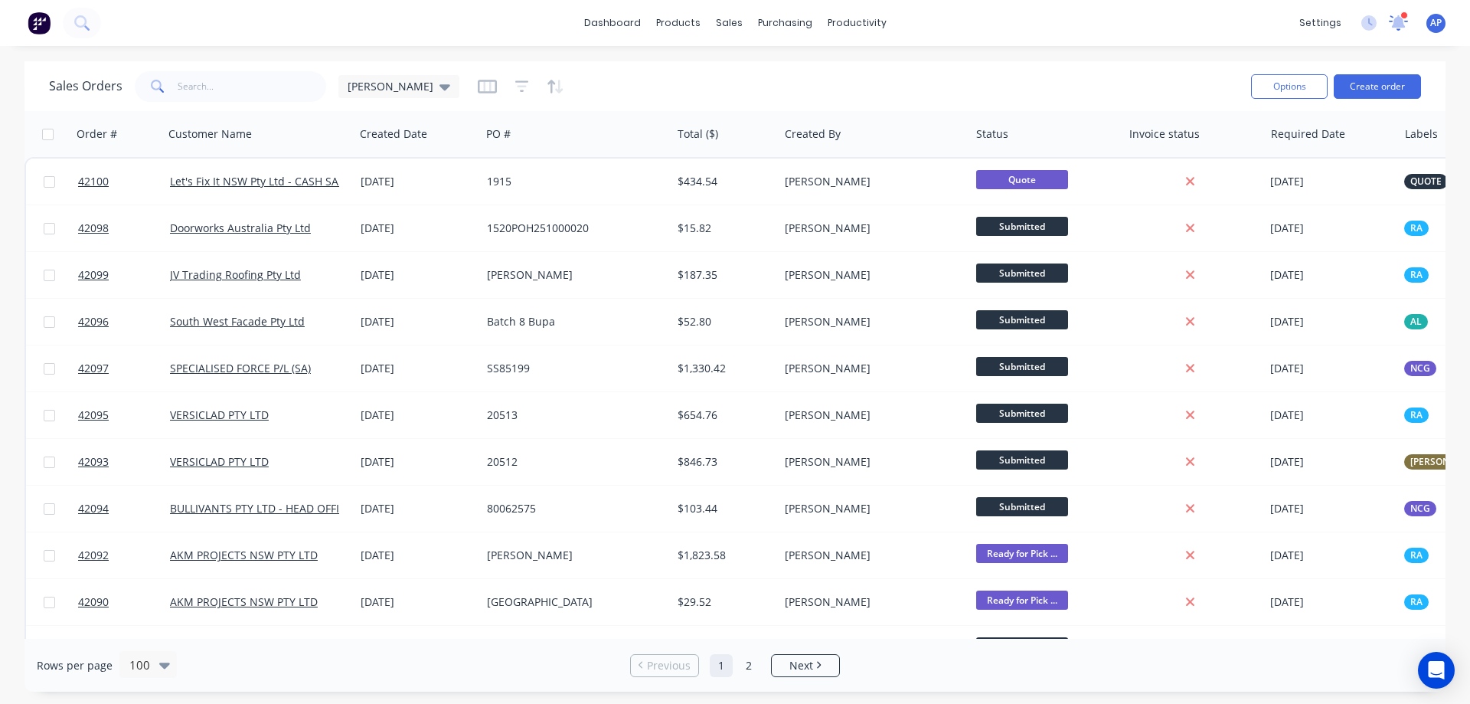
click at [1402, 21] on icon at bounding box center [1399, 21] width 14 height 13
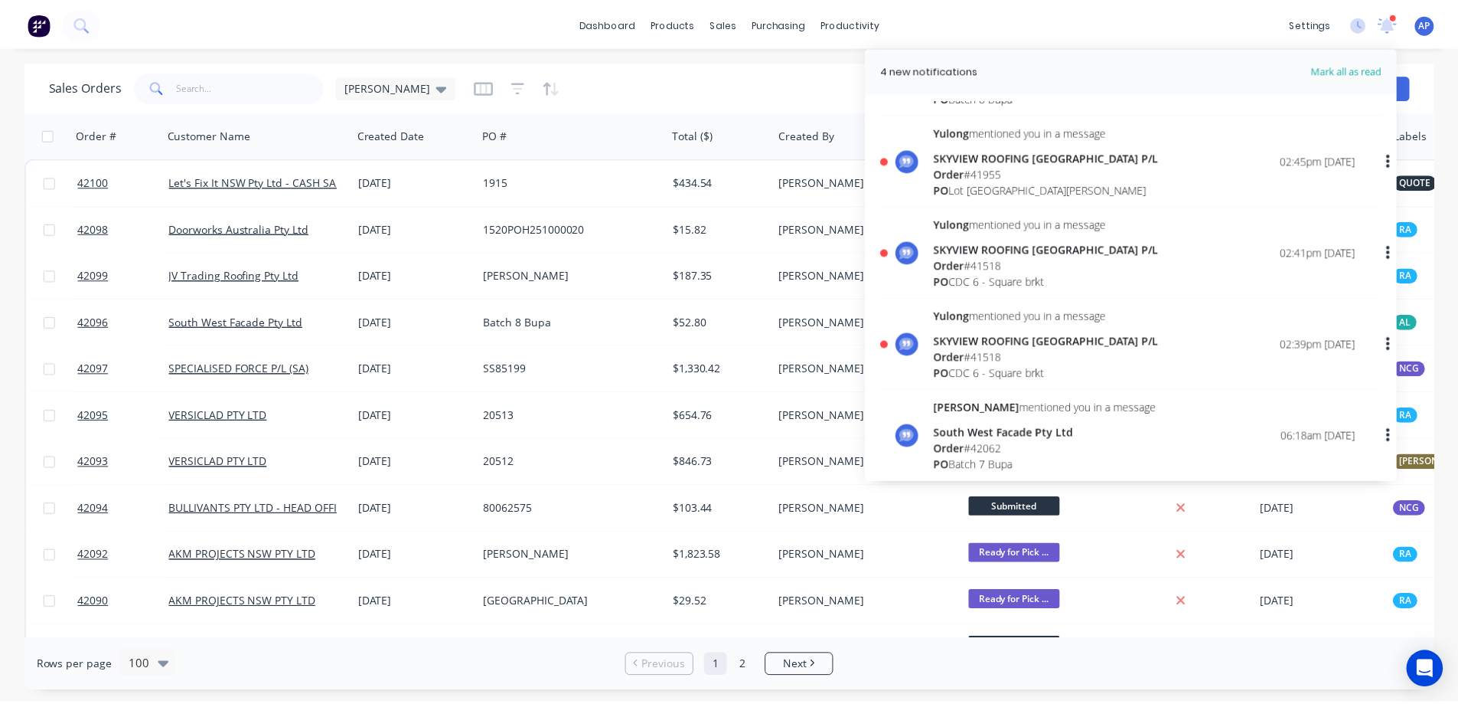
scroll to position [77, 0]
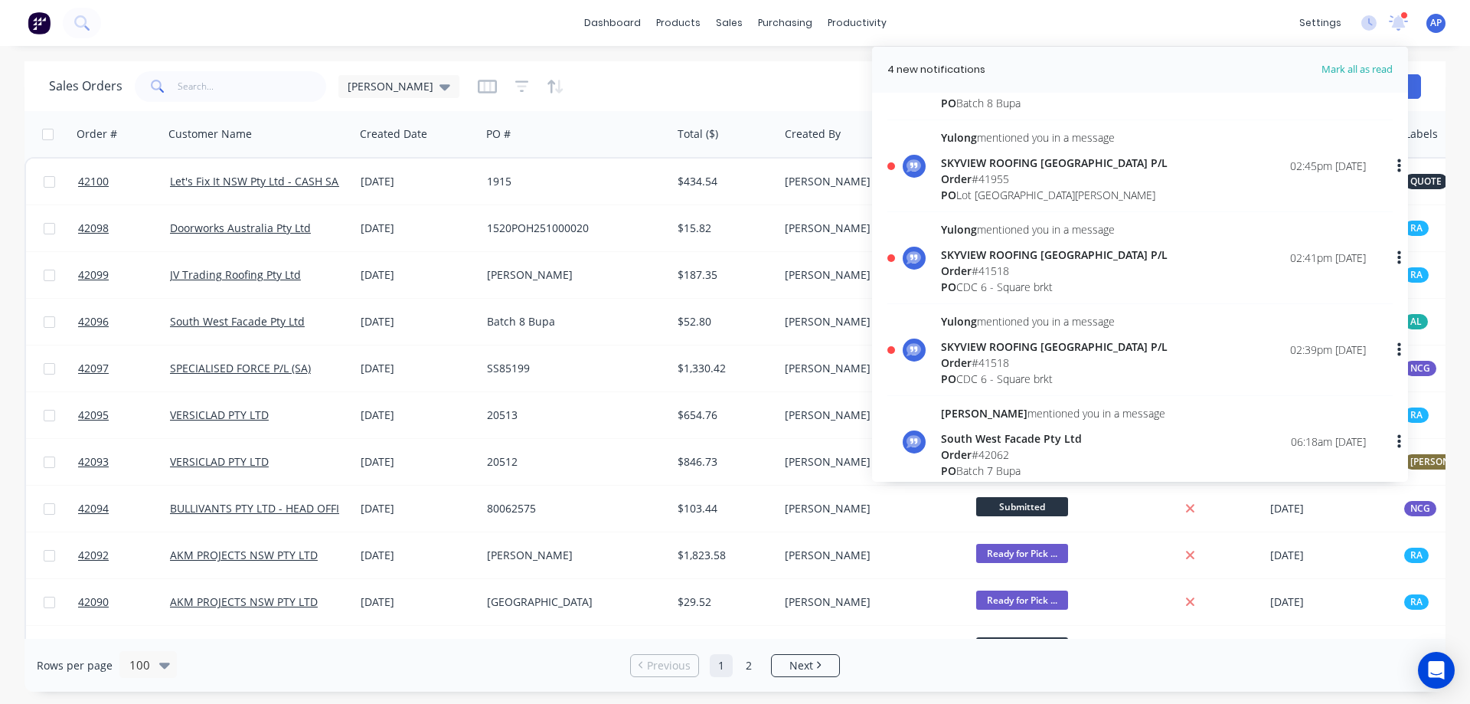
click at [999, 364] on div "Order # 41518" at bounding box center [1054, 362] width 227 height 16
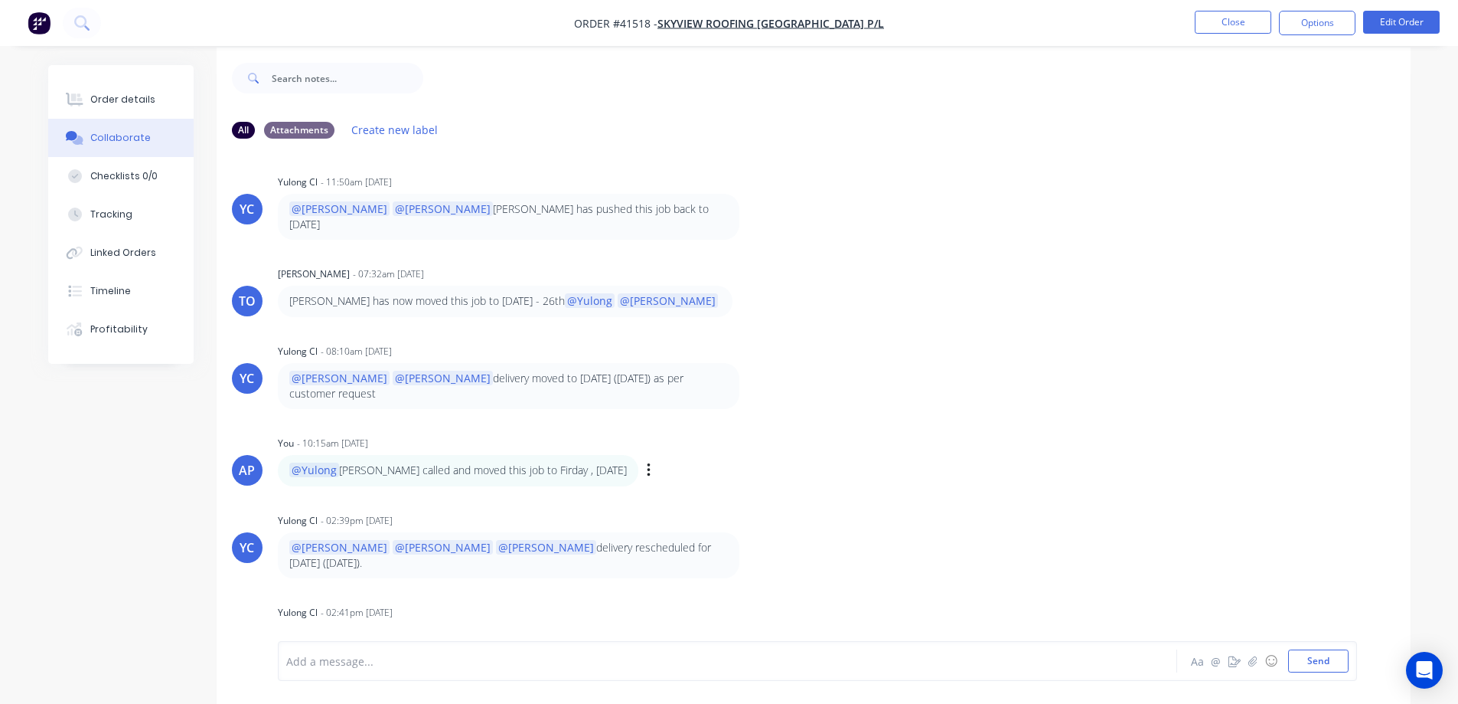
scroll to position [23, 0]
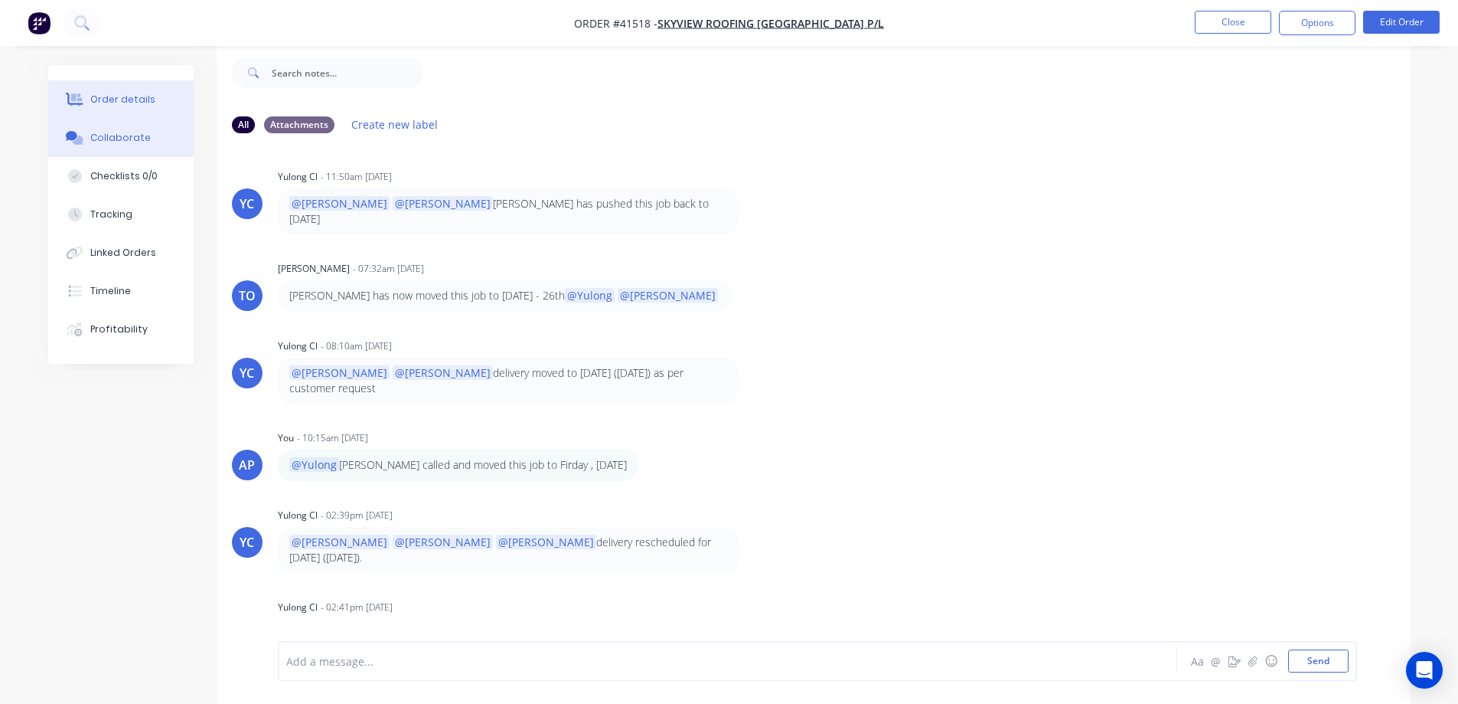
click at [150, 96] on button "Order details" at bounding box center [120, 99] width 145 height 38
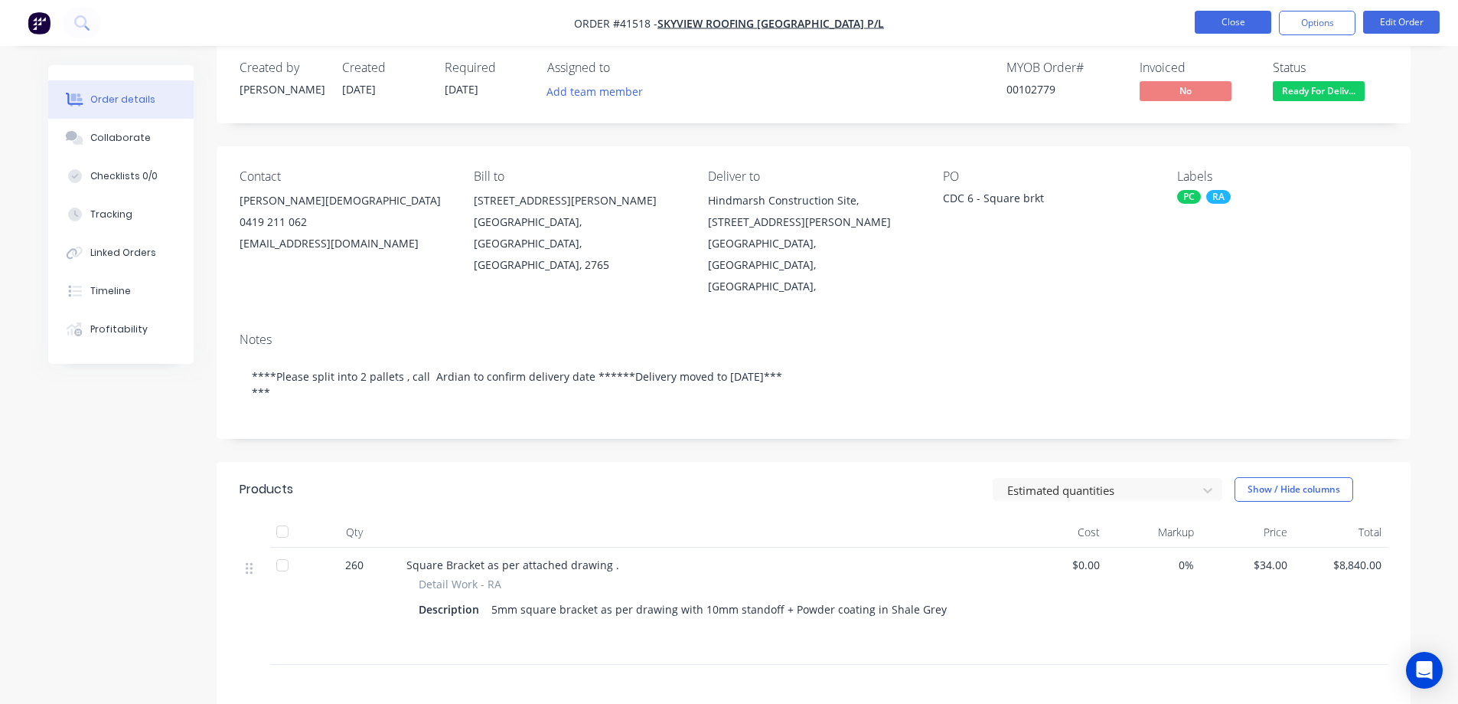
click at [1220, 21] on button "Close" at bounding box center [1233, 22] width 77 height 23
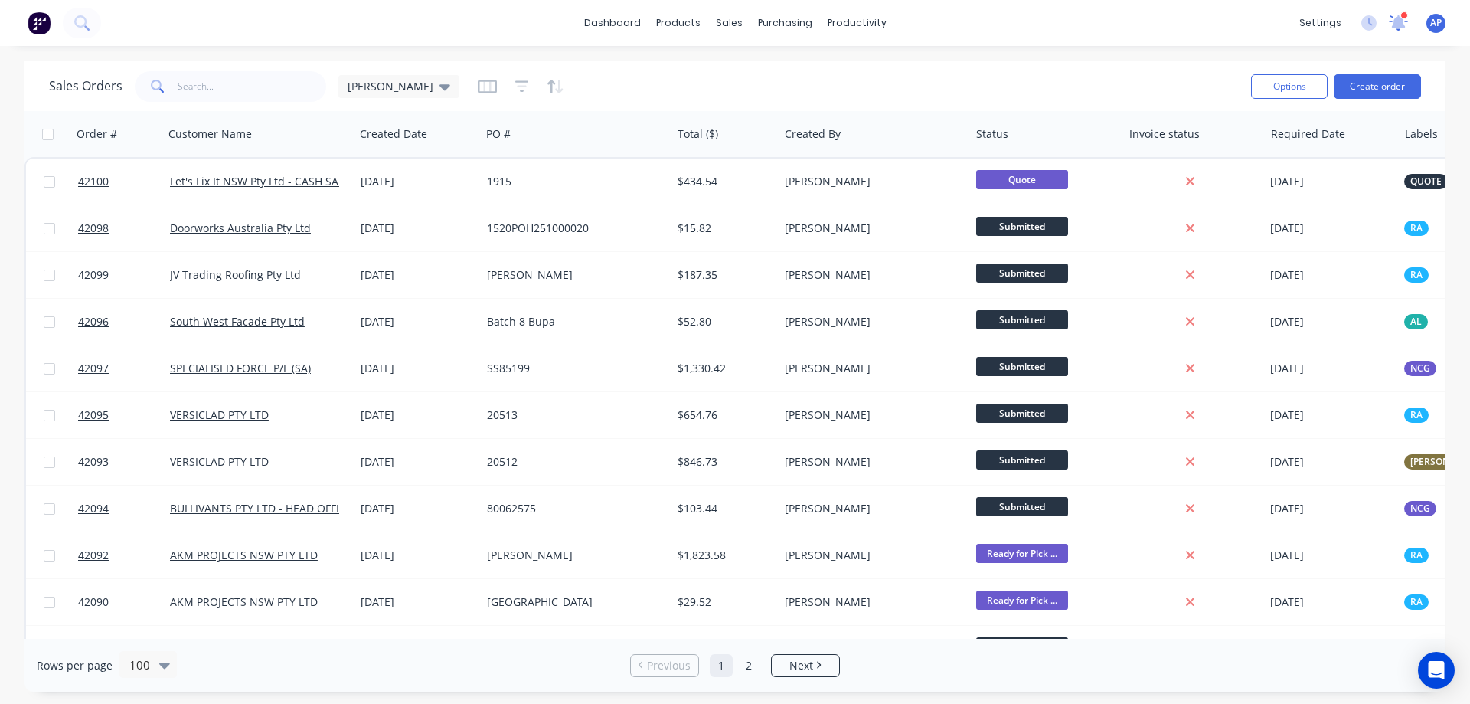
click at [1396, 26] on icon at bounding box center [1398, 21] width 15 height 15
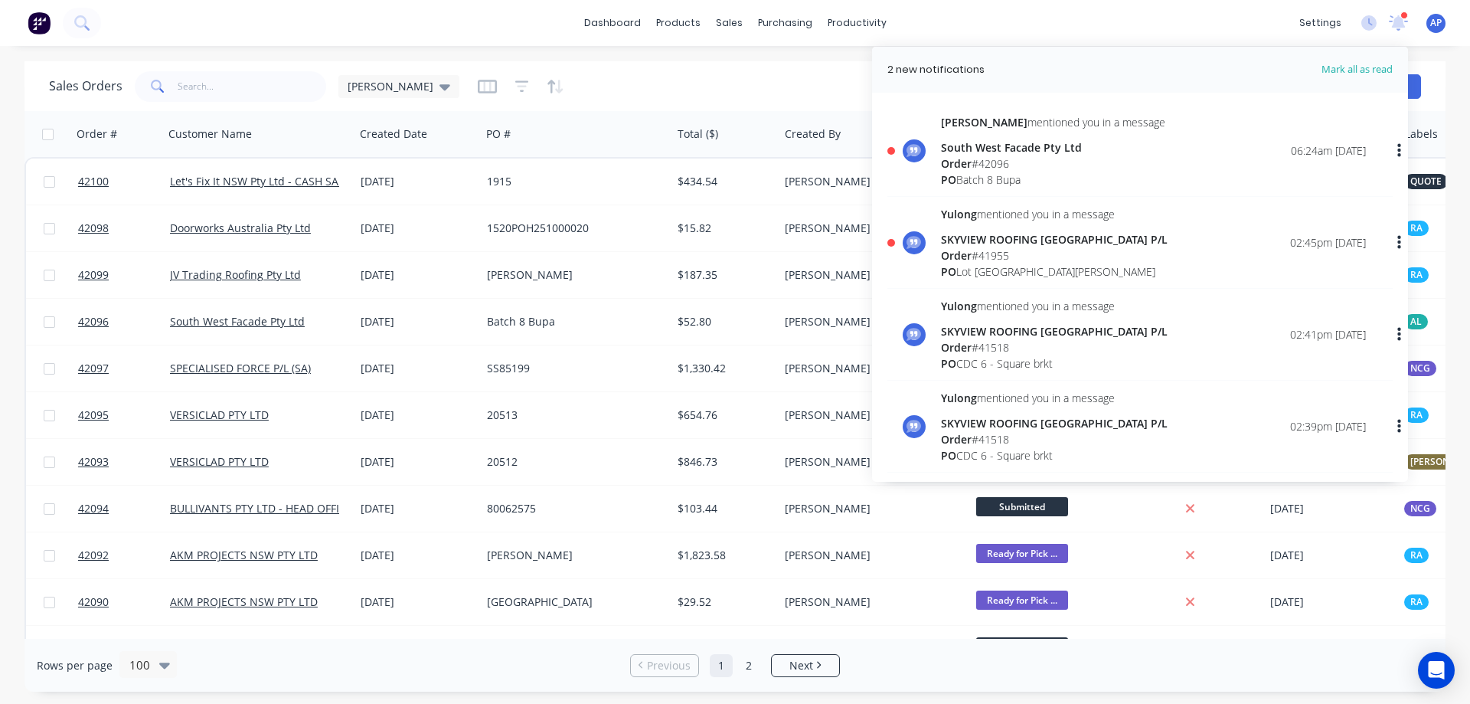
click at [1043, 255] on div "Order # 41955" at bounding box center [1054, 255] width 227 height 16
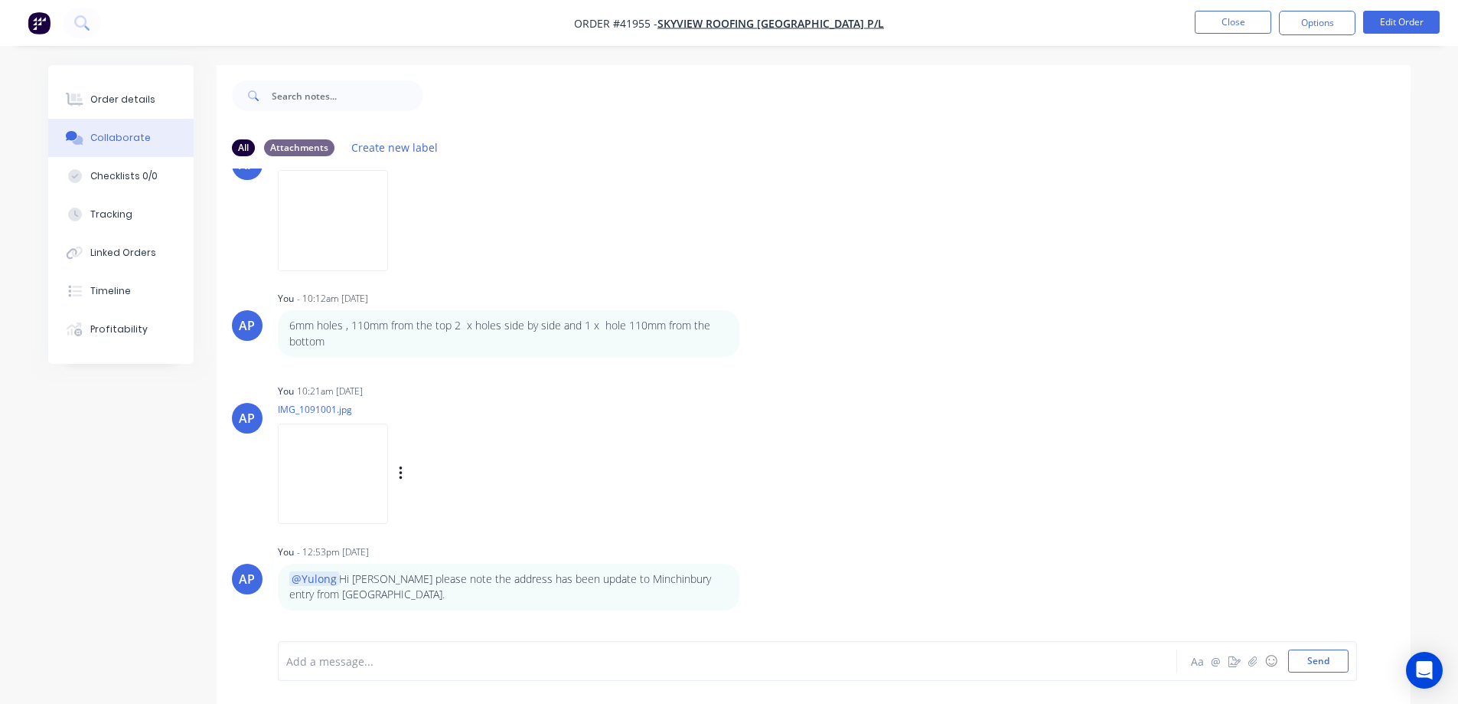
scroll to position [142, 0]
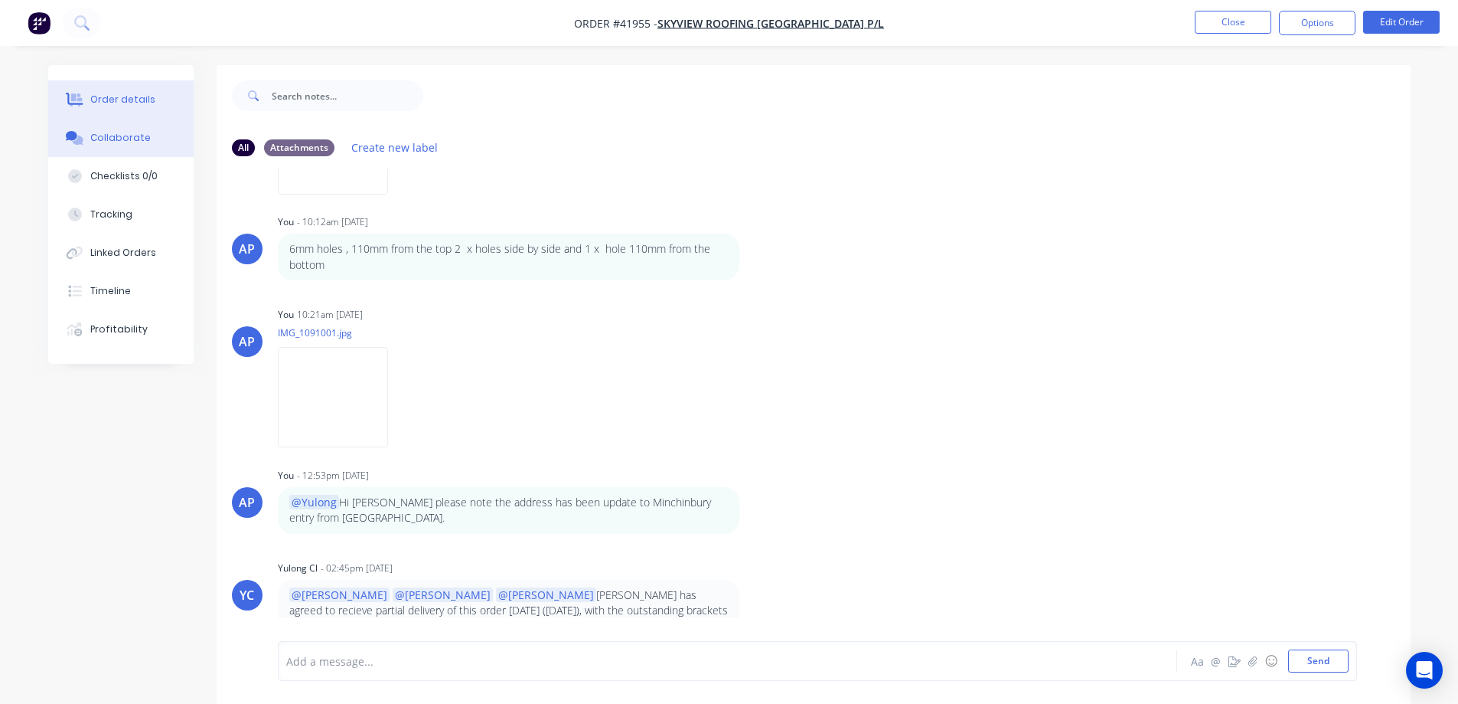
click at [145, 97] on div "Order details" at bounding box center [122, 100] width 65 height 14
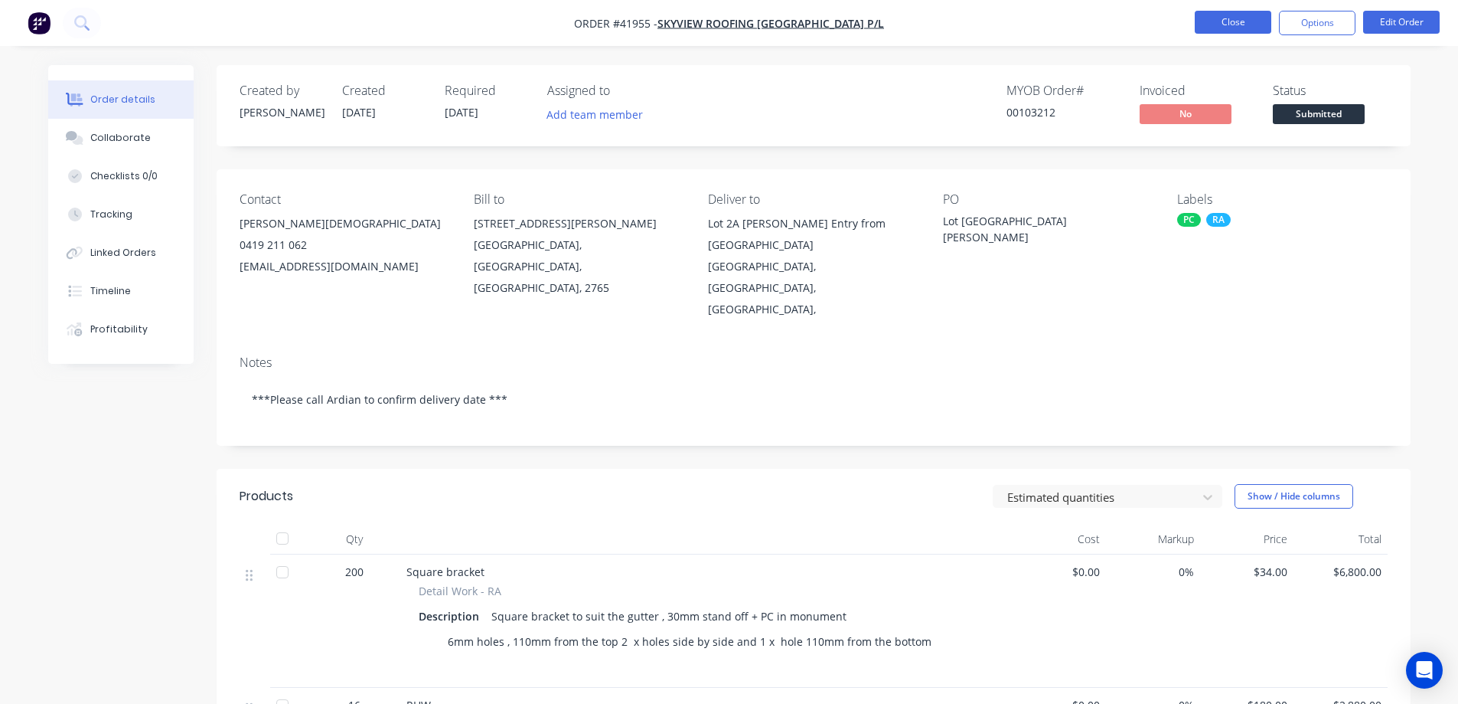
click at [1209, 22] on button "Close" at bounding box center [1233, 22] width 77 height 23
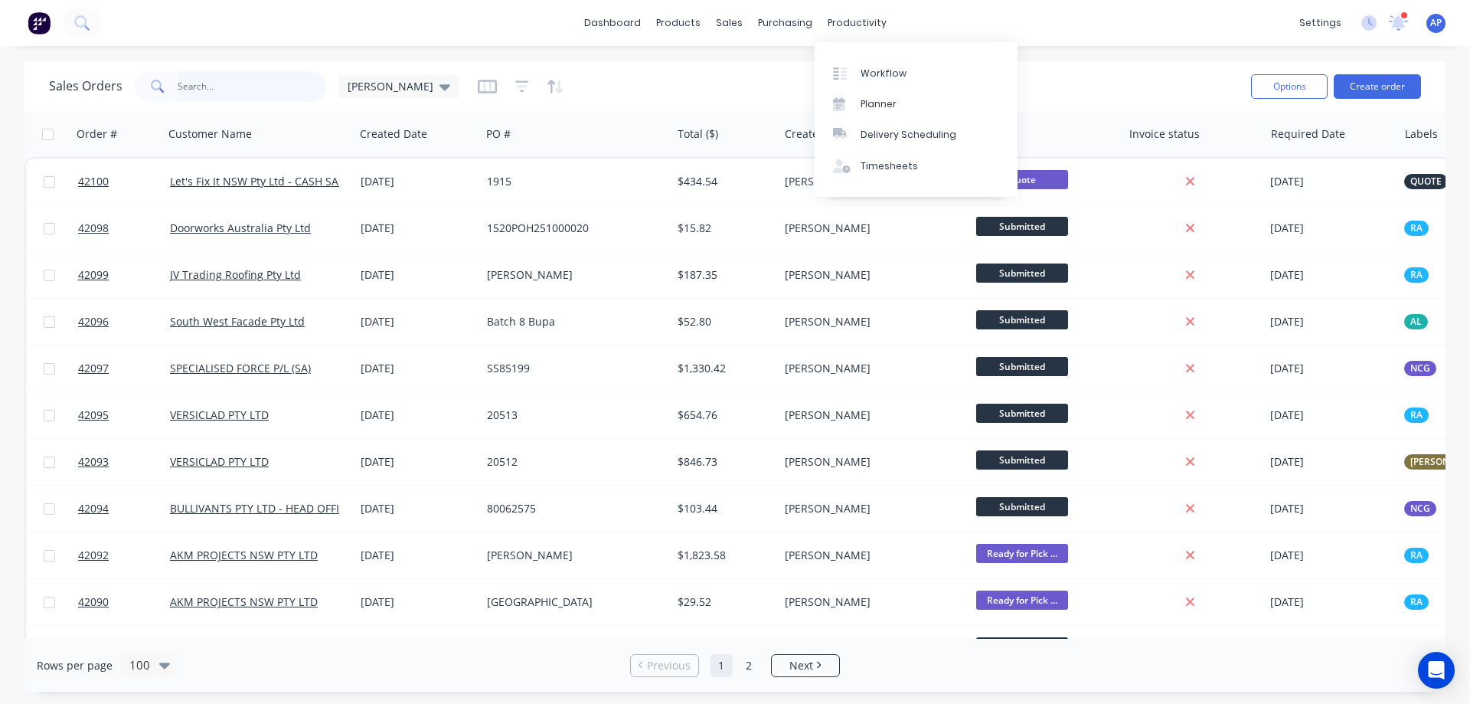
click at [233, 89] on input "text" at bounding box center [252, 86] width 149 height 31
type input "42096"
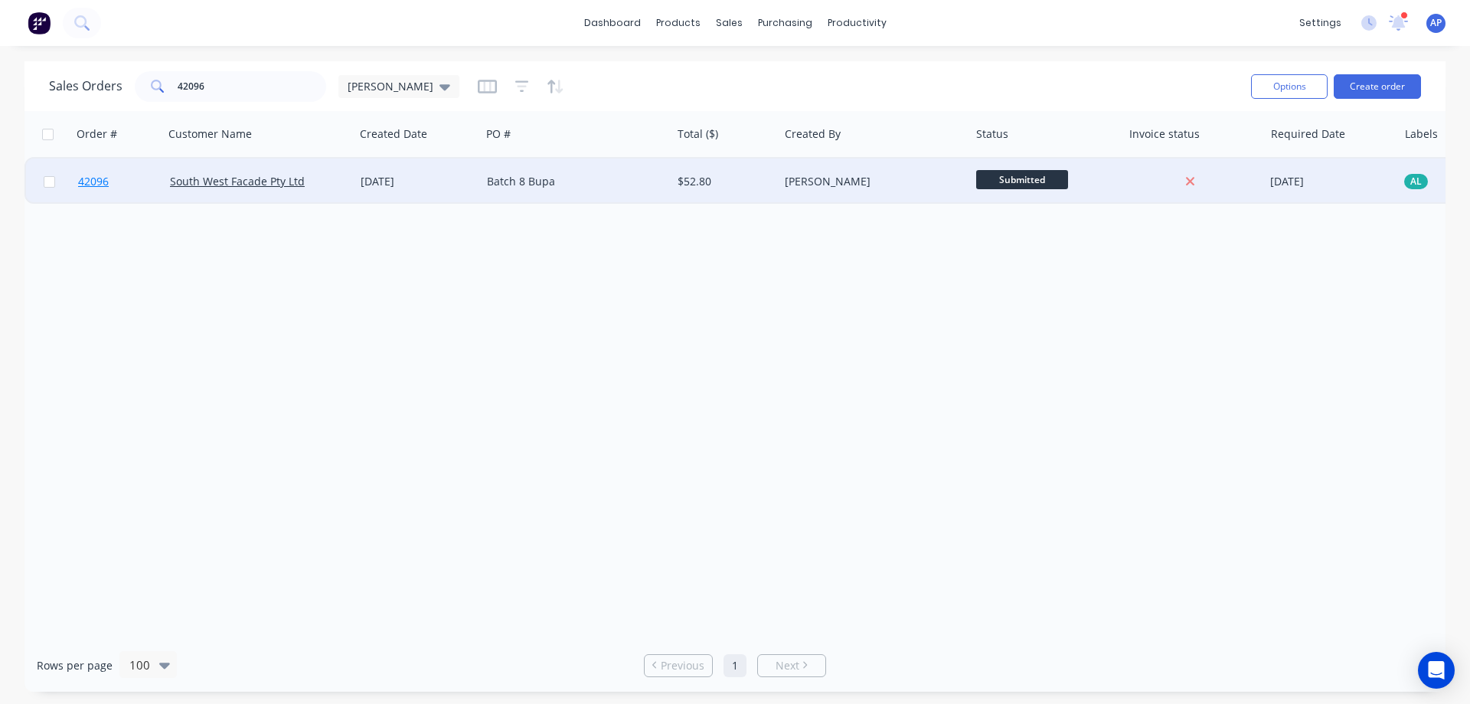
click at [83, 184] on span "42096" at bounding box center [93, 181] width 31 height 15
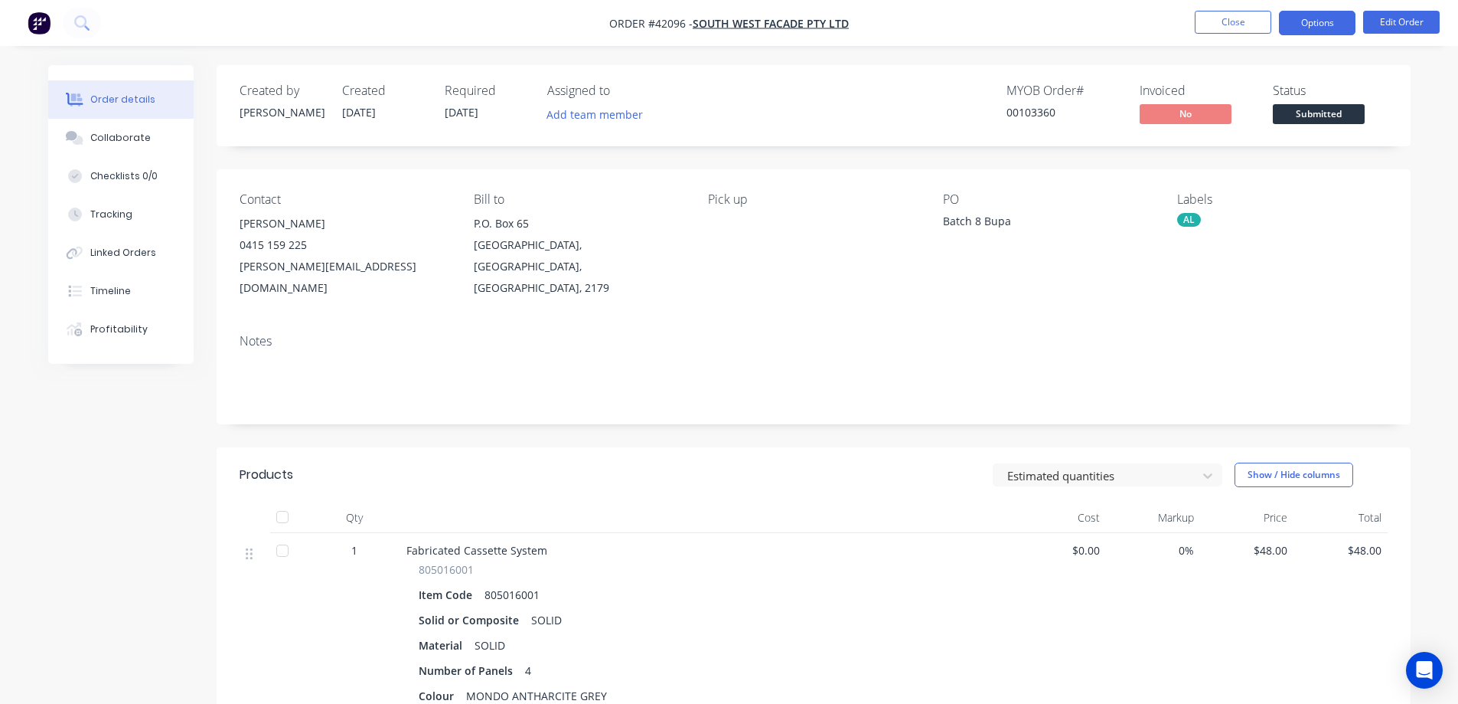
click at [1311, 20] on button "Options" at bounding box center [1317, 23] width 77 height 24
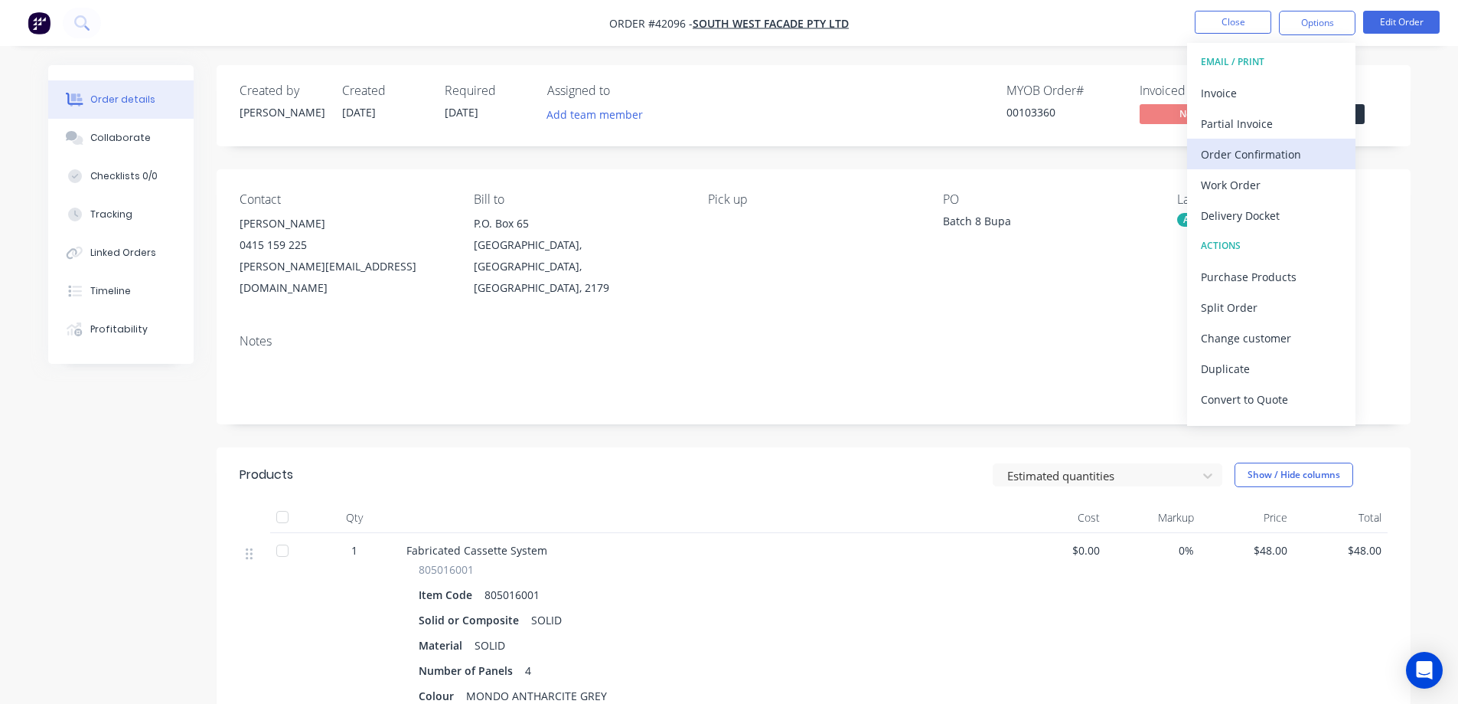
click at [1282, 149] on div "Order Confirmation" at bounding box center [1271, 154] width 141 height 22
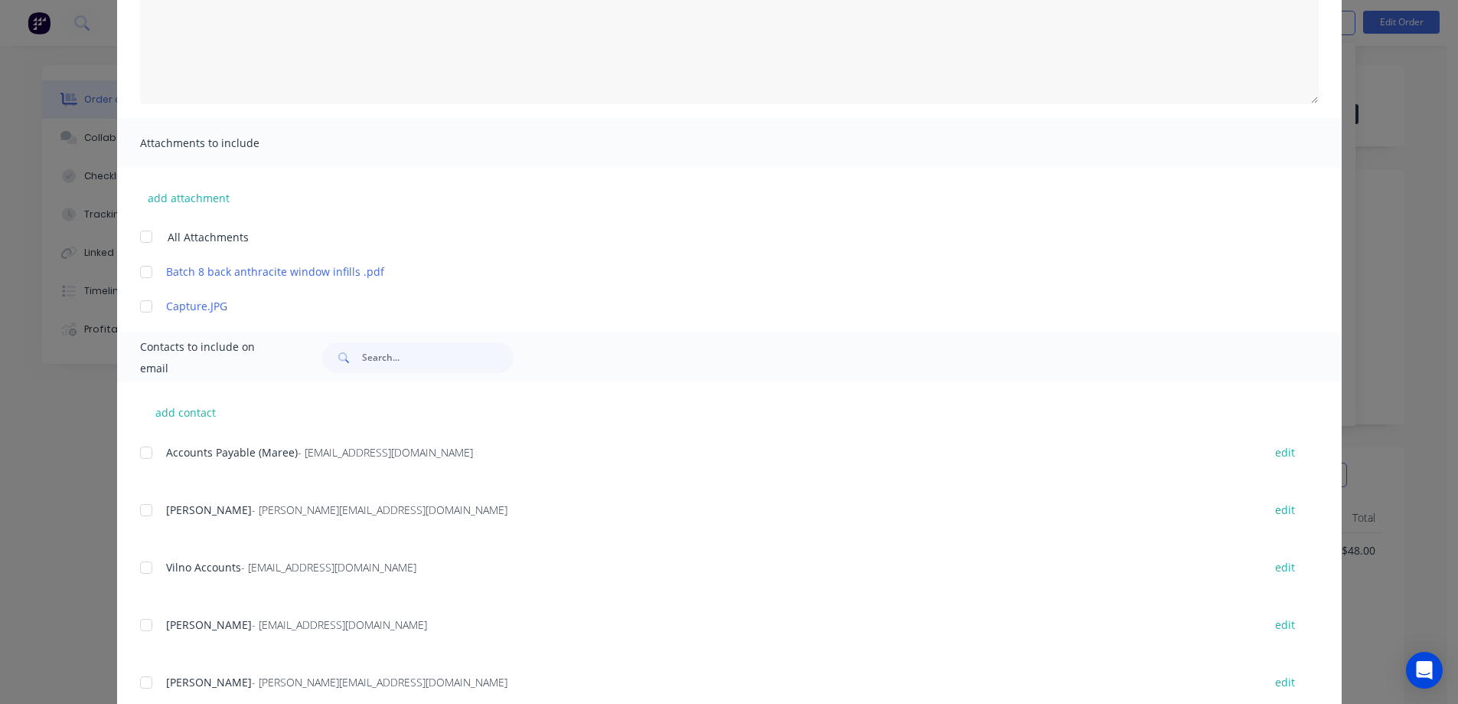
scroll to position [230, 0]
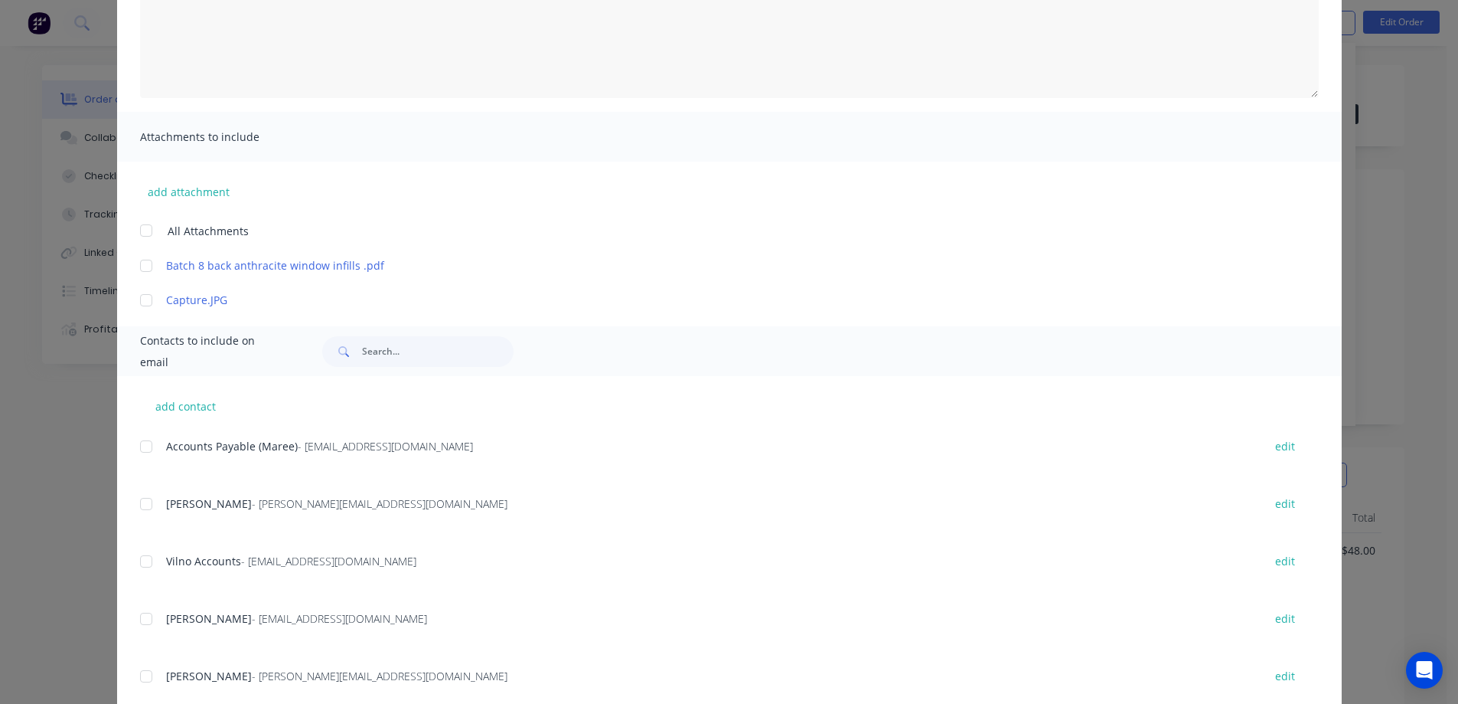
click at [136, 506] on div at bounding box center [146, 503] width 31 height 31
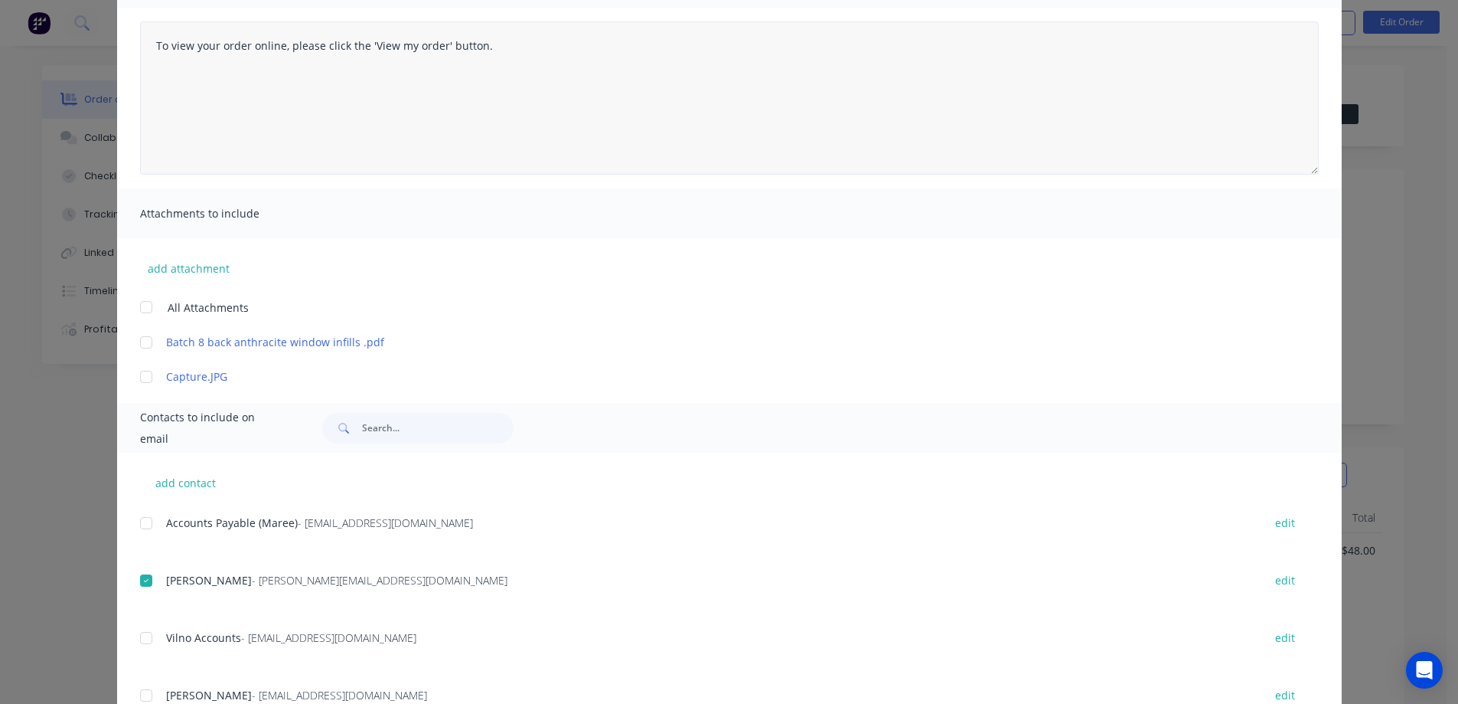
scroll to position [0, 0]
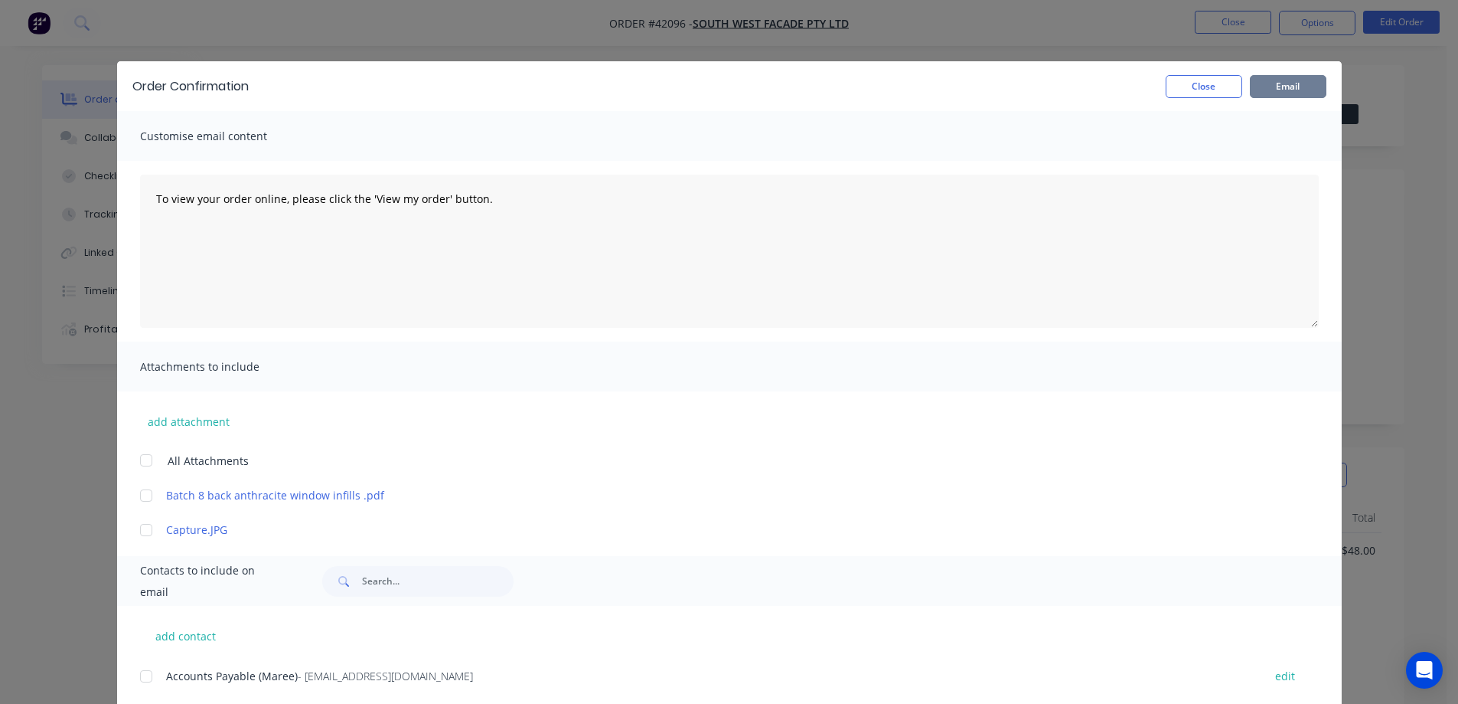
click at [1278, 85] on button "Email" at bounding box center [1288, 86] width 77 height 23
click at [1217, 82] on button "Close" at bounding box center [1204, 86] width 77 height 23
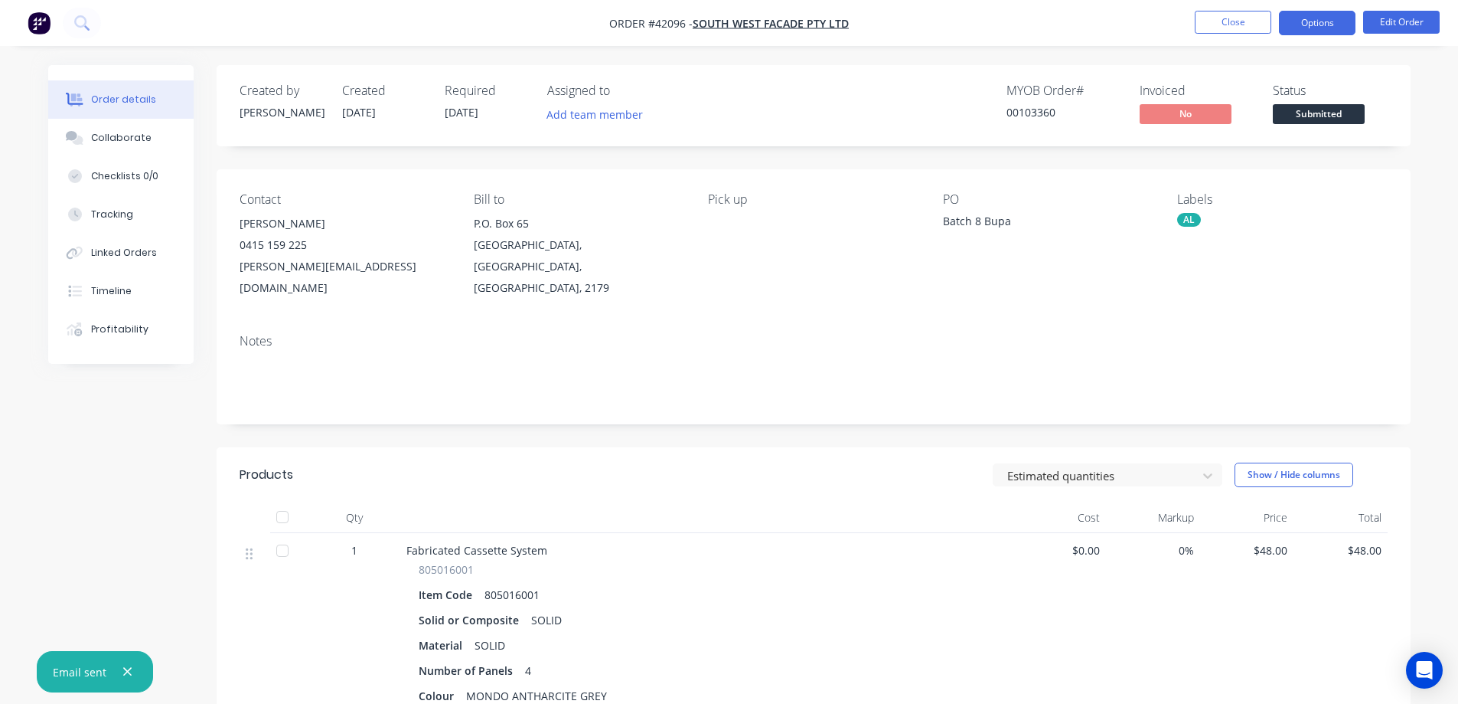
click at [1296, 19] on button "Options" at bounding box center [1317, 23] width 77 height 24
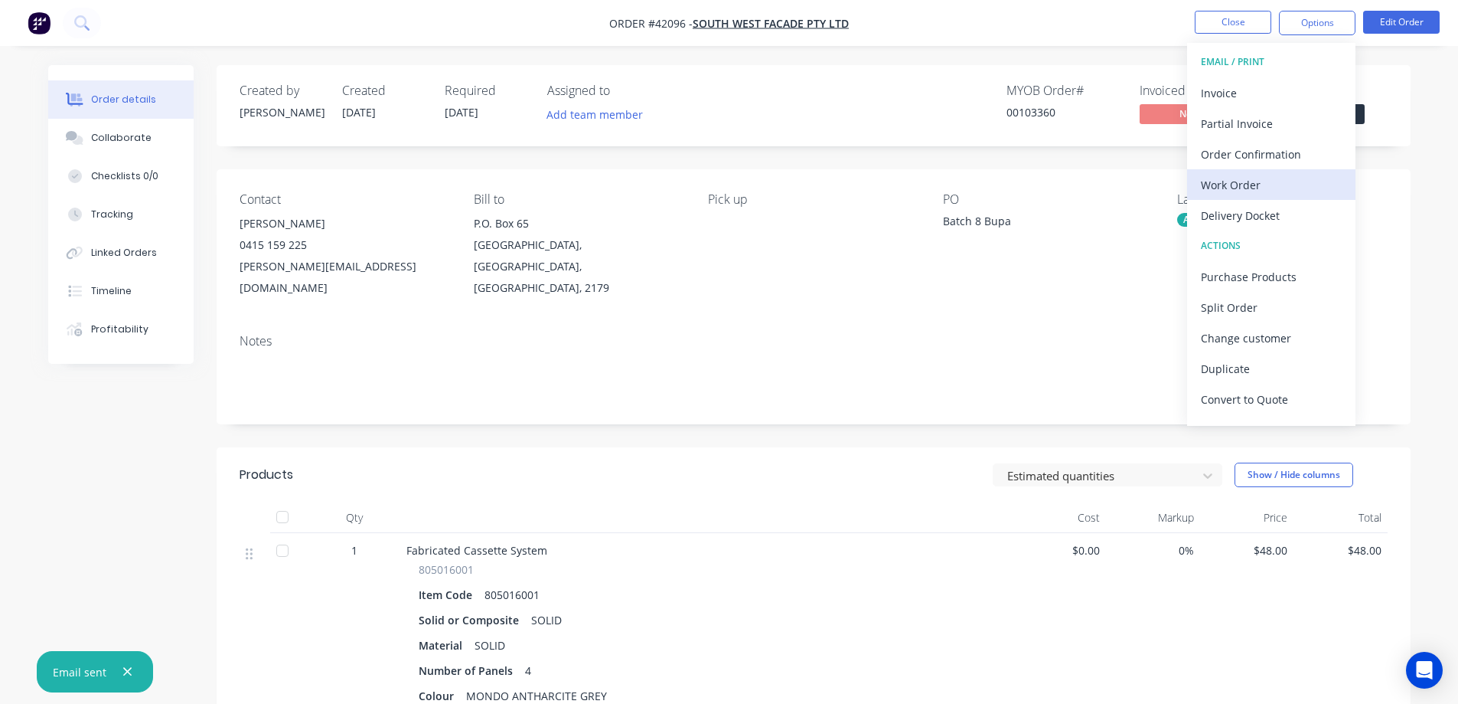
click at [1231, 182] on div "Work Order" at bounding box center [1271, 185] width 141 height 22
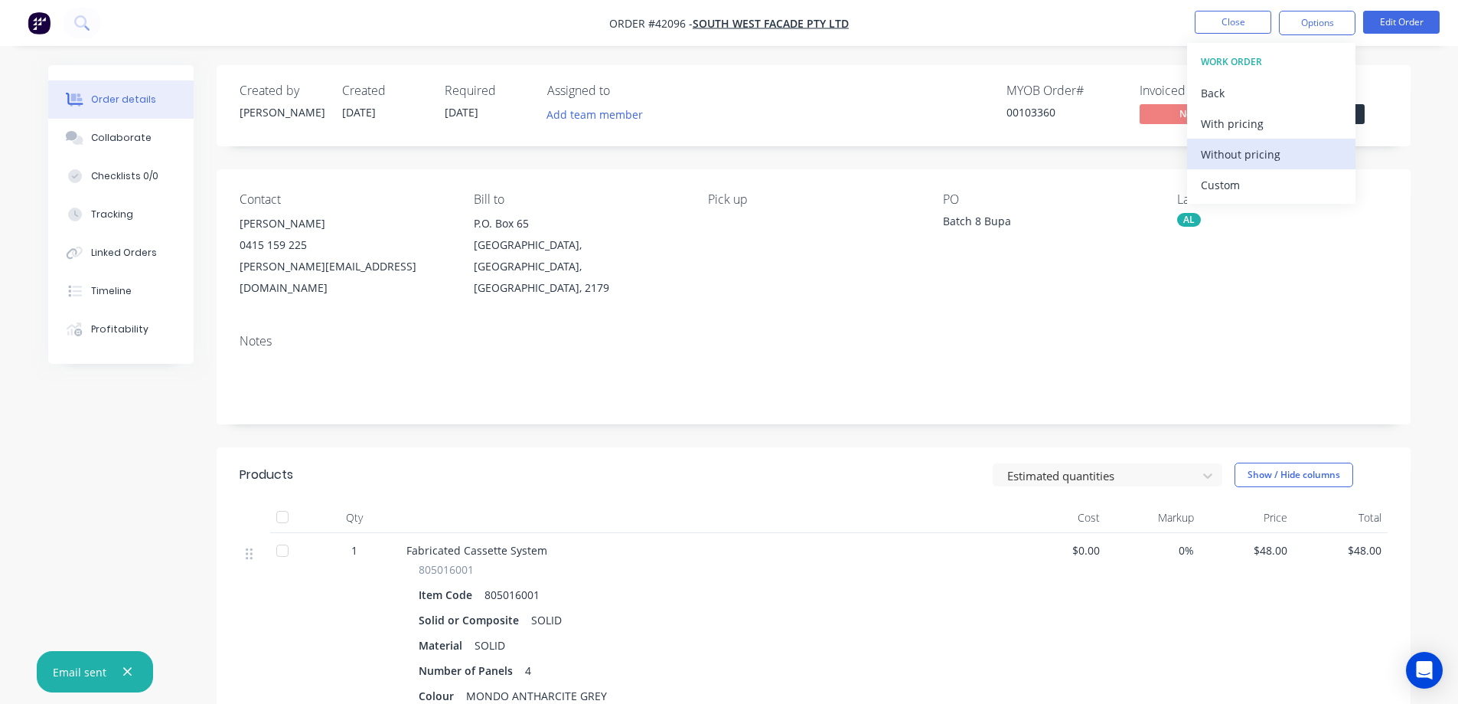
click at [1282, 148] on div "Without pricing" at bounding box center [1271, 154] width 141 height 22
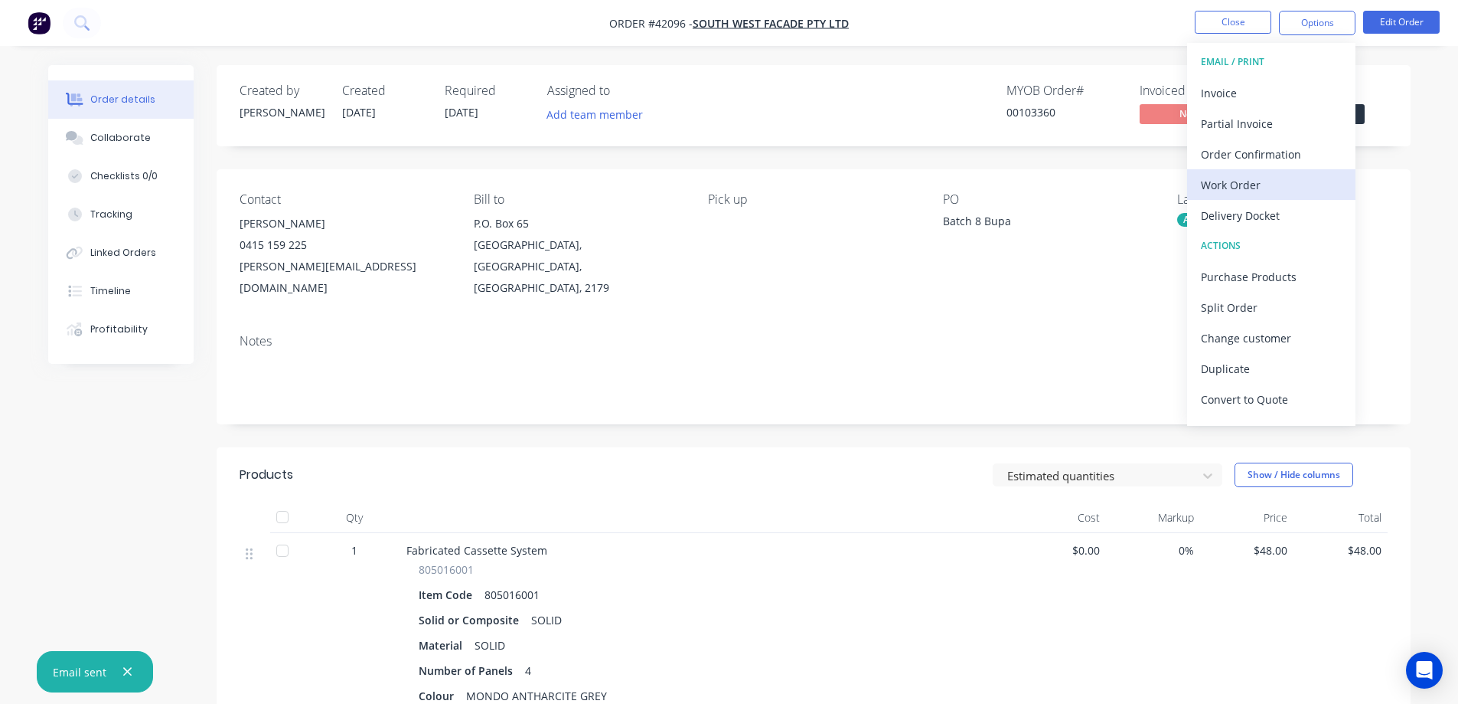
click at [1233, 182] on div "Work Order" at bounding box center [1271, 185] width 141 height 22
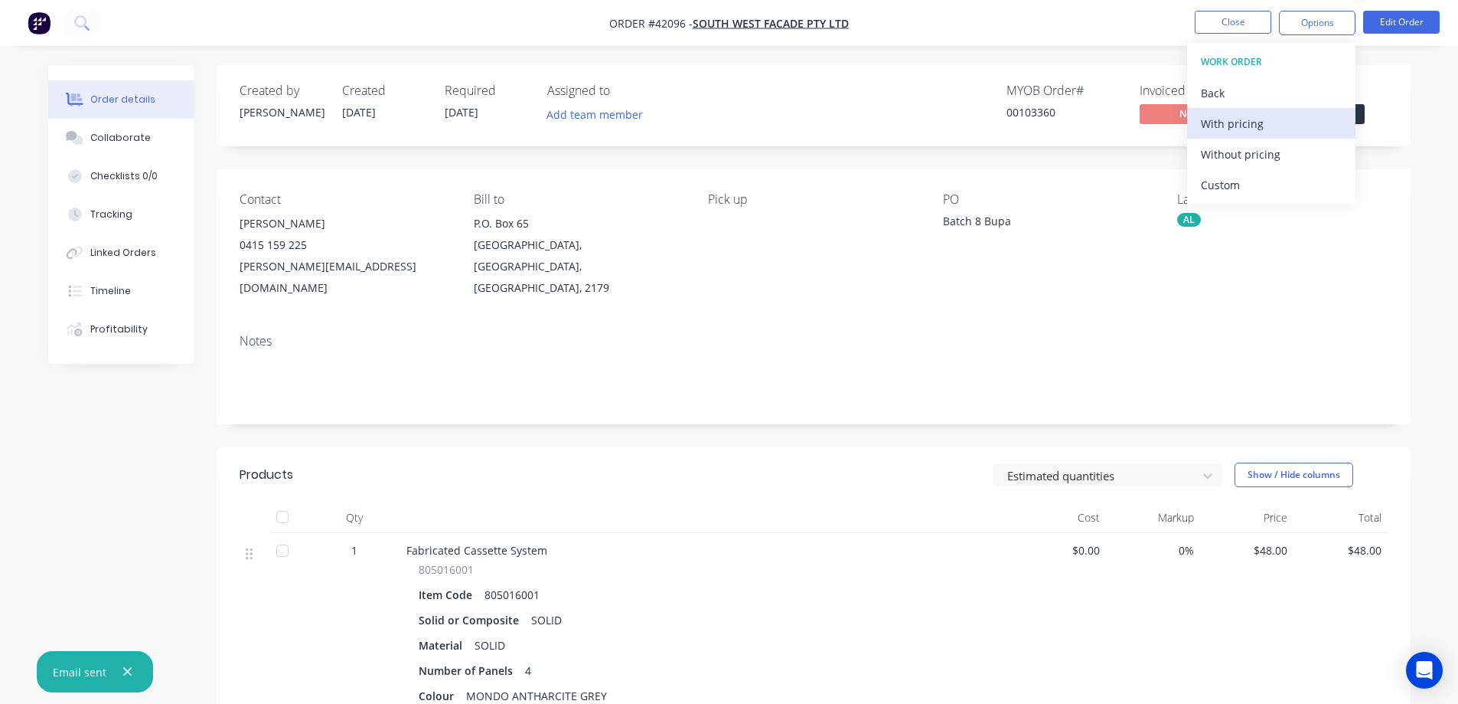
click at [1247, 124] on div "With pricing" at bounding box center [1271, 124] width 141 height 22
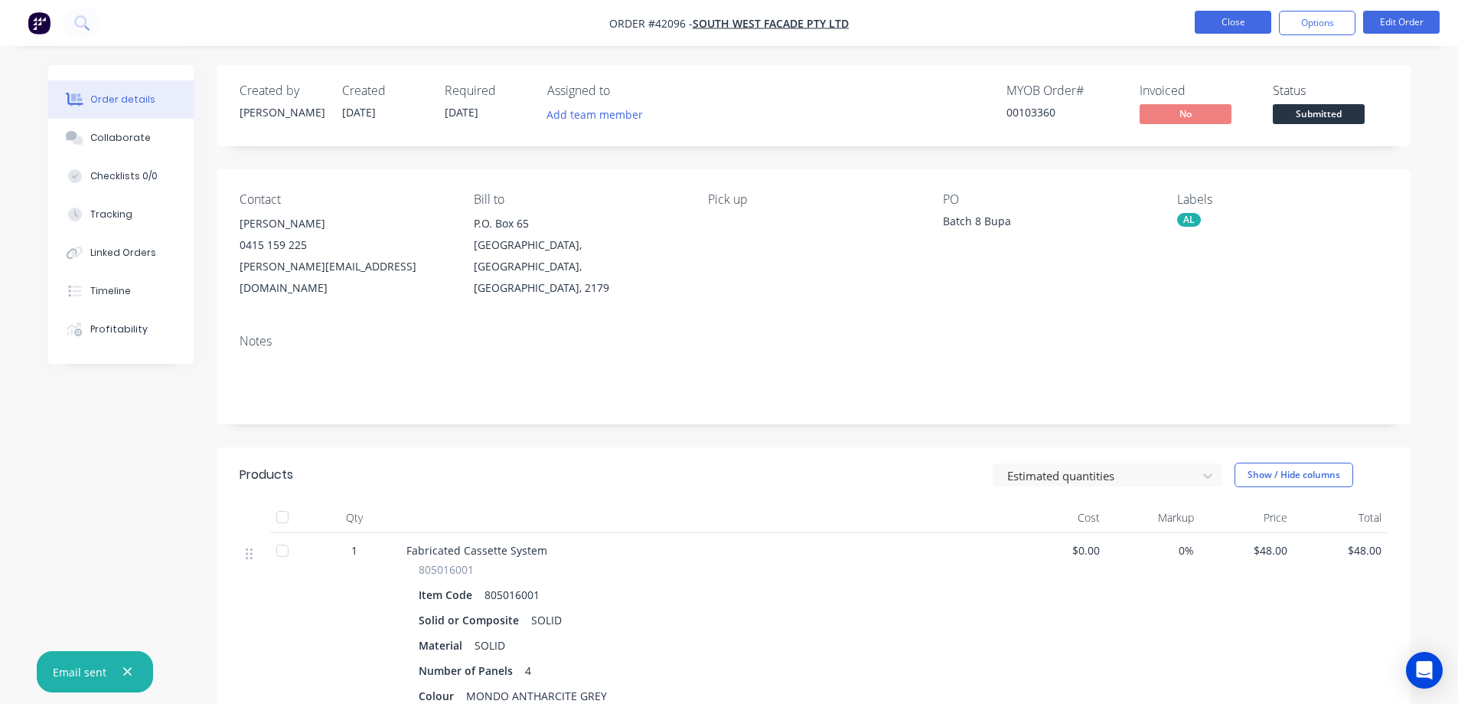
click at [1222, 24] on button "Close" at bounding box center [1233, 22] width 77 height 23
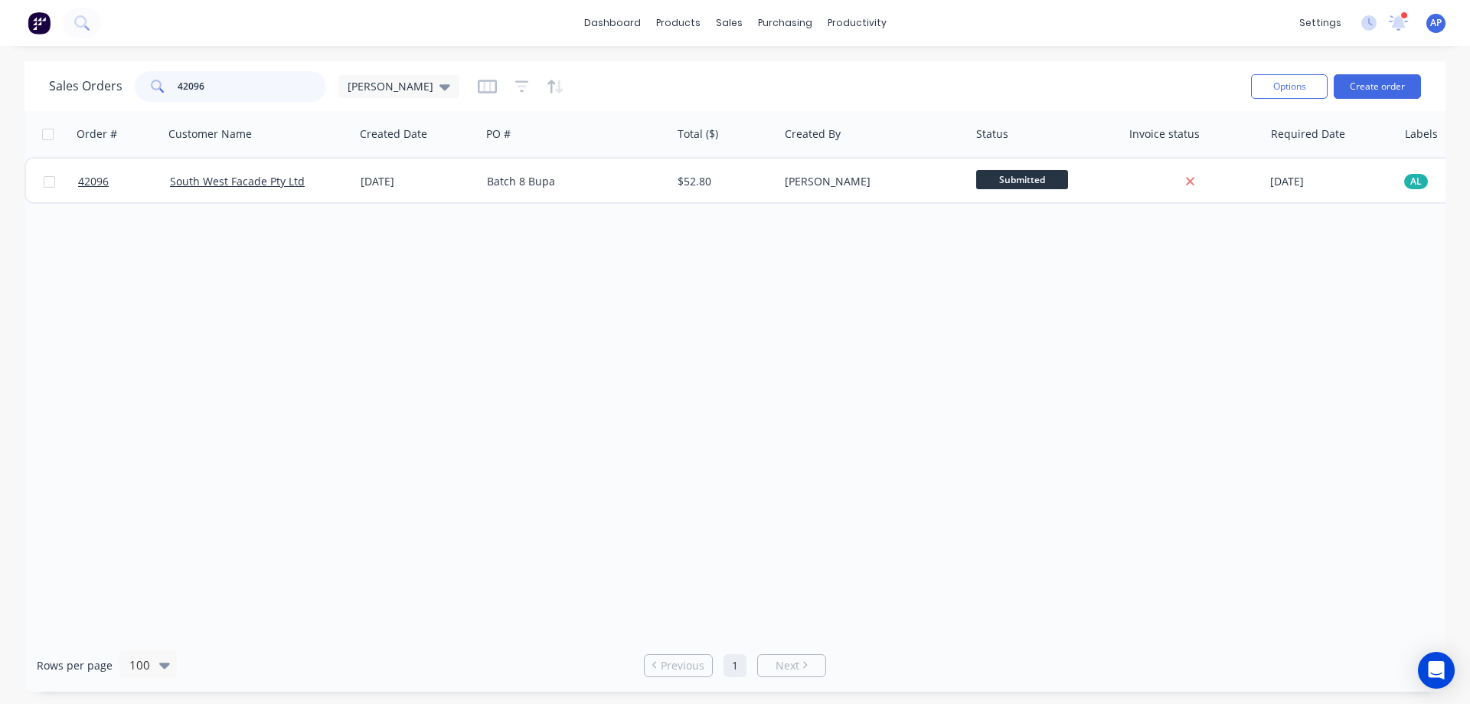
drag, startPoint x: 195, startPoint y: 90, endPoint x: 165, endPoint y: 87, distance: 30.7
click at [165, 87] on div "42096" at bounding box center [230, 86] width 191 height 31
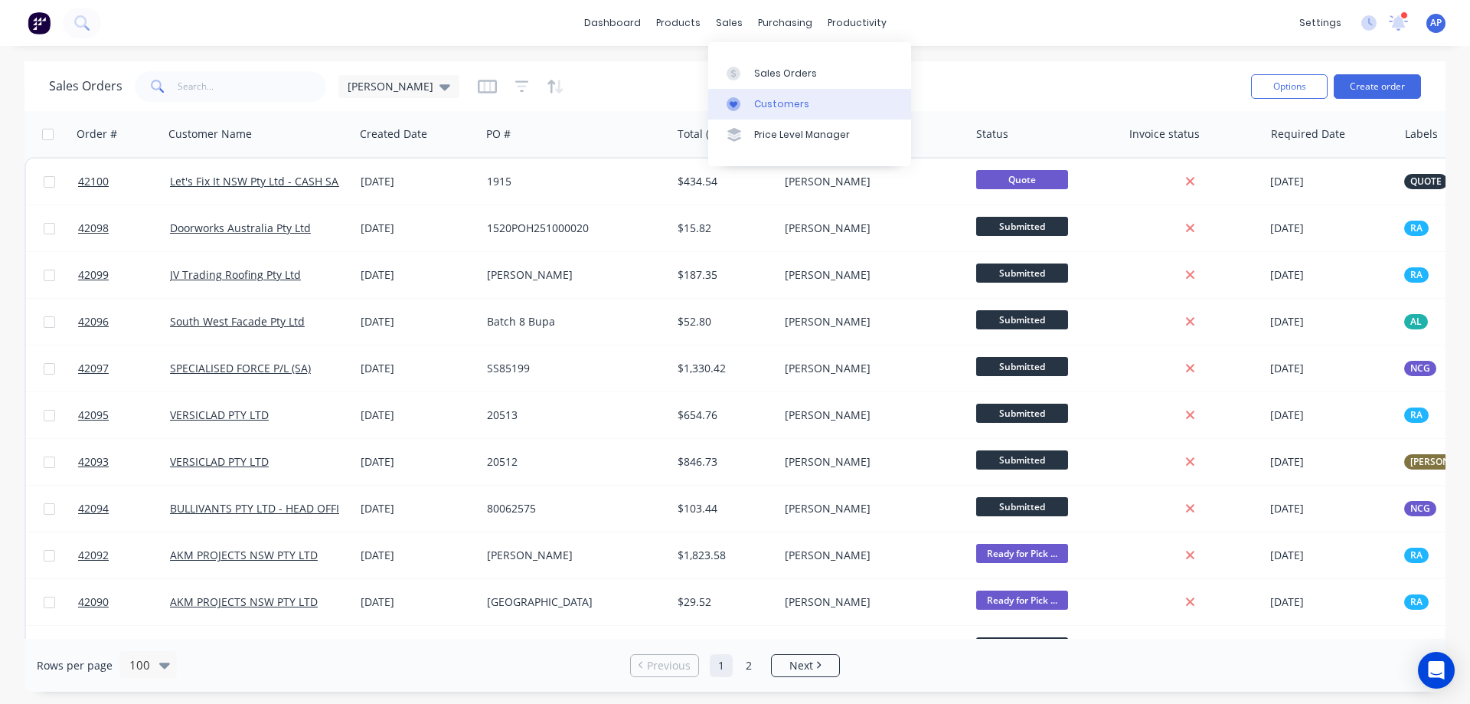
click at [771, 103] on div "Customers" at bounding box center [781, 104] width 55 height 14
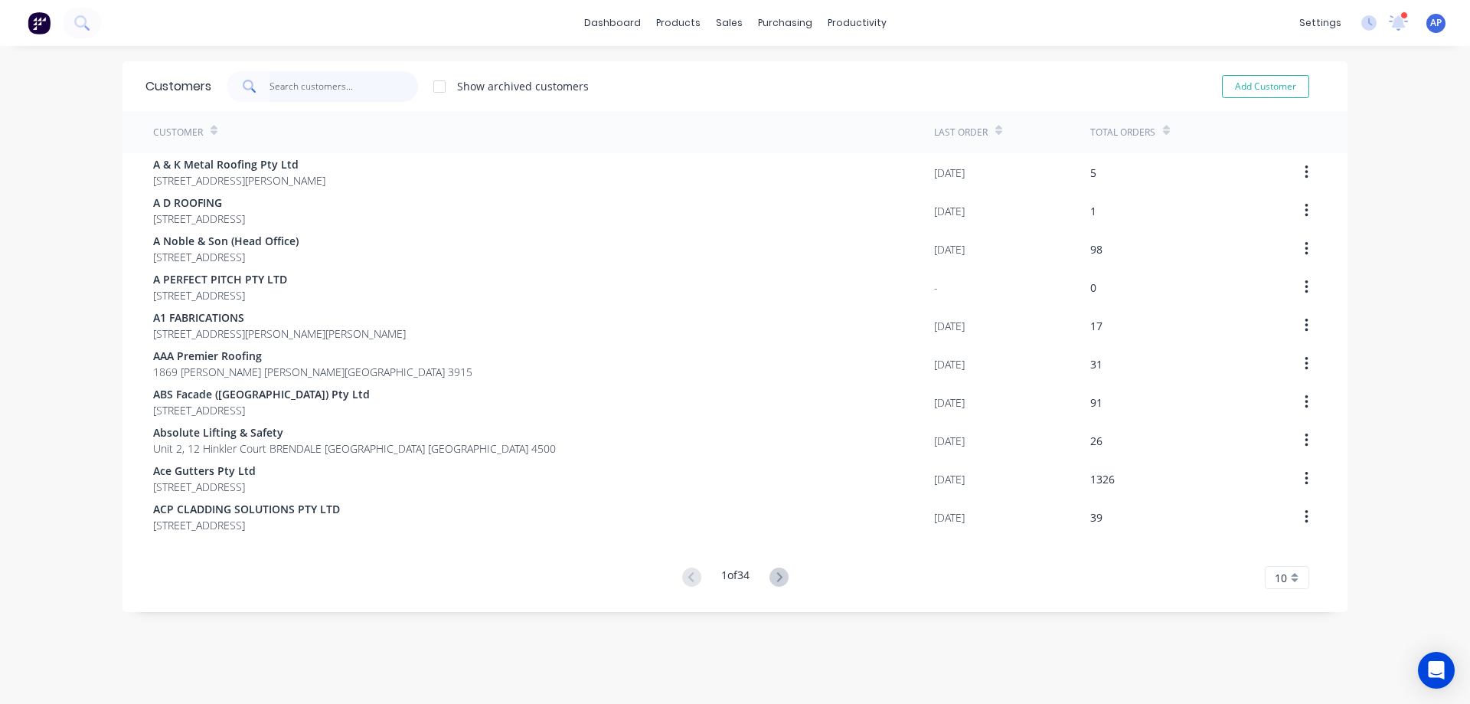
click at [277, 85] on input "text" at bounding box center [343, 86] width 149 height 31
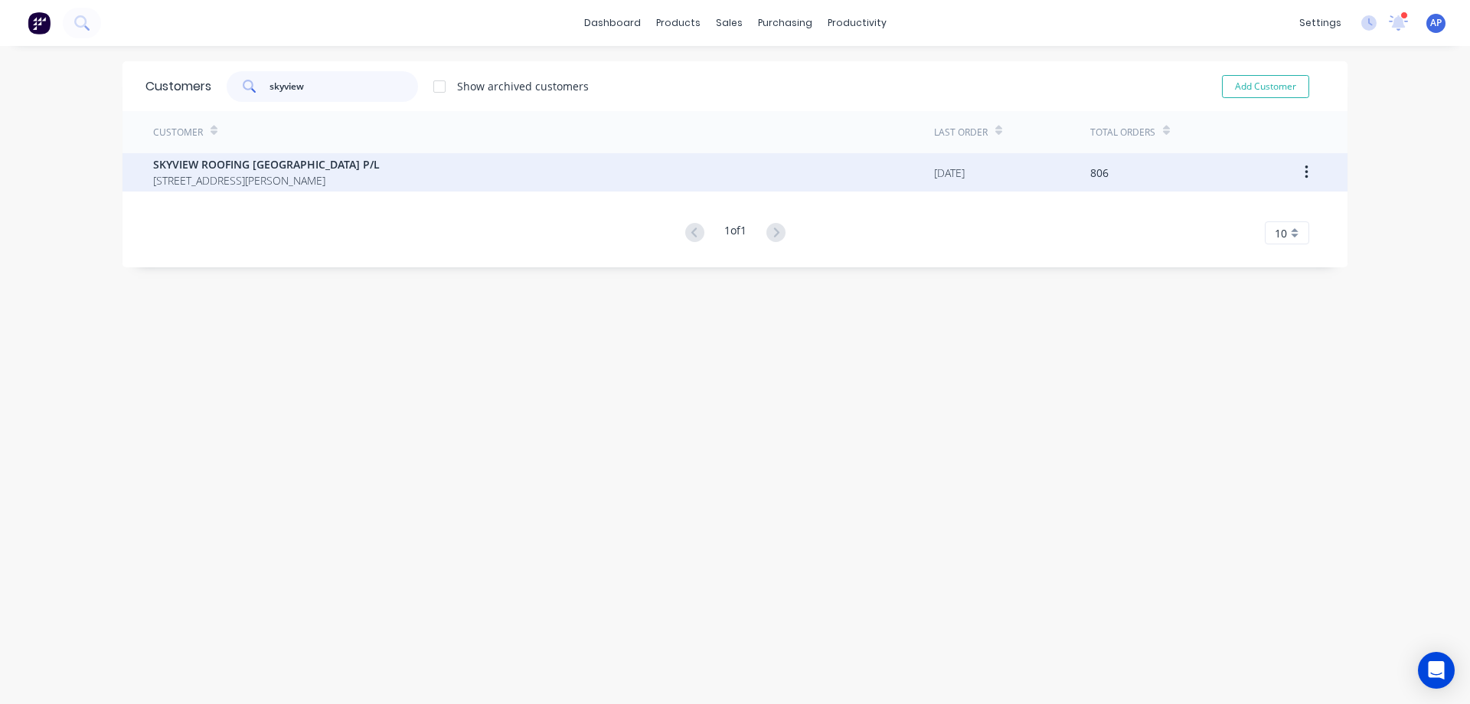
type input "skyview"
click at [281, 170] on span "SKYVIEW ROOFING [GEOGRAPHIC_DATA] P/L" at bounding box center [266, 164] width 227 height 16
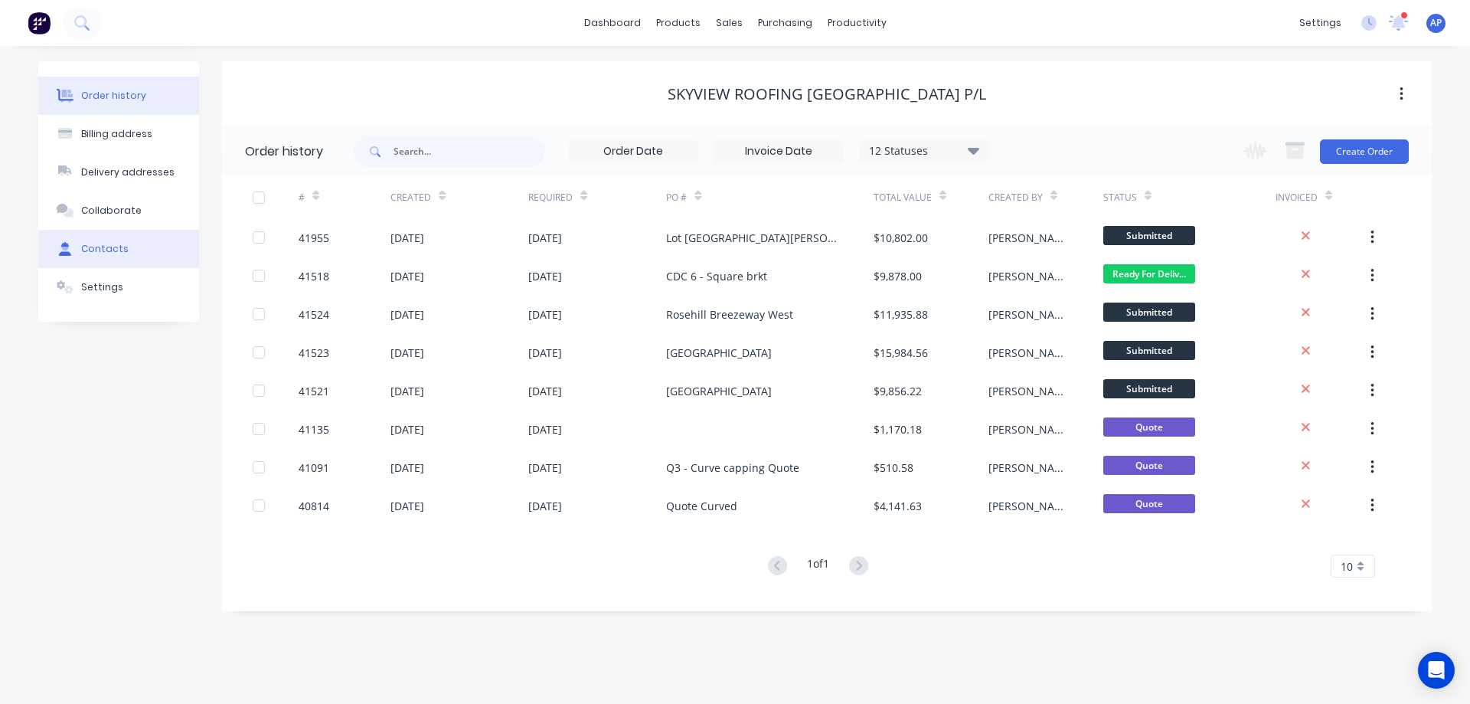
click at [119, 246] on div "Contacts" at bounding box center [104, 249] width 47 height 14
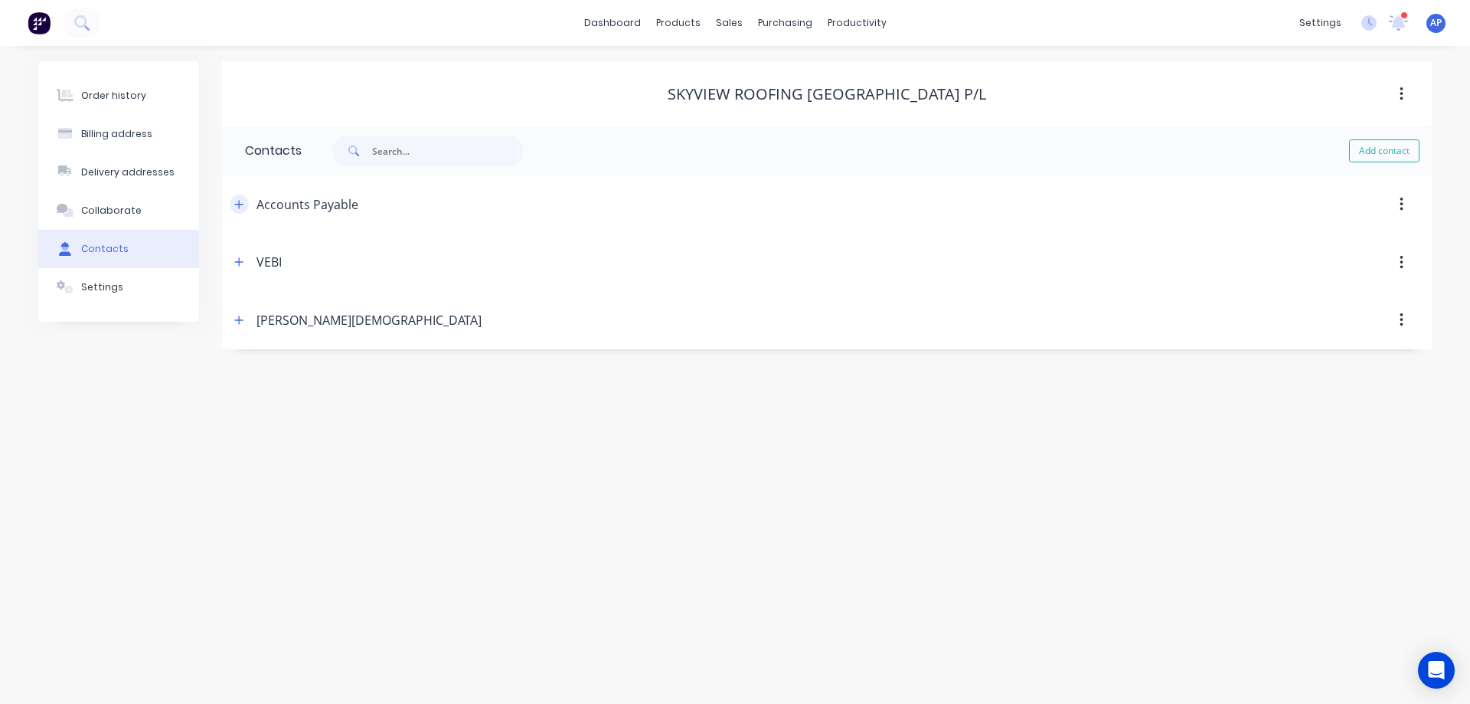
click at [241, 204] on icon "button" at bounding box center [238, 204] width 9 height 11
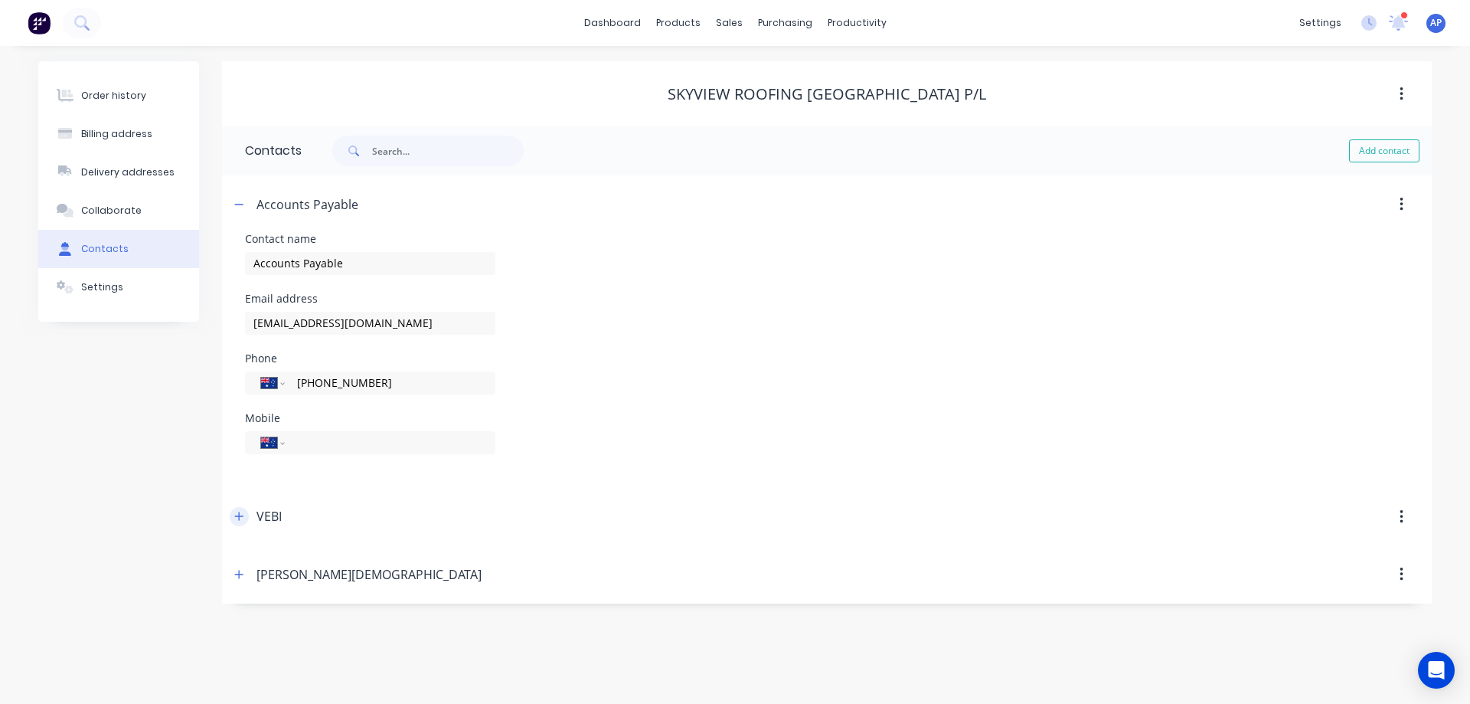
click at [240, 514] on icon "button" at bounding box center [239, 516] width 8 height 8
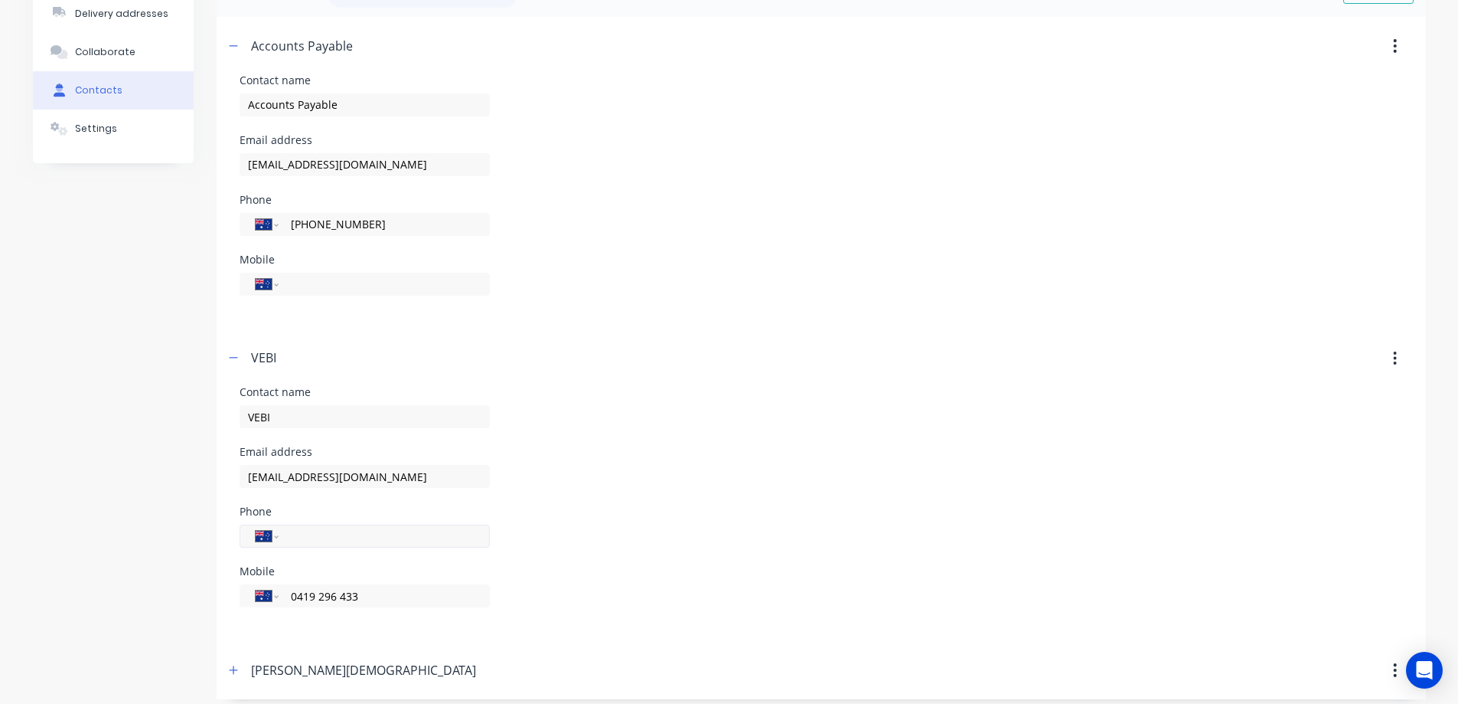
scroll to position [169, 0]
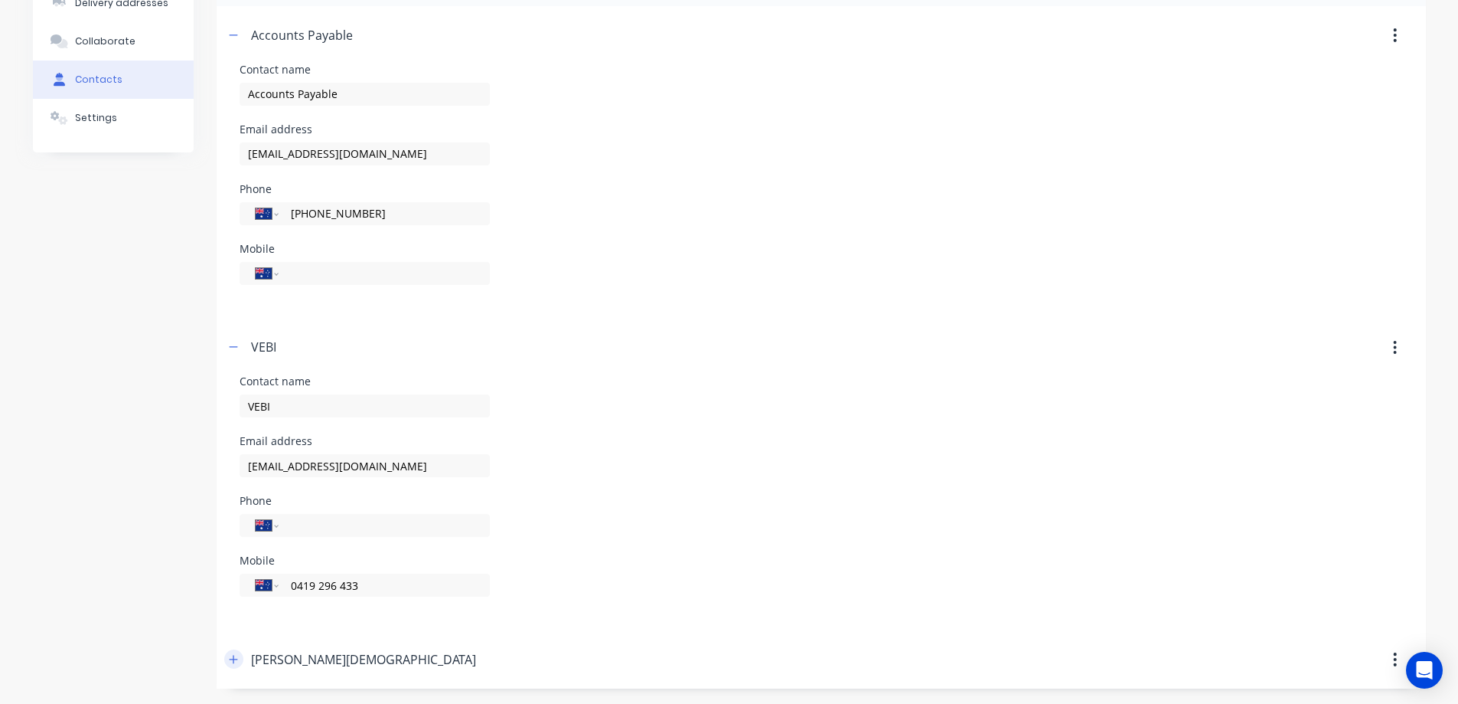
click at [236, 658] on icon "button" at bounding box center [233, 659] width 9 height 11
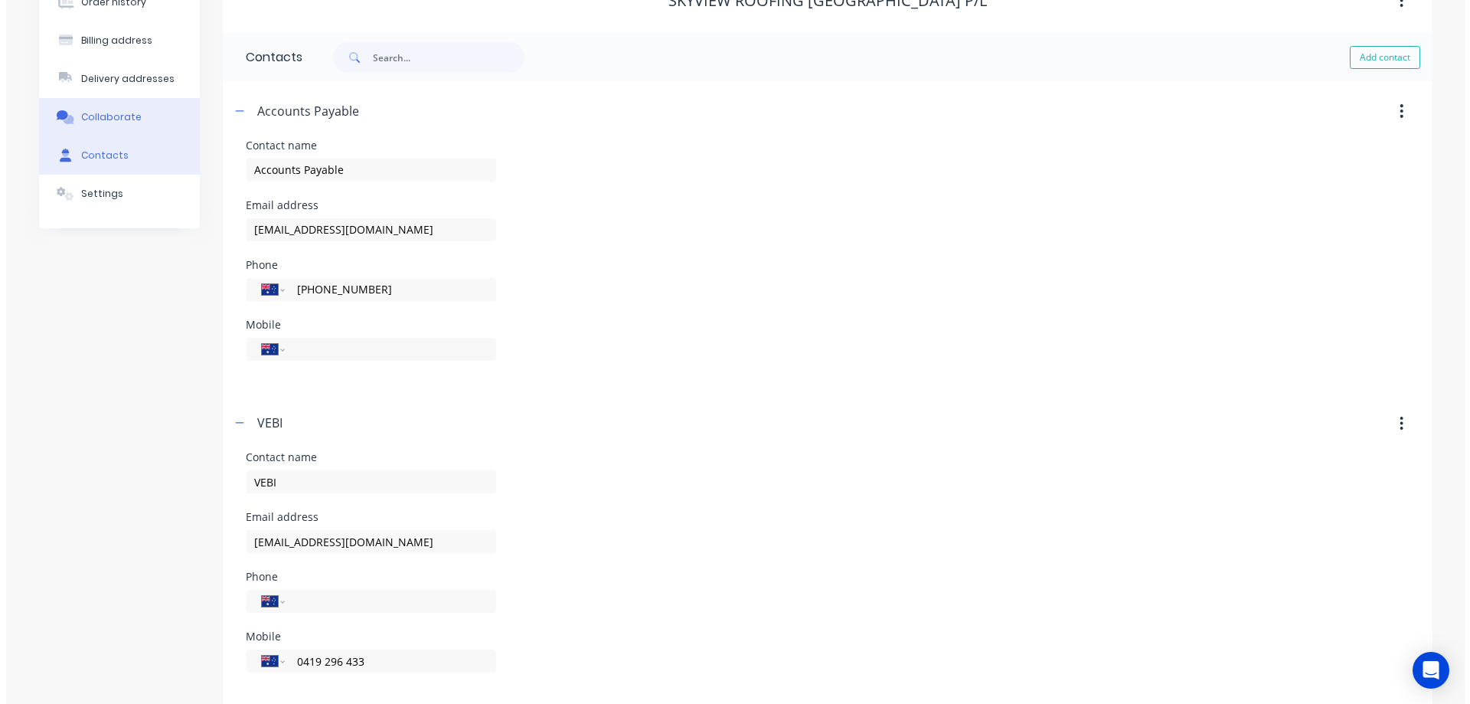
scroll to position [0, 0]
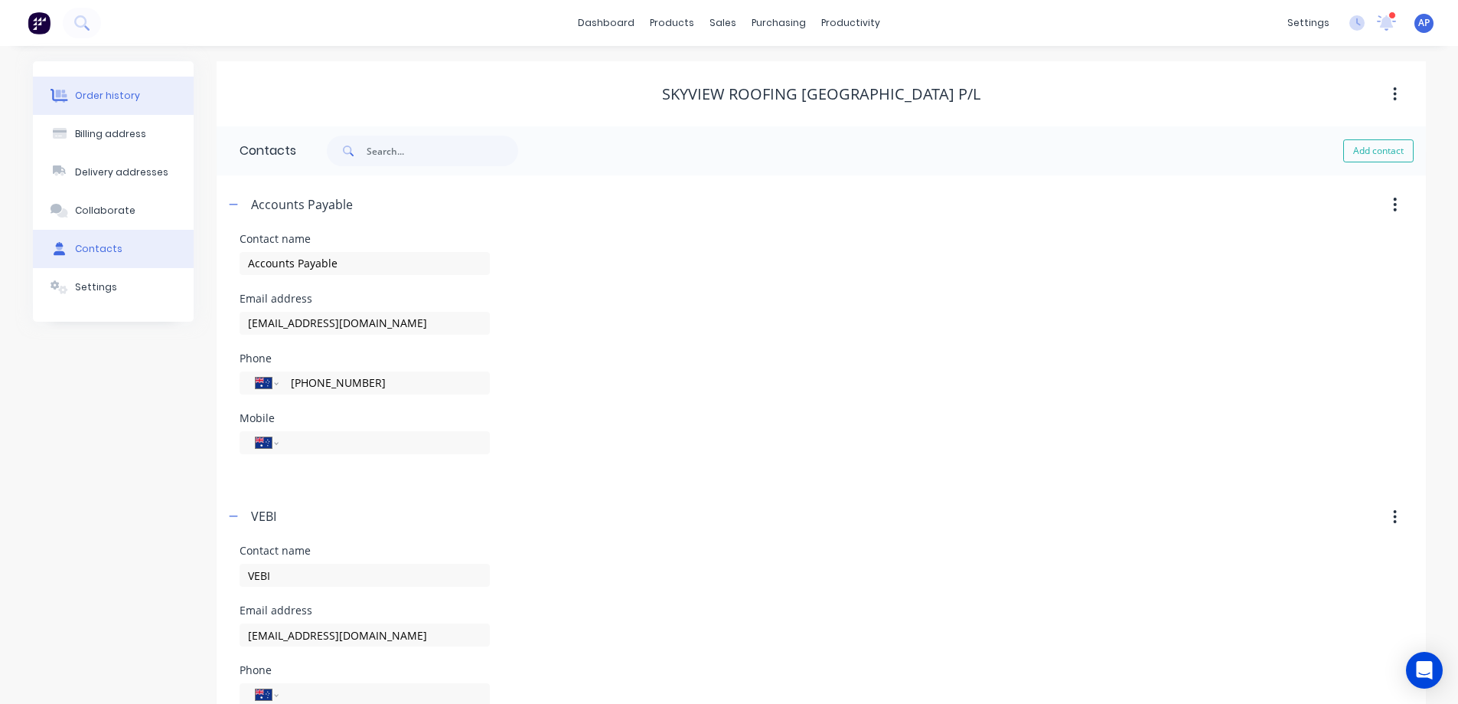
click at [114, 98] on div "Order history" at bounding box center [107, 96] width 65 height 14
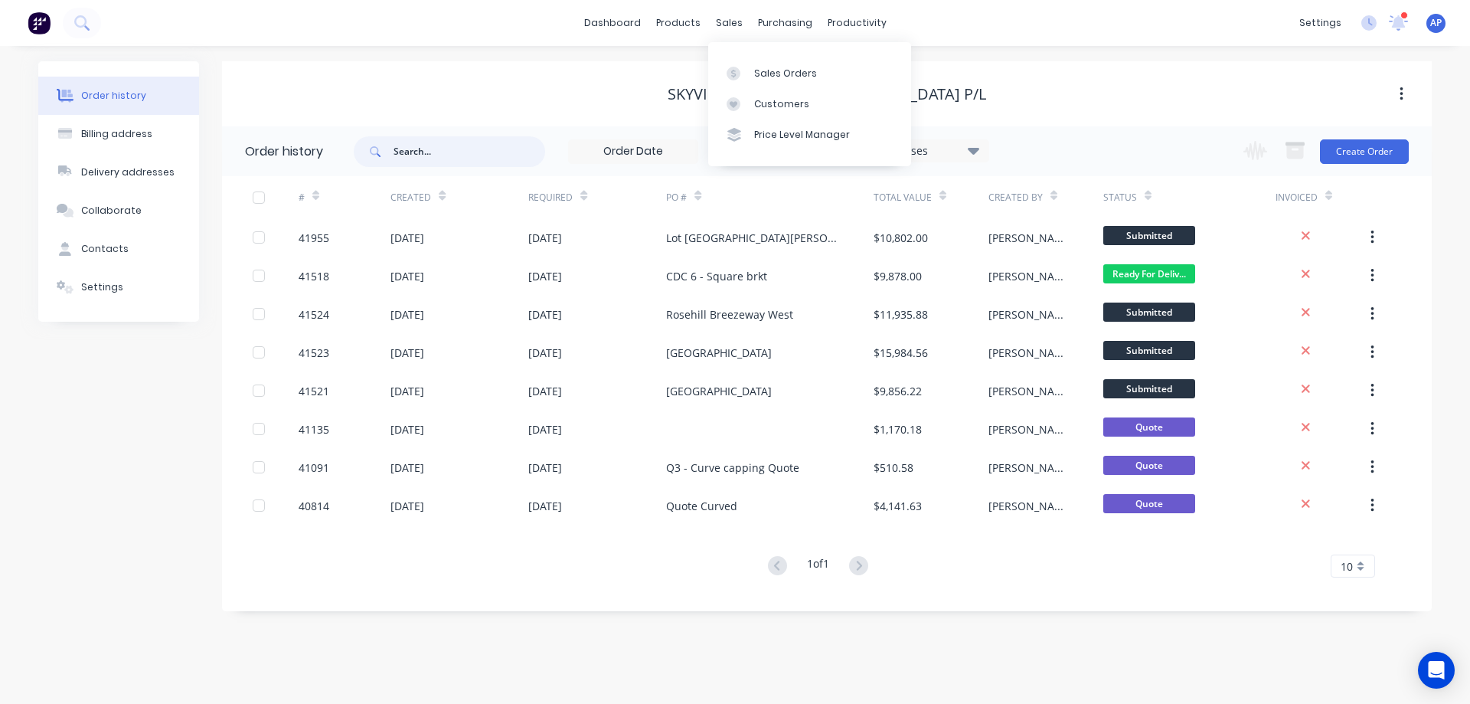
click at [442, 150] on input "text" at bounding box center [469, 151] width 152 height 31
type input "0422 039 091"
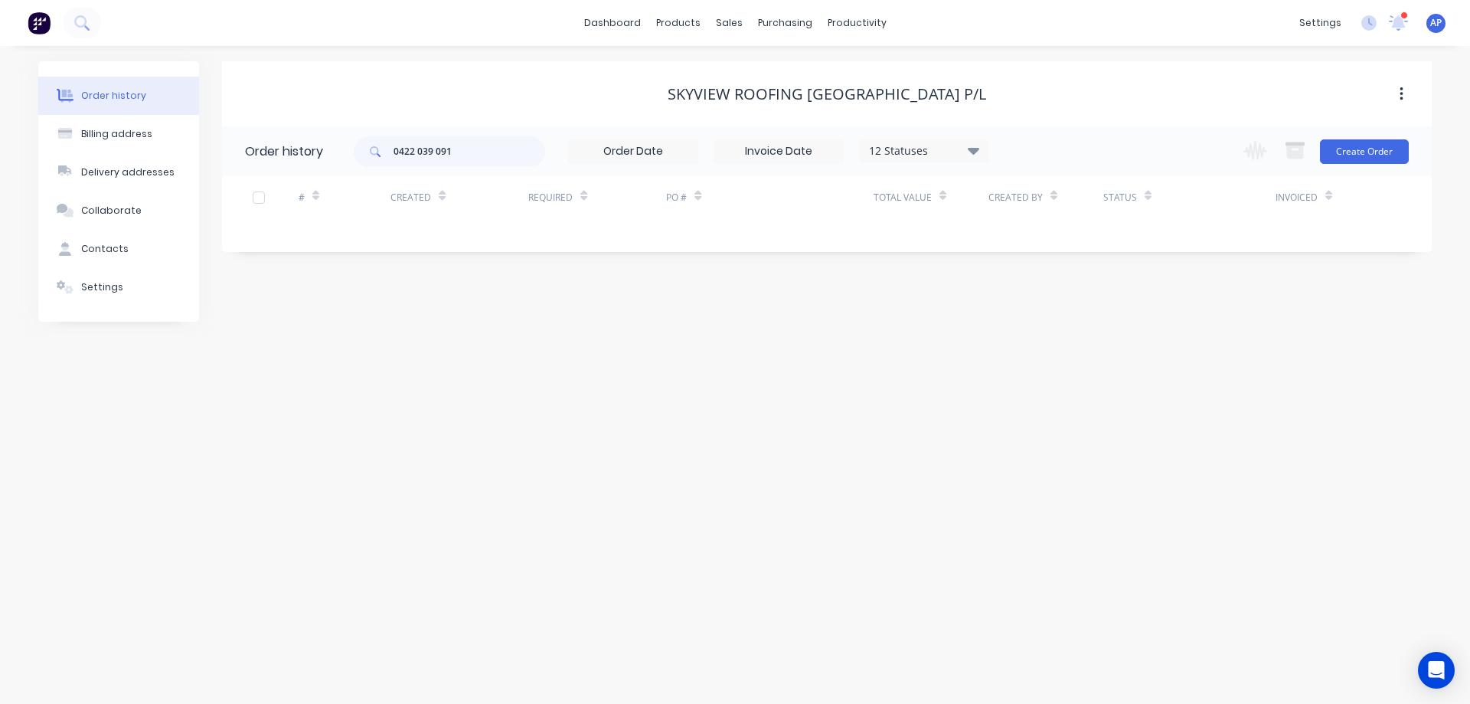
drag, startPoint x: 974, startPoint y: 150, endPoint x: 984, endPoint y: 158, distance: 12.6
click at [977, 150] on icon at bounding box center [973, 150] width 11 height 7
drag, startPoint x: 1024, startPoint y: 335, endPoint x: 1131, endPoint y: 351, distance: 109.0
click at [1050, 327] on label at bounding box center [1050, 327] width 0 height 0
click at [1050, 335] on input "checkbox" at bounding box center [1056, 334] width 12 height 15
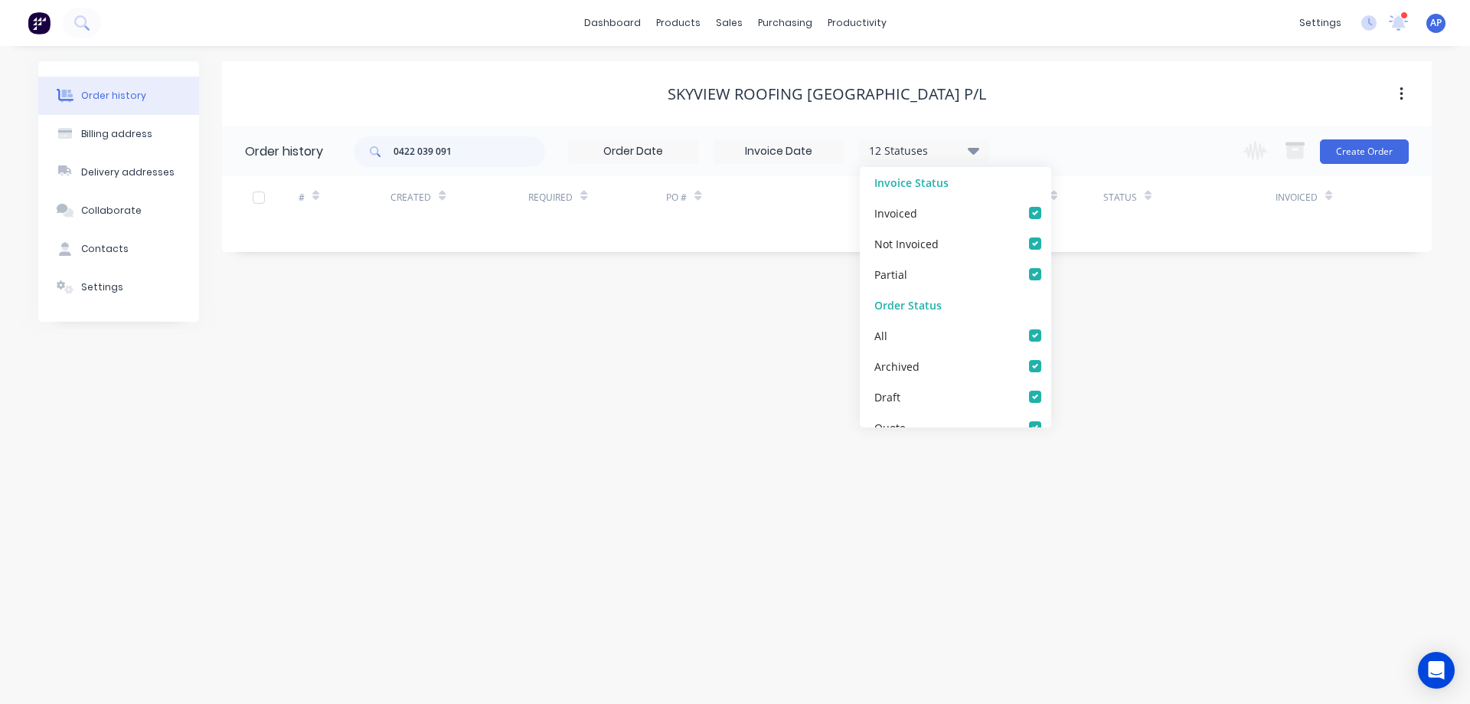
checkbox input "true"
click at [1147, 355] on div "Order history Billing address Delivery addresses Collaborate Contacts Settings …" at bounding box center [735, 375] width 1470 height 658
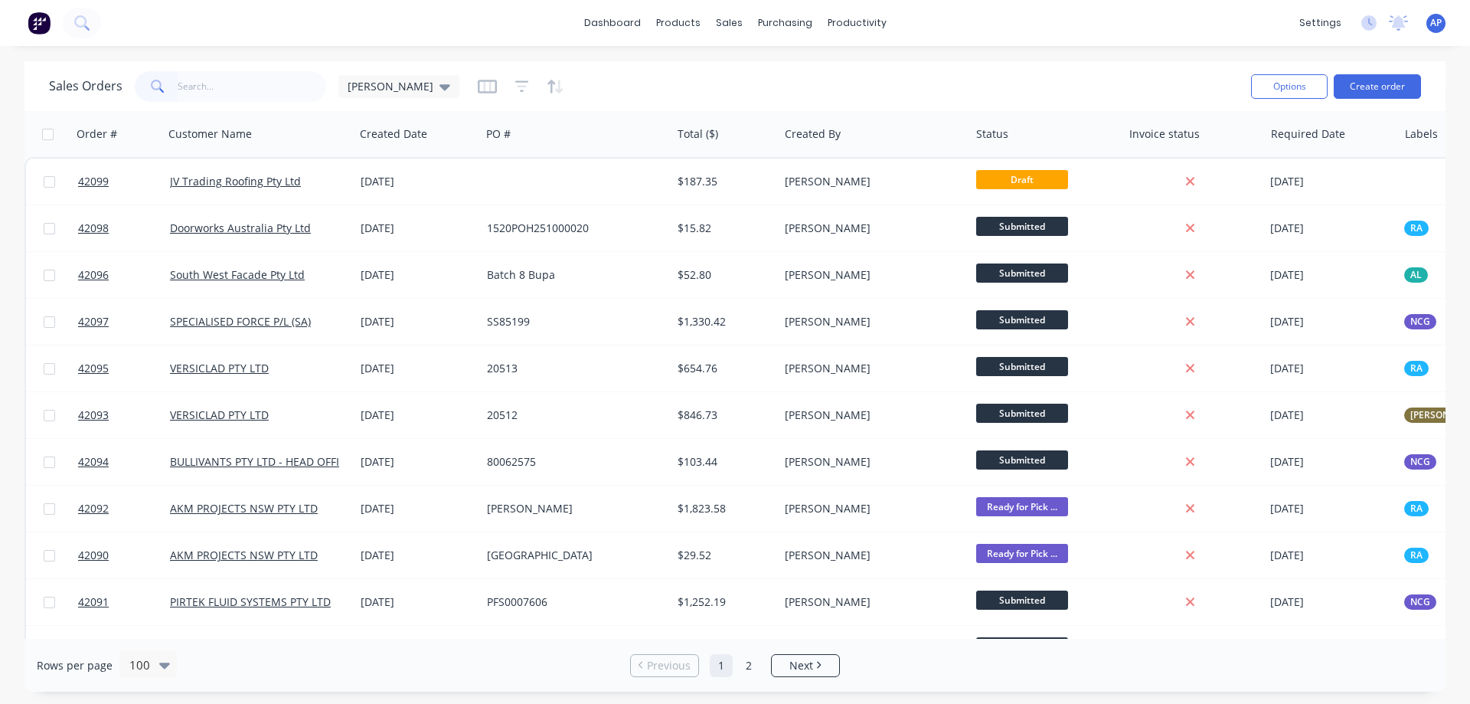
click at [229, 87] on input "text" at bounding box center [252, 86] width 149 height 31
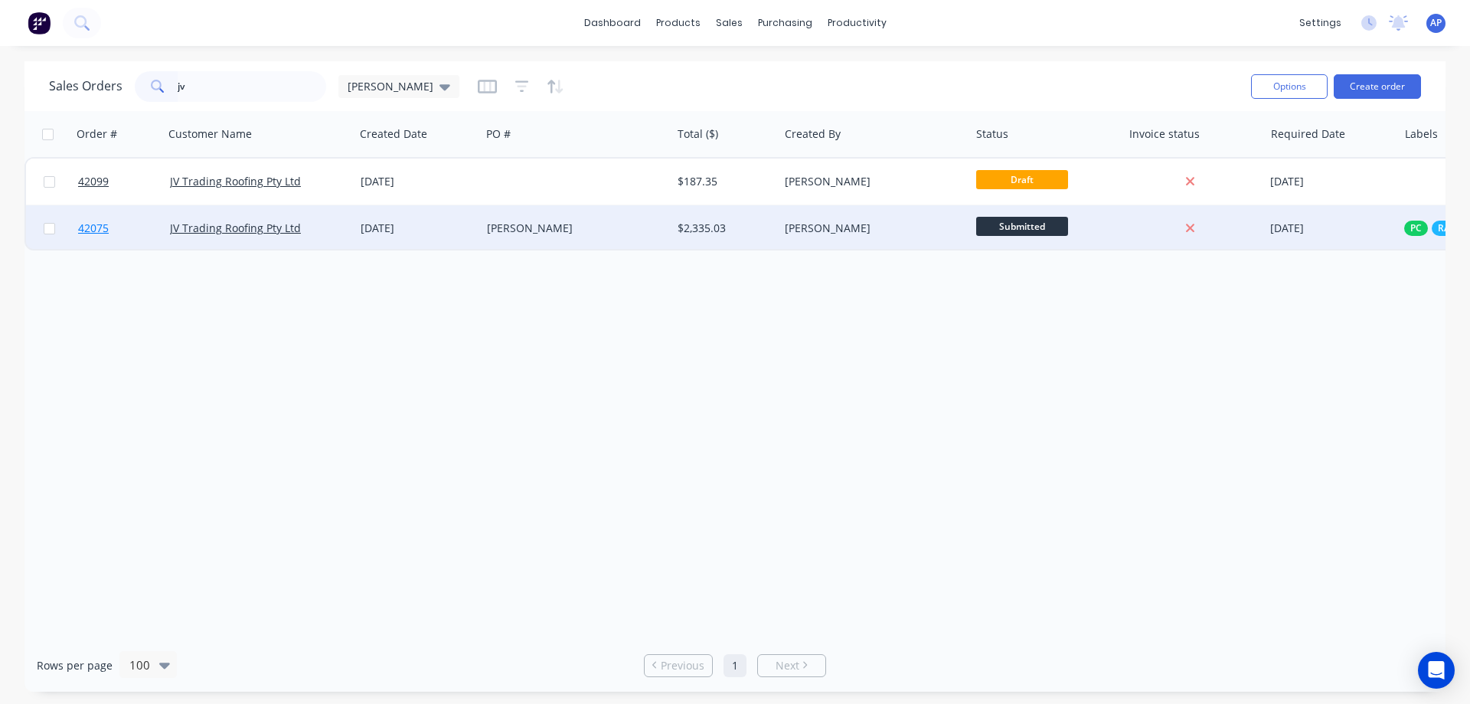
type input "jv"
click at [104, 230] on span "42075" at bounding box center [93, 227] width 31 height 15
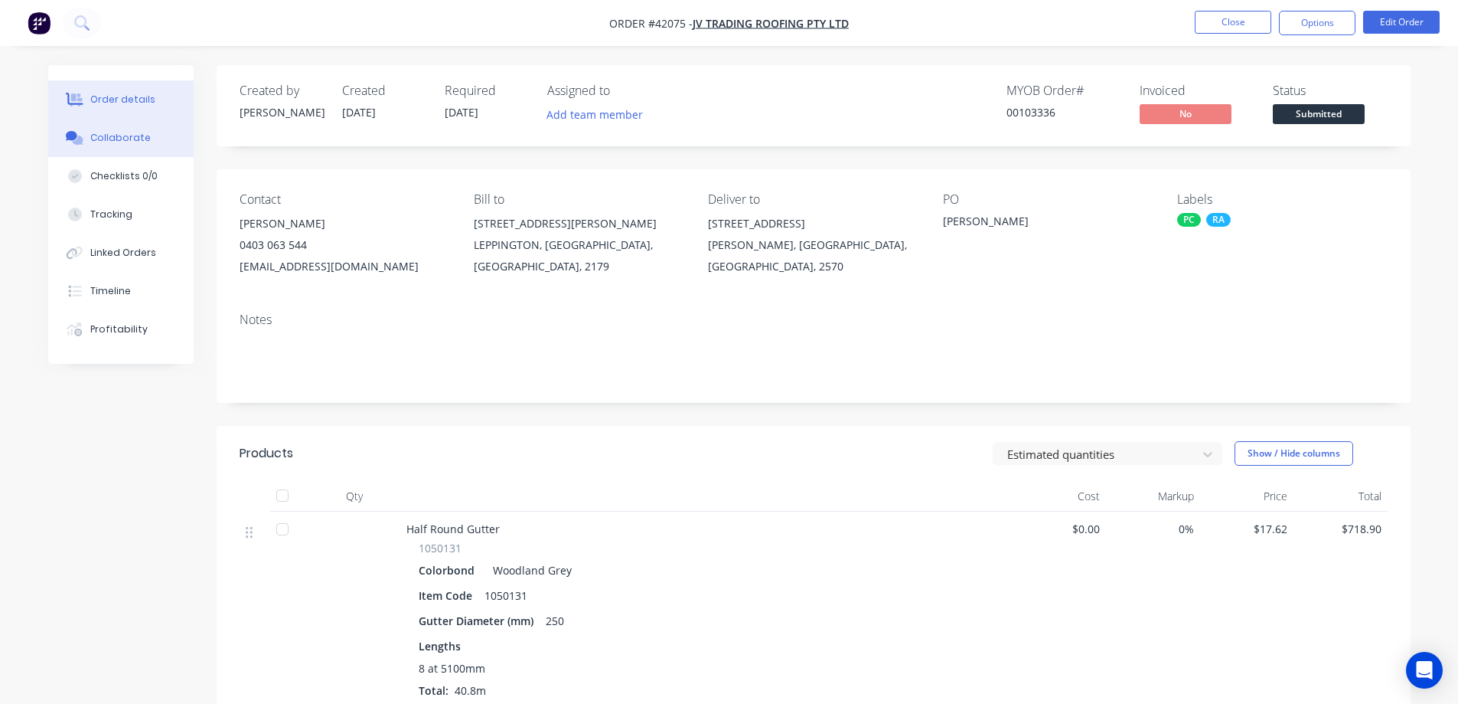
click at [102, 137] on div "Collaborate" at bounding box center [120, 138] width 60 height 14
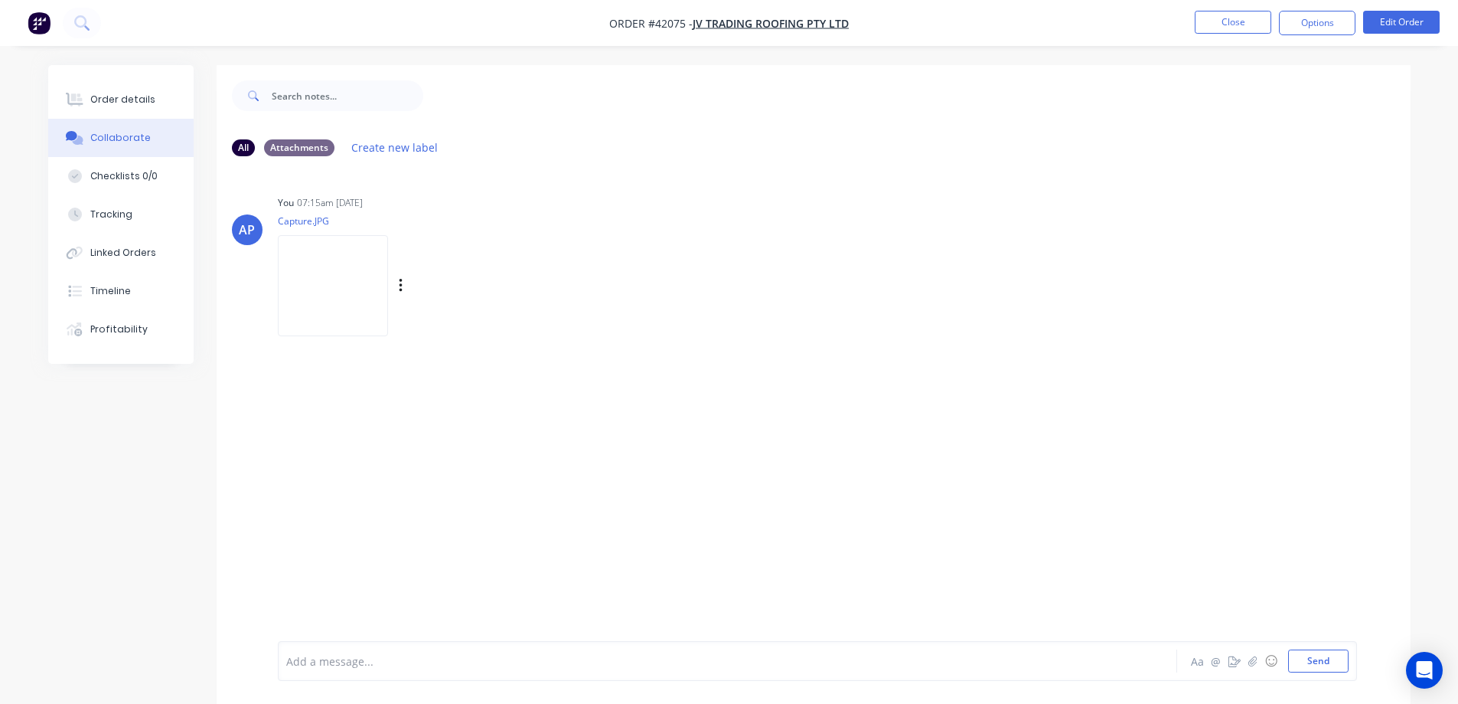
click at [334, 265] on img at bounding box center [333, 285] width 110 height 100
click at [134, 97] on div "Order details" at bounding box center [122, 100] width 65 height 14
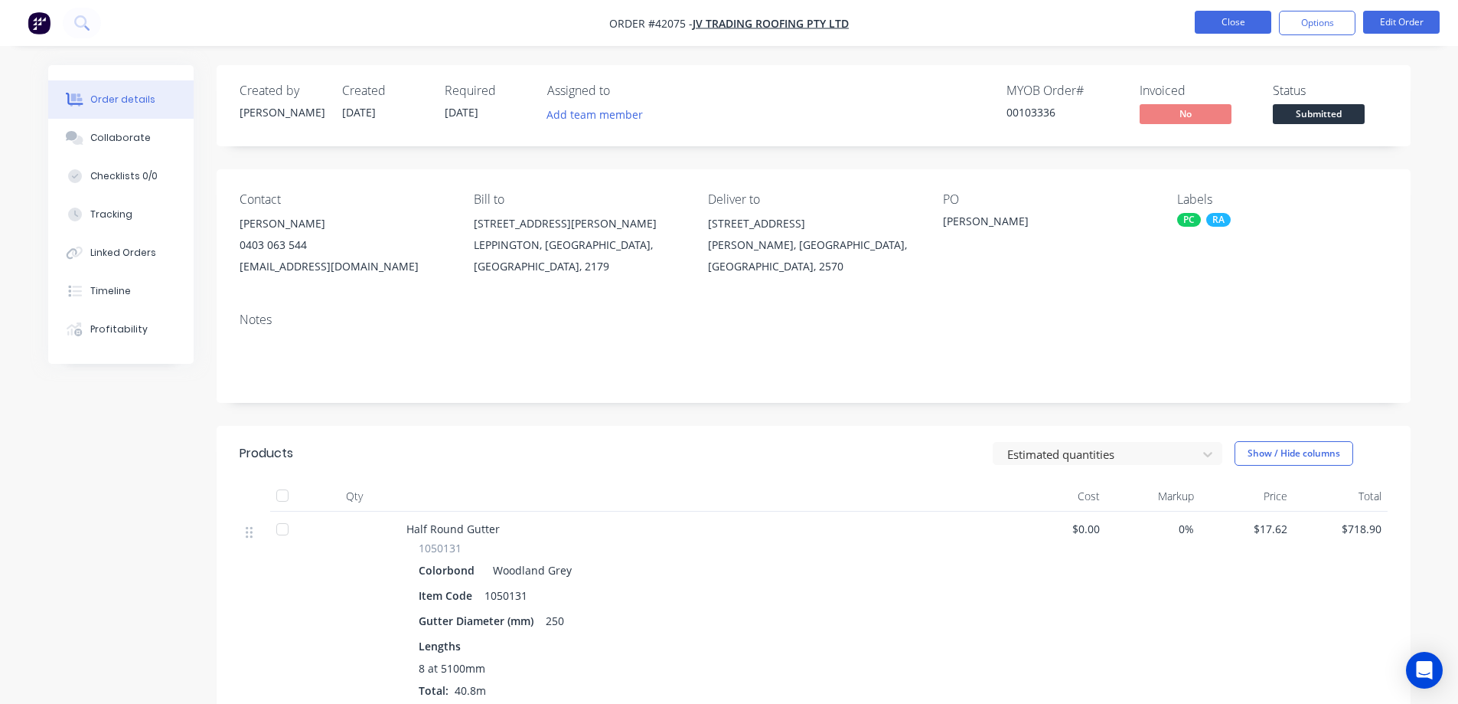
click at [1213, 20] on button "Close" at bounding box center [1233, 22] width 77 height 23
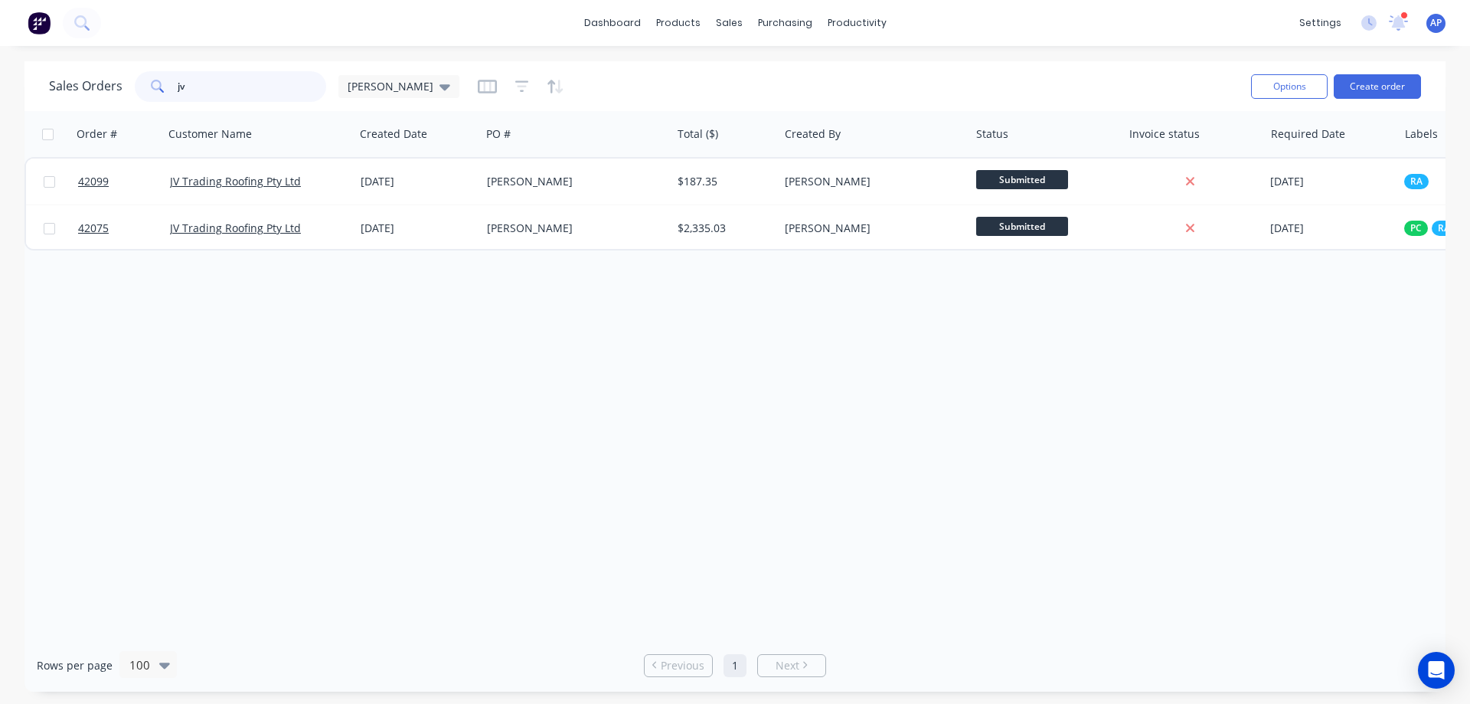
drag, startPoint x: 175, startPoint y: 90, endPoint x: 158, endPoint y: 92, distance: 17.7
click at [158, 92] on div "jv" at bounding box center [230, 86] width 191 height 31
